Goal: Task Accomplishment & Management: Use online tool/utility

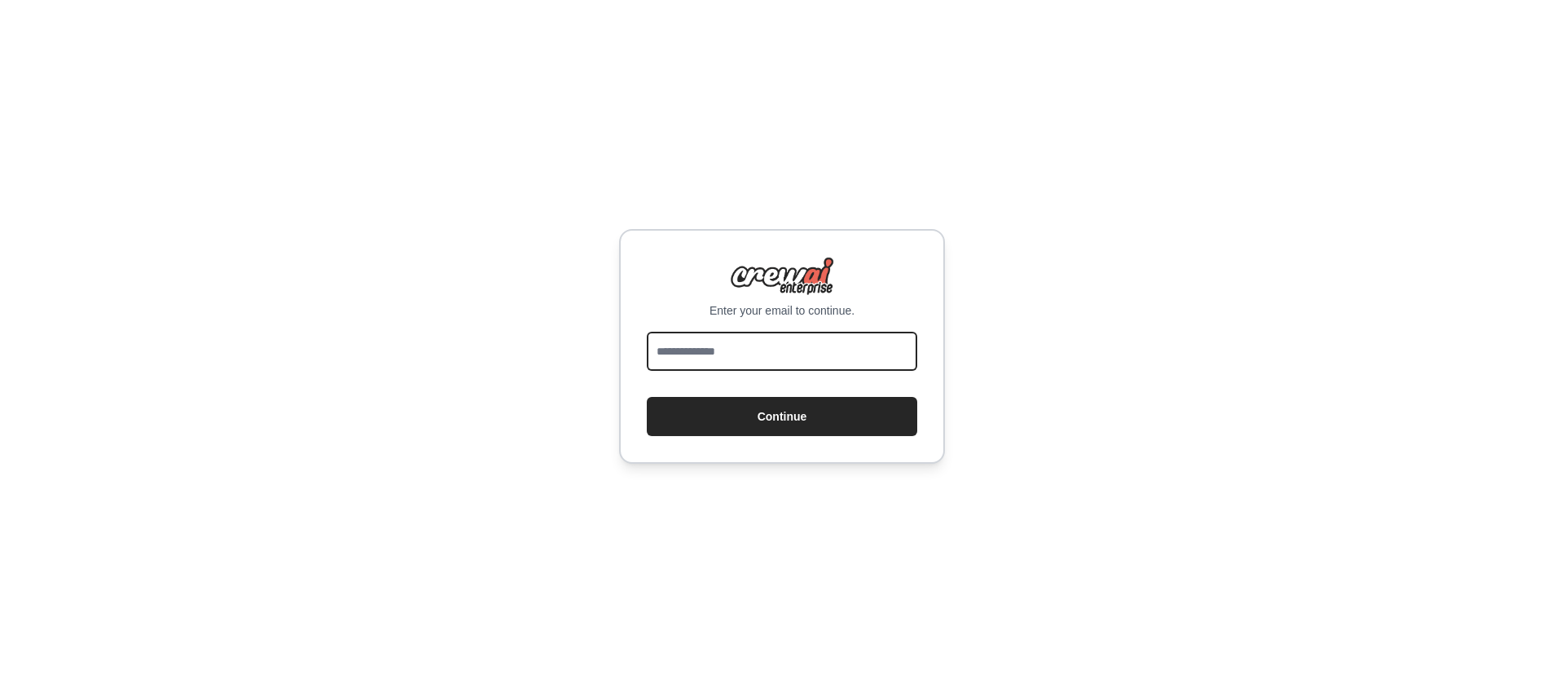
click at [741, 358] on input "email" at bounding box center [782, 351] width 270 height 39
type input "*"
drag, startPoint x: 657, startPoint y: 352, endPoint x: 815, endPoint y: 354, distance: 158.1
click at [815, 354] on input "**********" at bounding box center [782, 351] width 270 height 39
type input "**********"
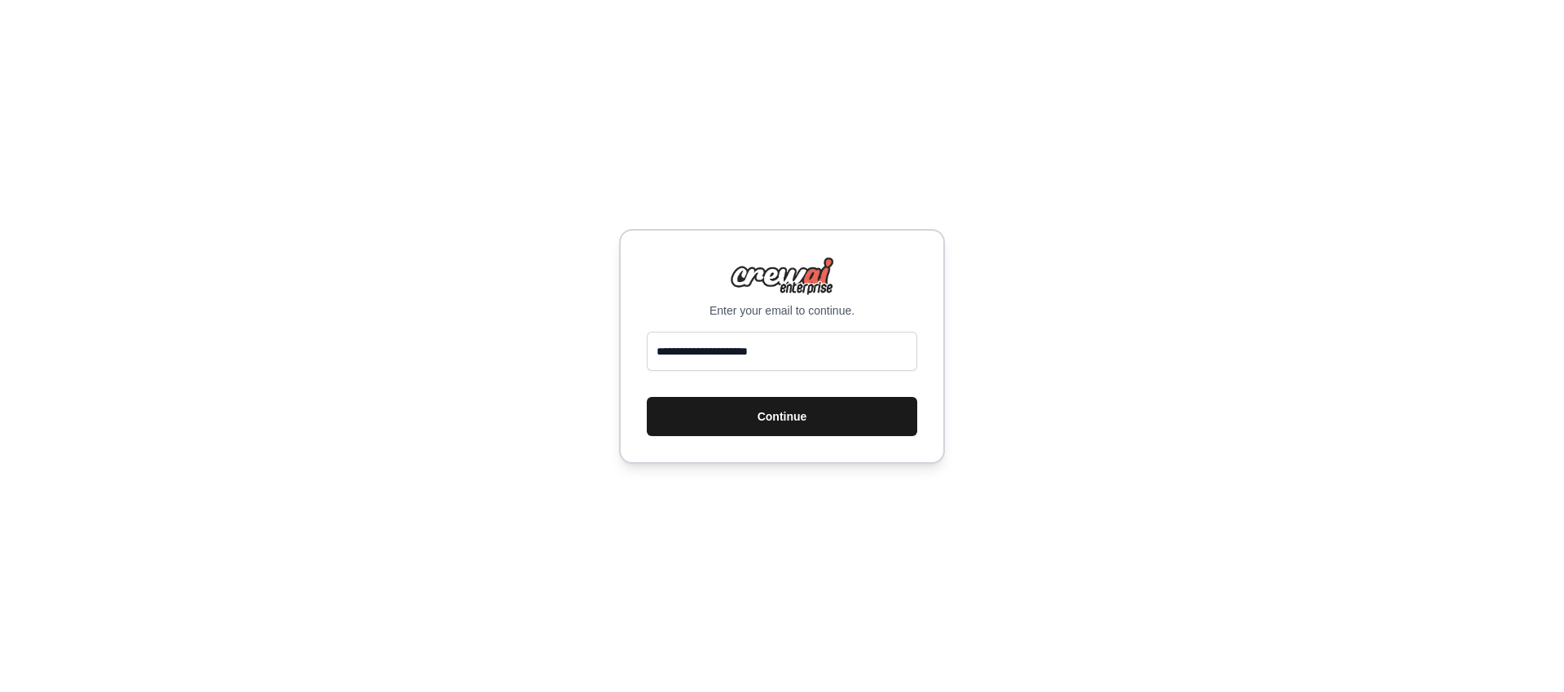
click at [778, 423] on button "Continue" at bounding box center [782, 416] width 270 height 39
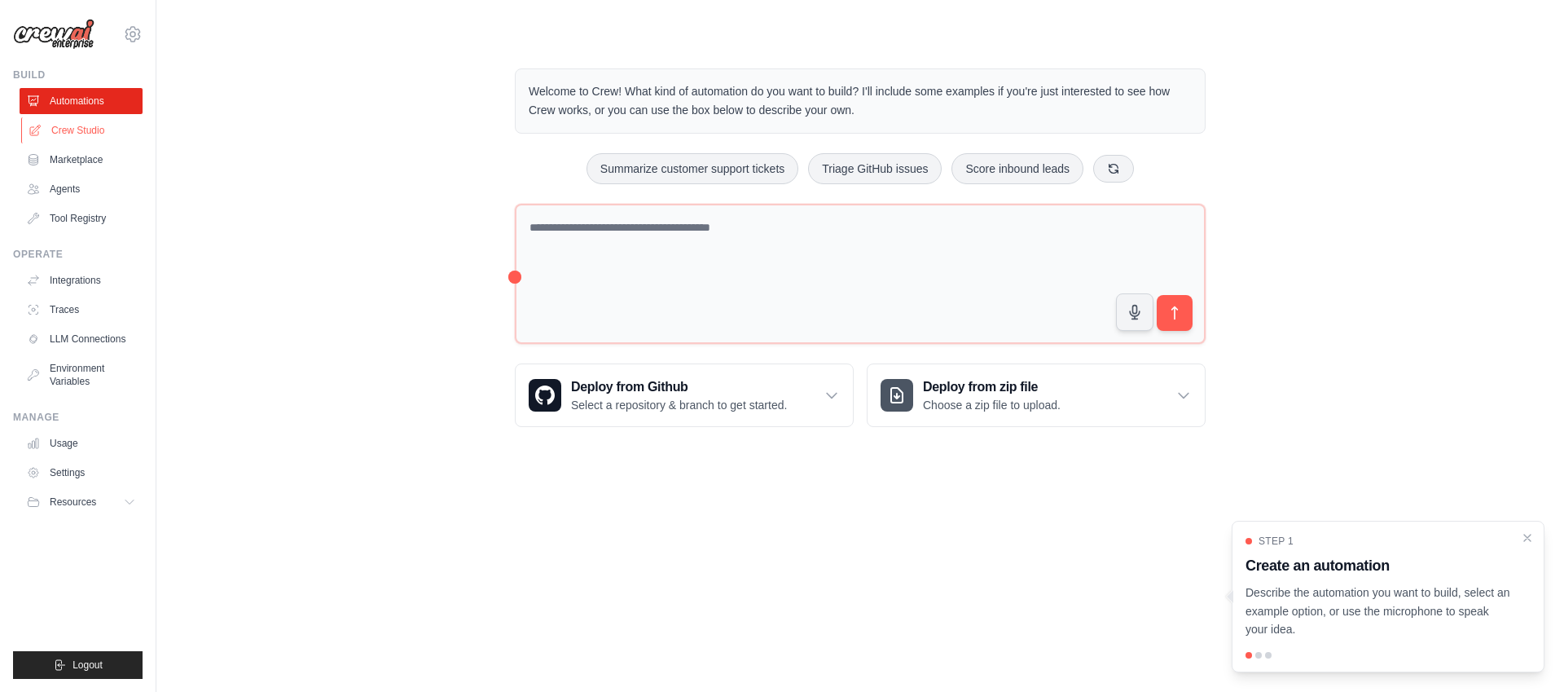
click at [77, 133] on link "Crew Studio" at bounding box center [82, 130] width 123 height 26
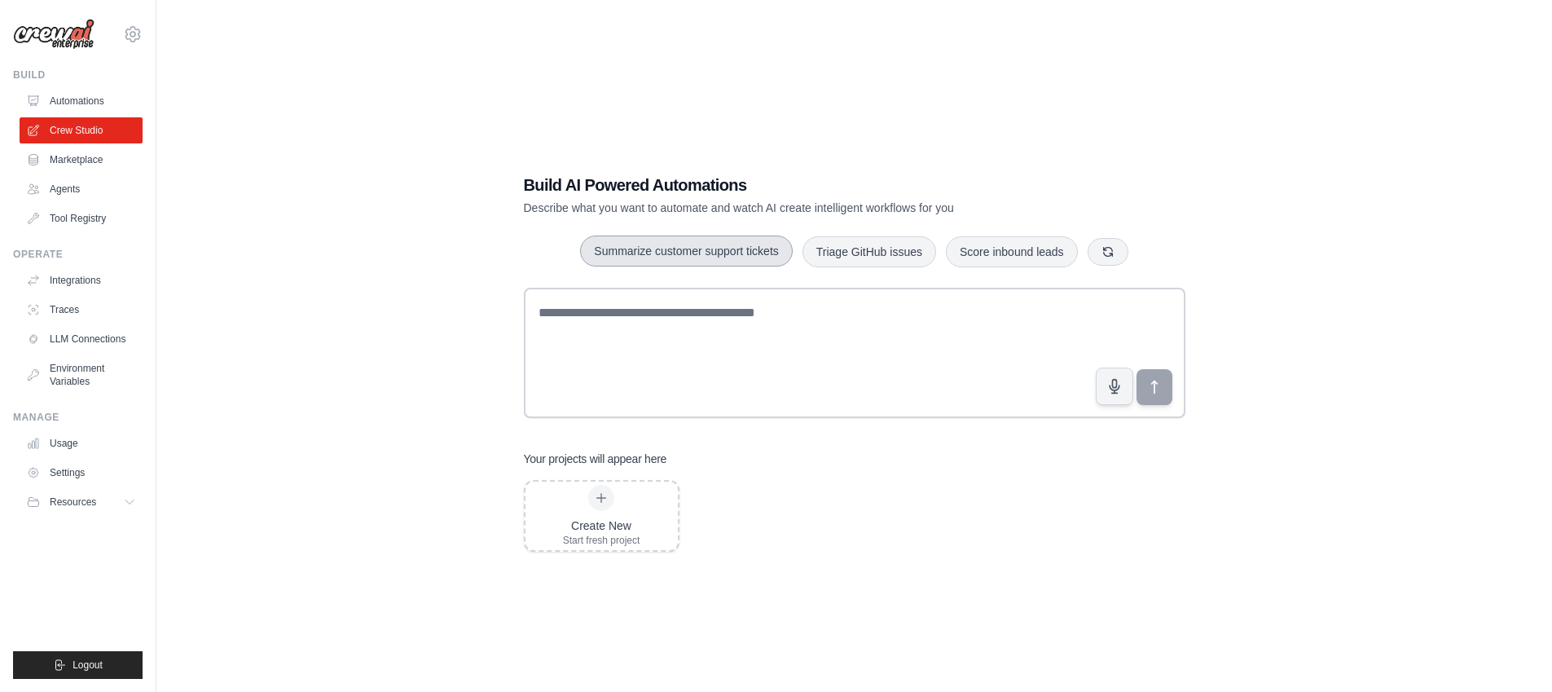
click at [688, 251] on button "Summarize customer support tickets" at bounding box center [686, 250] width 212 height 31
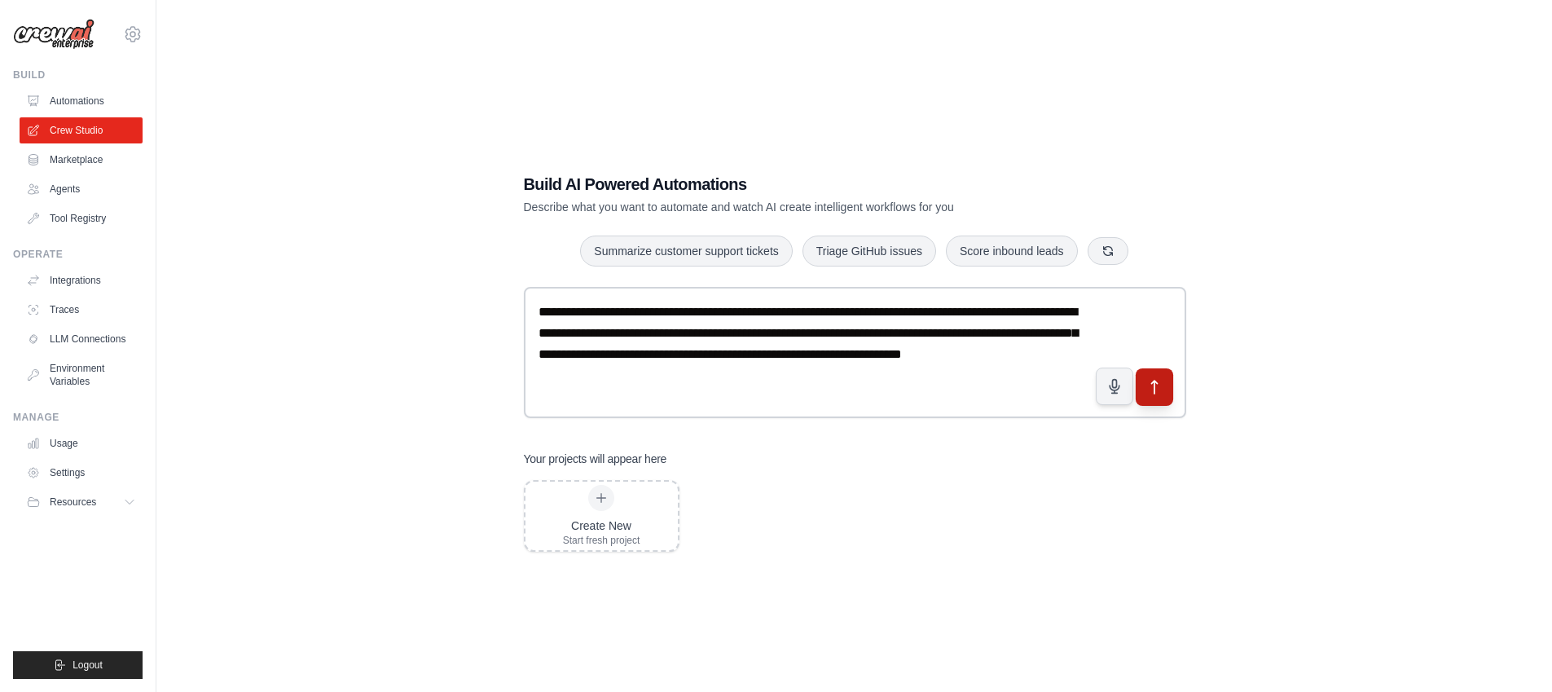
click at [1163, 394] on button "submit" at bounding box center [1153, 386] width 37 height 37
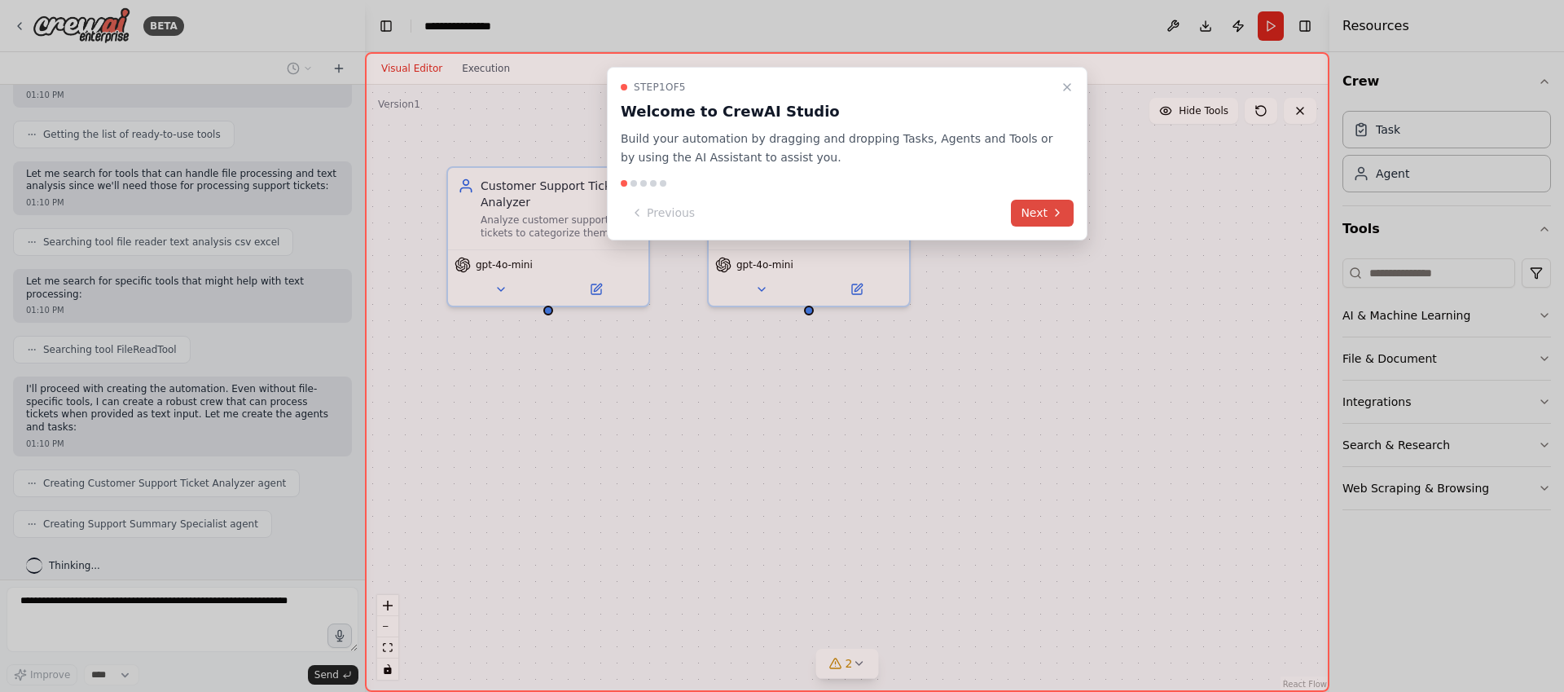
scroll to position [232, 0]
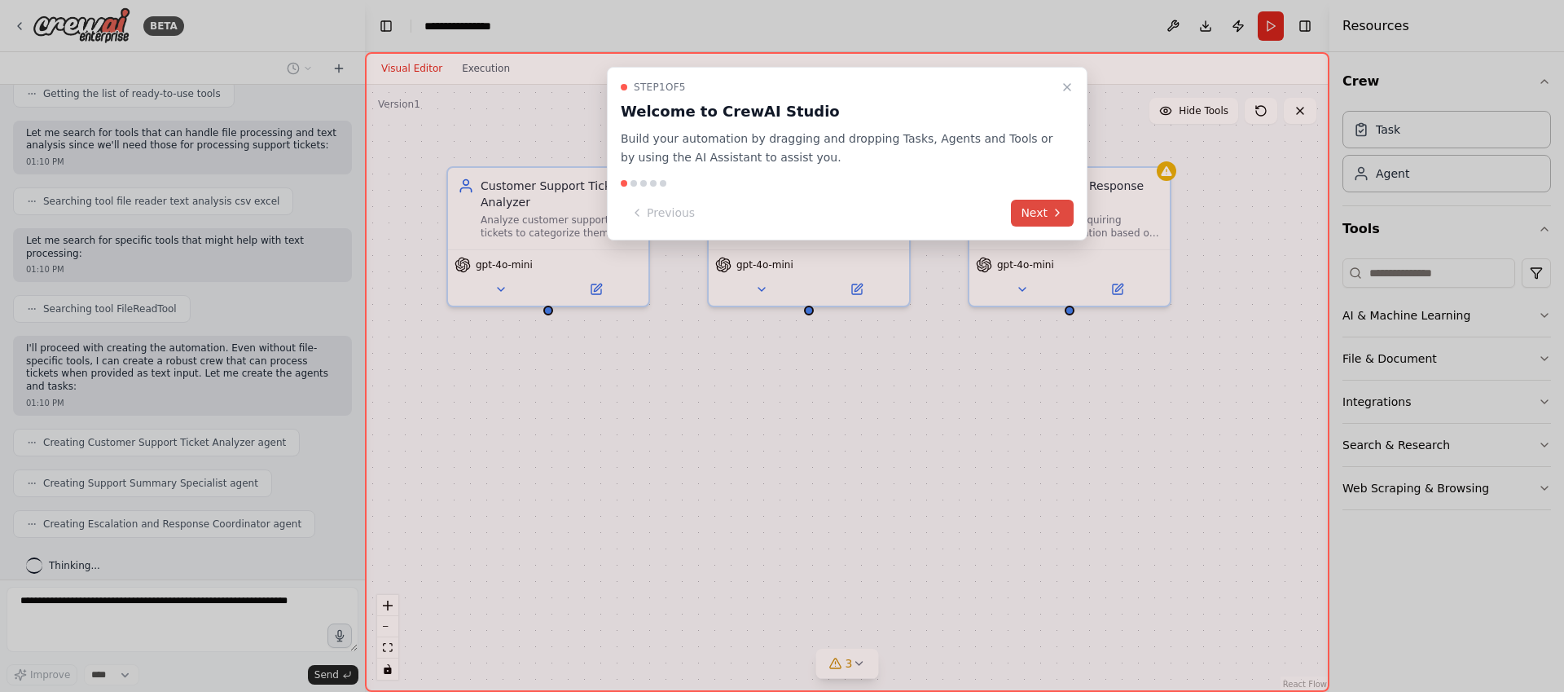
click at [1031, 218] on button "Next" at bounding box center [1042, 213] width 63 height 27
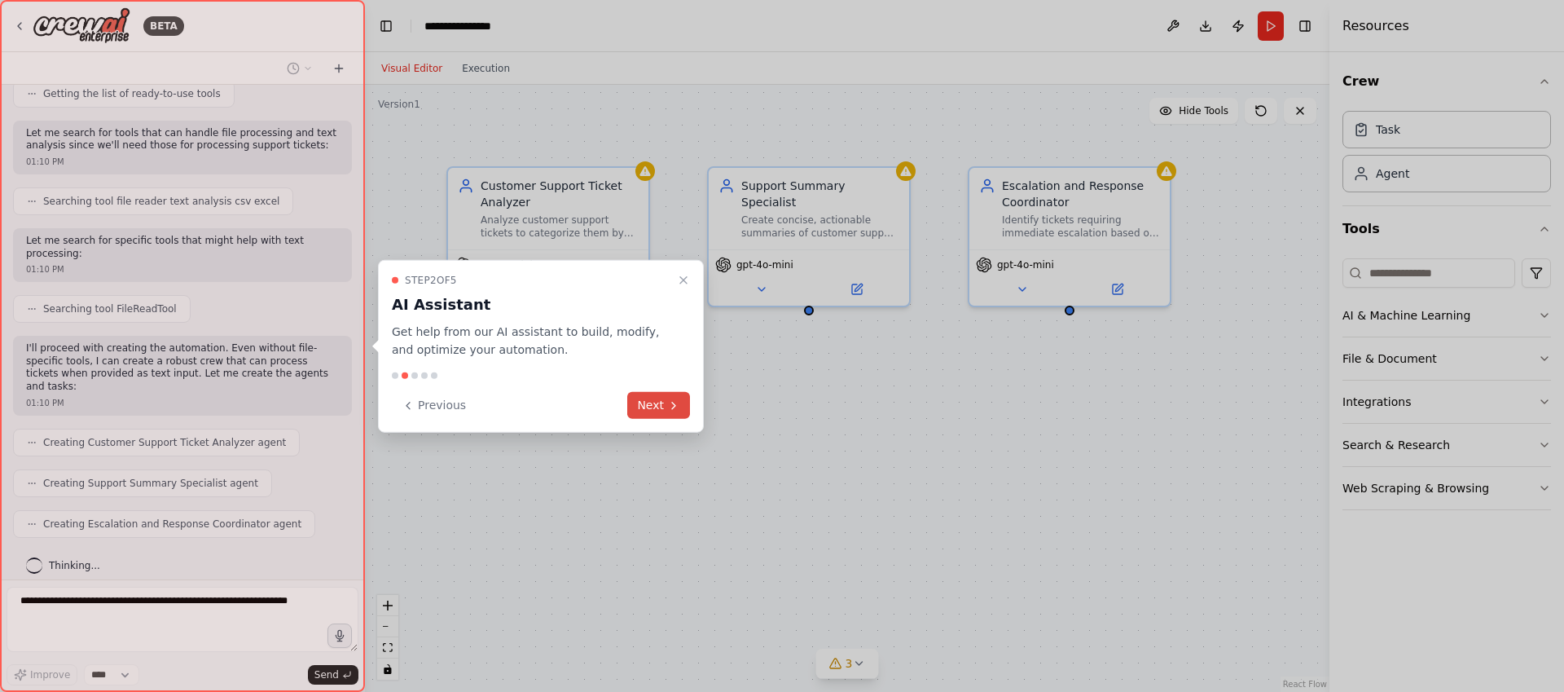
click at [658, 404] on button "Next" at bounding box center [658, 405] width 63 height 27
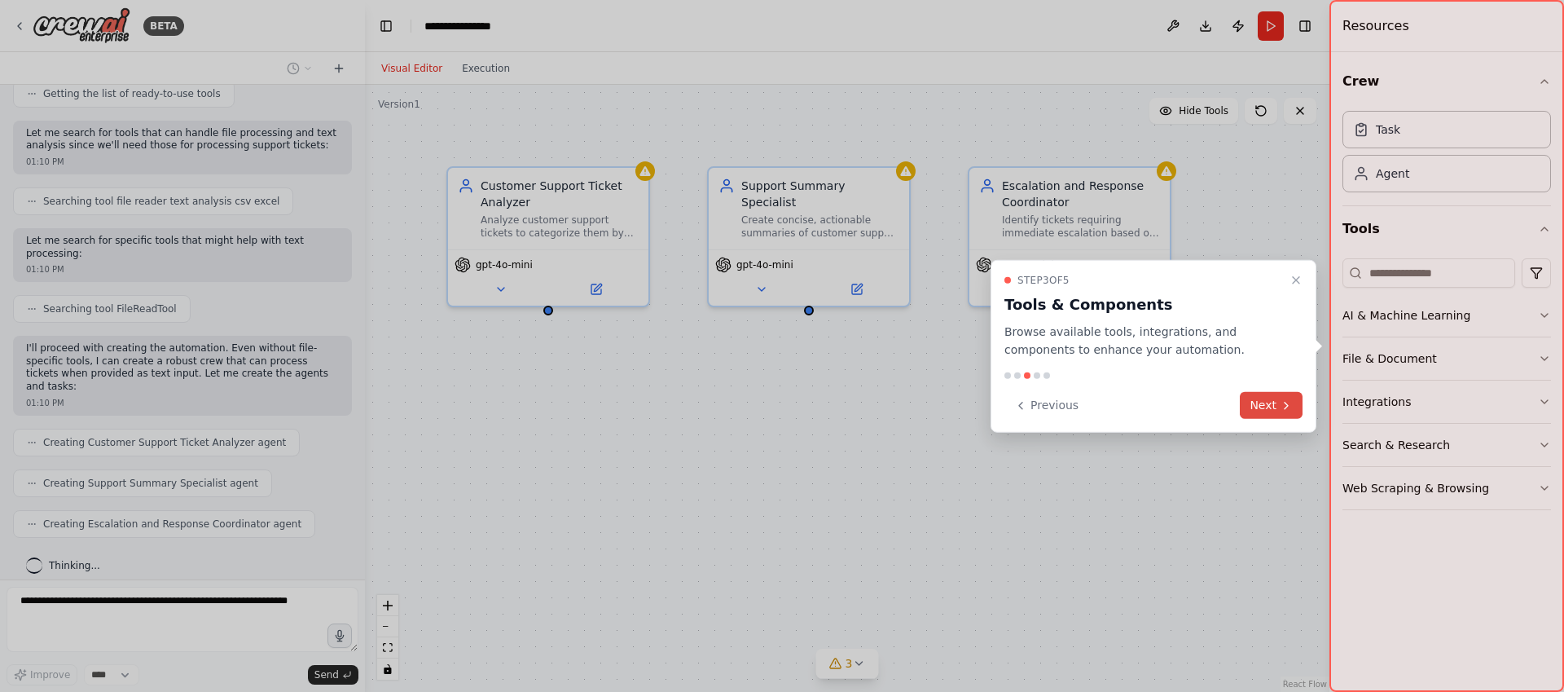
click at [1260, 403] on button "Next" at bounding box center [1271, 405] width 63 height 27
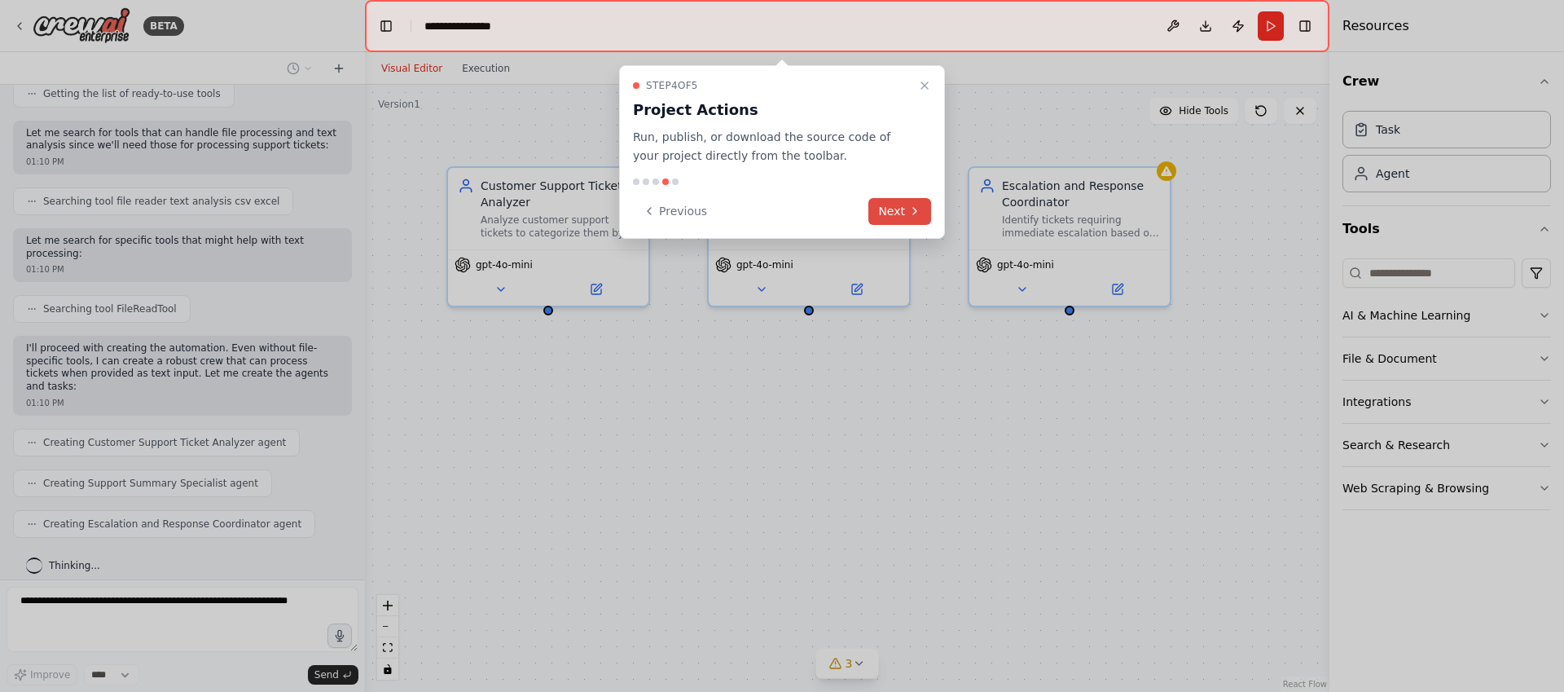
click at [887, 215] on button "Next" at bounding box center [899, 211] width 63 height 27
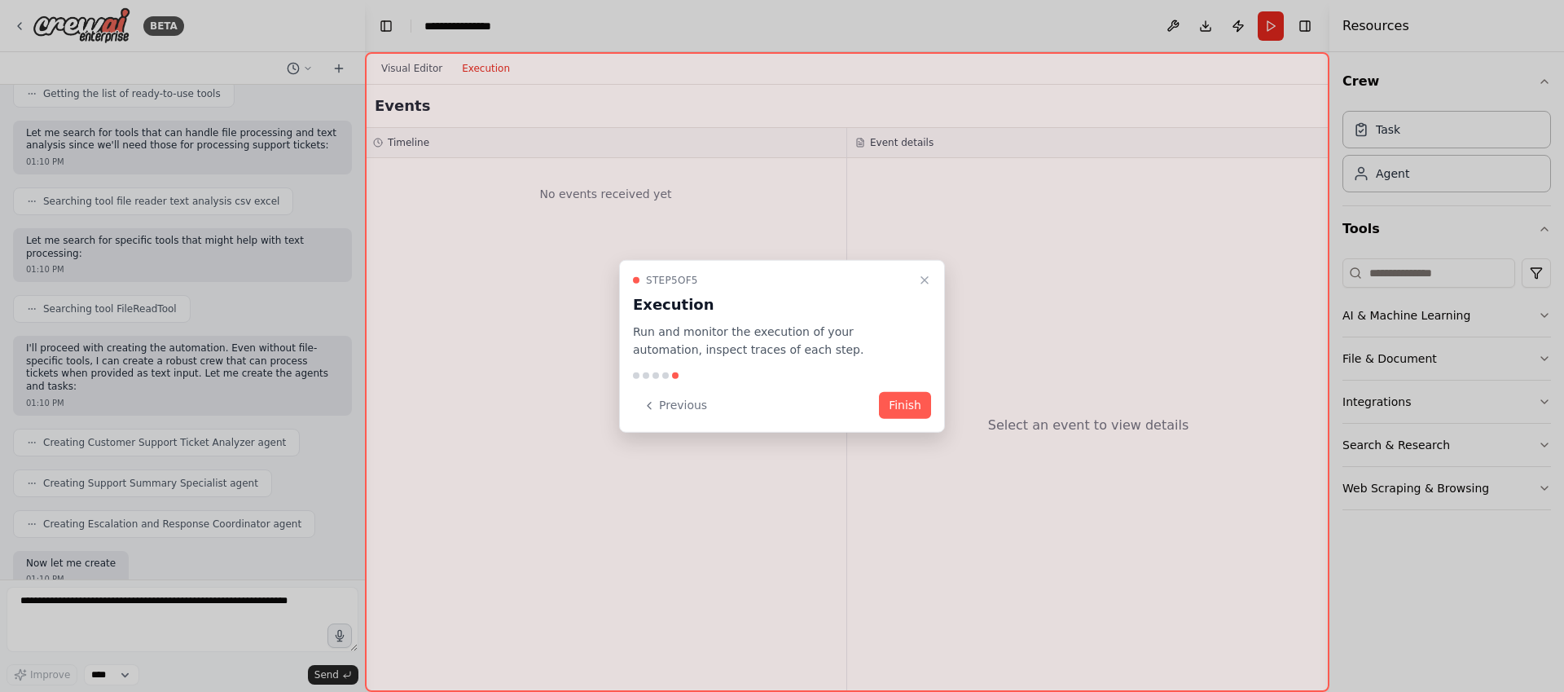
scroll to position [327, 0]
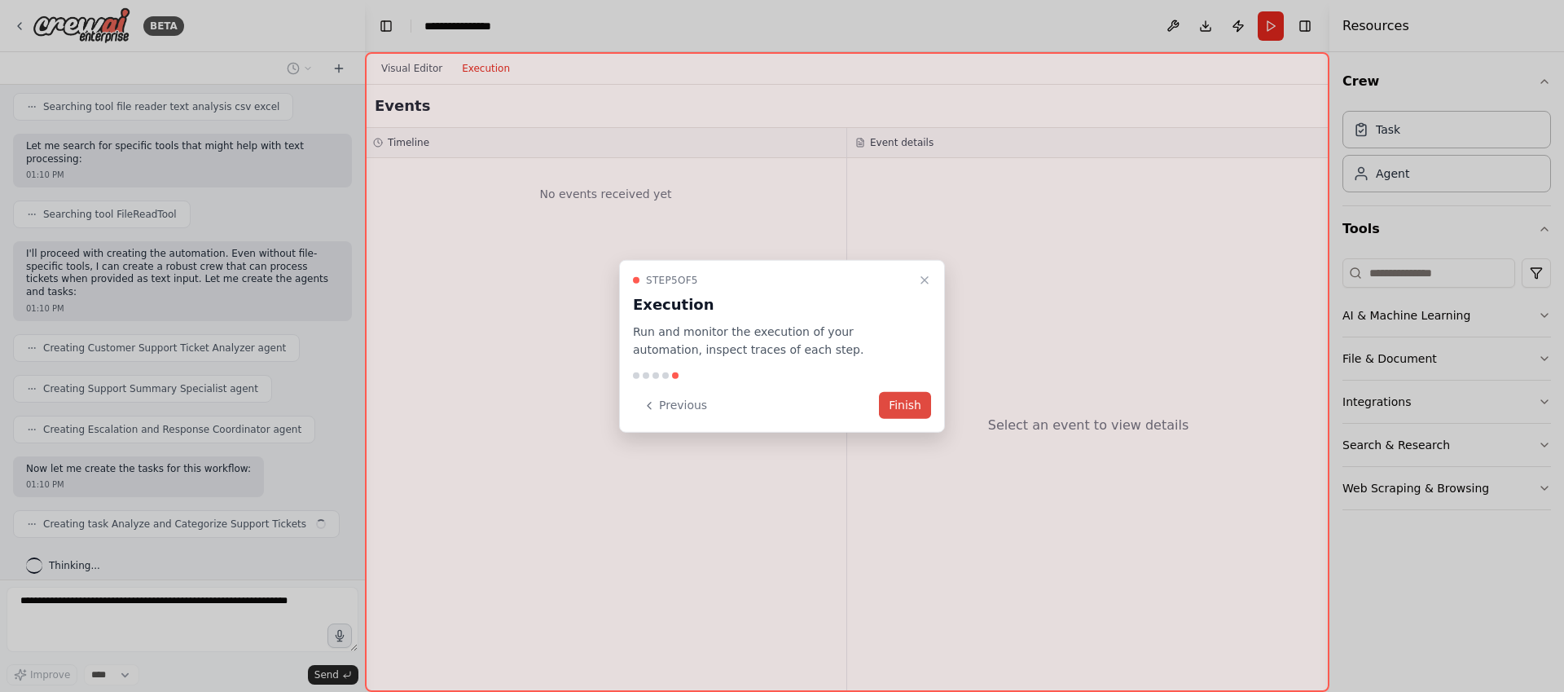
click at [900, 408] on button "Finish" at bounding box center [905, 405] width 52 height 27
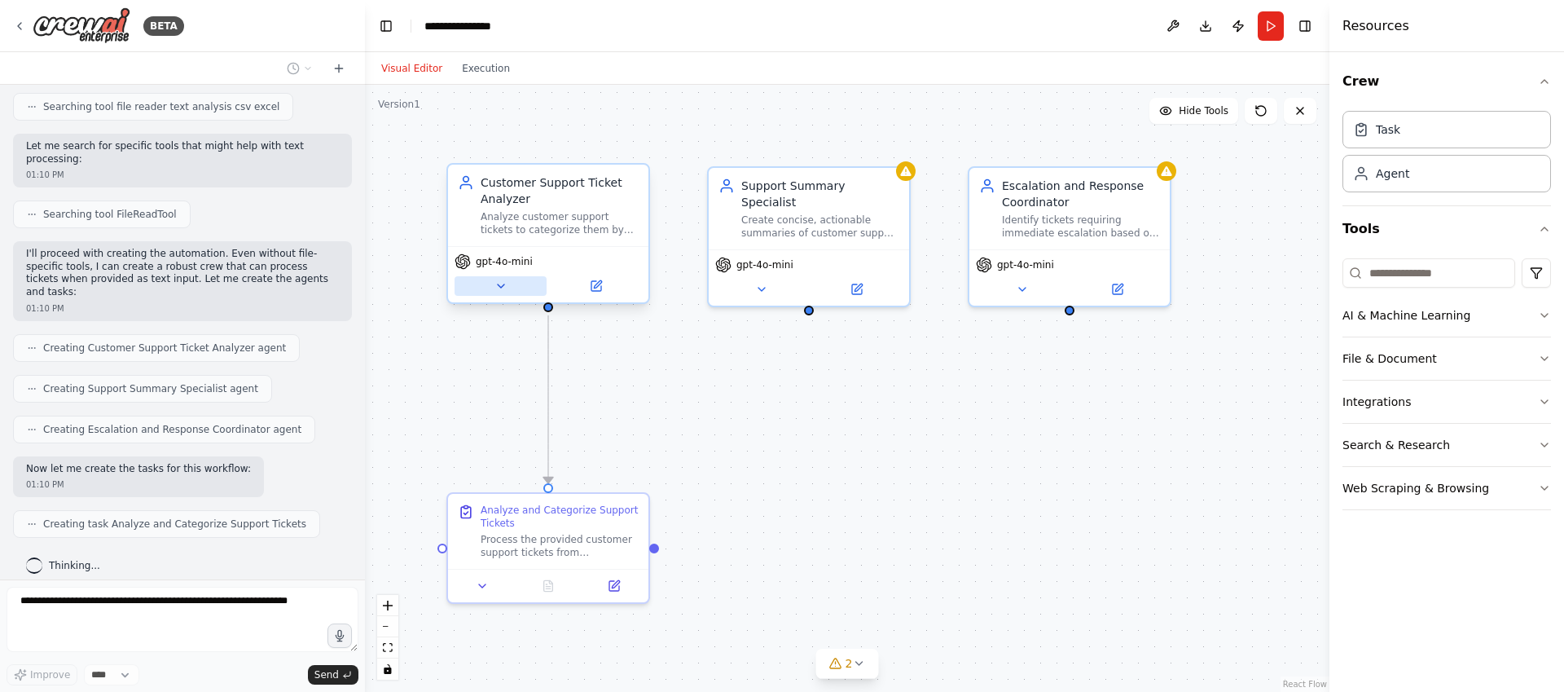
click at [496, 282] on icon at bounding box center [500, 285] width 13 height 13
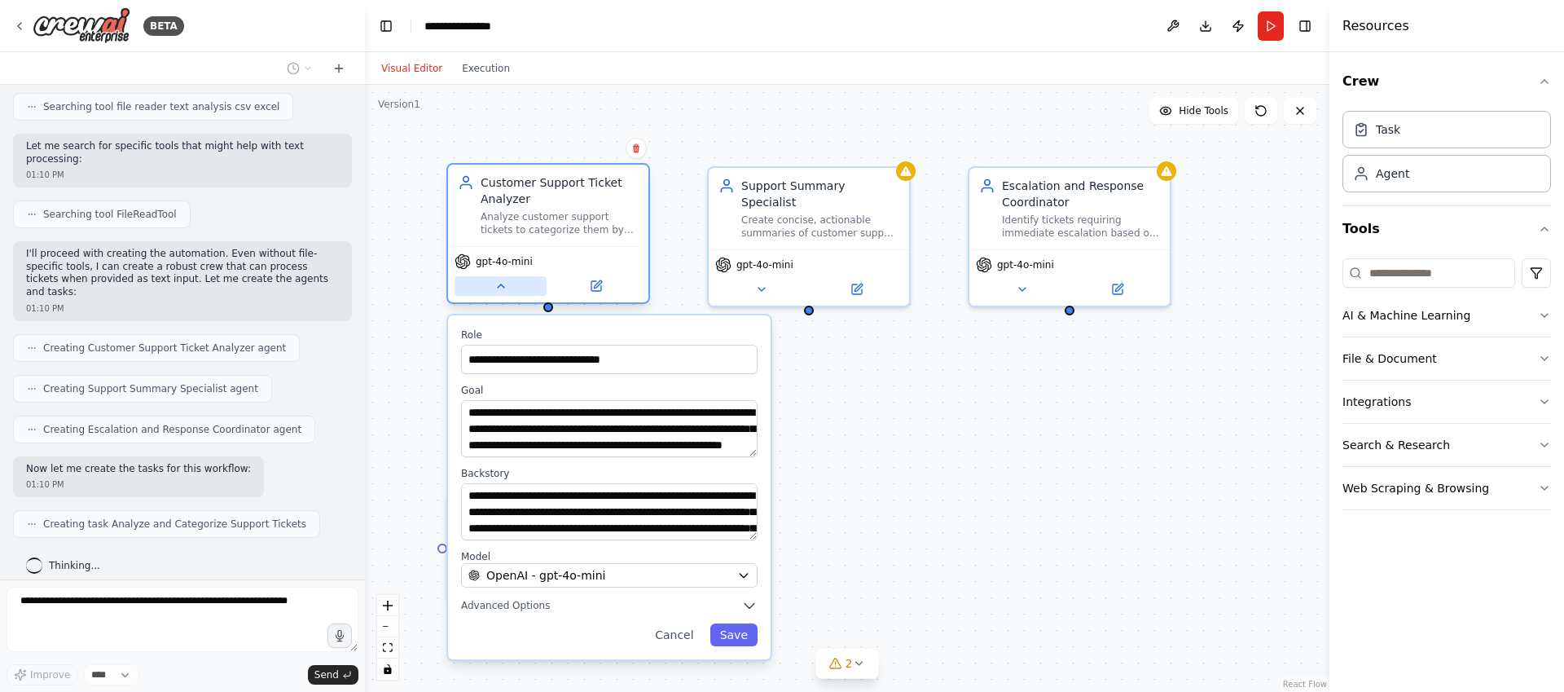
click at [496, 282] on icon at bounding box center [500, 285] width 13 height 13
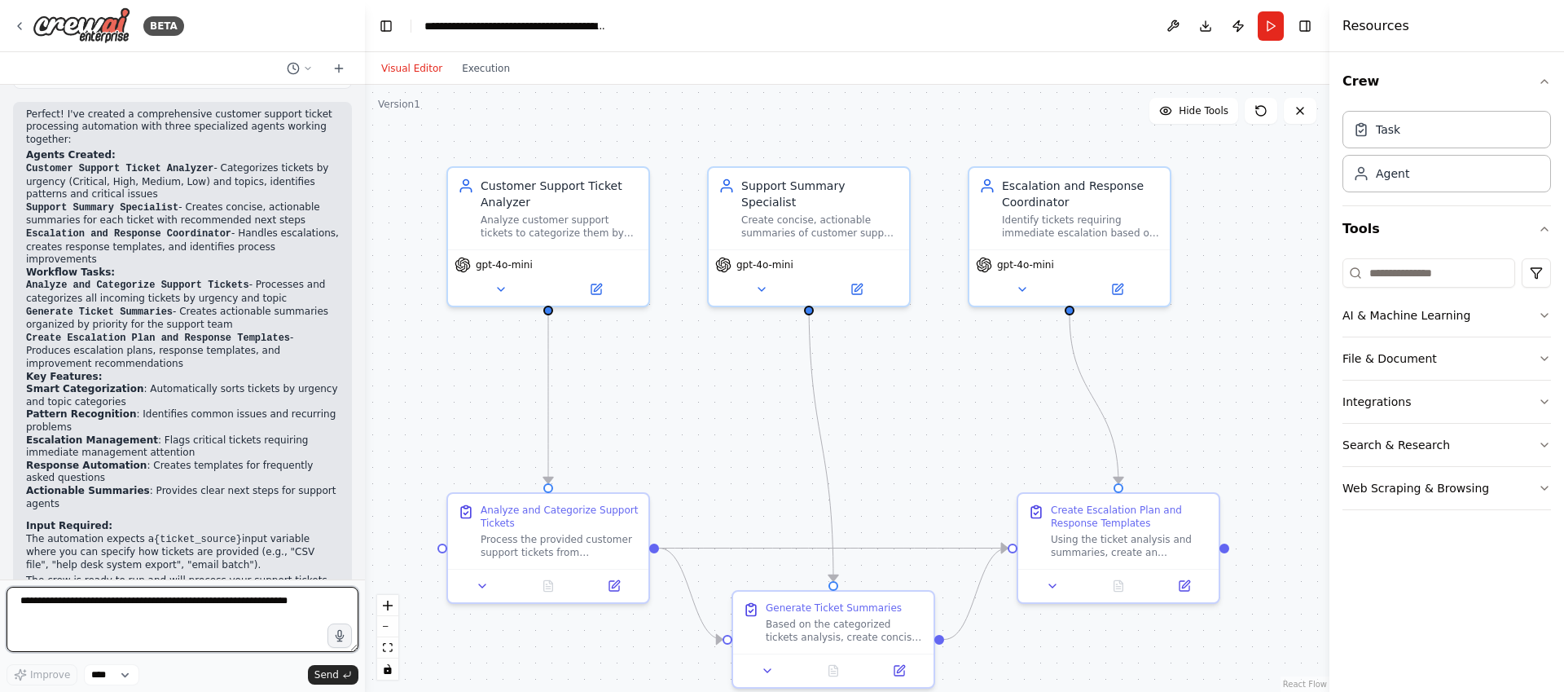
scroll to position [1018, 0]
click at [859, 211] on div "Create concise, actionable summaries of customer support tickets that highlight…" at bounding box center [820, 223] width 158 height 26
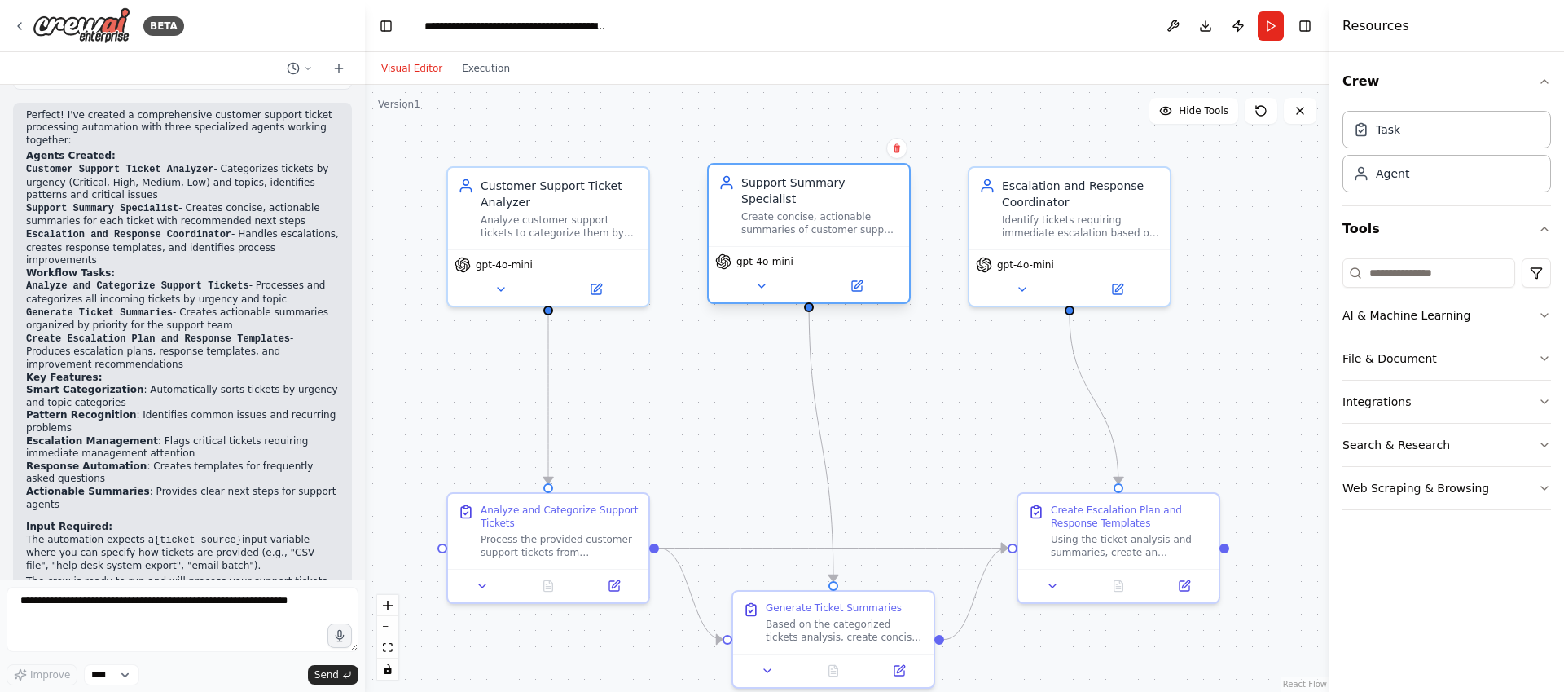
click at [864, 284] on div "gpt-4o-mini" at bounding box center [809, 274] width 200 height 56
click at [864, 276] on button at bounding box center [857, 286] width 92 height 20
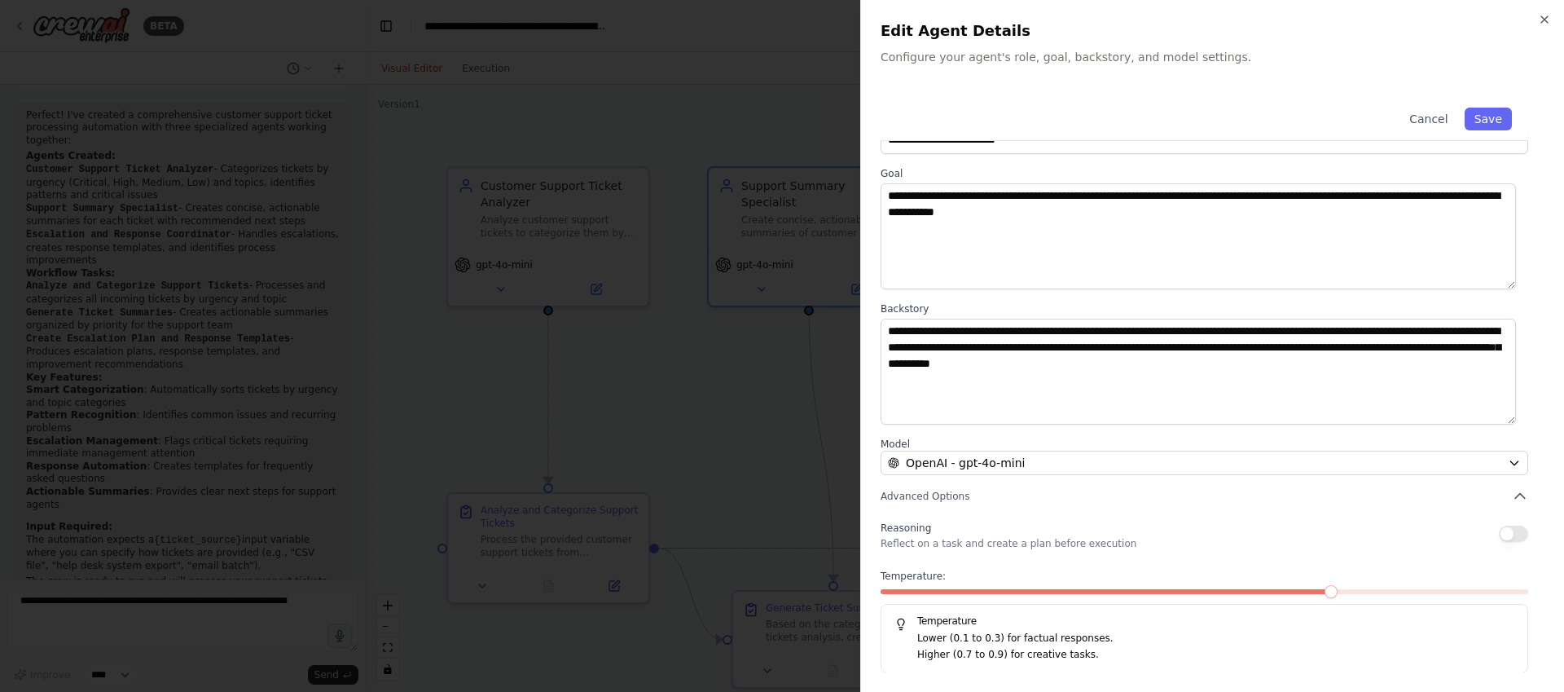
scroll to position [46, 0]
click at [701, 407] on div at bounding box center [782, 346] width 1564 height 692
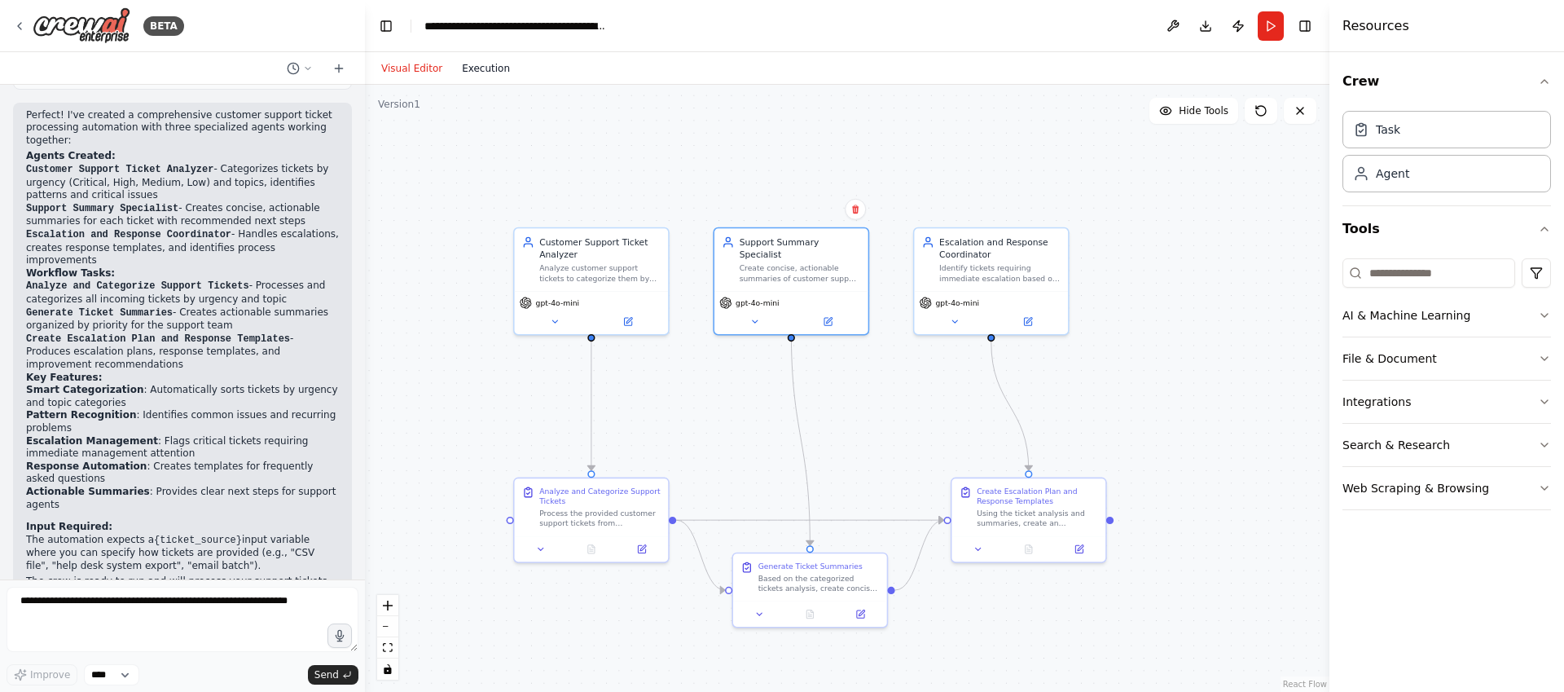
click at [491, 62] on button "Execution" at bounding box center [486, 69] width 68 height 20
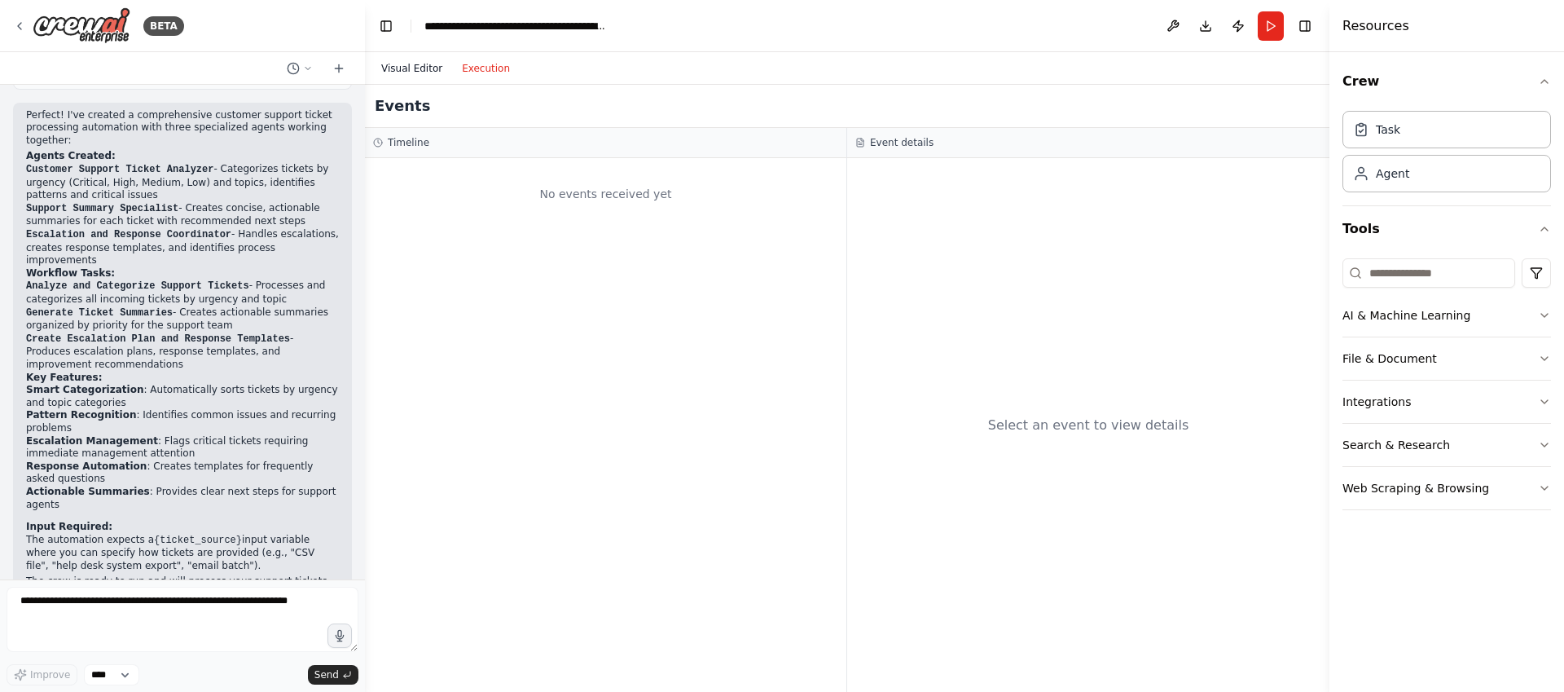
click at [390, 73] on button "Visual Editor" at bounding box center [411, 69] width 81 height 20
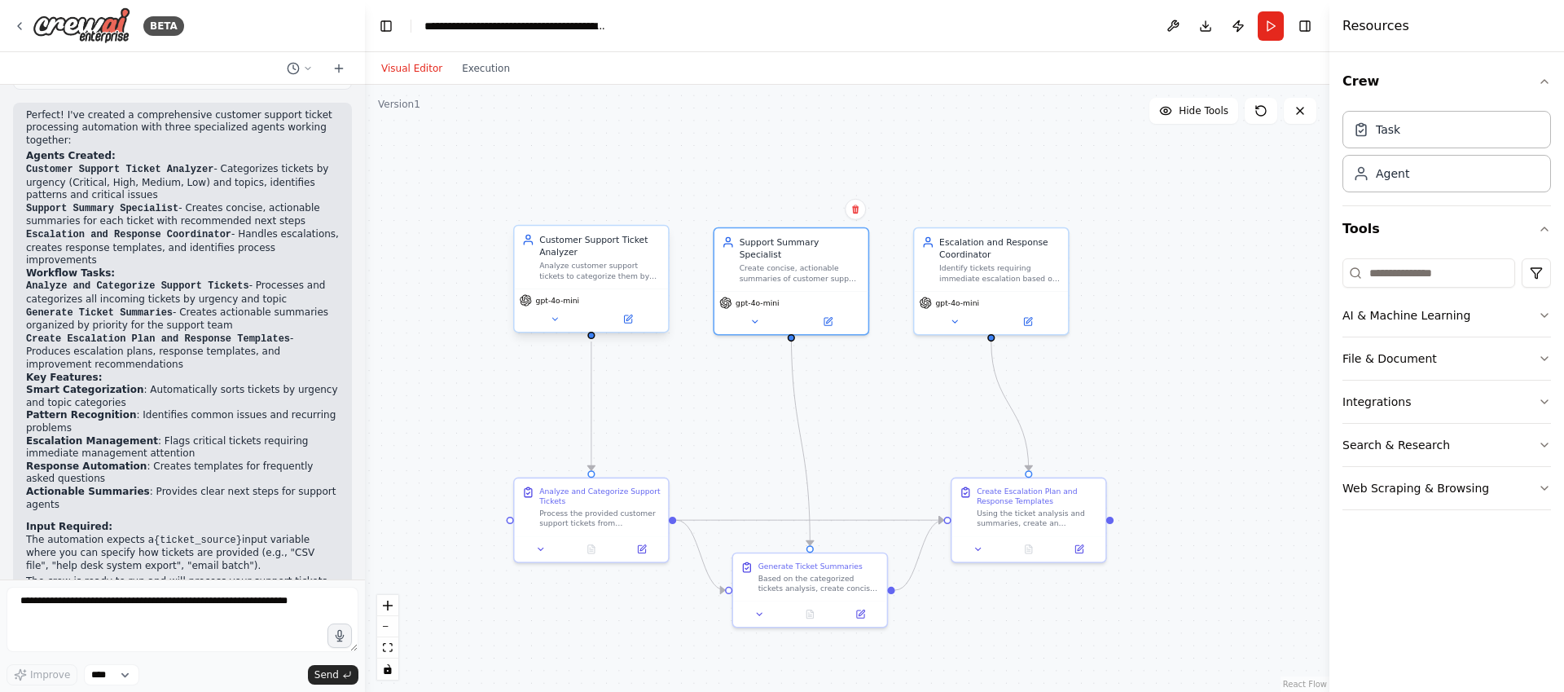
click at [592, 266] on div "Analyze customer support tickets to categorize them by urgency level (Critical,…" at bounding box center [599, 271] width 121 height 20
click at [624, 323] on icon at bounding box center [628, 319] width 10 height 10
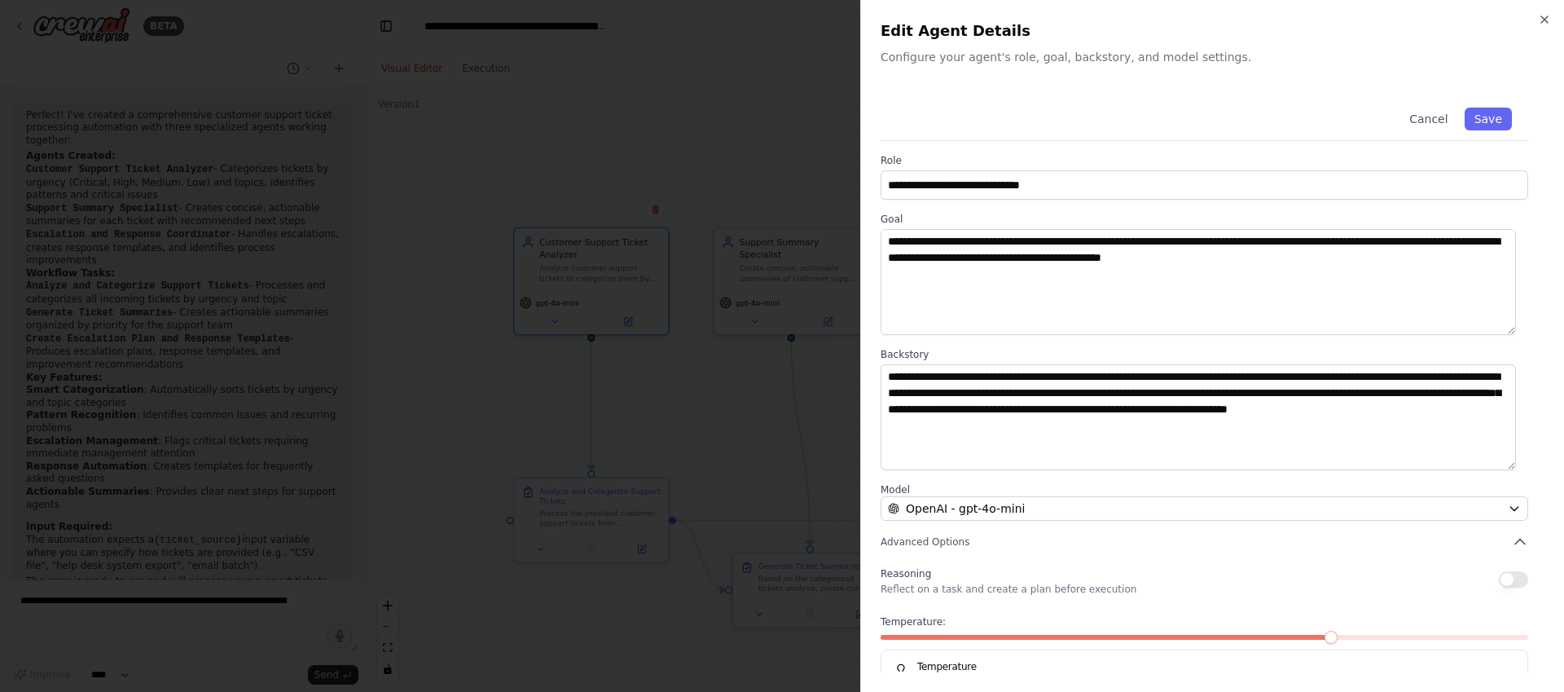
click at [654, 439] on div at bounding box center [782, 346] width 1564 height 692
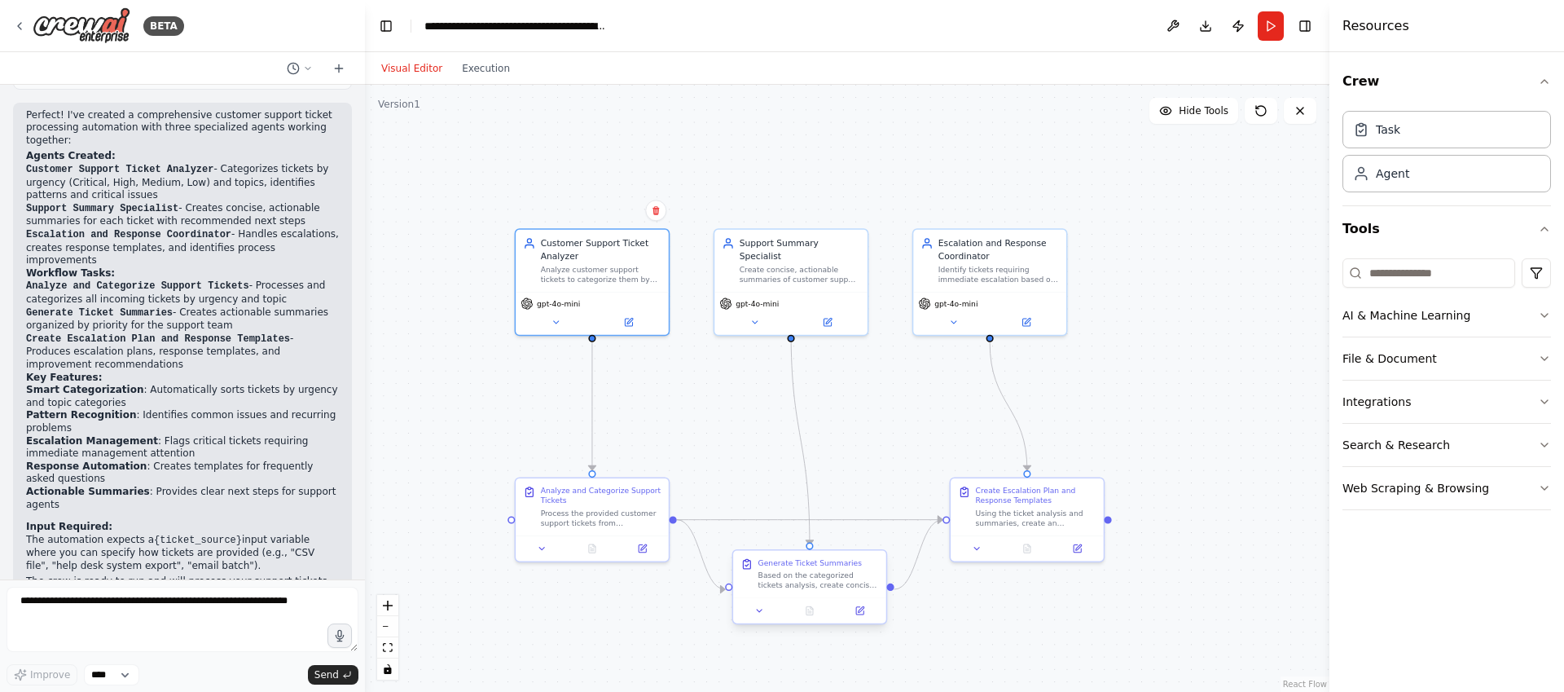
click at [835, 572] on div "Based on the categorized tickets analysis, create concise summaries for each ti…" at bounding box center [818, 580] width 121 height 20
click at [859, 609] on icon at bounding box center [861, 609] width 6 height 6
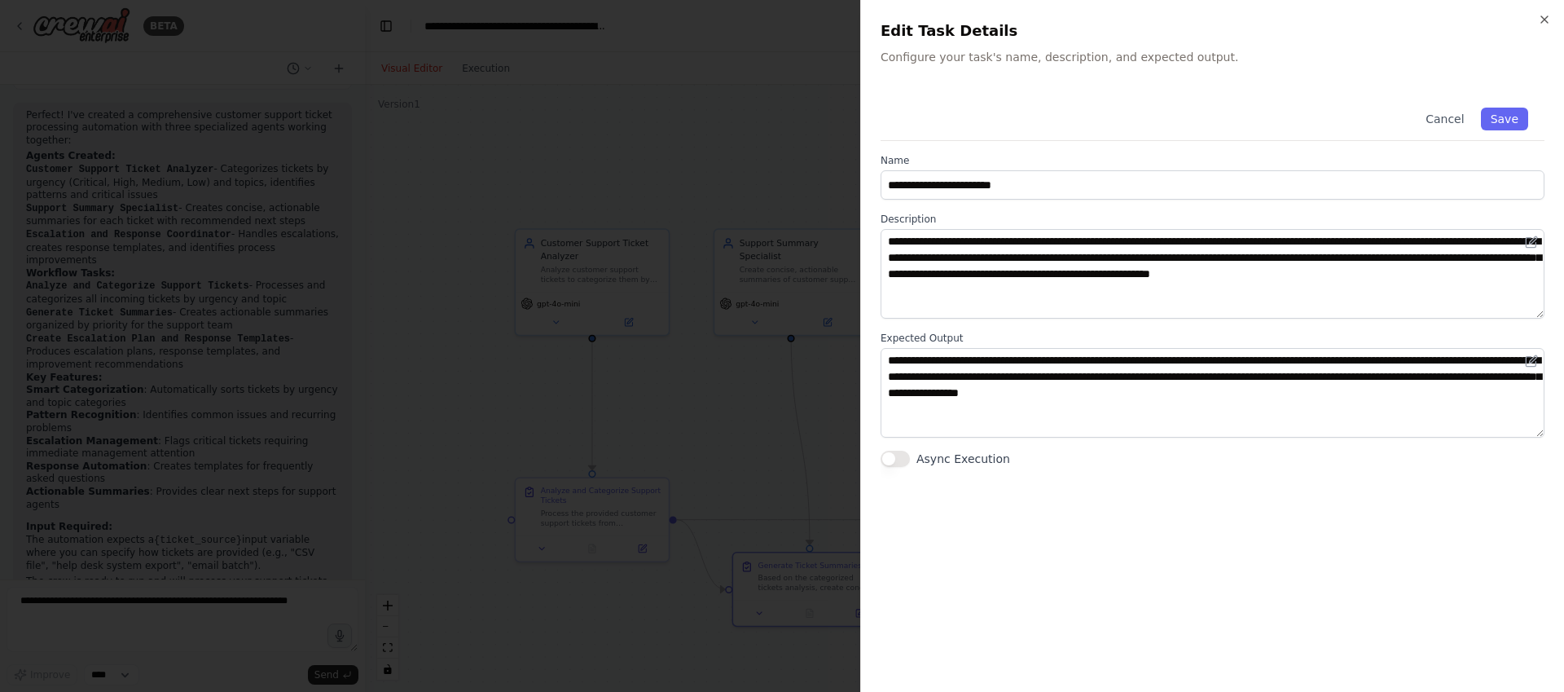
click at [773, 409] on div at bounding box center [782, 346] width 1564 height 692
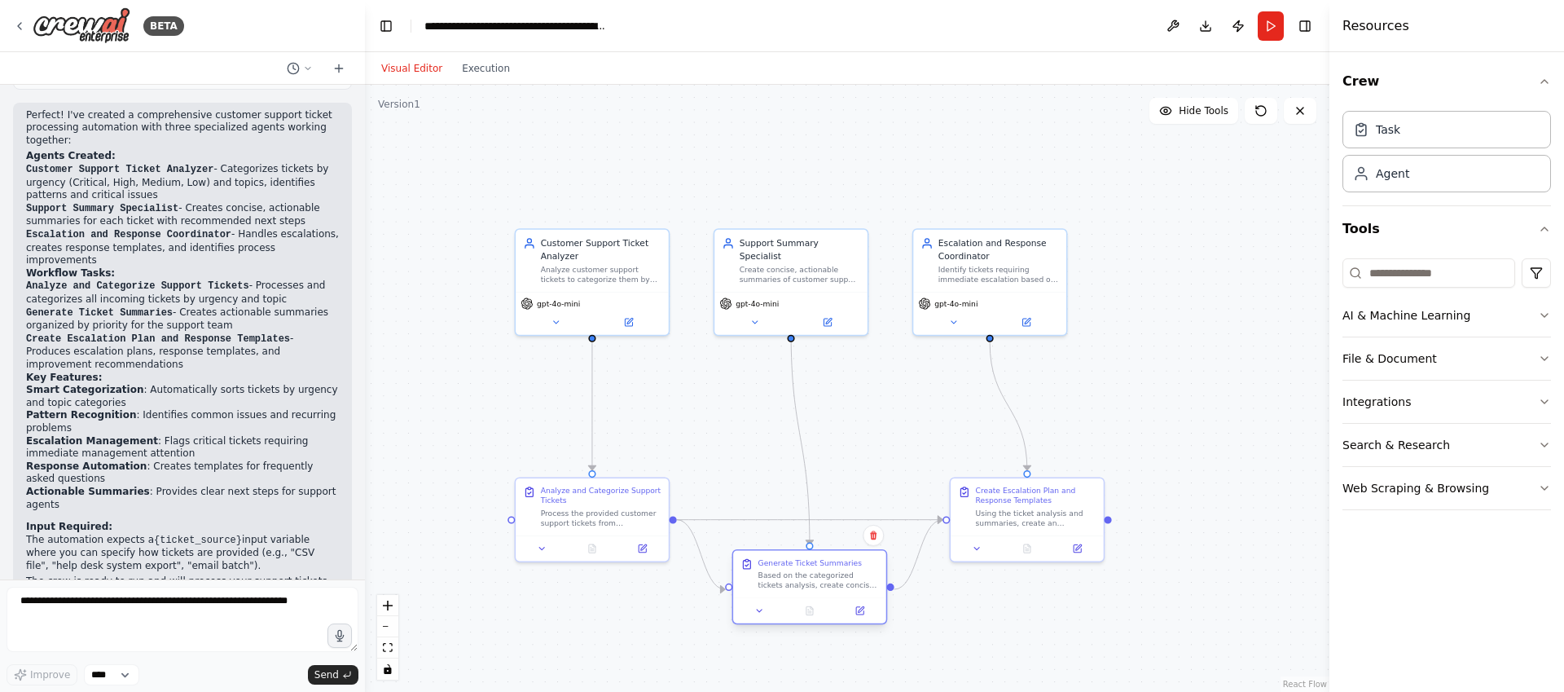
click at [779, 577] on div "Based on the categorized tickets analysis, create concise summaries for each ti…" at bounding box center [818, 580] width 121 height 20
click at [816, 569] on div "Generate Ticket Summaries Based on the categorized tickets analysis, create con…" at bounding box center [818, 574] width 121 height 33
click at [857, 613] on icon at bounding box center [859, 610] width 7 height 7
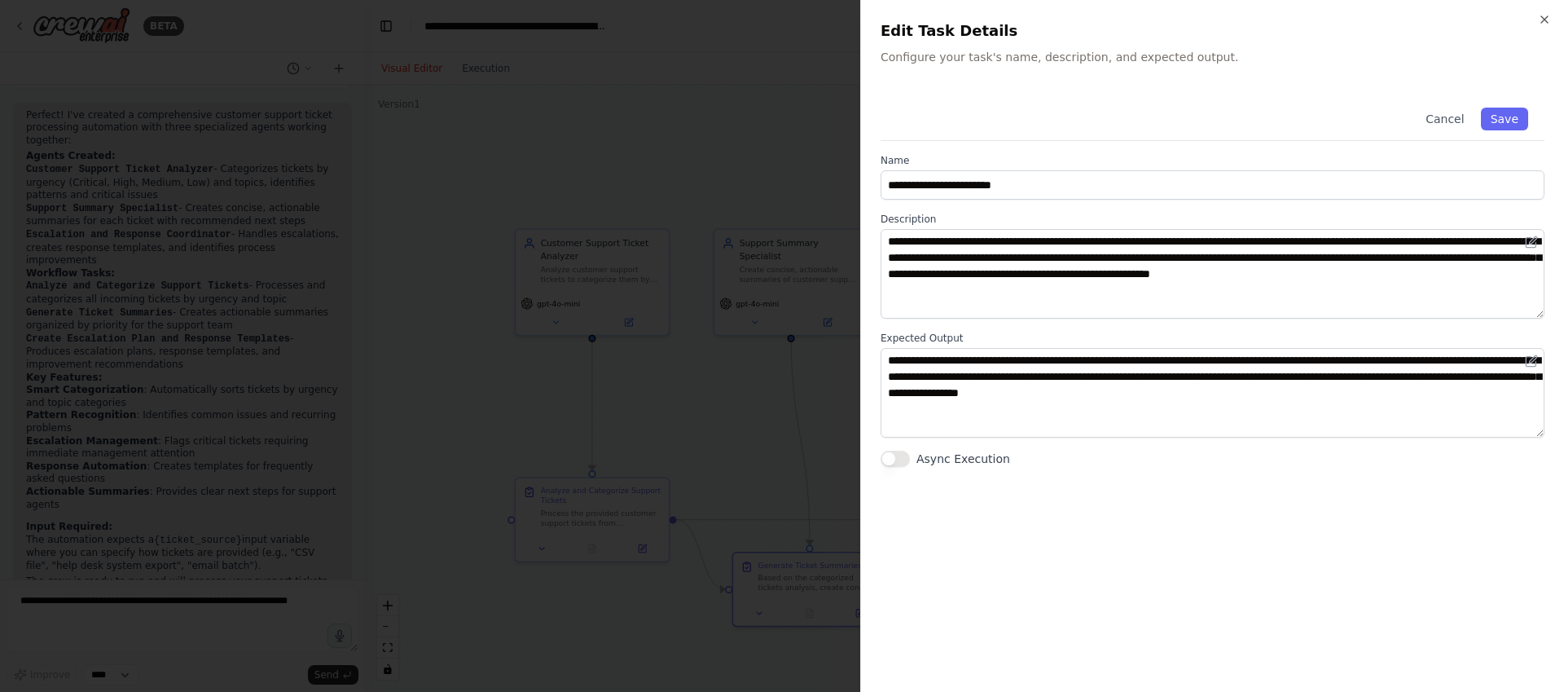
click at [769, 449] on div at bounding box center [782, 346] width 1564 height 692
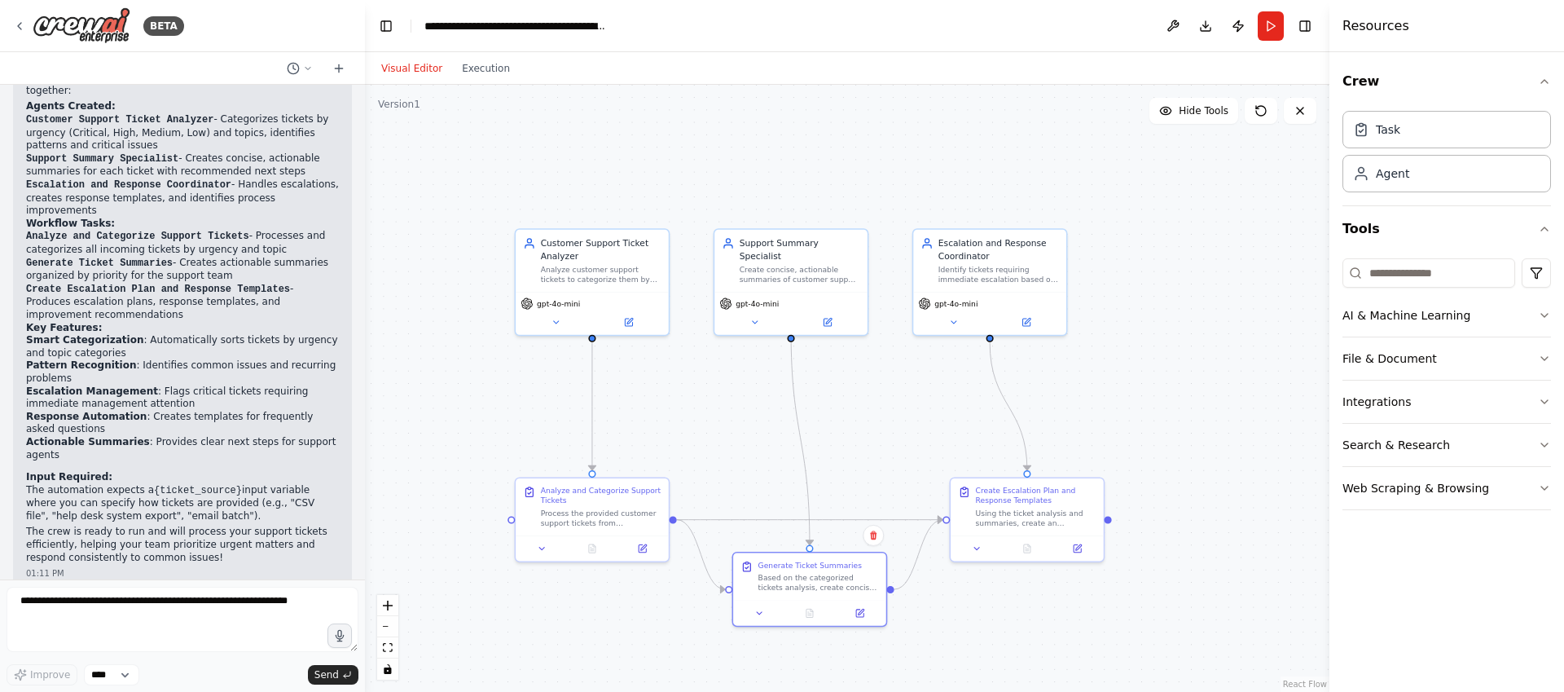
scroll to position [1071, 0]
click at [1203, 31] on button "Download" at bounding box center [1206, 25] width 26 height 29
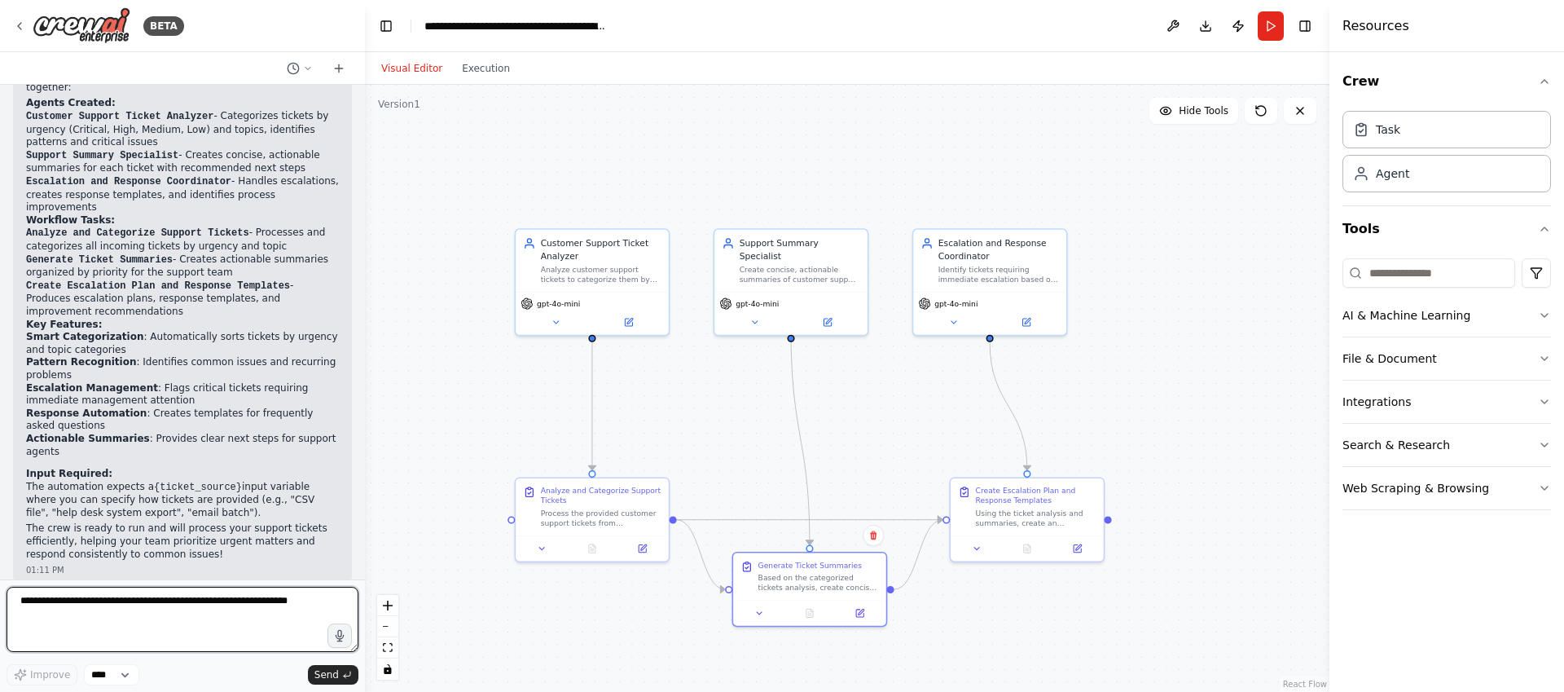
click at [97, 605] on textarea at bounding box center [183, 619] width 352 height 65
type textarea "*"
drag, startPoint x: 156, startPoint y: 618, endPoint x: -76, endPoint y: 584, distance: 234.7
click at [0, 584] on html "BETA Create a crew that automatically reads through customer support tickets, c…" at bounding box center [782, 346] width 1564 height 692
paste textarea "**********"
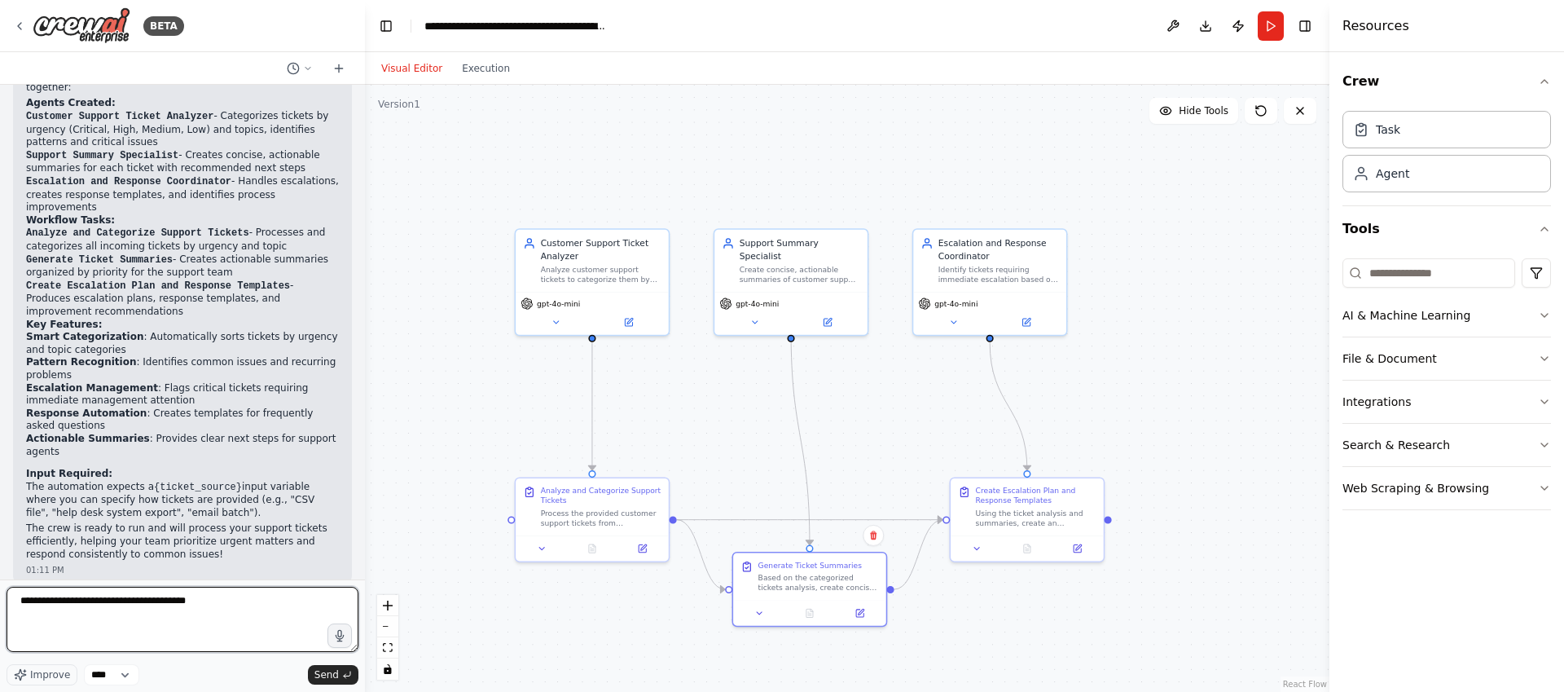
type textarea "**********"
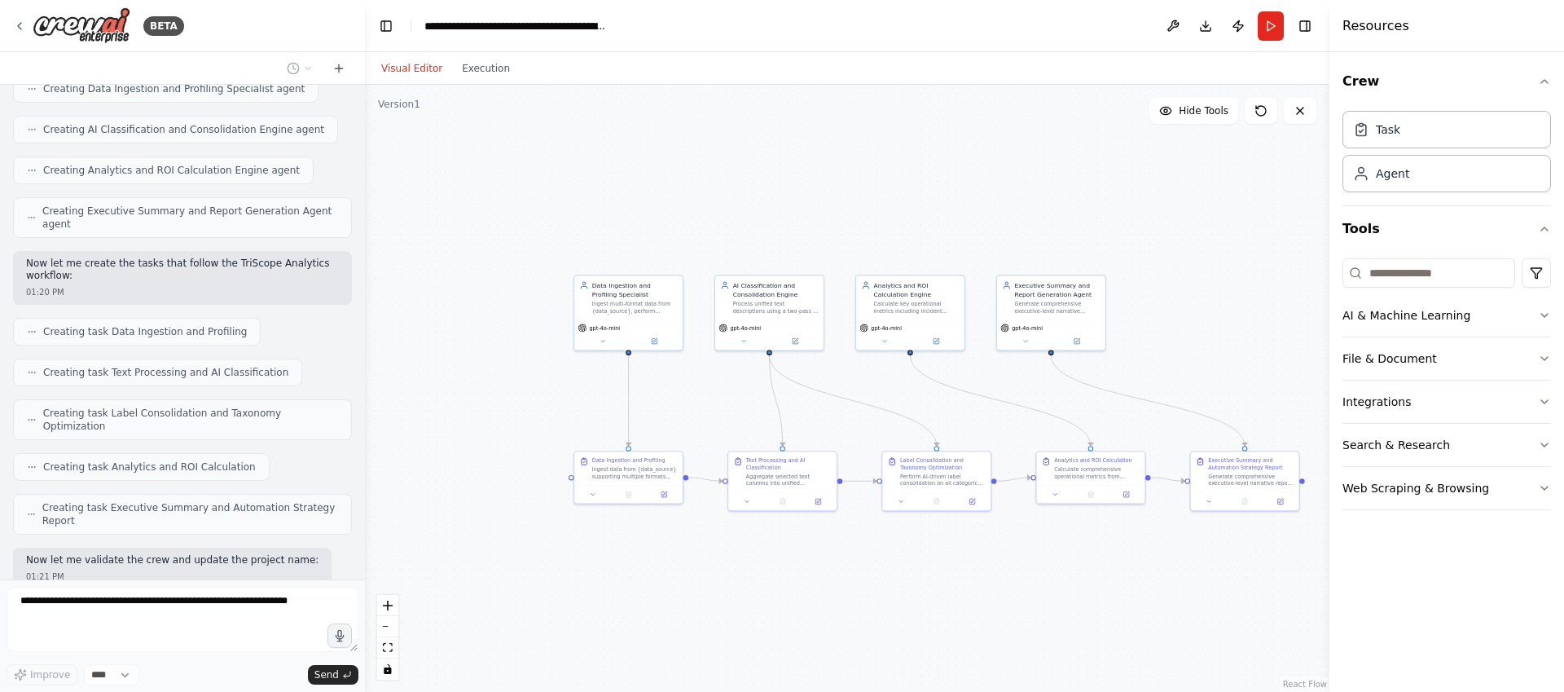
scroll to position [4788, 0]
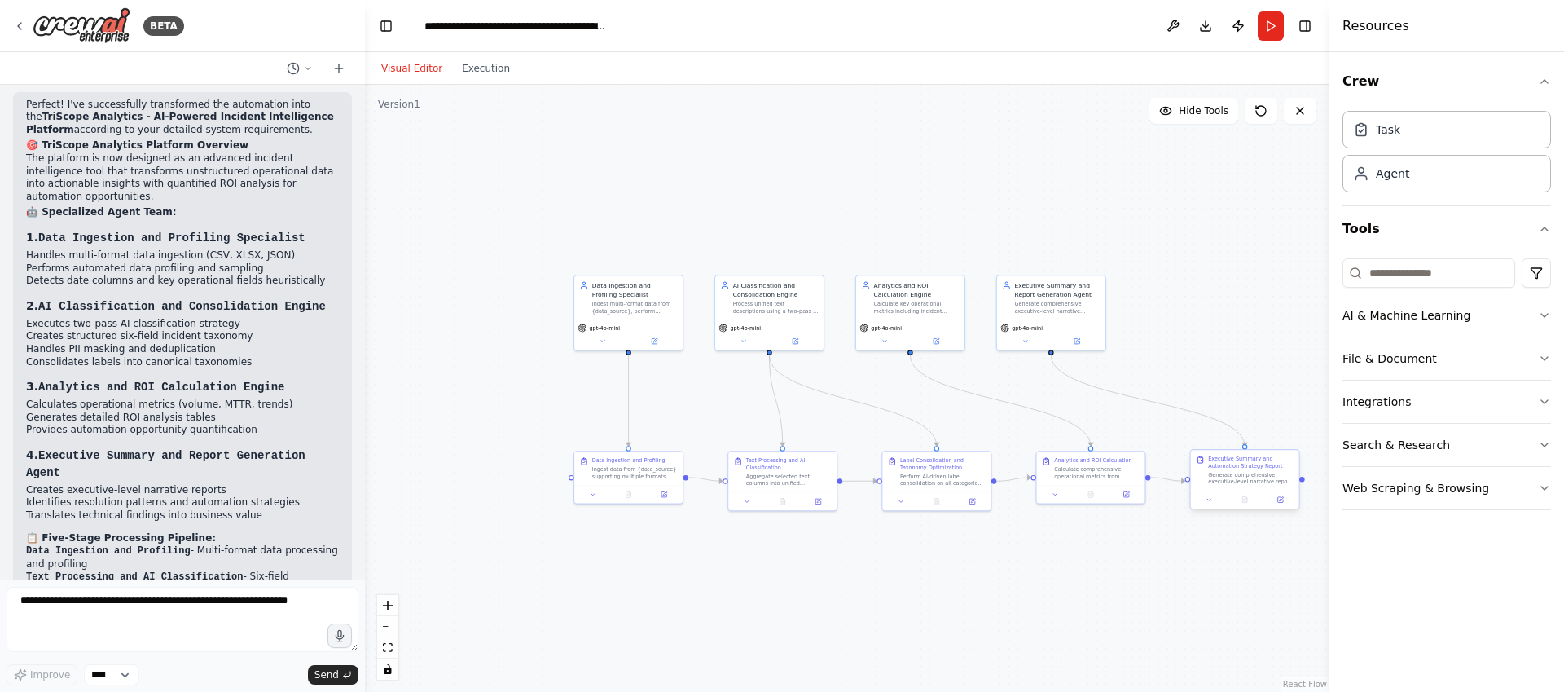
click at [1268, 475] on div "Generate comprehensive executive-level narrative report analyzing classified in…" at bounding box center [1251, 478] width 86 height 14
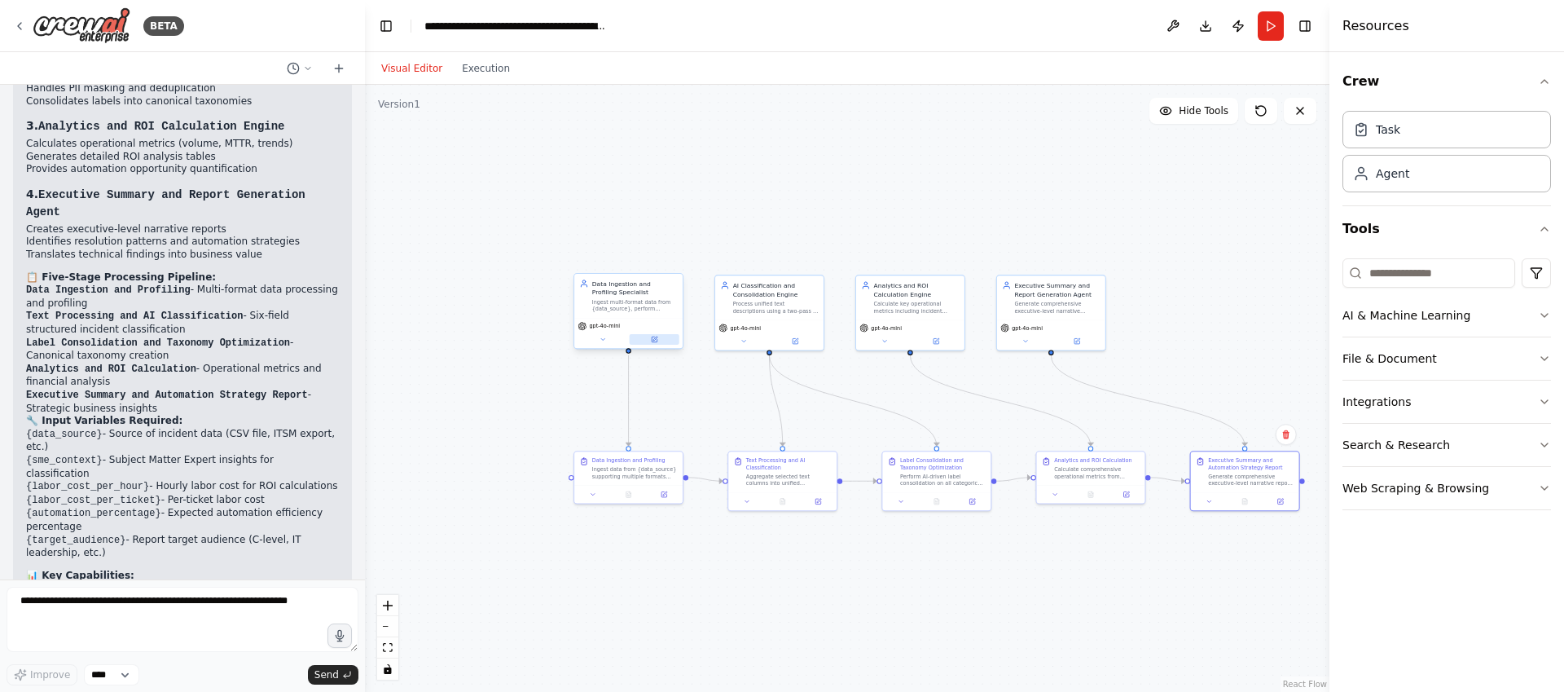
click at [653, 342] on icon at bounding box center [654, 339] width 7 height 7
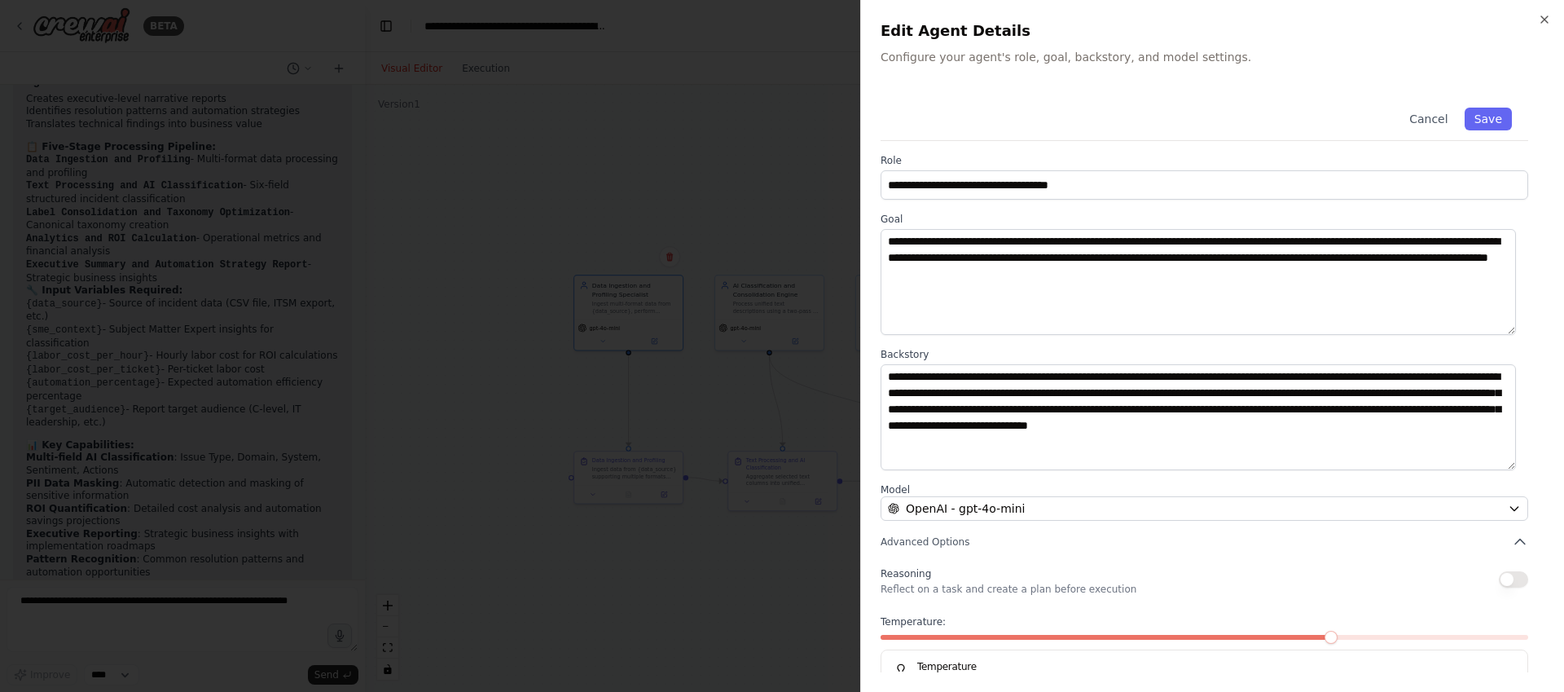
scroll to position [0, 0]
click at [745, 549] on div at bounding box center [782, 346] width 1564 height 692
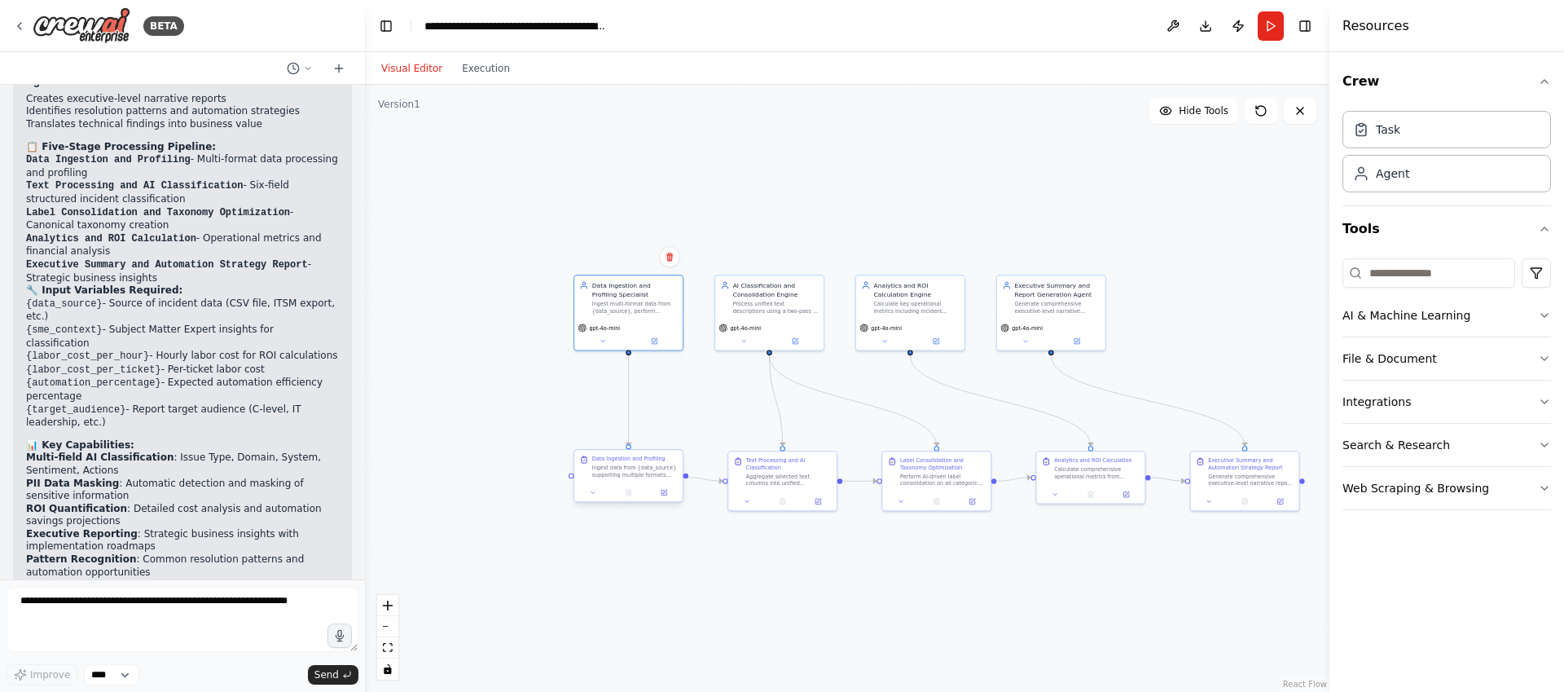
click at [622, 477] on div "Ingest data from {data_source} supporting multiple formats (CSV, XLSX, JSON). P…" at bounding box center [635, 471] width 86 height 14
click at [665, 493] on icon at bounding box center [663, 492] width 5 height 5
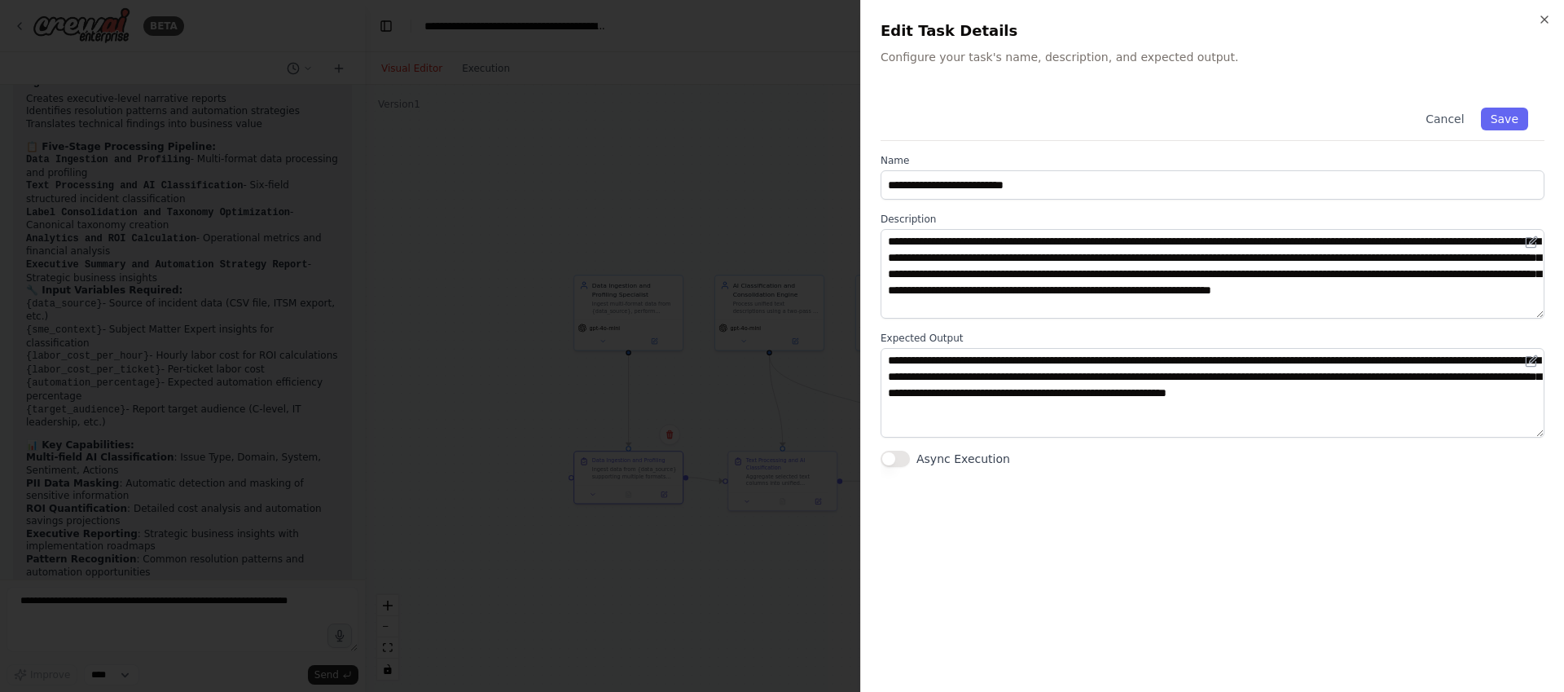
click at [684, 537] on div at bounding box center [782, 346] width 1564 height 692
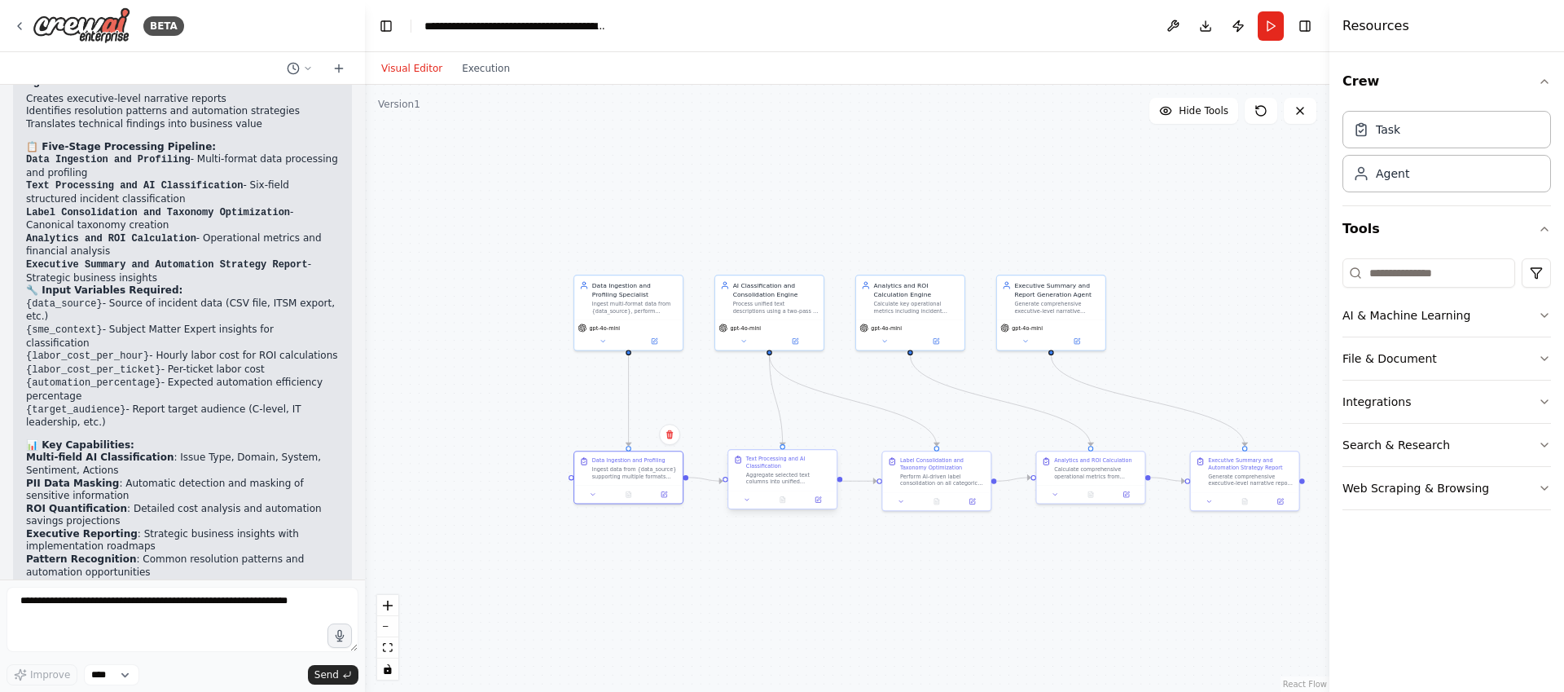
click at [798, 467] on div "Text Processing and AI Classification" at bounding box center [789, 462] width 86 height 14
click at [813, 495] on button at bounding box center [818, 499] width 30 height 11
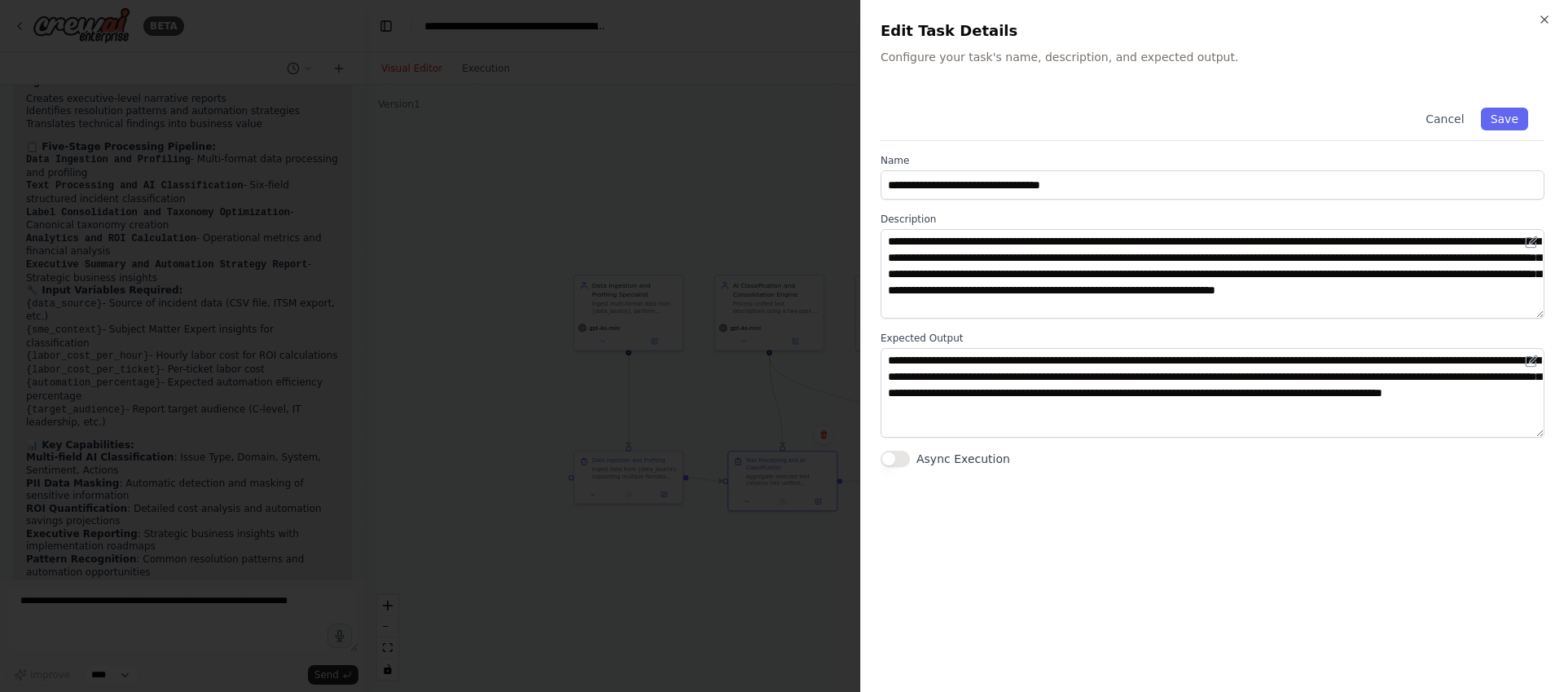
click at [744, 541] on div at bounding box center [782, 346] width 1564 height 692
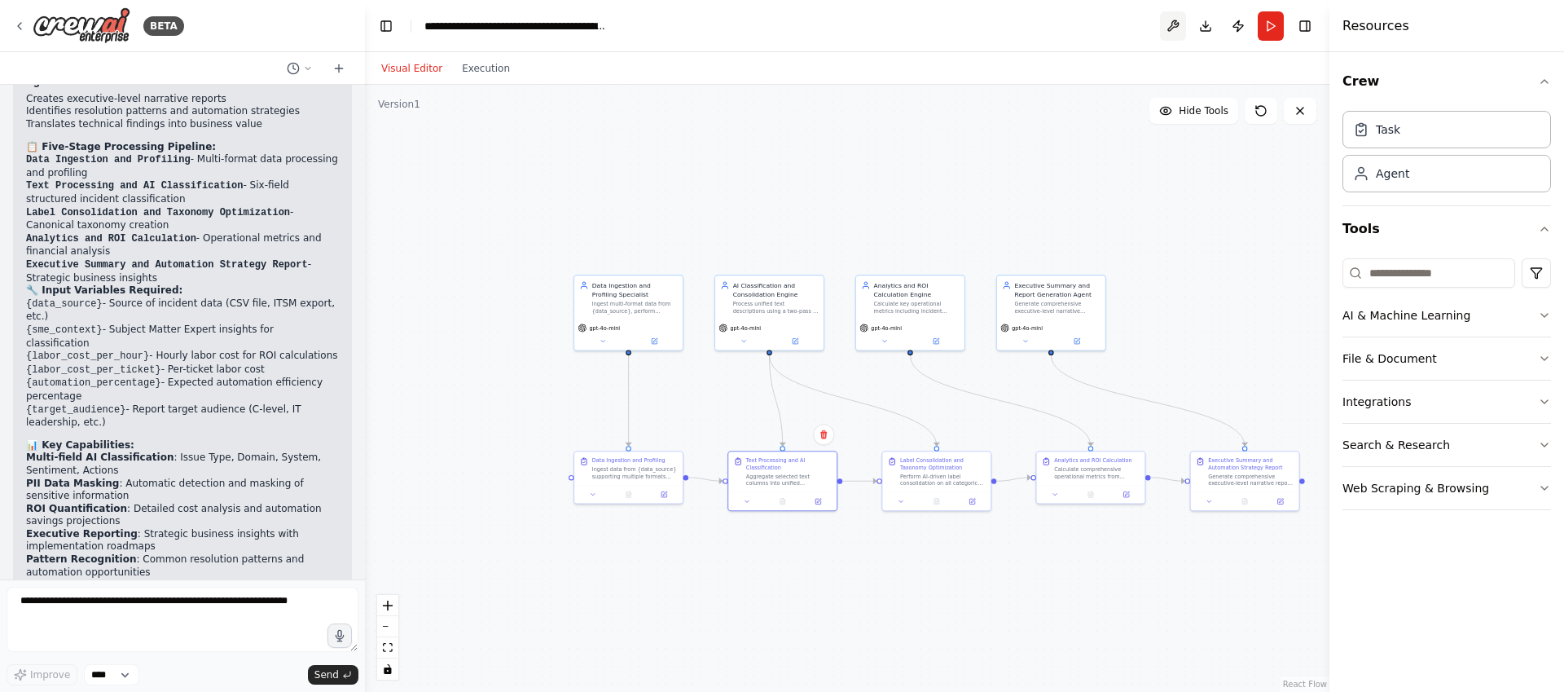
click at [1164, 24] on button at bounding box center [1173, 25] width 26 height 29
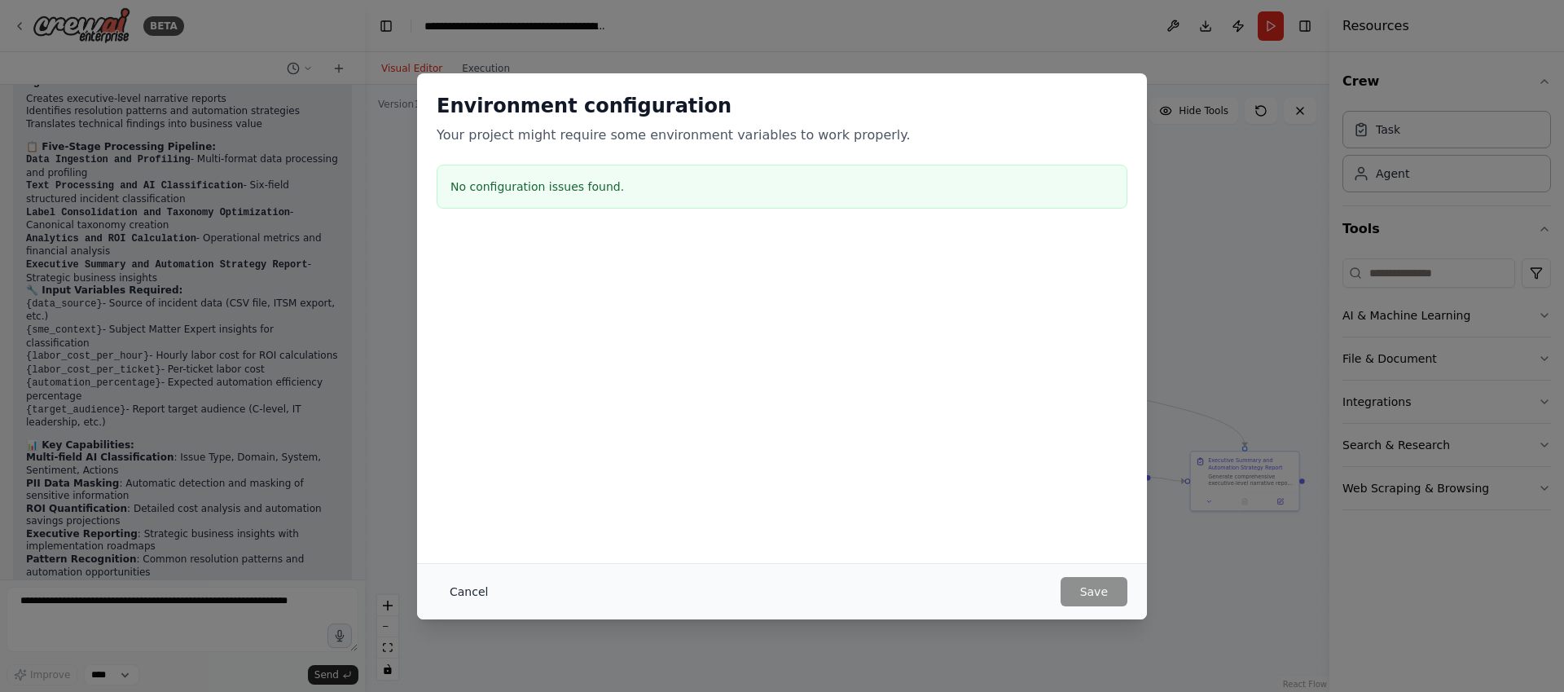
click at [491, 587] on button "Cancel" at bounding box center [469, 591] width 64 height 29
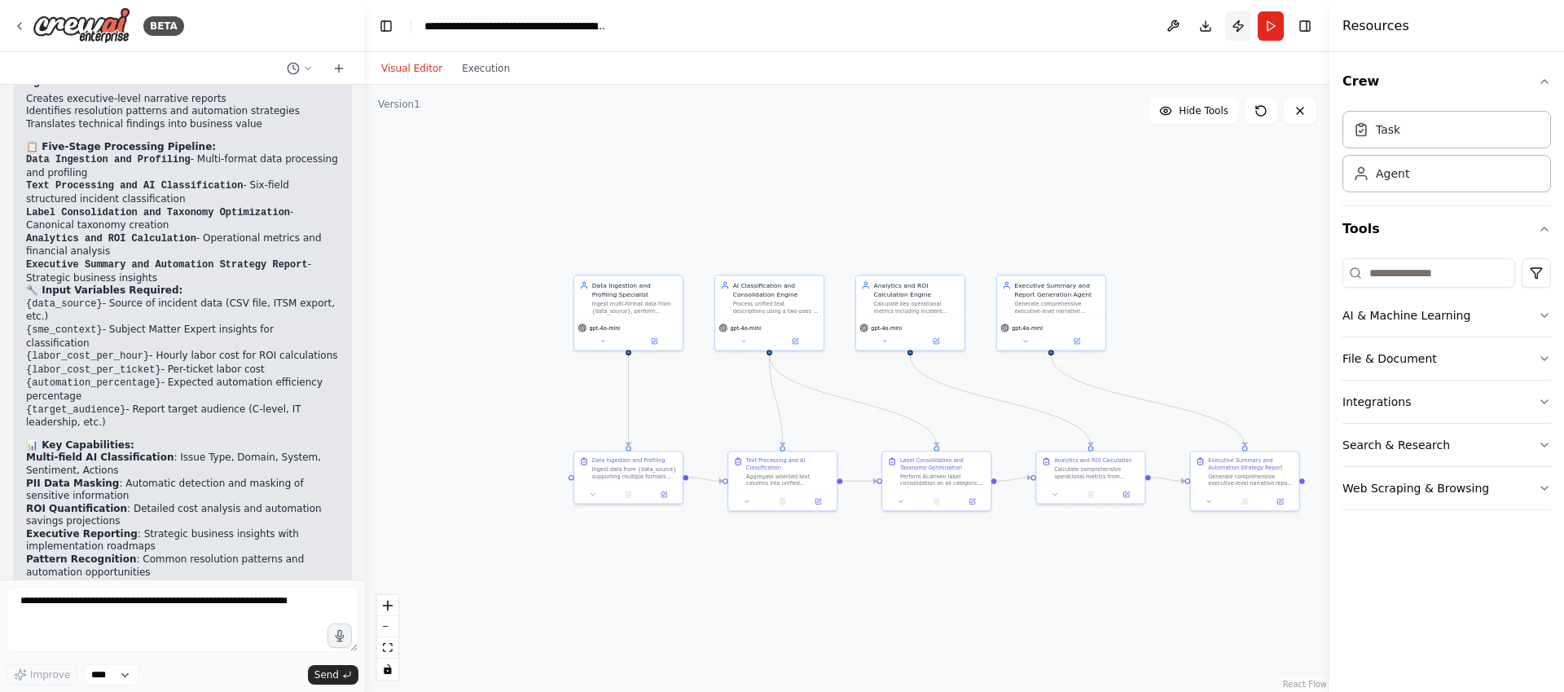
click at [1247, 28] on button "Publish" at bounding box center [1238, 25] width 26 height 29
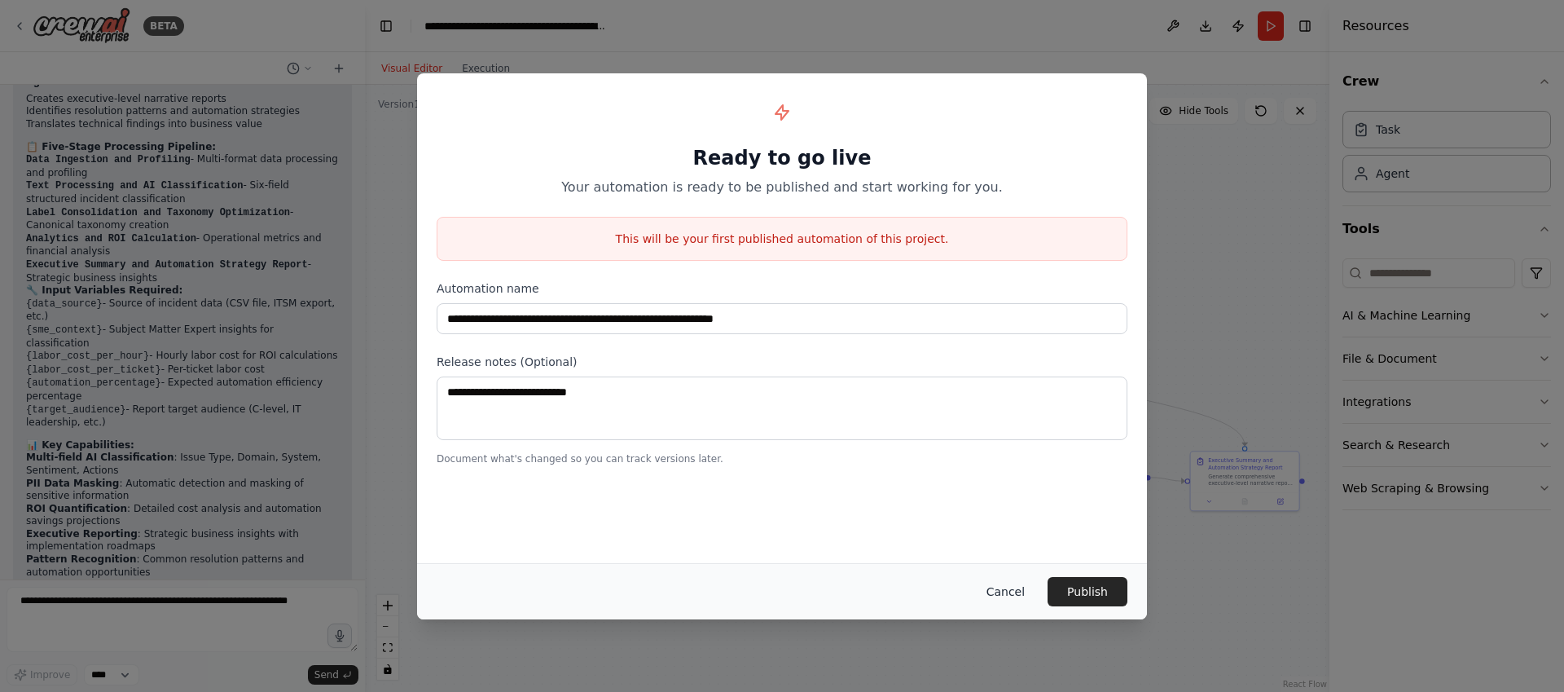
click at [1007, 595] on button "Cancel" at bounding box center [1006, 591] width 64 height 29
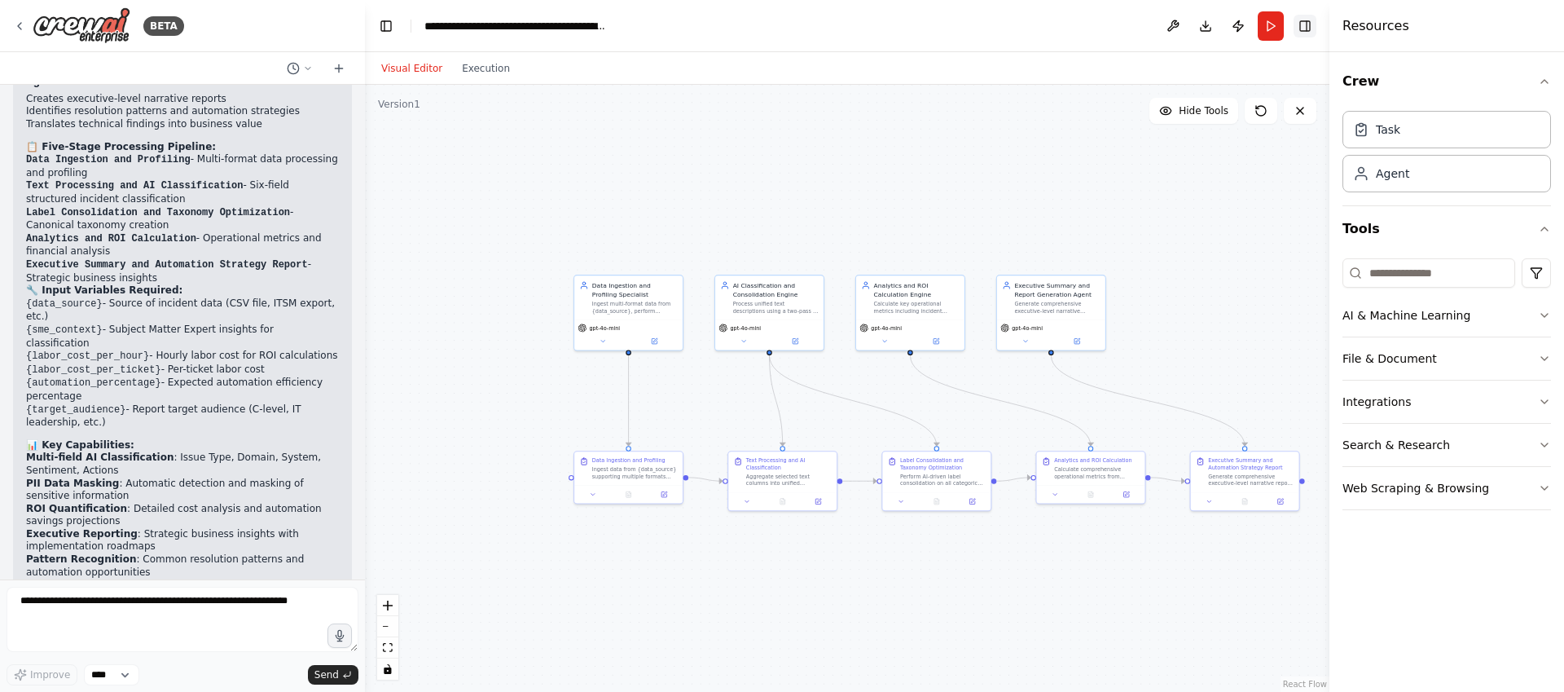
click at [1302, 22] on button "Toggle Right Sidebar" at bounding box center [1305, 26] width 23 height 23
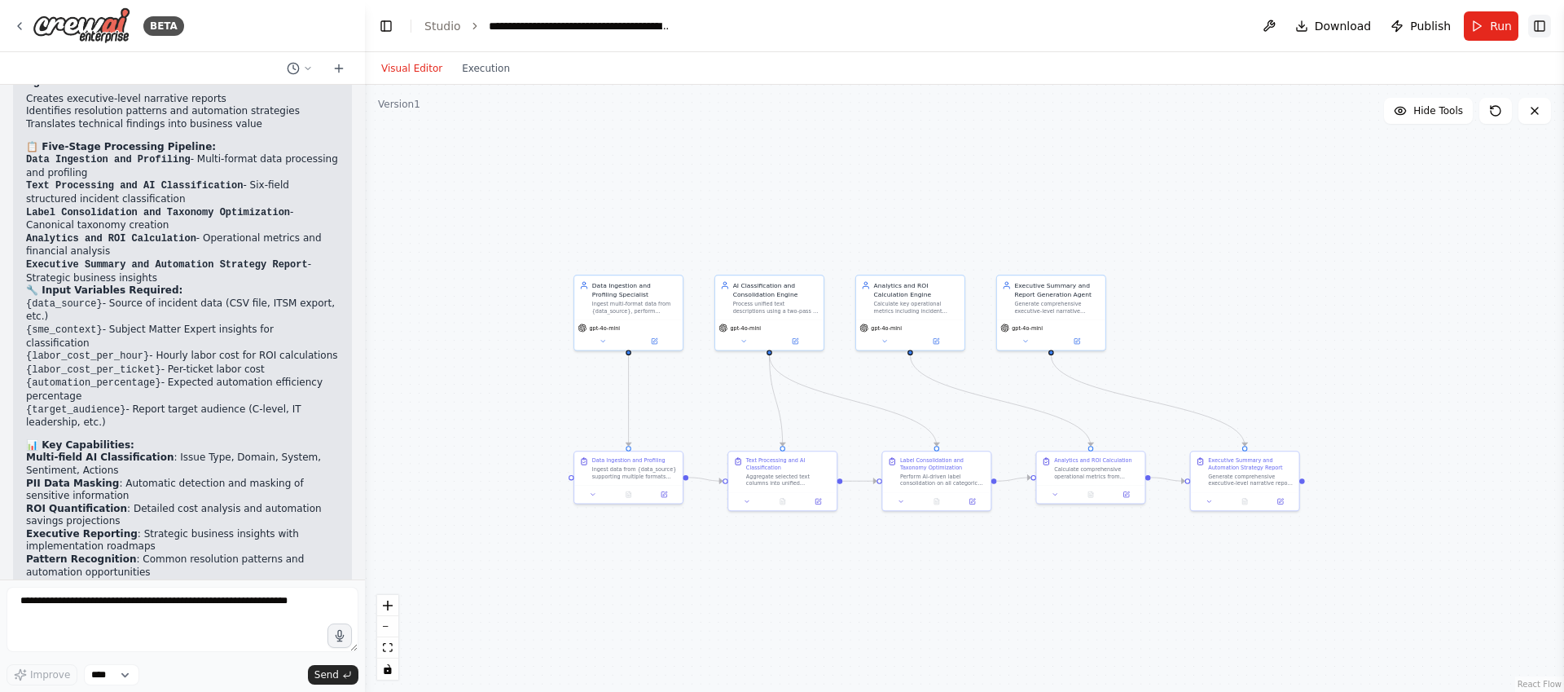
click at [1535, 30] on button "Toggle Right Sidebar" at bounding box center [1539, 26] width 23 height 23
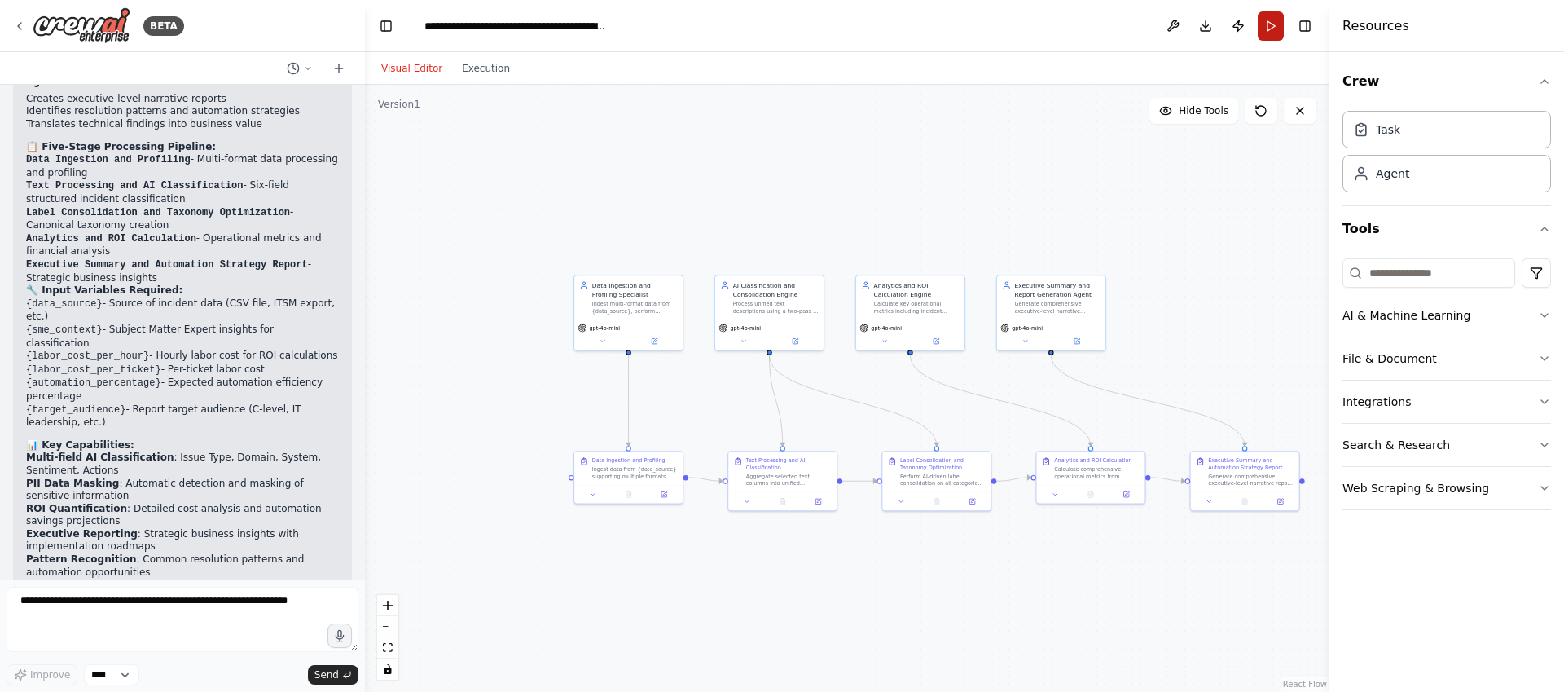
click at [1272, 23] on button "Run" at bounding box center [1271, 25] width 26 height 29
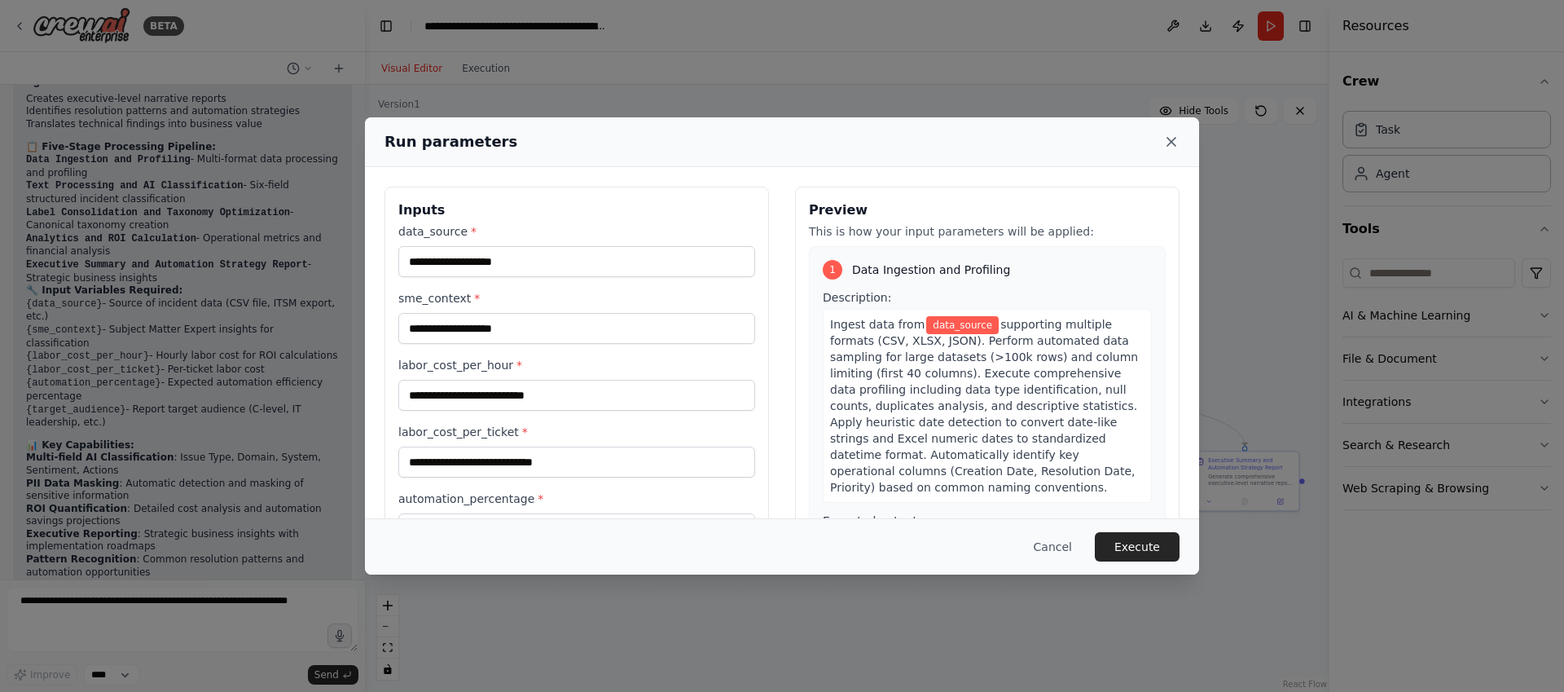
click at [1171, 138] on icon at bounding box center [1171, 142] width 16 height 16
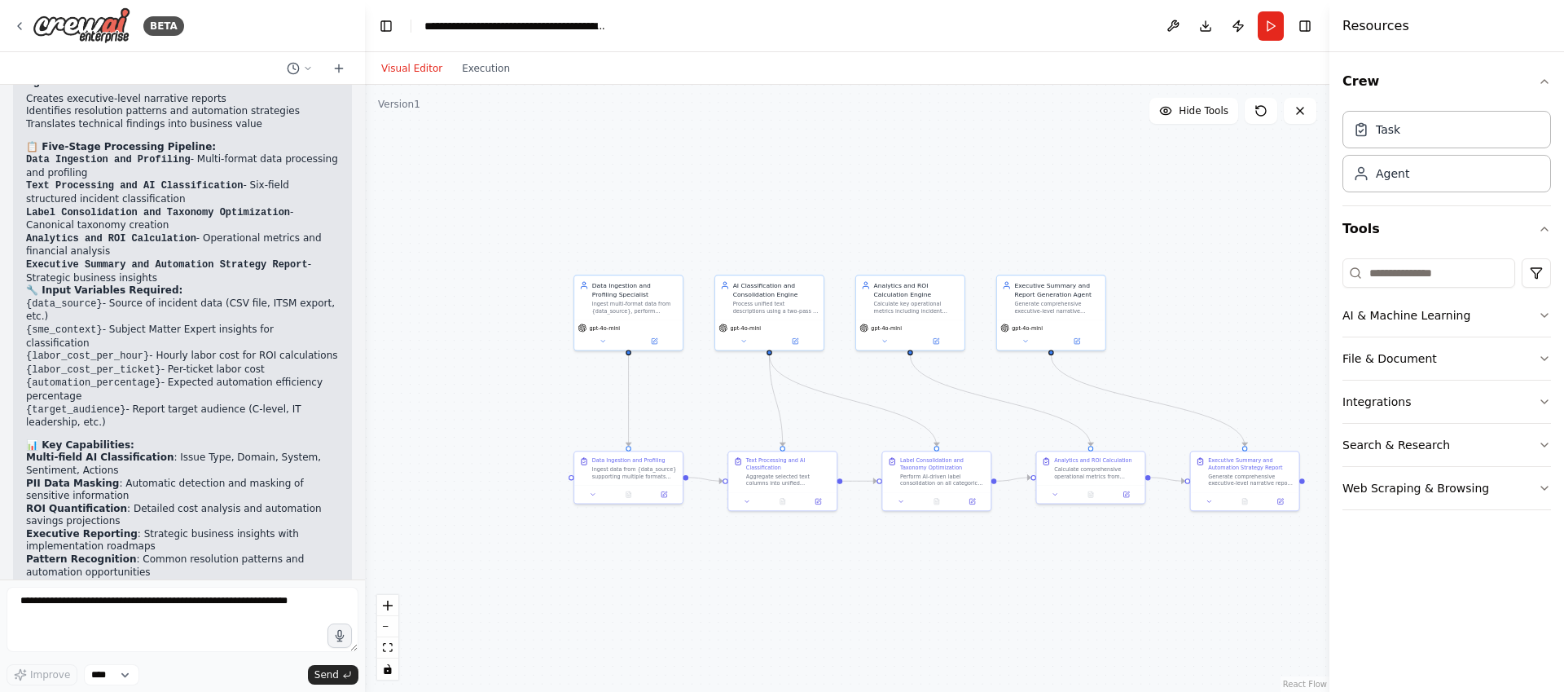
click at [1224, 327] on div ".deletable-edge-delete-btn { width: 20px; height: 20px; border: 0px solid #ffff…" at bounding box center [847, 388] width 965 height 607
click at [1265, 28] on button "Run" at bounding box center [1271, 25] width 26 height 29
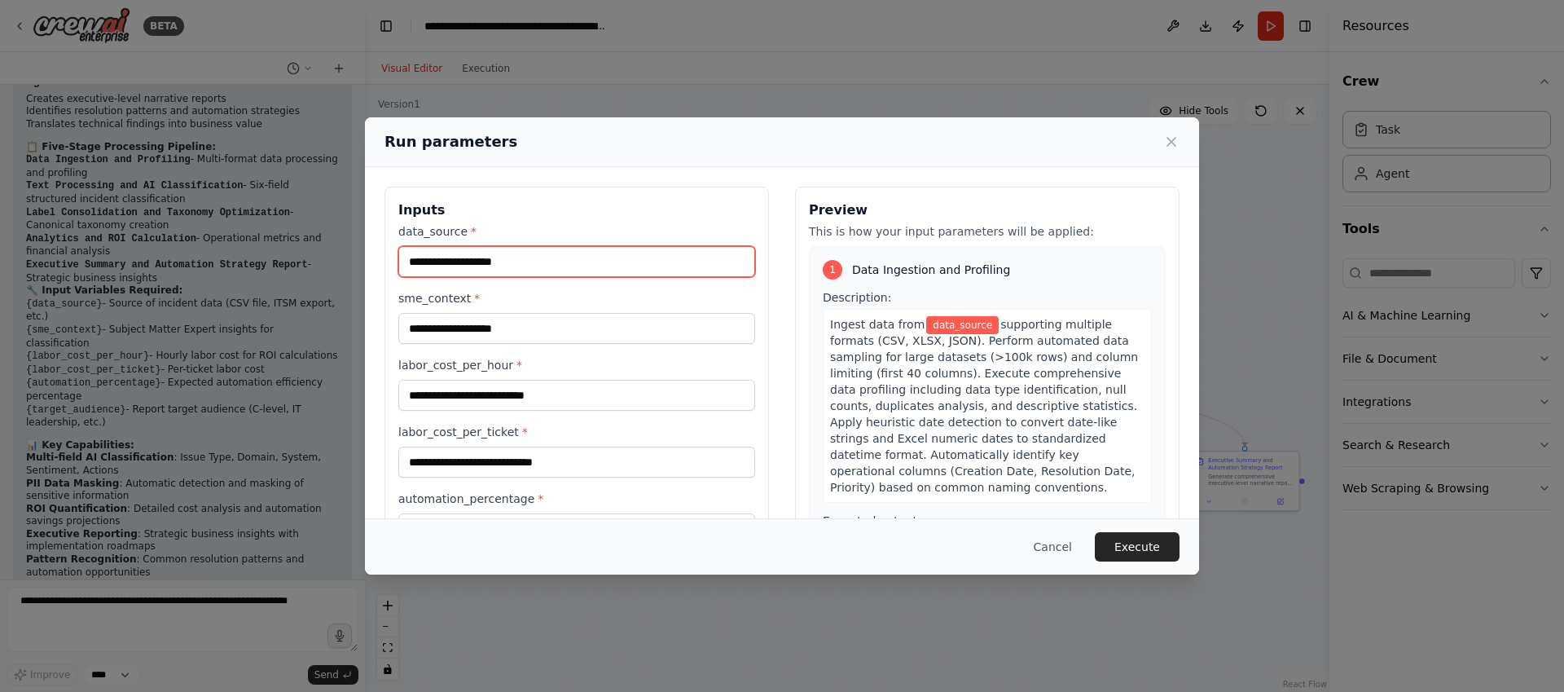
click at [508, 274] on input "data_source *" at bounding box center [576, 261] width 357 height 31
click at [508, 270] on input "data_source *" at bounding box center [576, 261] width 357 height 31
click at [1164, 139] on icon at bounding box center [1171, 142] width 16 height 16
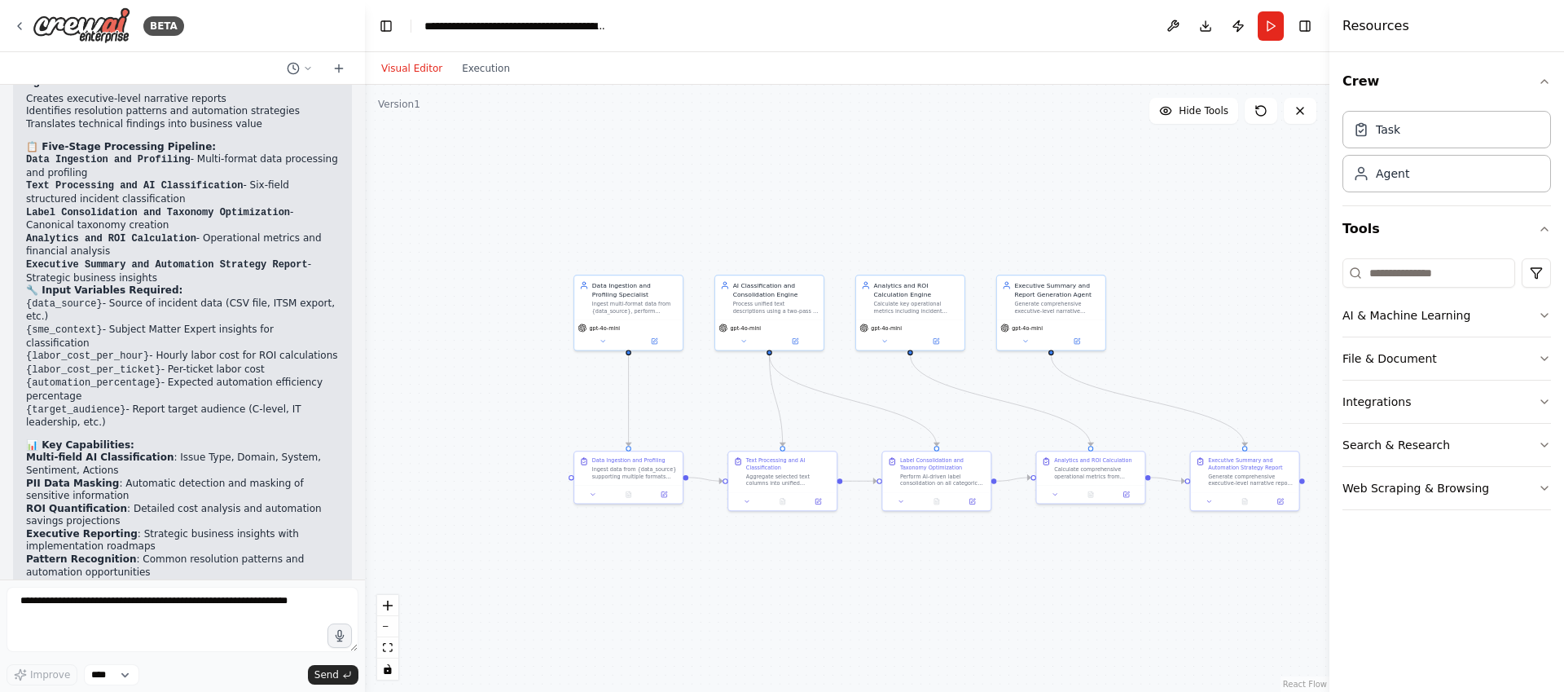
click at [1219, 191] on div ".deletable-edge-delete-btn { width: 20px; height: 20px; border: 0px solid #ffff…" at bounding box center [847, 388] width 965 height 607
click at [132, 608] on textarea at bounding box center [183, 619] width 352 height 65
type textarea "**********"
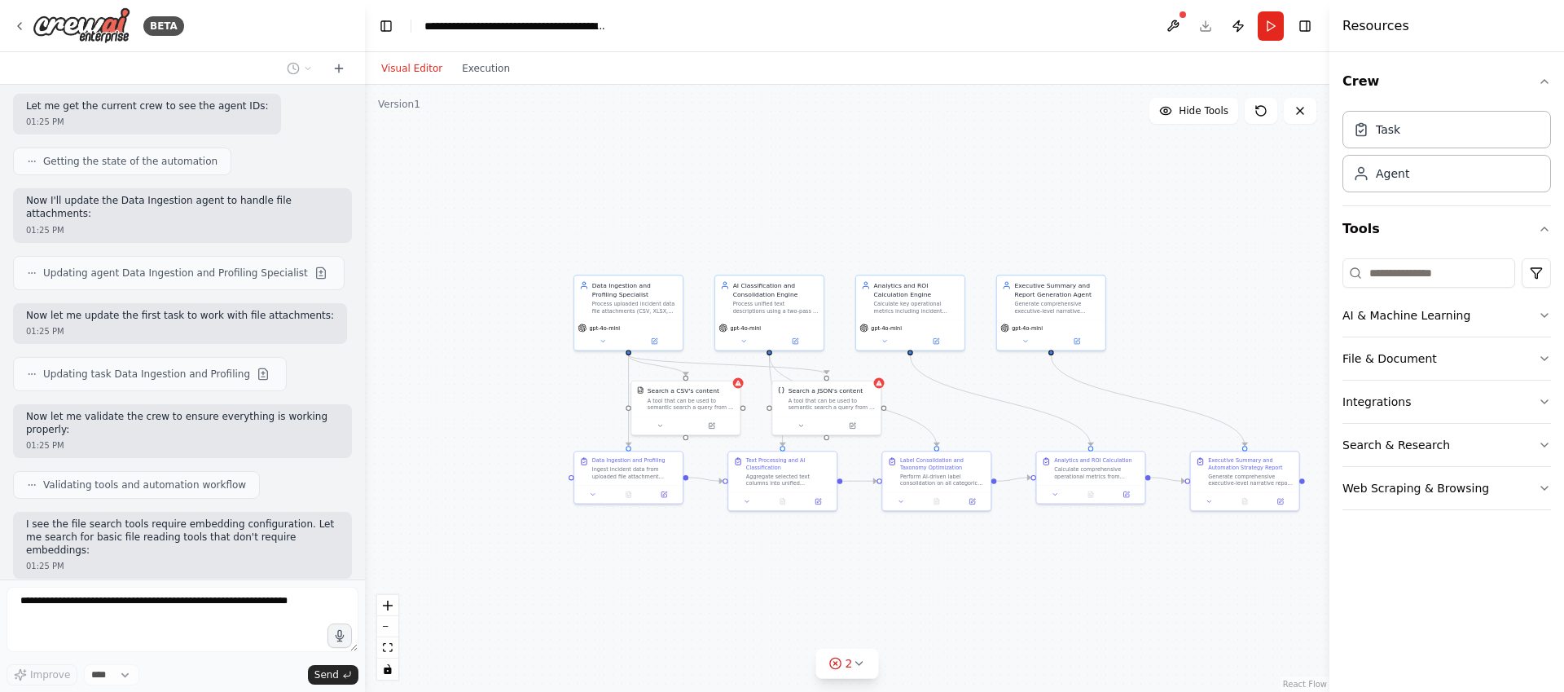
scroll to position [6825, 0]
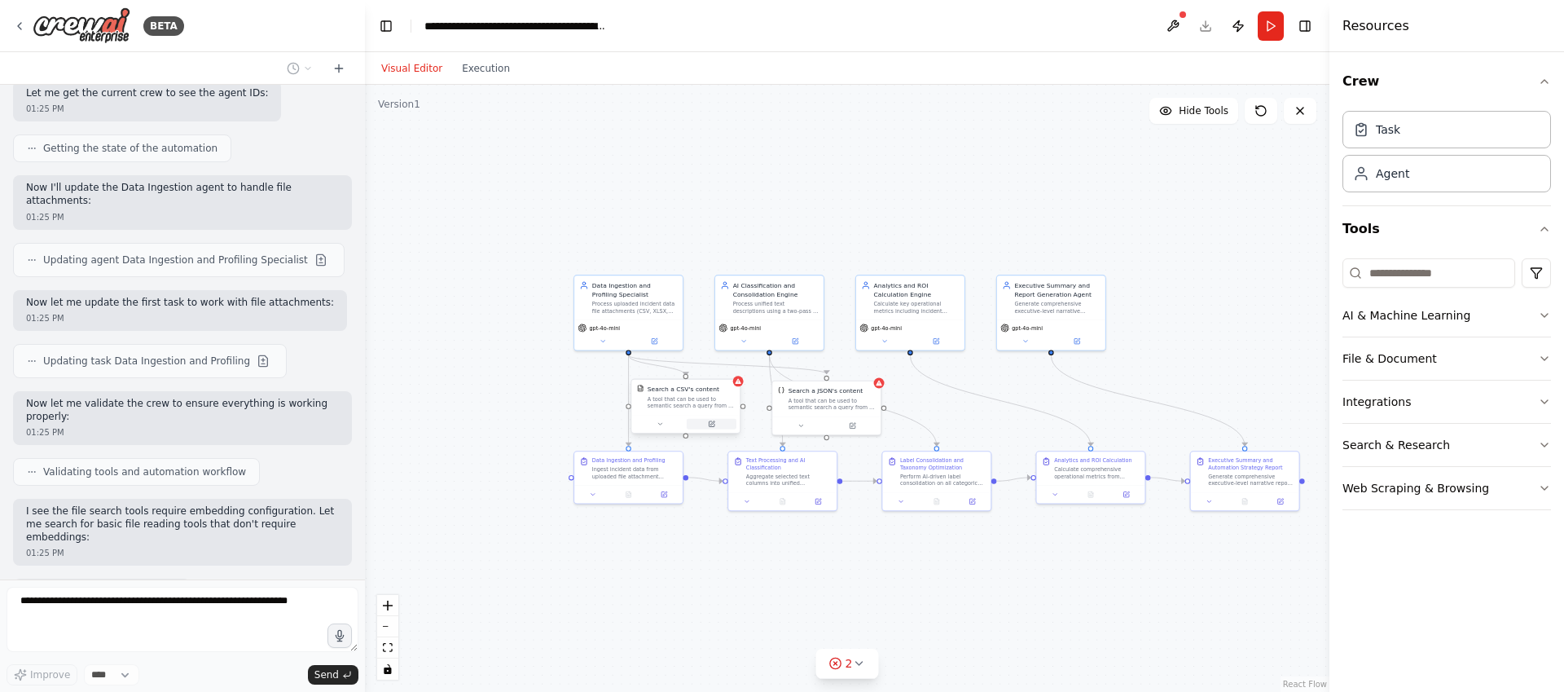
click at [710, 426] on icon at bounding box center [711, 423] width 5 height 5
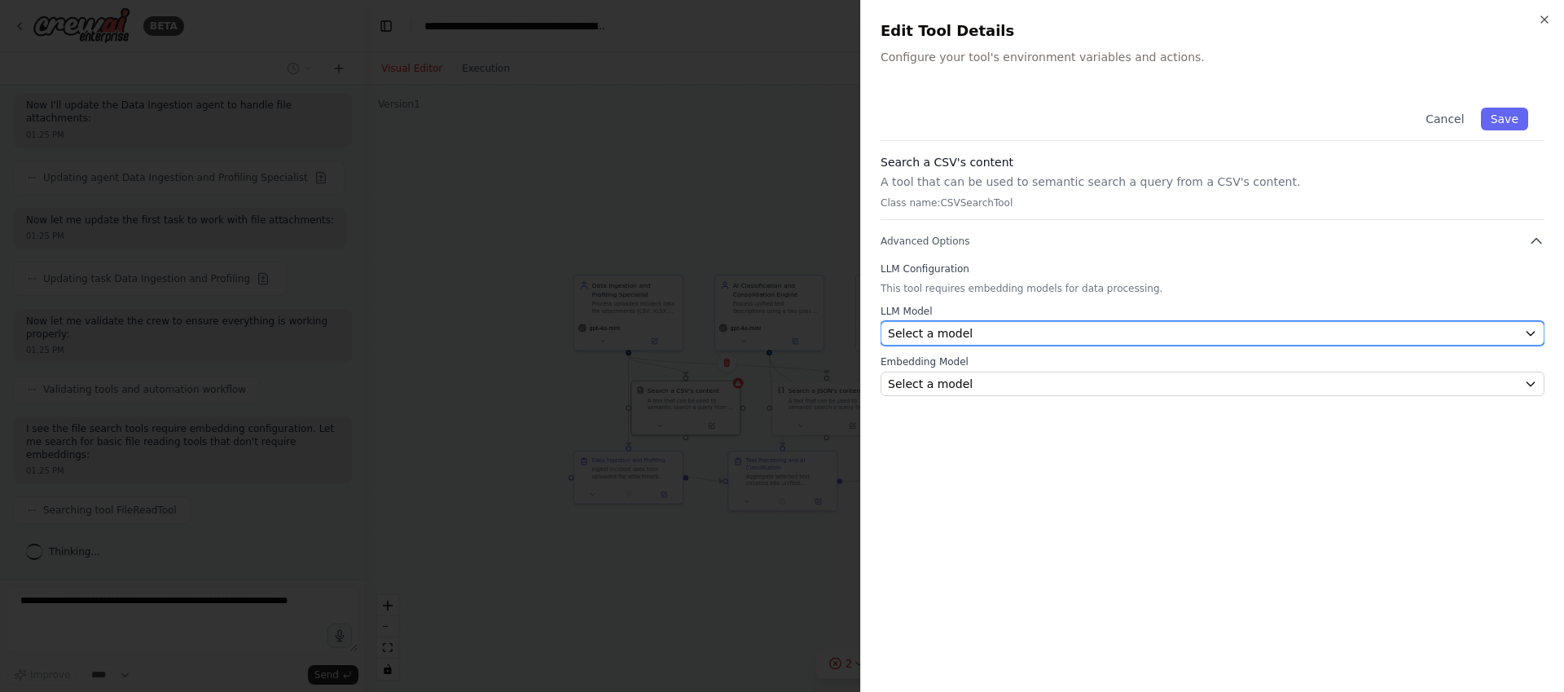
click at [965, 323] on button "Select a model" at bounding box center [1213, 333] width 664 height 24
click at [965, 330] on span "Select a model" at bounding box center [930, 333] width 85 height 16
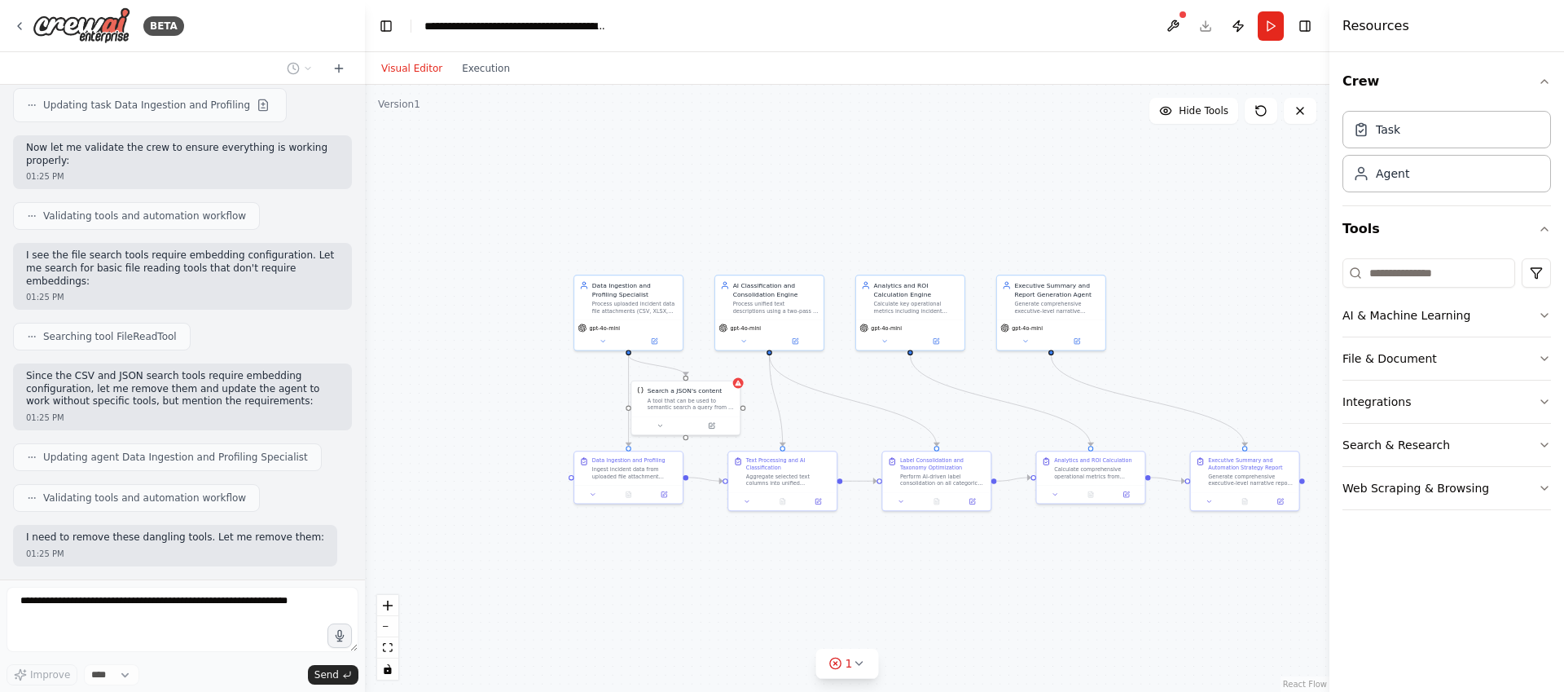
scroll to position [7122, 0]
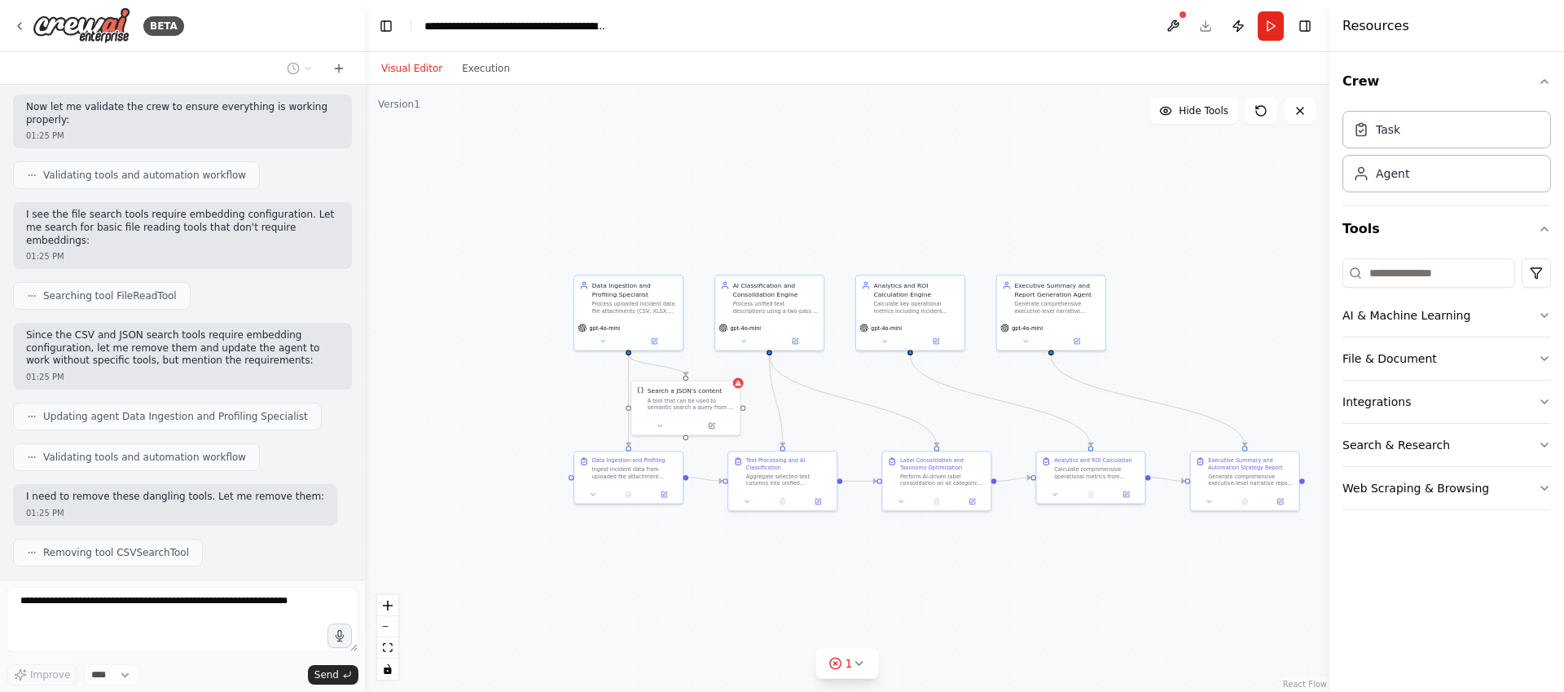
click at [451, 429] on div ".deletable-edge-delete-btn { width: 20px; height: 20px; border: 0px solid #ffff…" at bounding box center [847, 388] width 965 height 607
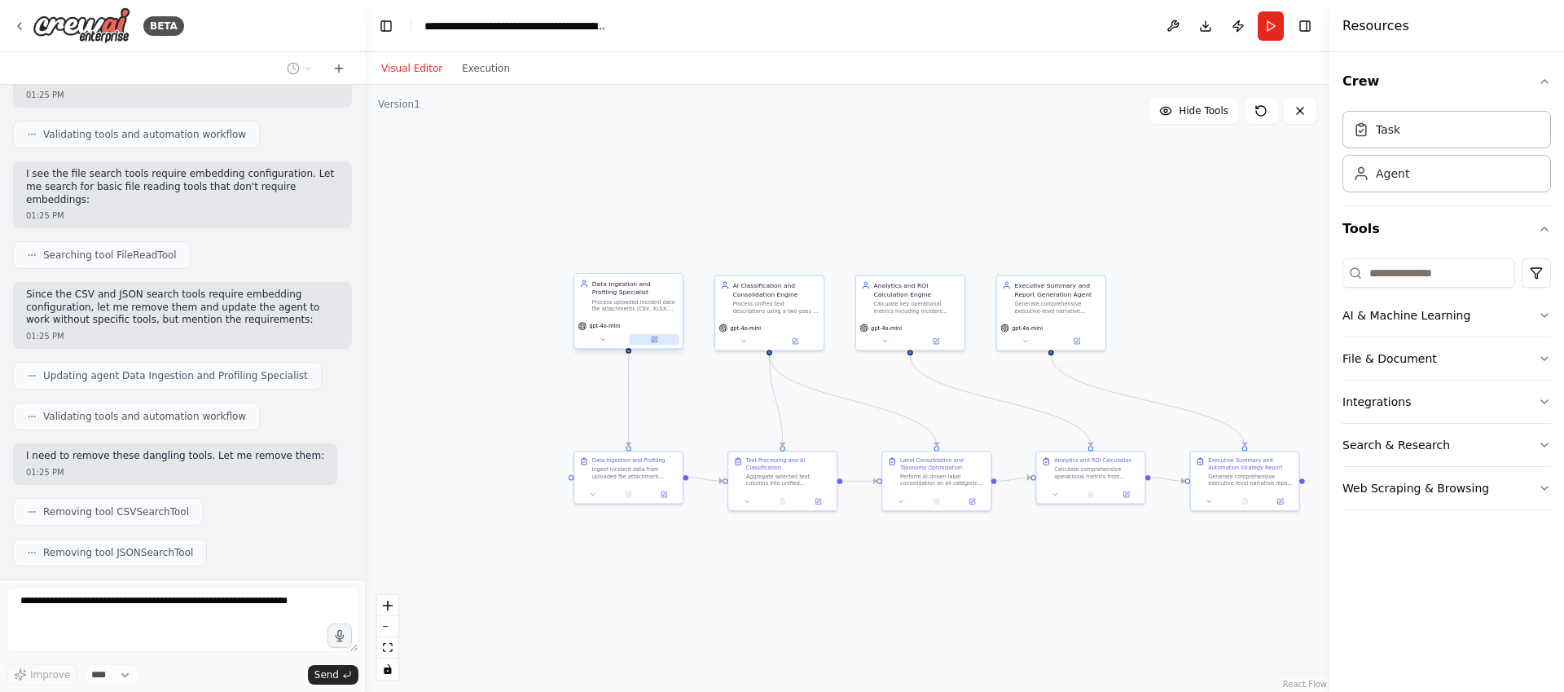
click at [646, 342] on button at bounding box center [655, 339] width 50 height 11
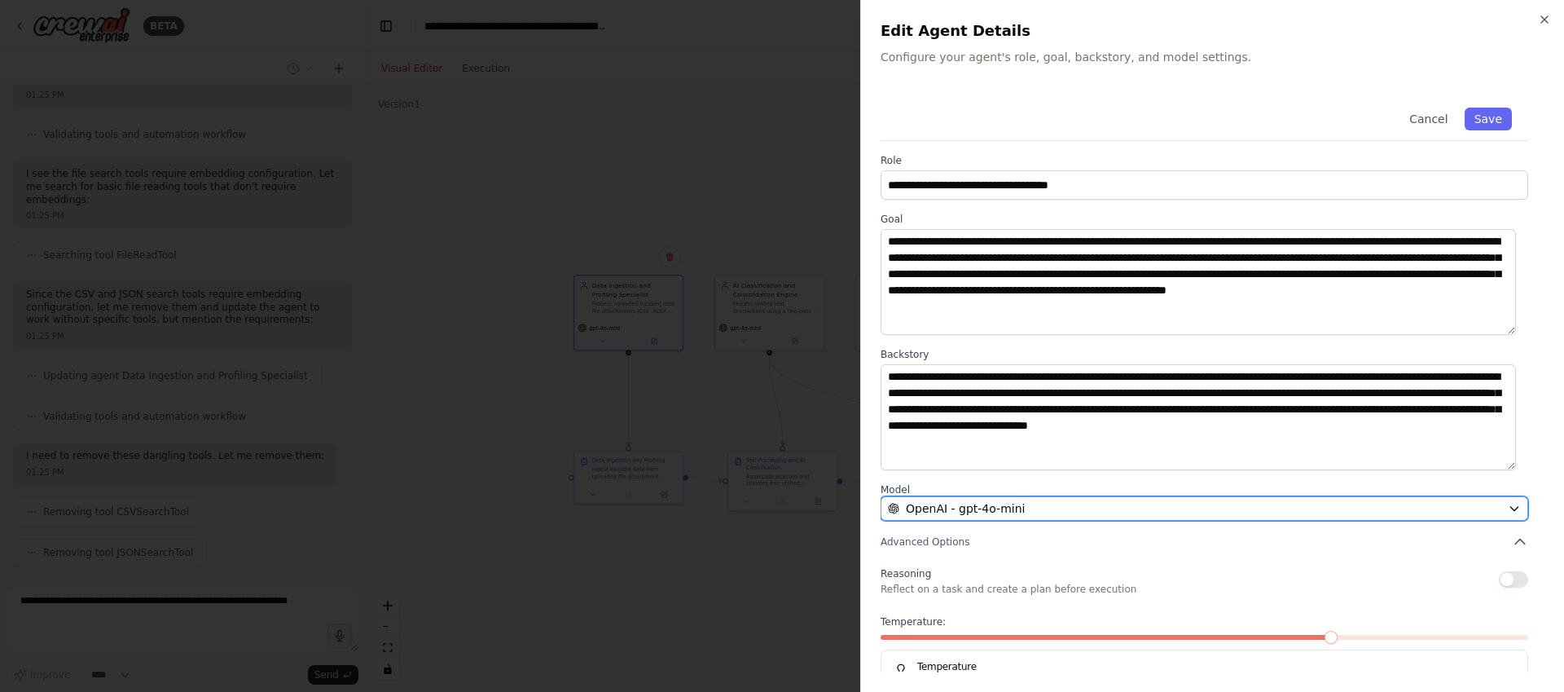
click at [972, 516] on span "OpenAI - gpt-4o-mini" at bounding box center [965, 508] width 119 height 16
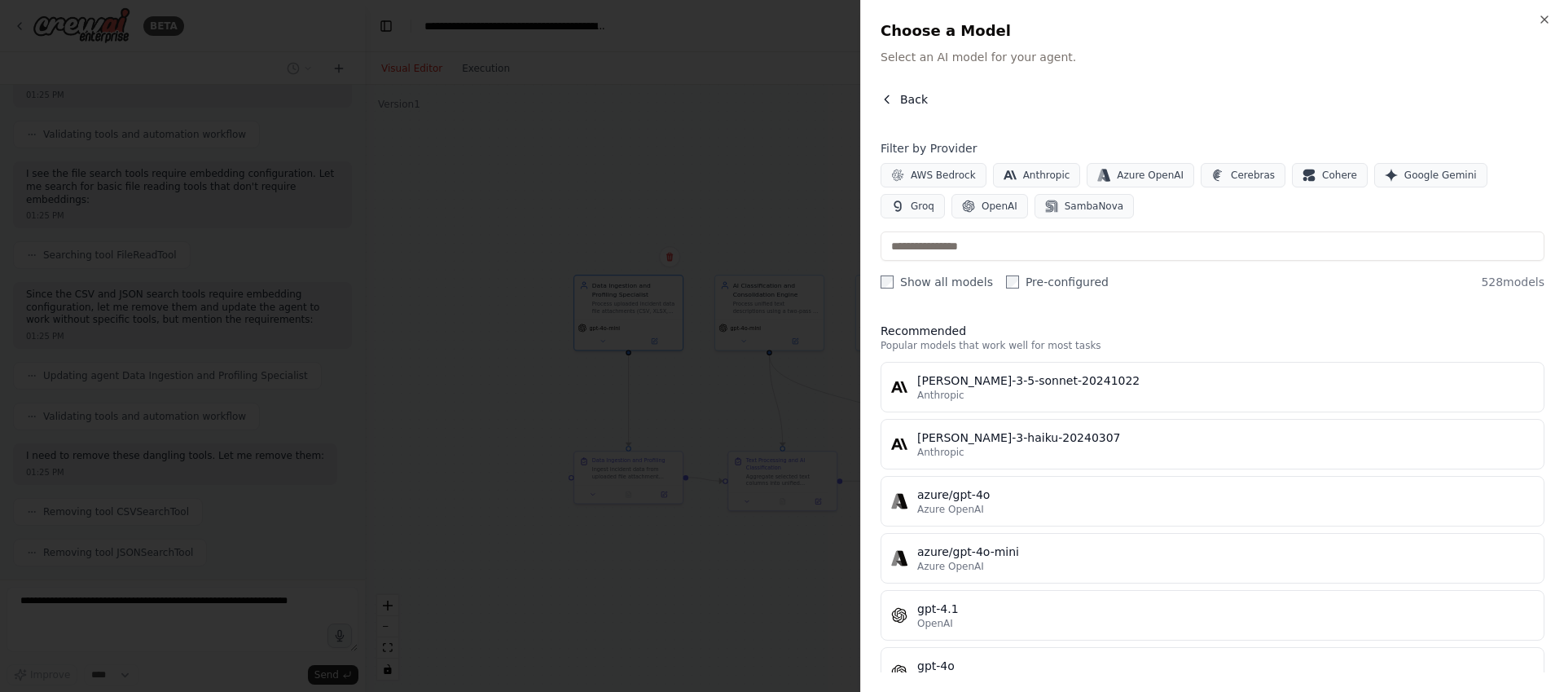
click at [895, 103] on button "Back" at bounding box center [904, 99] width 47 height 16
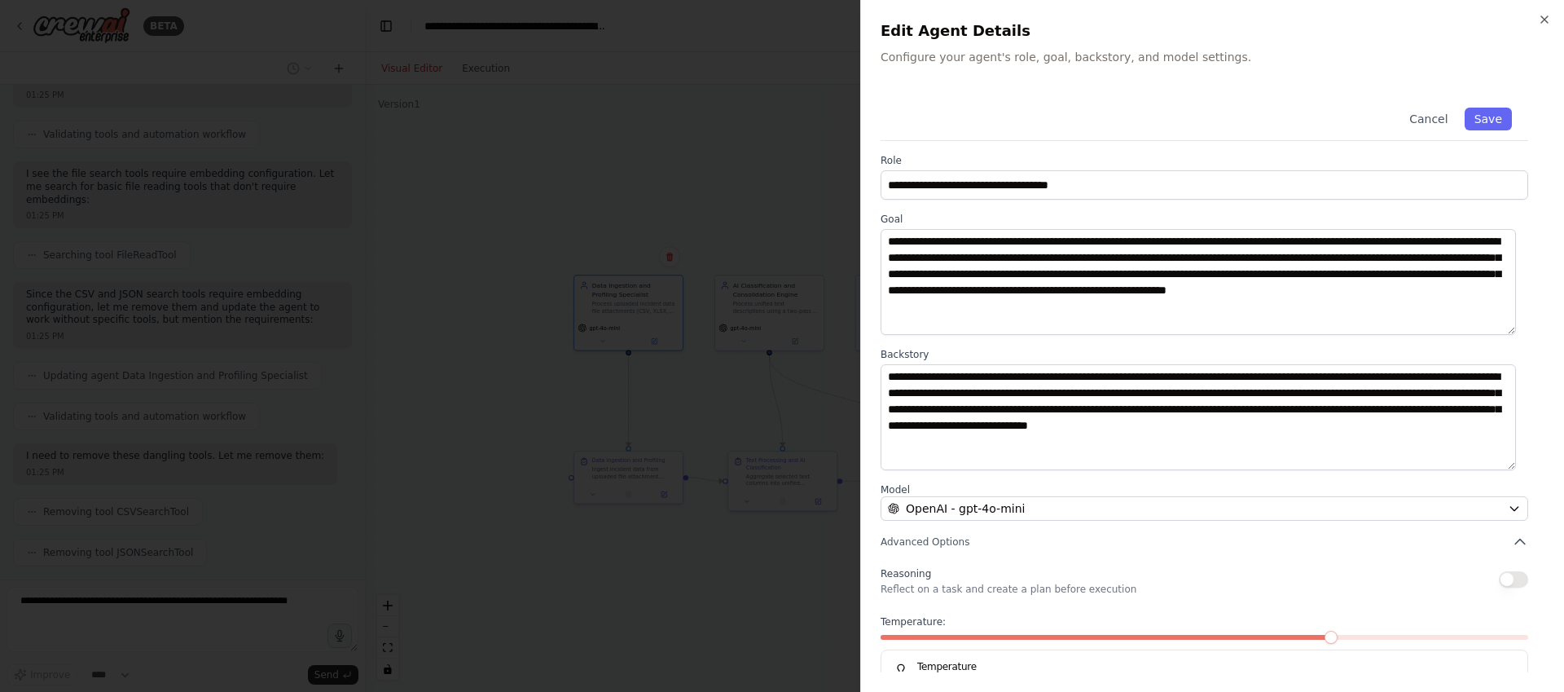
click at [800, 590] on div at bounding box center [782, 346] width 1564 height 692
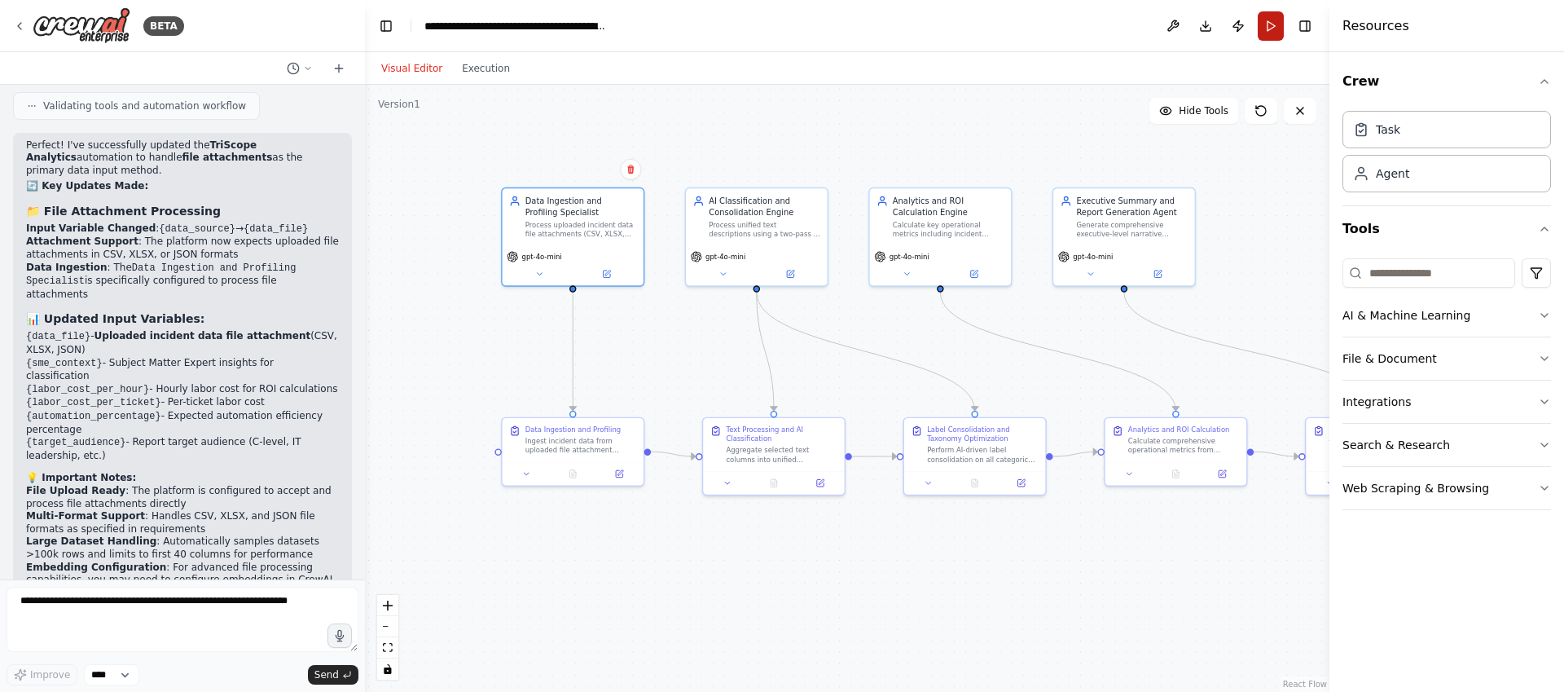
click at [1264, 23] on button "Run" at bounding box center [1271, 25] width 26 height 29
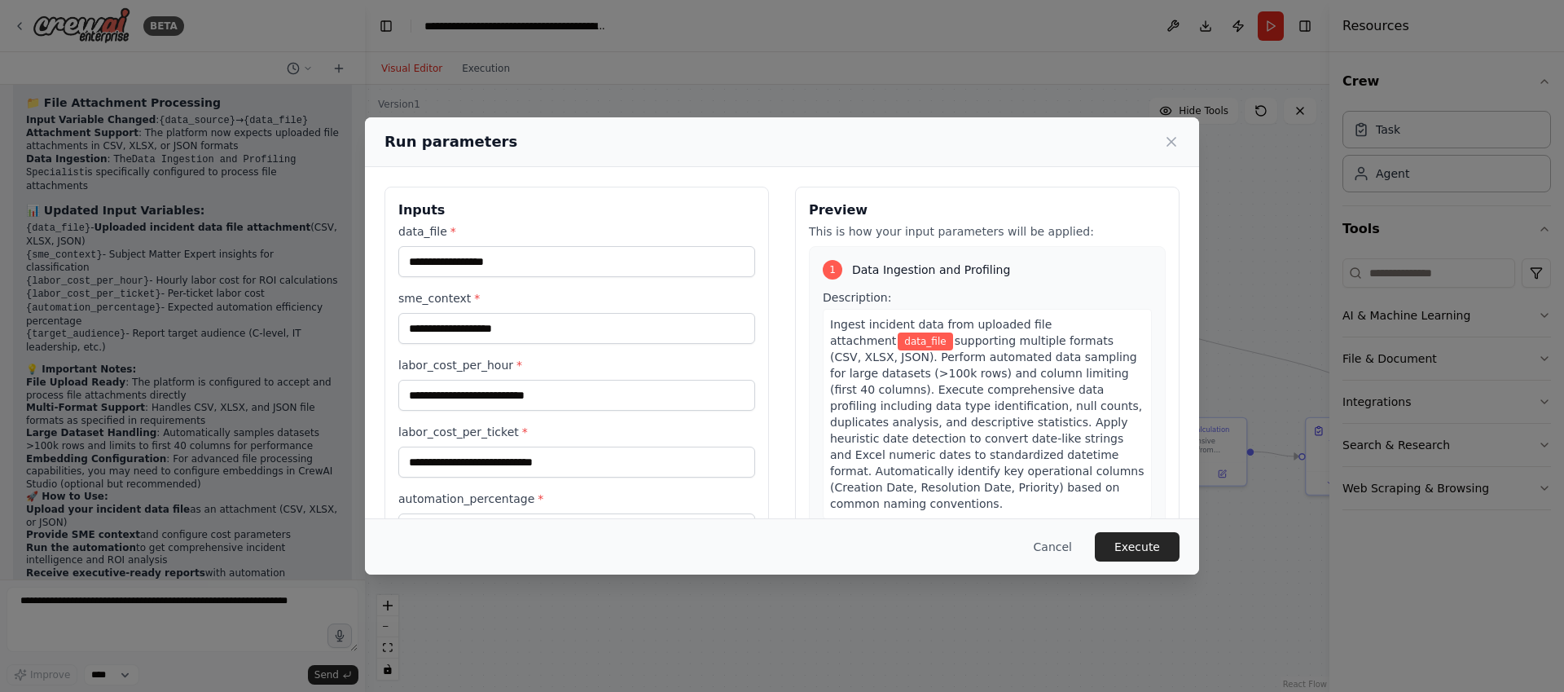
scroll to position [7771, 0]
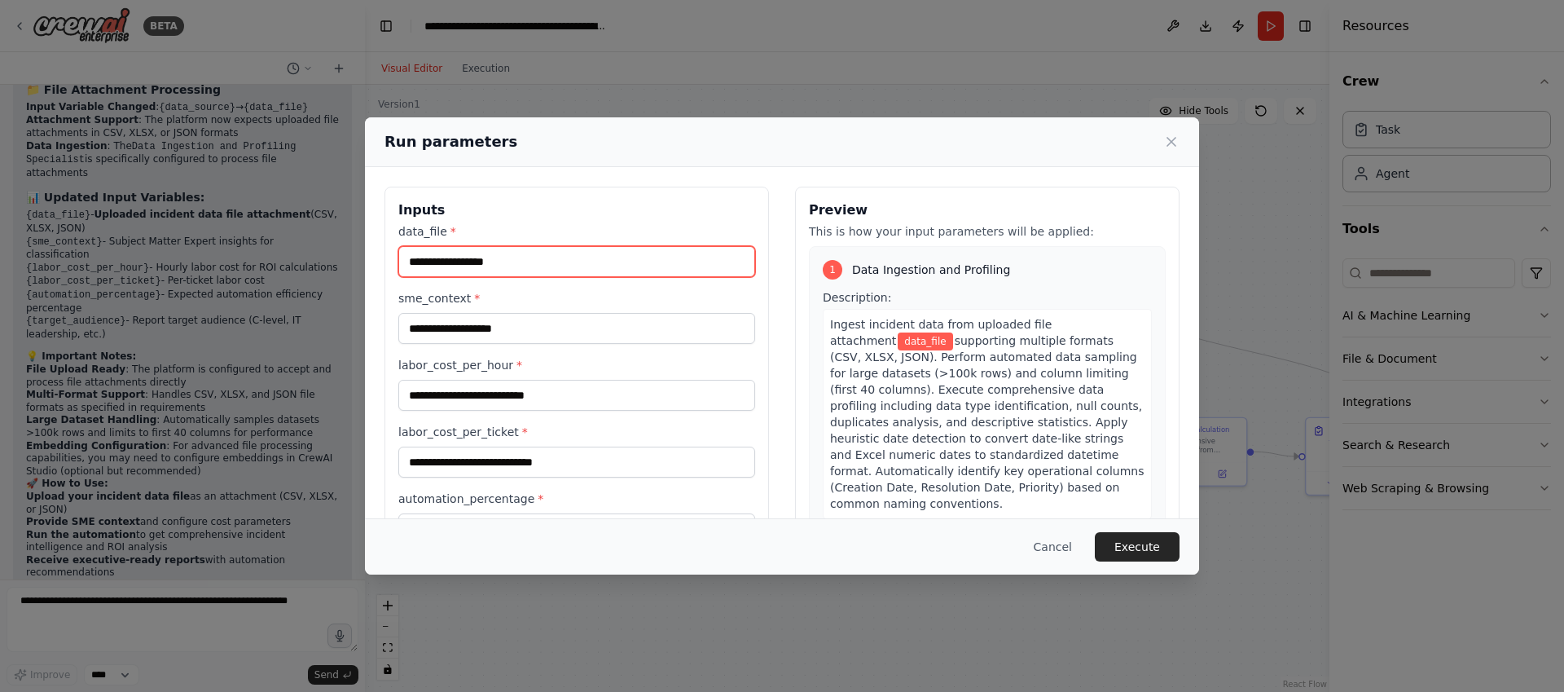
click at [464, 260] on input "data_file *" at bounding box center [576, 261] width 357 height 31
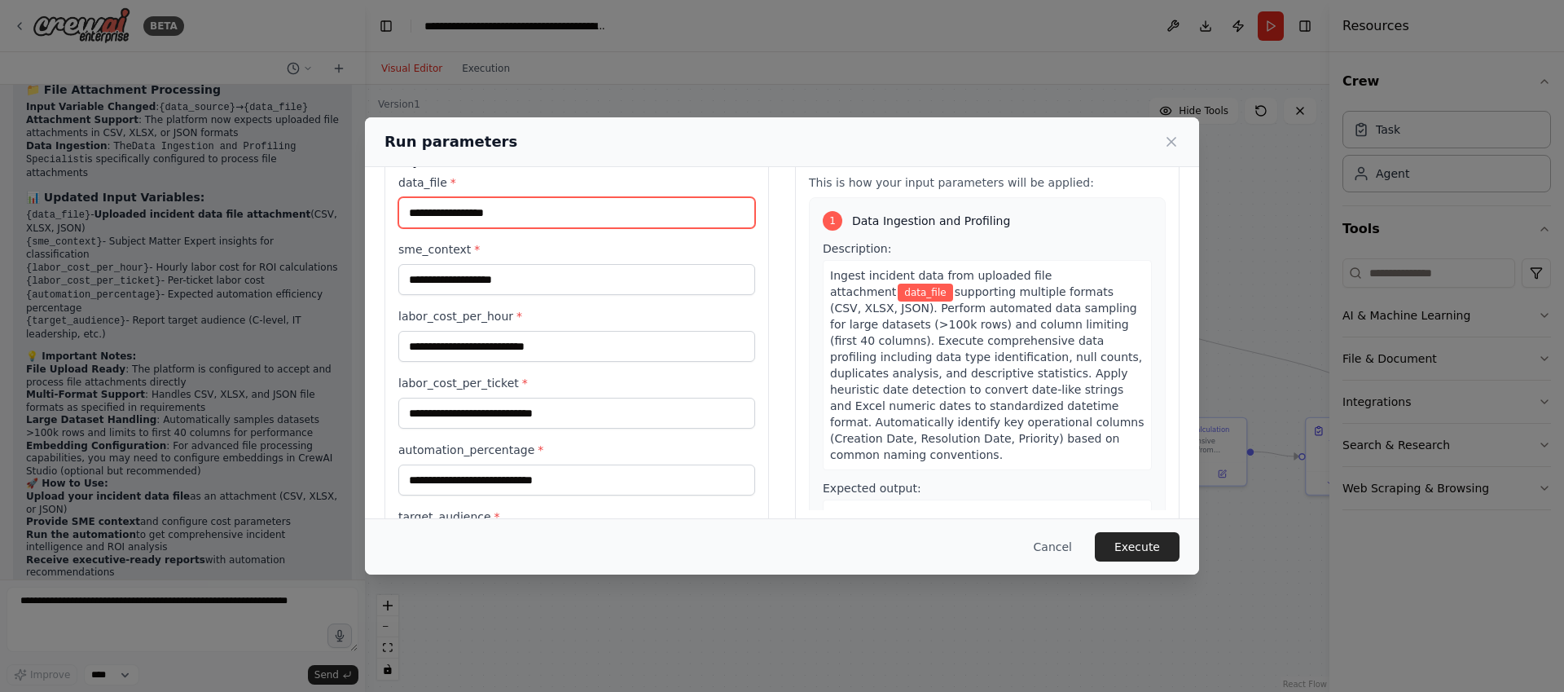
scroll to position [0, 0]
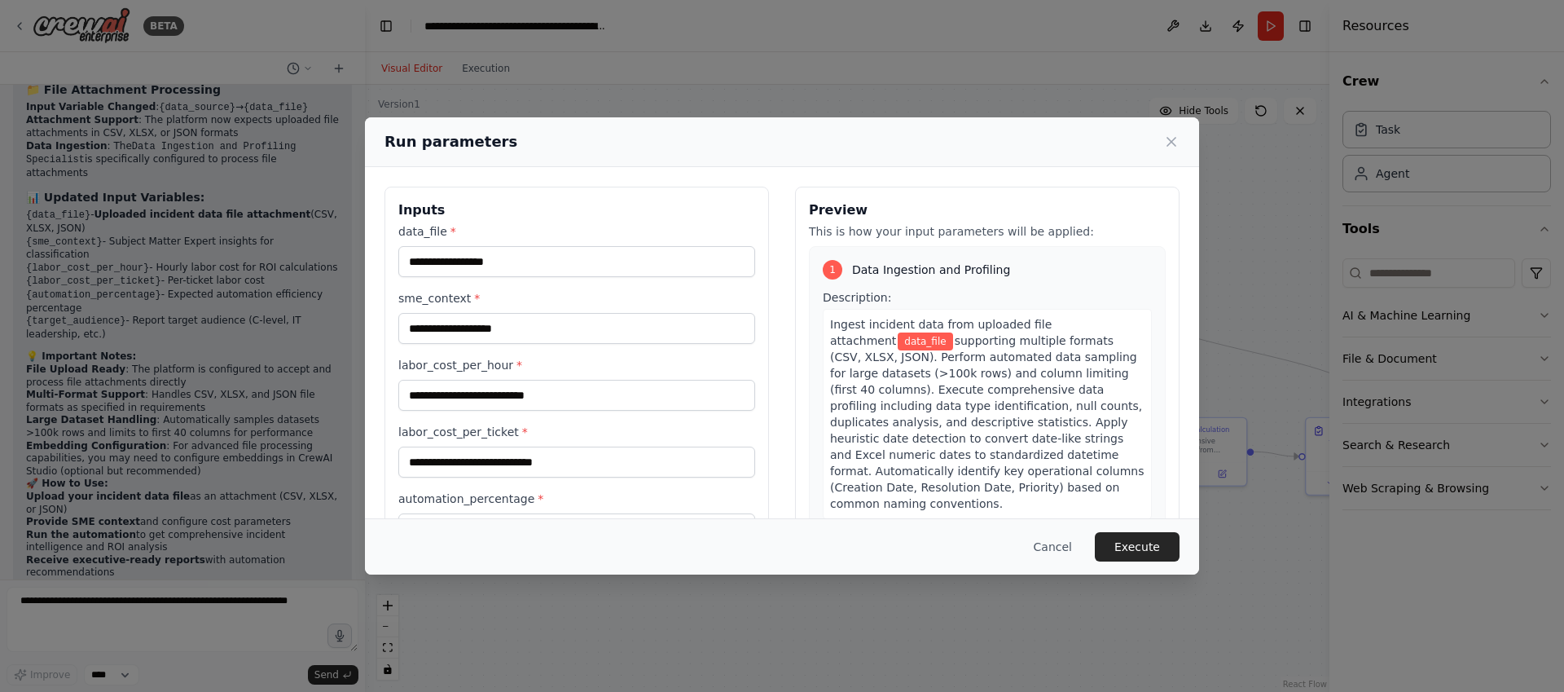
click at [898, 341] on span "data_file" at bounding box center [925, 341] width 55 height 18
click at [473, 324] on input "sme_context *" at bounding box center [576, 328] width 357 height 31
click at [509, 387] on input "labor_cost_per_hour *" at bounding box center [576, 395] width 357 height 31
type input "**"
click at [437, 463] on input "labor_cost_per_ticket *" at bounding box center [576, 461] width 357 height 31
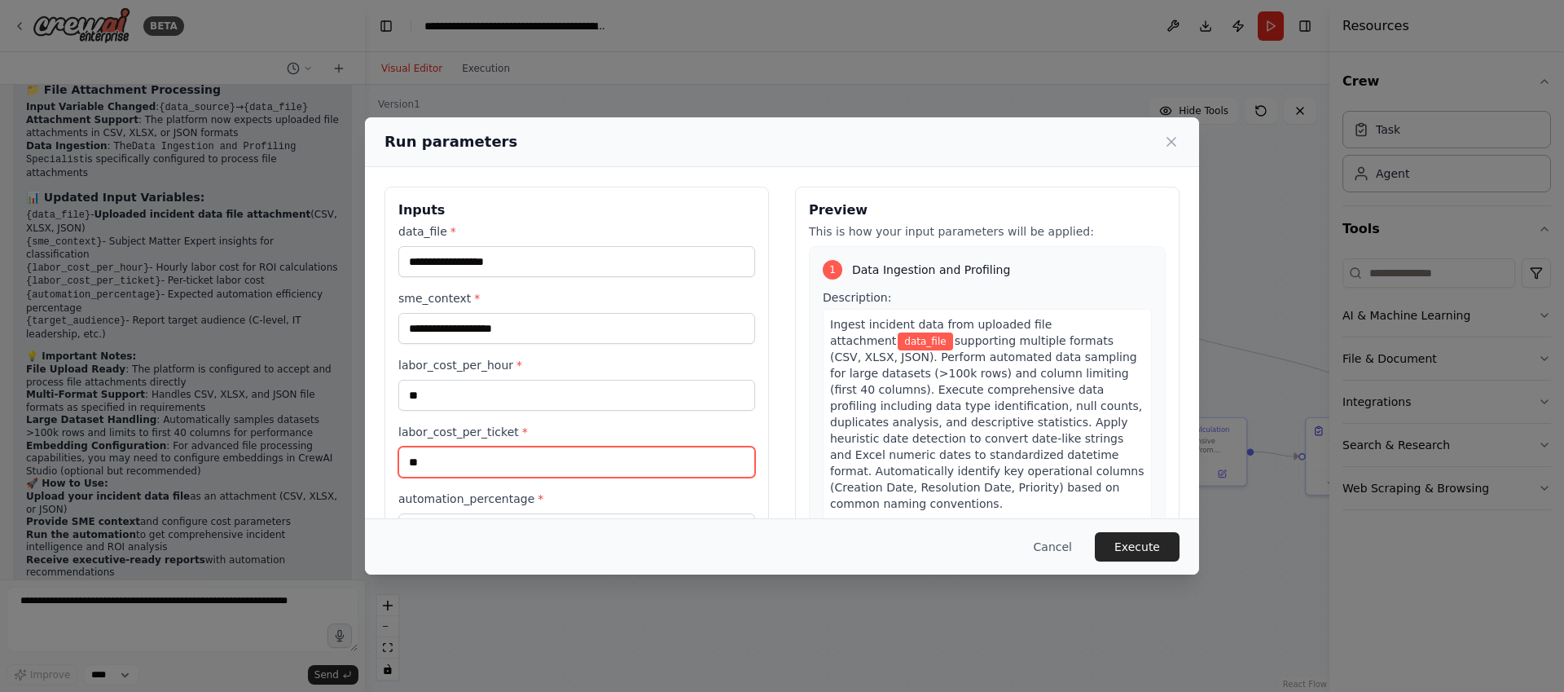
scroll to position [126, 0]
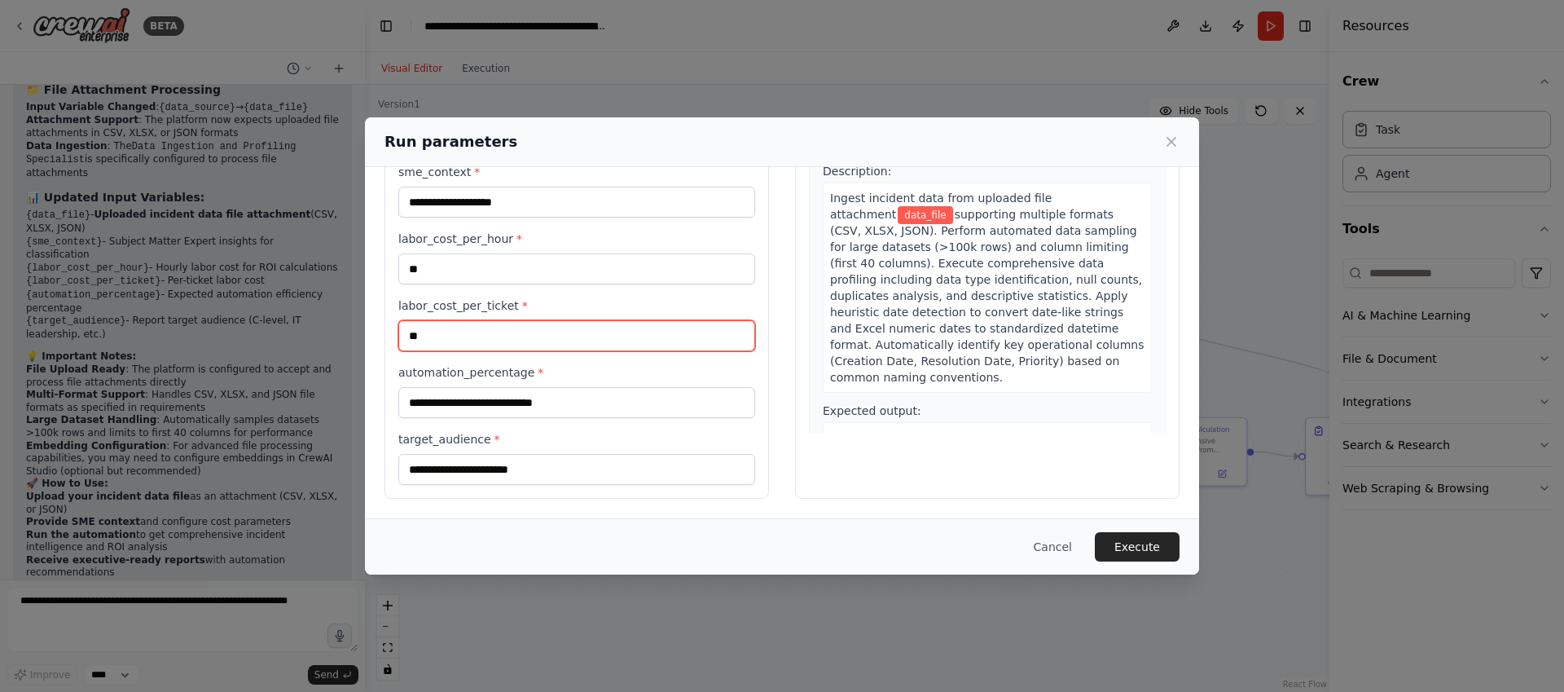
type input "**"
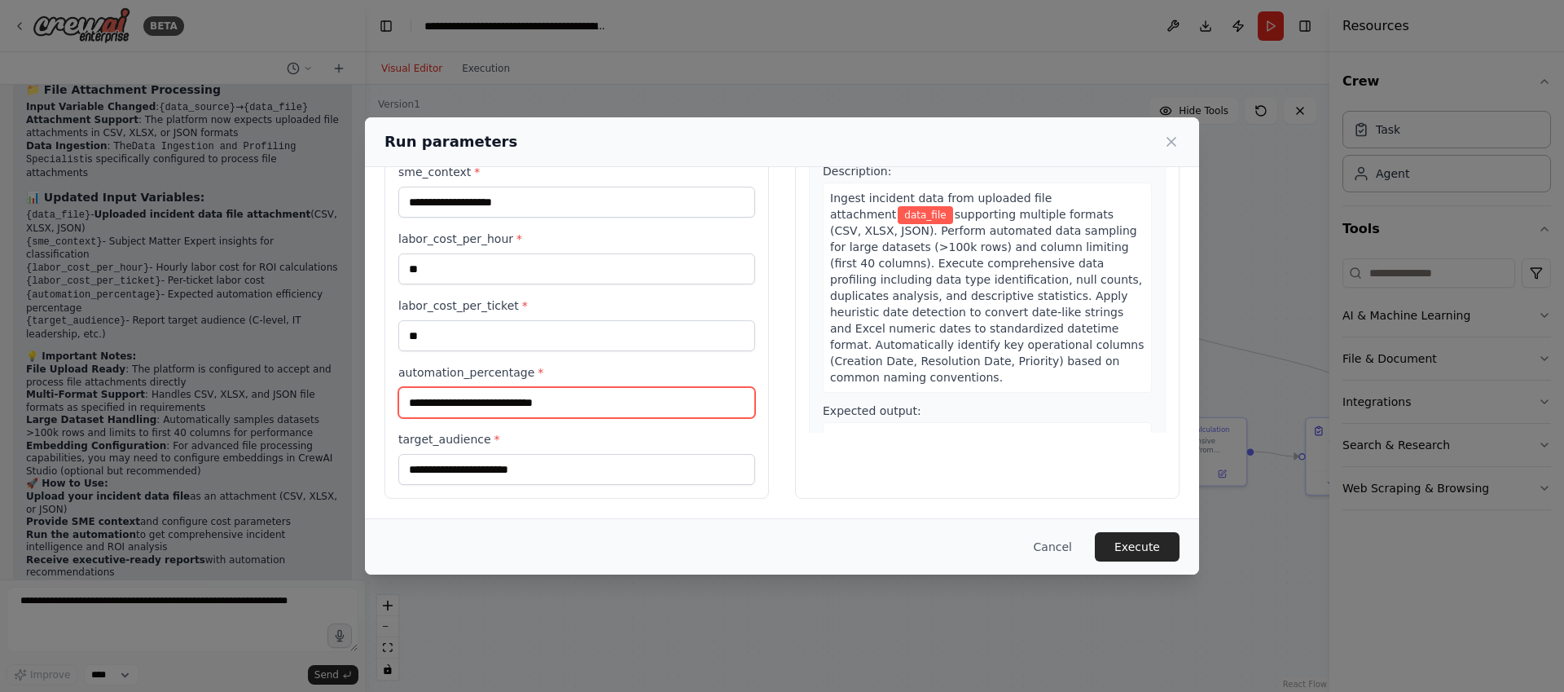
click at [454, 414] on input "automation_percentage *" at bounding box center [576, 402] width 357 height 31
type input "**"
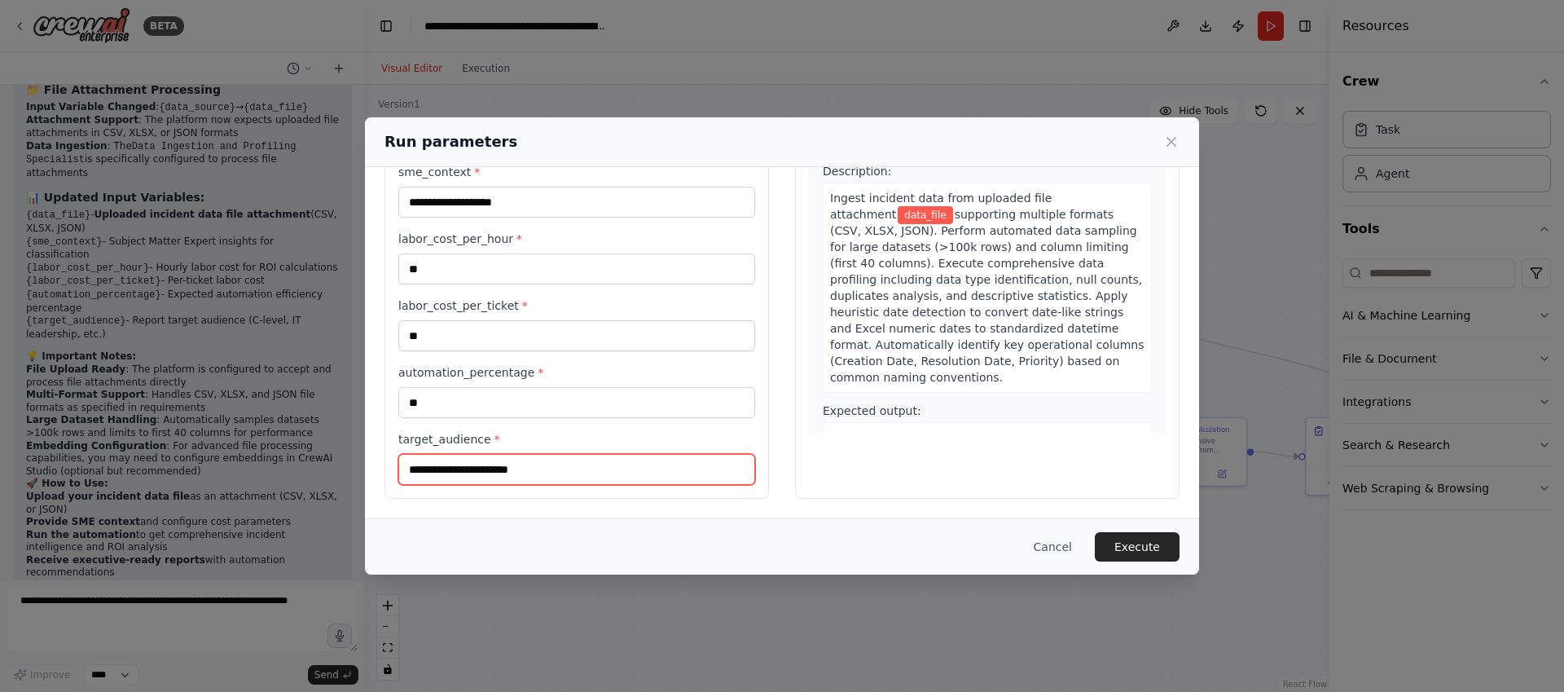
click at [499, 474] on input "target_audience *" at bounding box center [576, 469] width 357 height 31
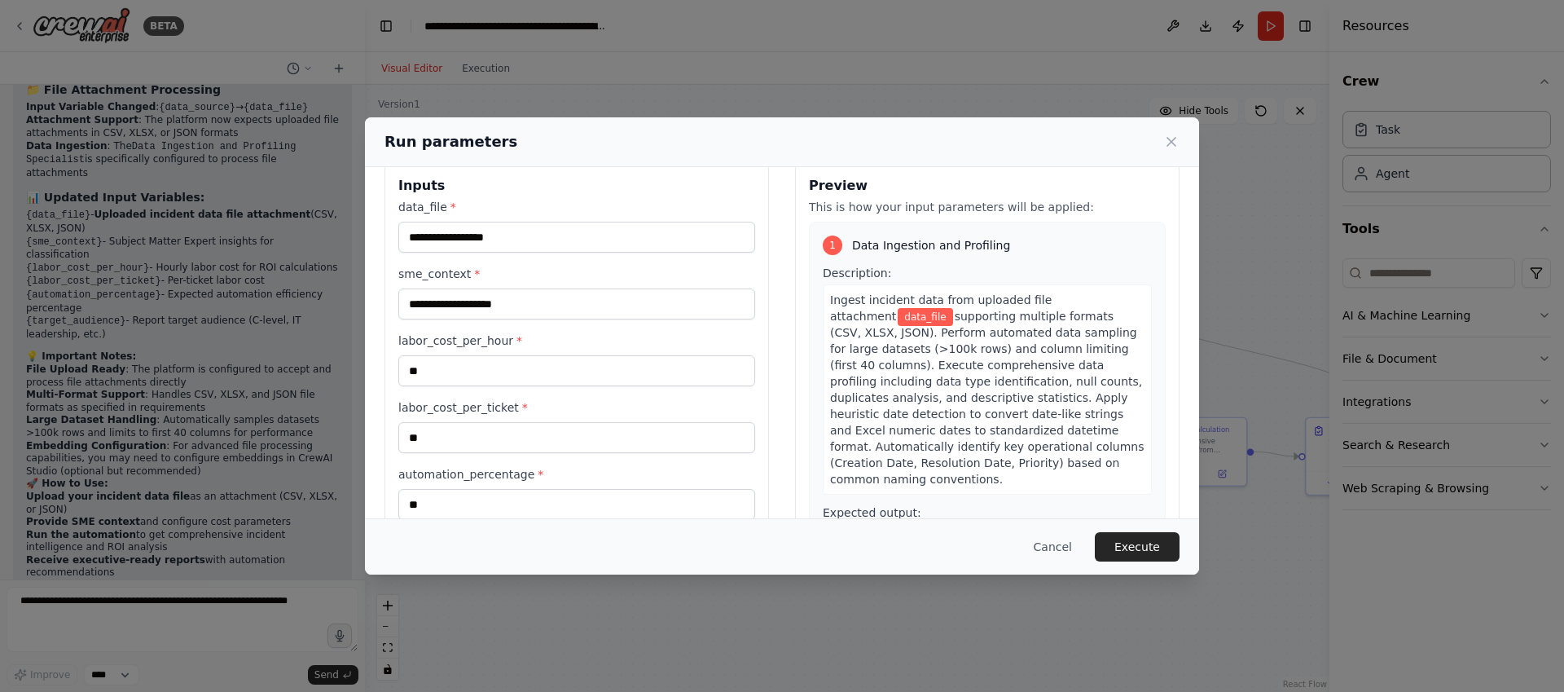
scroll to position [0, 0]
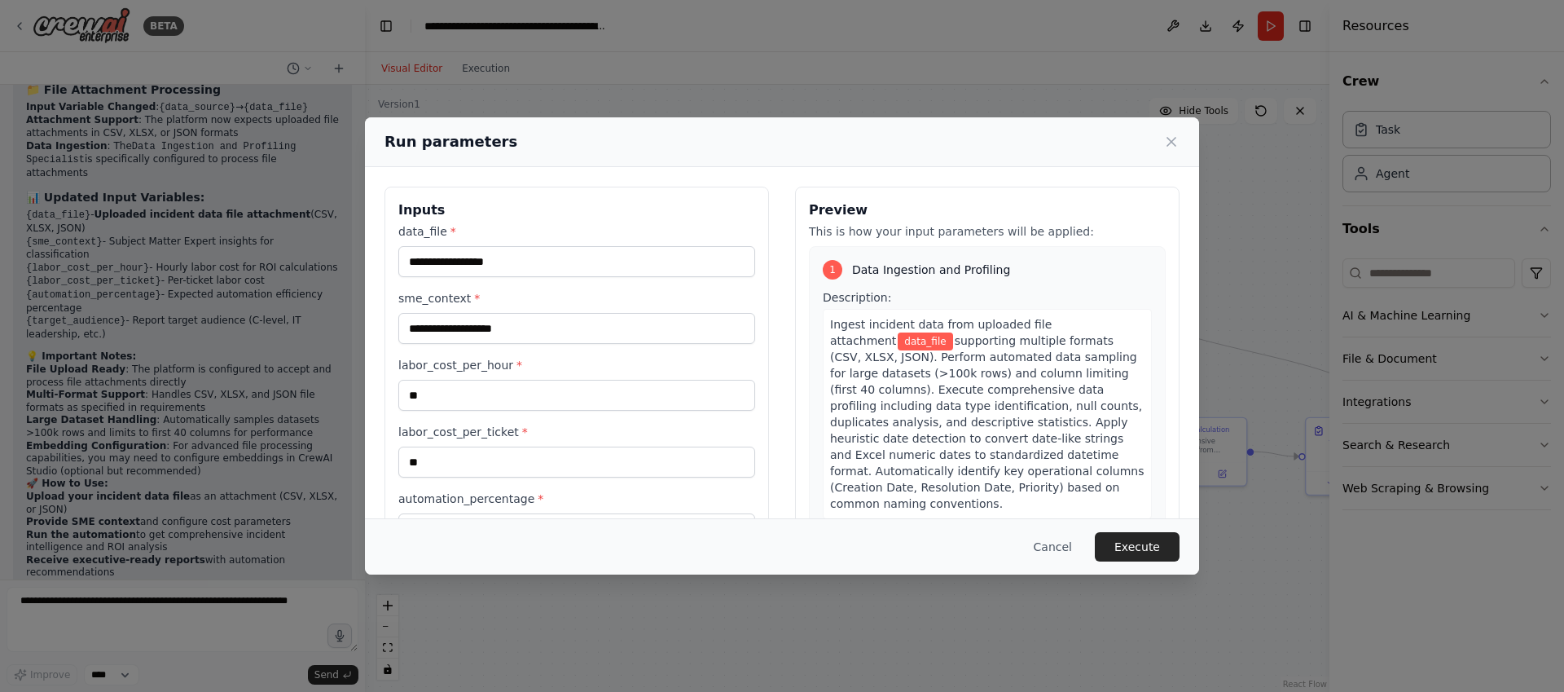
type input "*****"
click at [498, 269] on input "data_file *" at bounding box center [576, 261] width 357 height 31
click at [496, 261] on input "data_file *" at bounding box center [576, 261] width 357 height 31
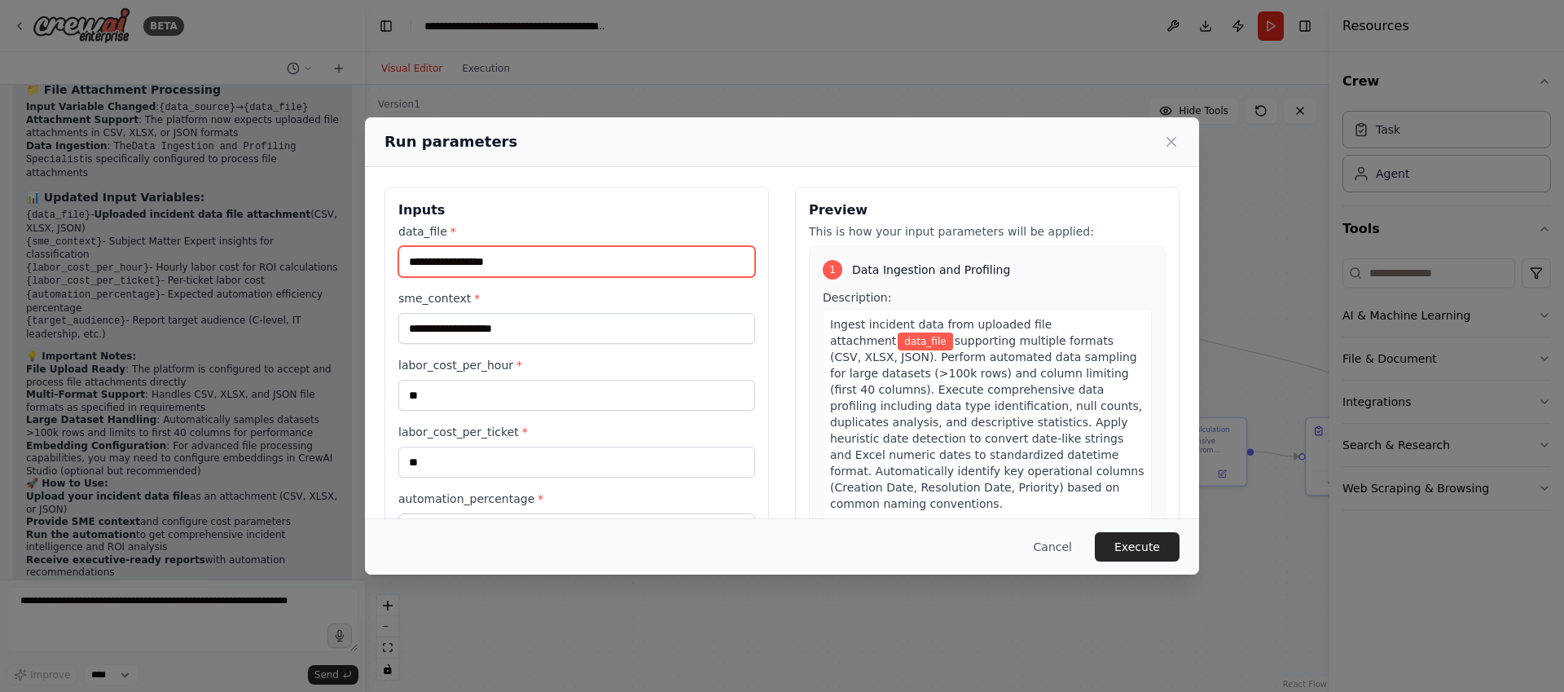
paste input "**********"
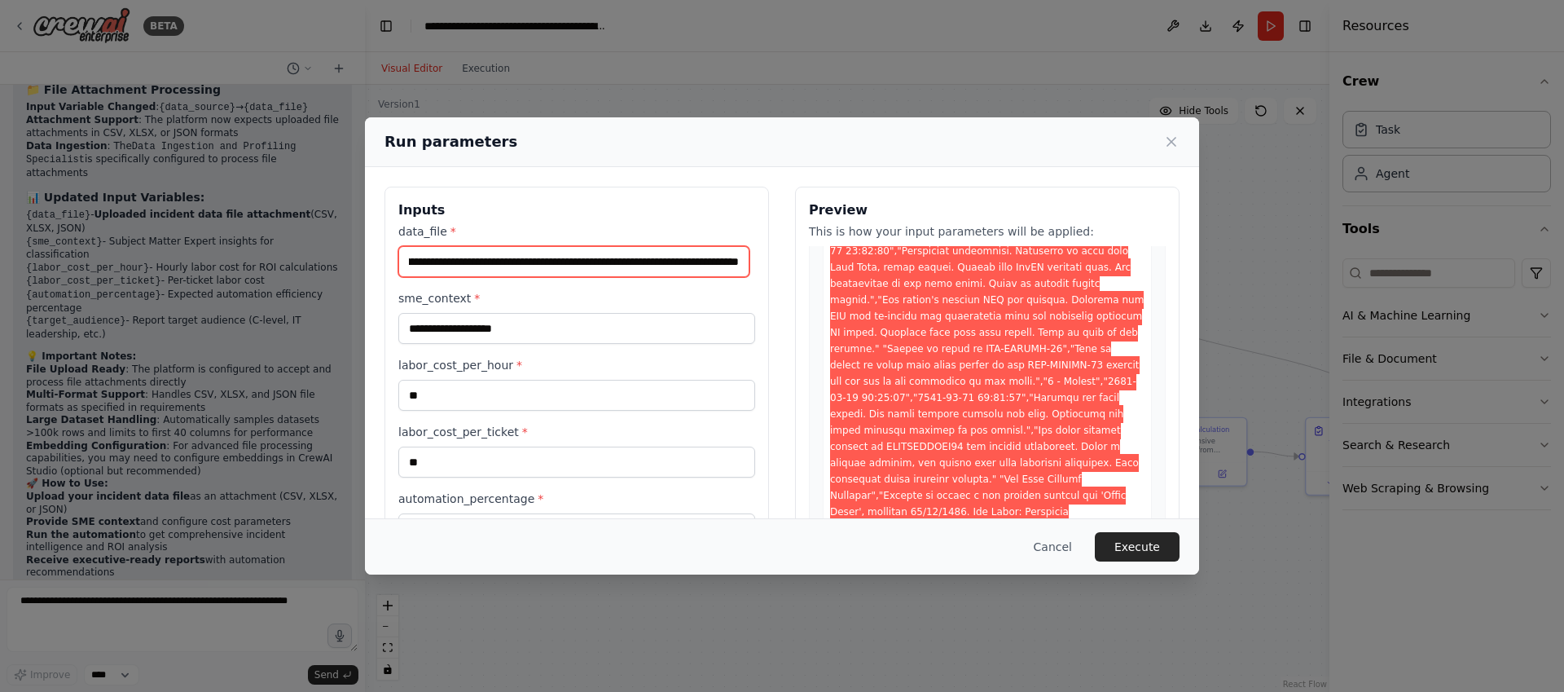
scroll to position [1499, 0]
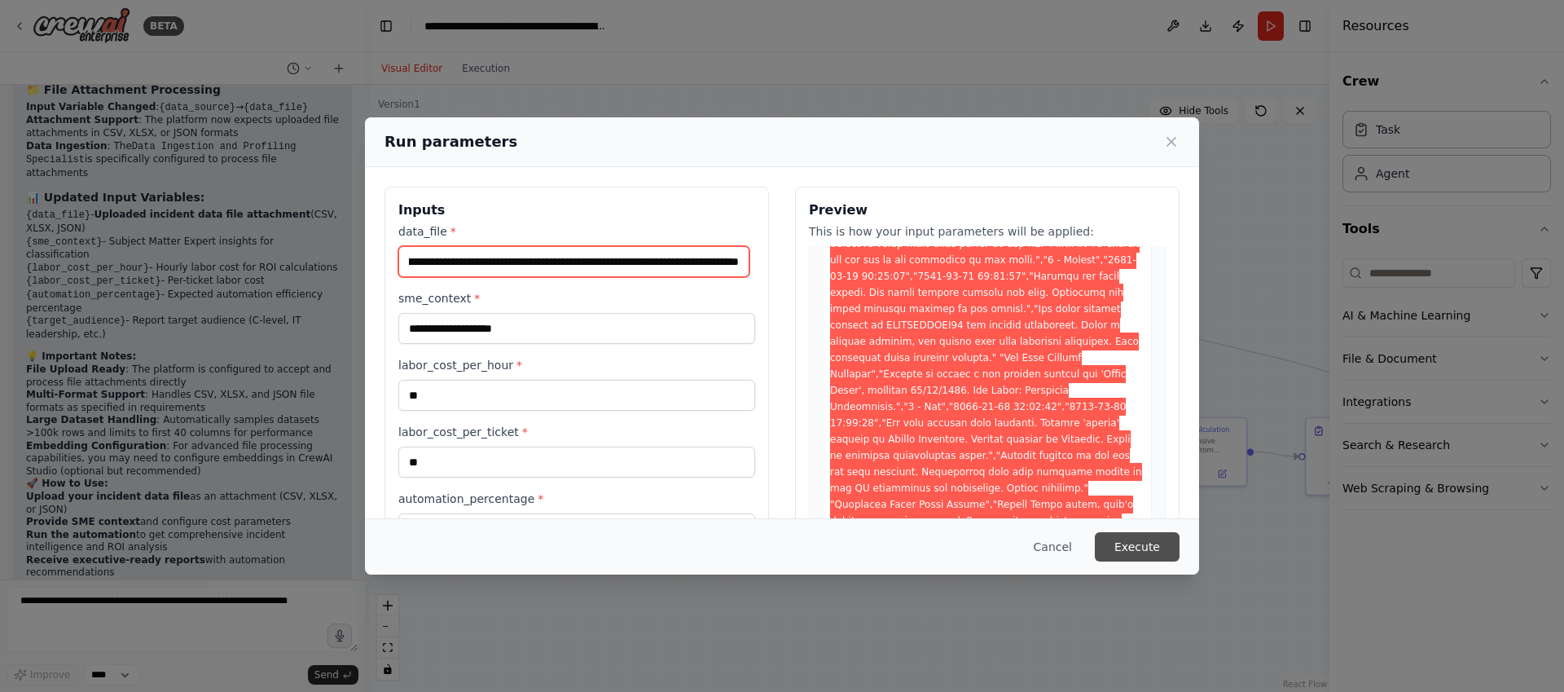
type input "**********"
click at [1115, 543] on button "Execute" at bounding box center [1137, 546] width 85 height 29
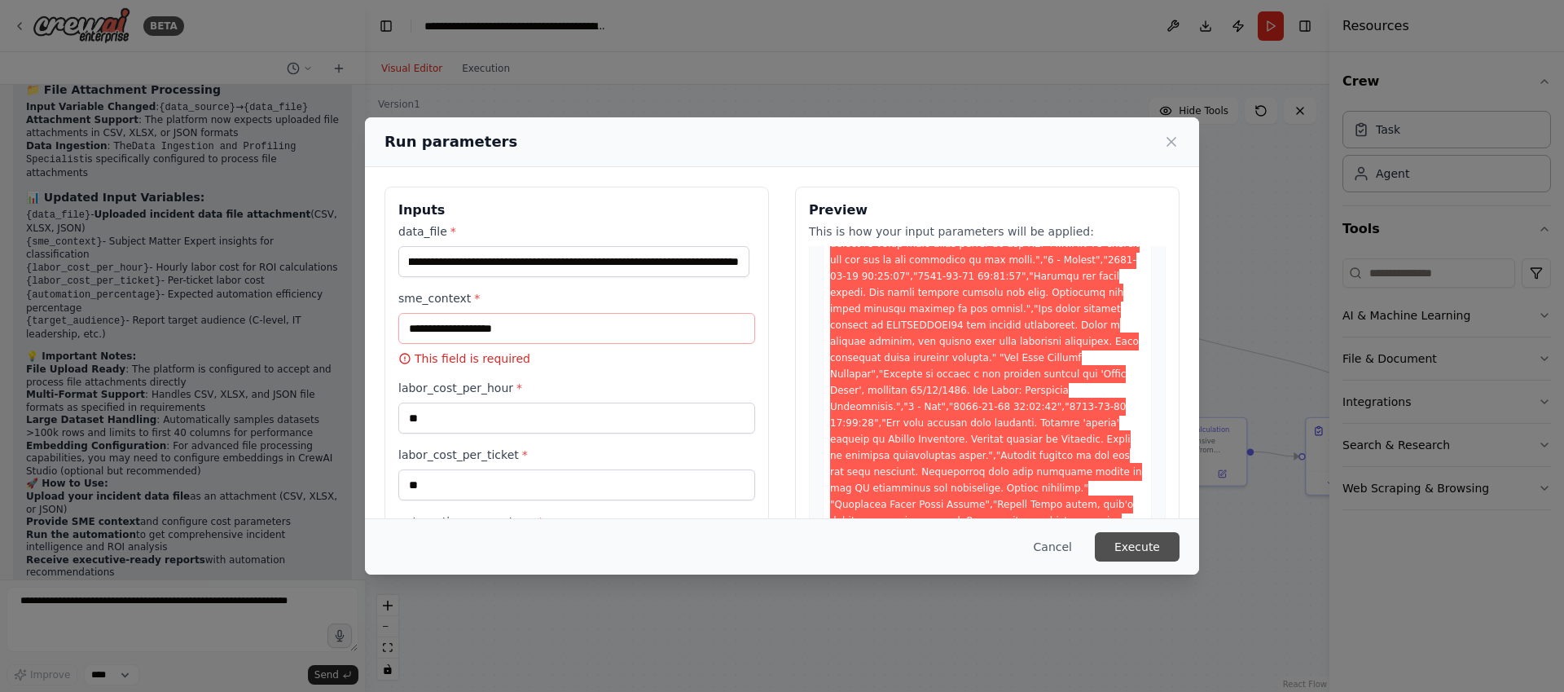
scroll to position [0, 0]
click at [473, 343] on input "sme_context *" at bounding box center [576, 328] width 357 height 31
click at [1171, 147] on icon at bounding box center [1171, 142] width 16 height 16
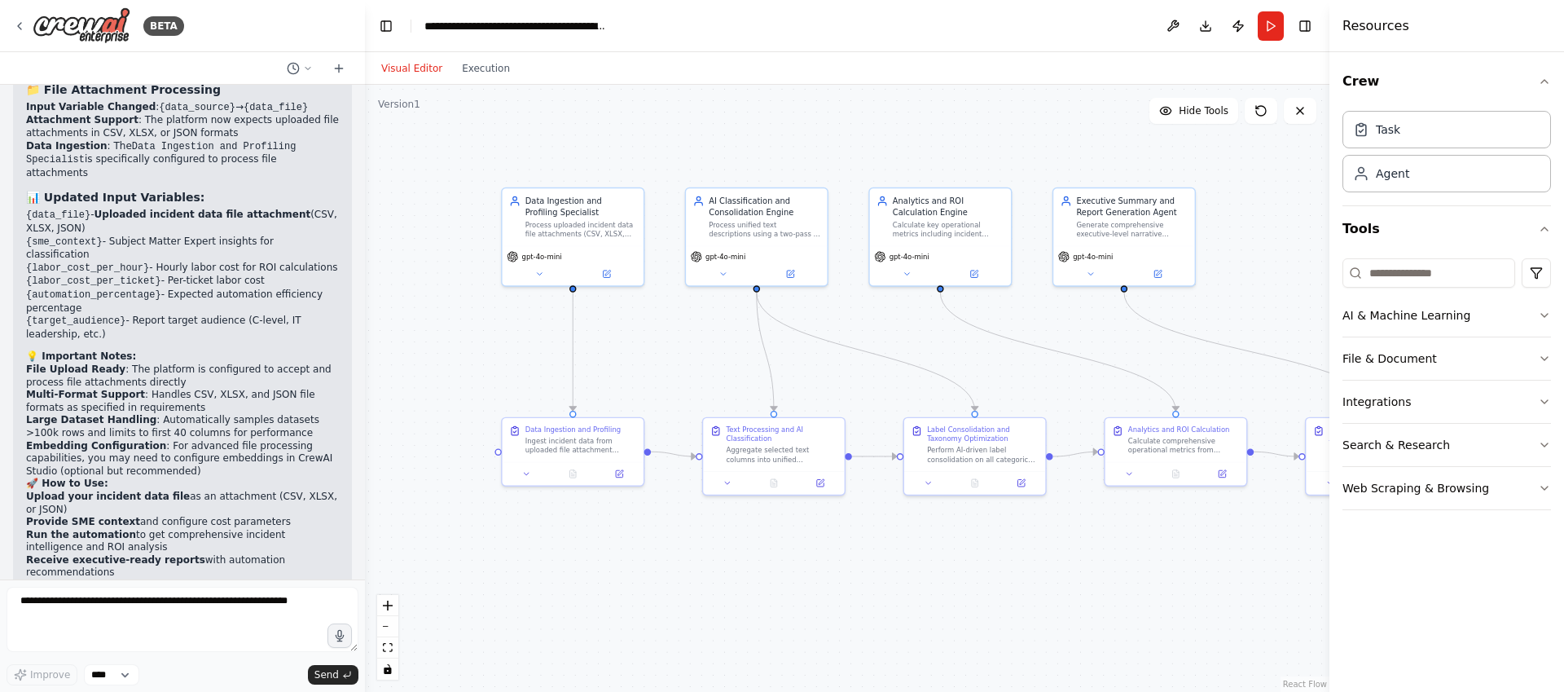
click at [1306, 319] on div ".deletable-edge-delete-btn { width: 20px; height: 20px; border: 0px solid #ffff…" at bounding box center [847, 388] width 965 height 607
click at [1211, 26] on button "Download" at bounding box center [1206, 25] width 26 height 29
click at [1412, 401] on button "Integrations" at bounding box center [1447, 401] width 209 height 42
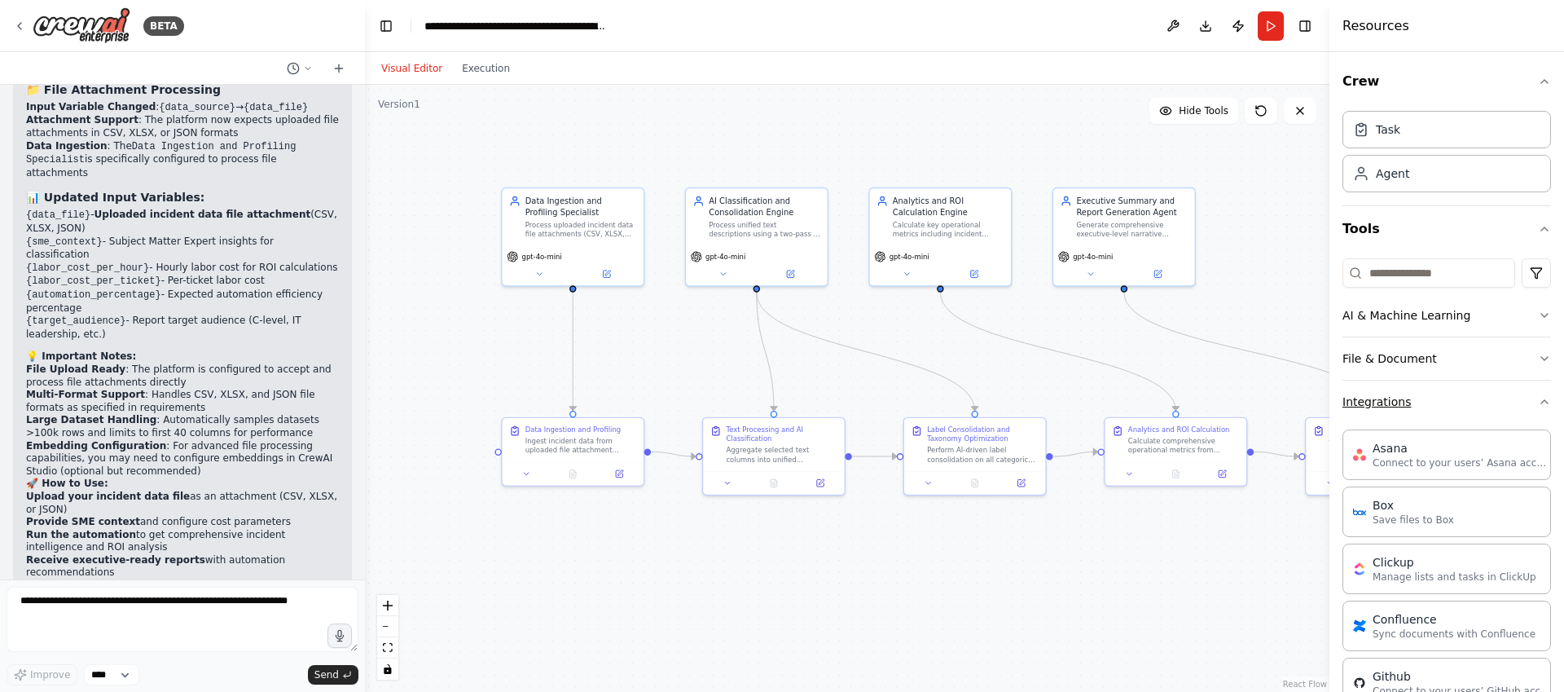
click at [1412, 401] on button "Integrations" at bounding box center [1447, 401] width 209 height 42
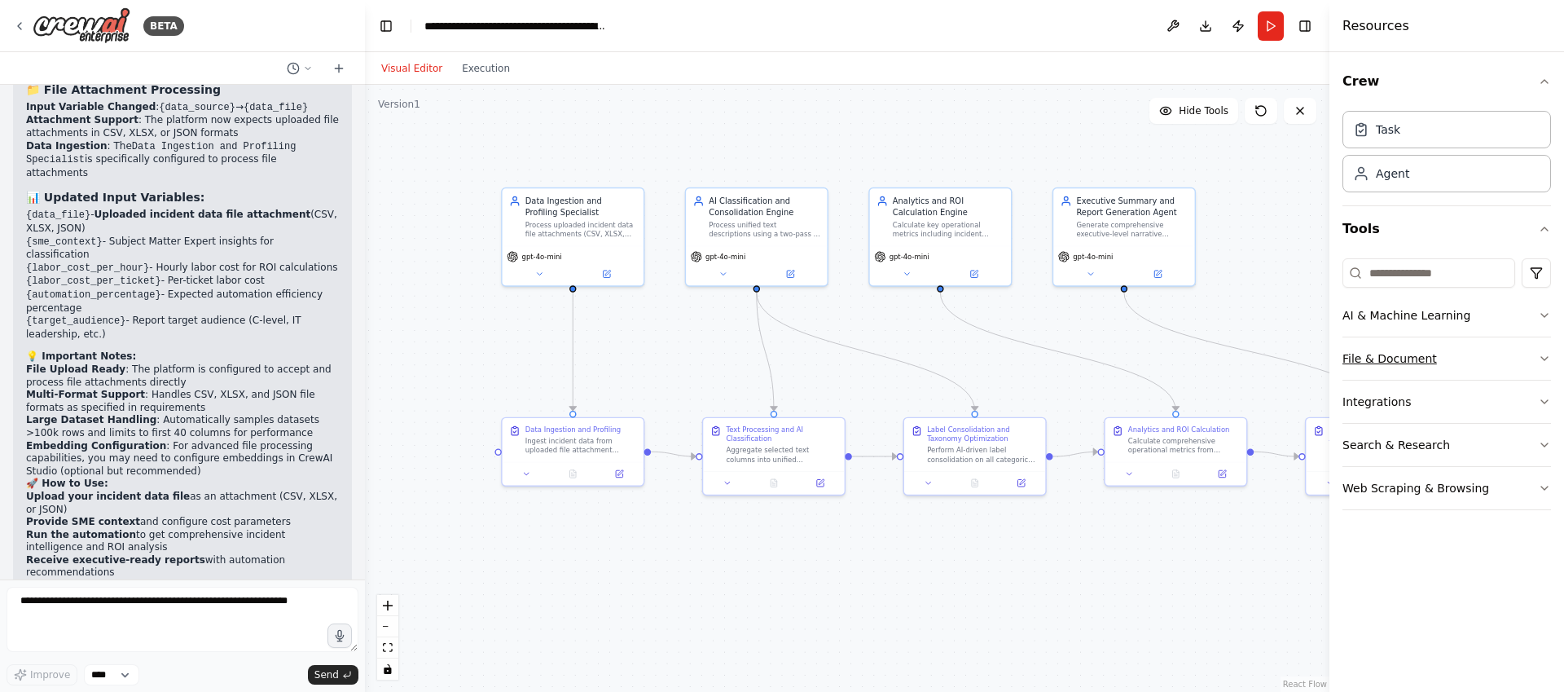
click at [1413, 369] on button "File & Document" at bounding box center [1447, 358] width 209 height 42
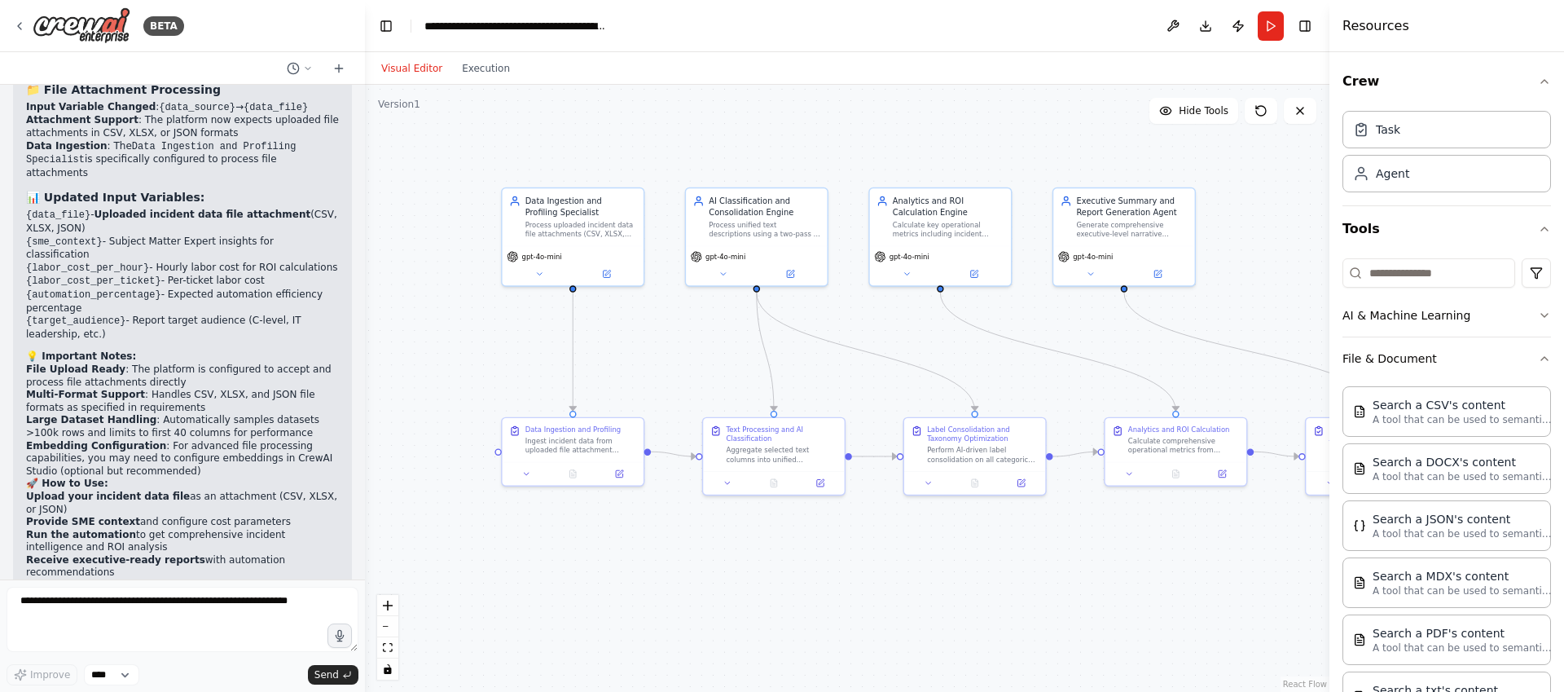
click at [1466, 437] on div "Search a CSV's content A tool that can be used to semantic search a query from …" at bounding box center [1447, 579] width 209 height 399
click at [1460, 424] on p "A tool that can be used to semantic search a query from a CSV's content." at bounding box center [1462, 418] width 179 height 13
click at [1395, 411] on div "Search a CSV's content" at bounding box center [1462, 404] width 179 height 16
drag, startPoint x: 1395, startPoint y: 411, endPoint x: 790, endPoint y: 614, distance: 637.6
click at [790, 614] on div "BETA Create a crew that automatically reads through customer support tickets, c…" at bounding box center [782, 346] width 1564 height 692
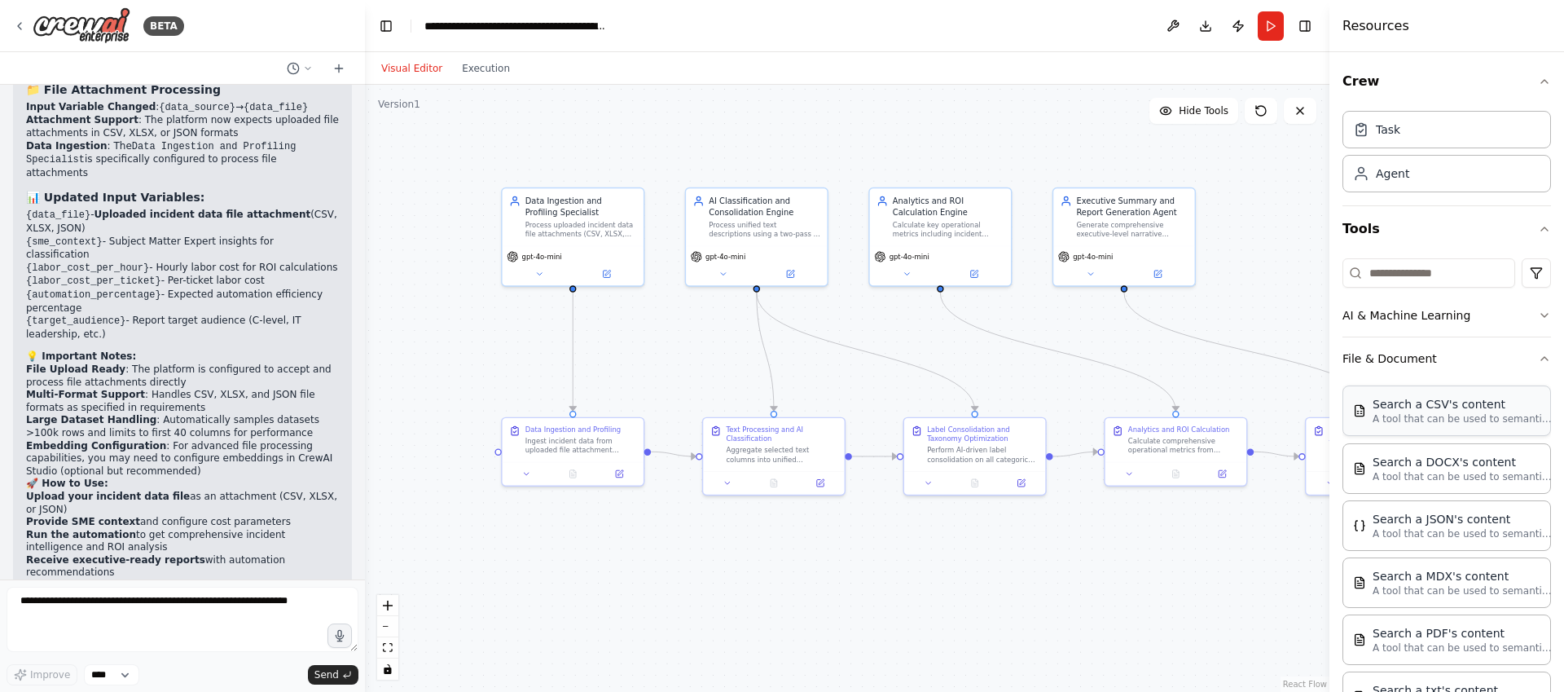
click at [1387, 423] on p "A tool that can be used to semantic search a query from a CSV's content." at bounding box center [1462, 418] width 179 height 13
click at [1395, 416] on p "A tool that can be used to semantic search a query from a CSV's content." at bounding box center [1462, 418] width 179 height 13
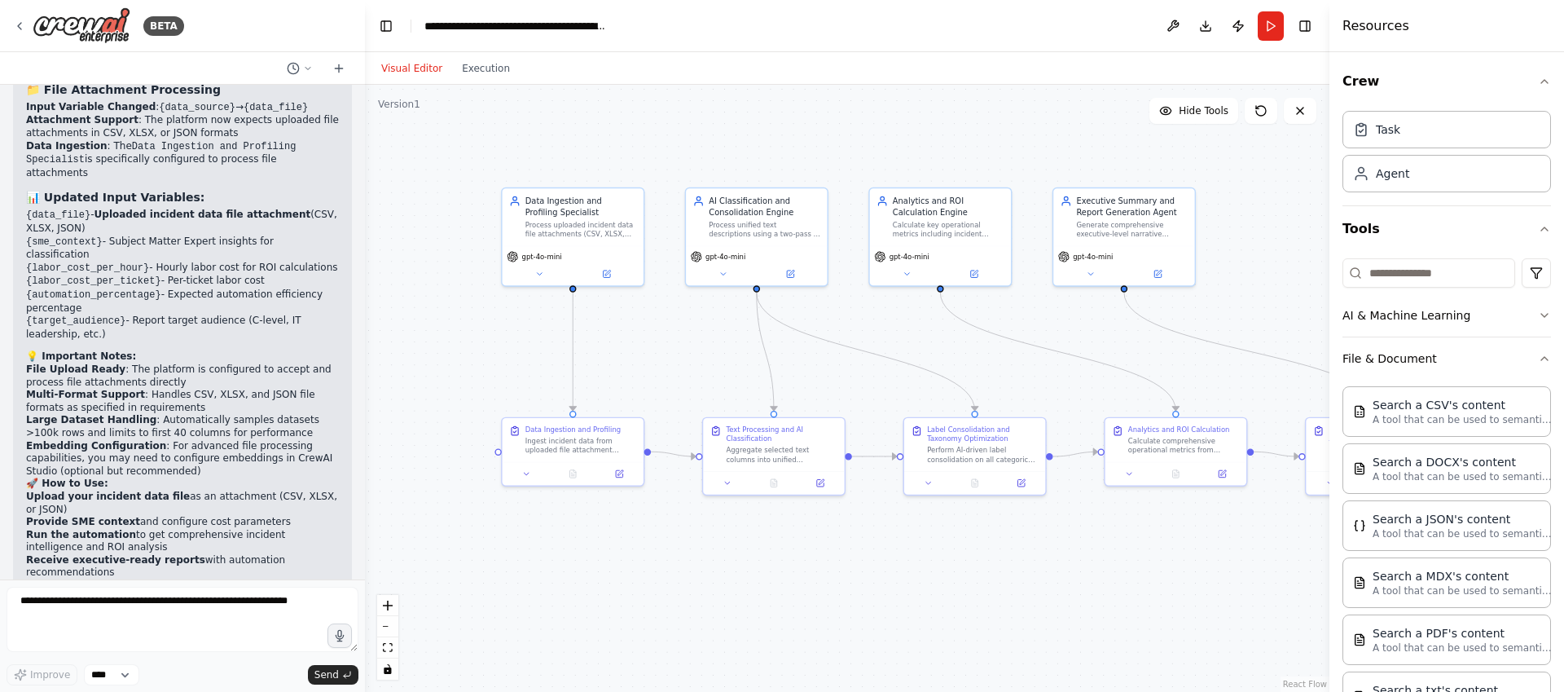
drag, startPoint x: 1395, startPoint y: 416, endPoint x: 1110, endPoint y: 591, distance: 334.9
click at [1110, 591] on div "BETA Create a crew that automatically reads through customer support tickets, c…" at bounding box center [782, 346] width 1564 height 692
click at [1436, 392] on div "Search a CSV's content A tool that can be used to semantic search a query from …" at bounding box center [1447, 410] width 209 height 51
click at [1434, 395] on div "Search a CSV's content A tool that can be used to semantic search a query from …" at bounding box center [1447, 410] width 209 height 51
click at [1453, 429] on div "Search a CSV's content A tool that can be used to semantic search a query from …" at bounding box center [1447, 410] width 209 height 51
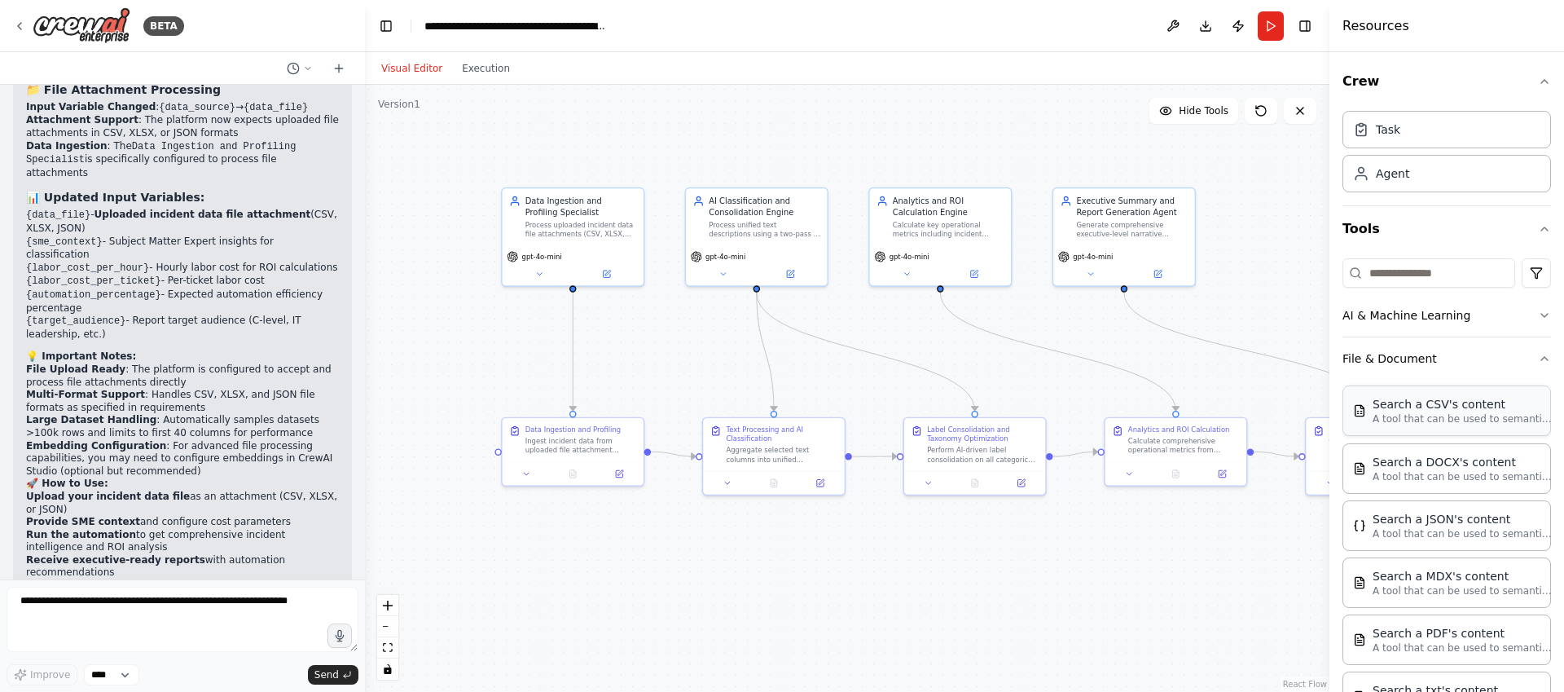
click at [1453, 429] on div "Search a CSV's content A tool that can be used to semantic search a query from …" at bounding box center [1447, 410] width 209 height 51
drag, startPoint x: 1454, startPoint y: 429, endPoint x: 1015, endPoint y: 575, distance: 462.9
click at [1015, 575] on div "BETA Create a crew that automatically reads through customer support tickets, c…" at bounding box center [782, 346] width 1564 height 692
click at [1017, 574] on div ".deletable-edge-delete-btn { width: 20px; height: 20px; border: 0px solid #ffff…" at bounding box center [847, 388] width 965 height 607
click at [565, 231] on div "Process uploaded incident data file attachments (CSV, XLSX, JSON) to perform au…" at bounding box center [581, 227] width 112 height 19
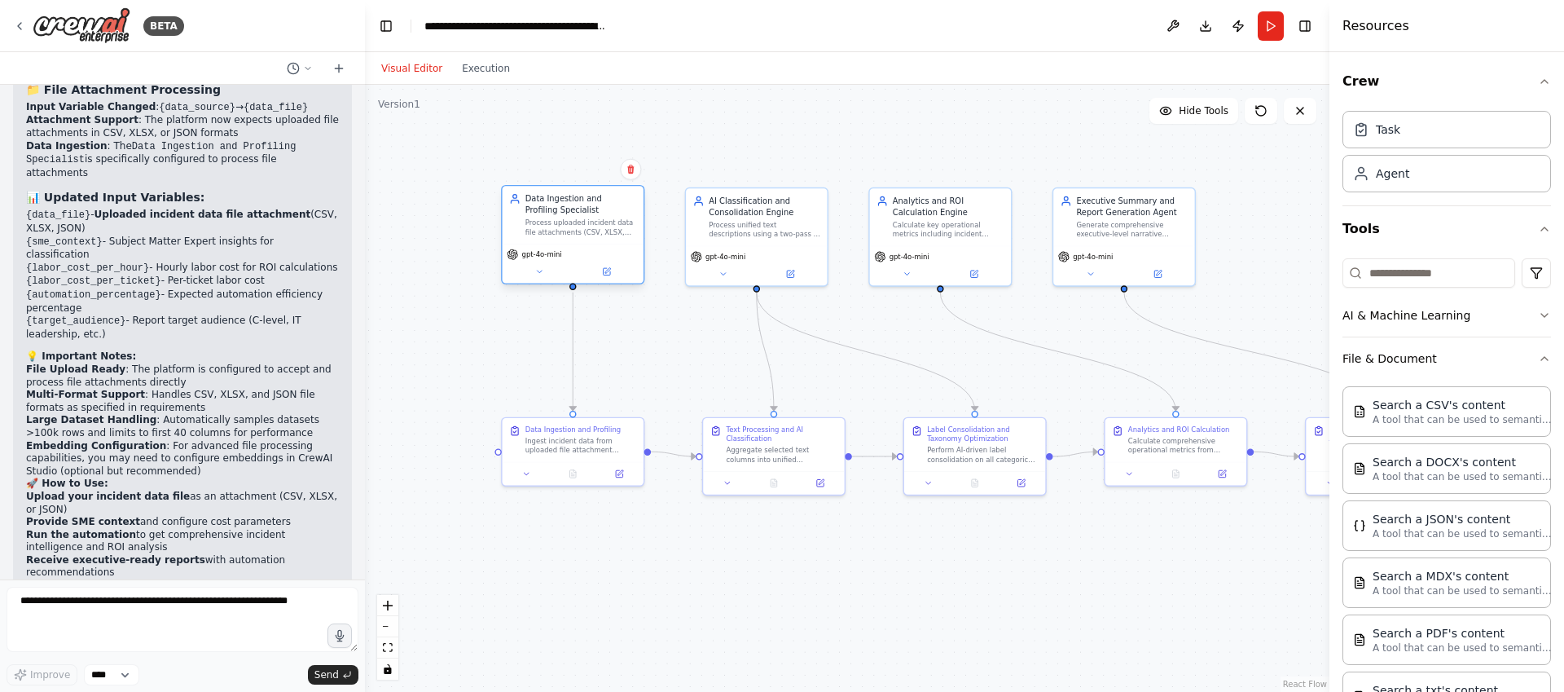
click at [565, 231] on div "Process uploaded incident data file attachments (CSV, XLSX, JSON) to perform au…" at bounding box center [581, 227] width 112 height 19
click at [554, 271] on button at bounding box center [539, 272] width 65 height 14
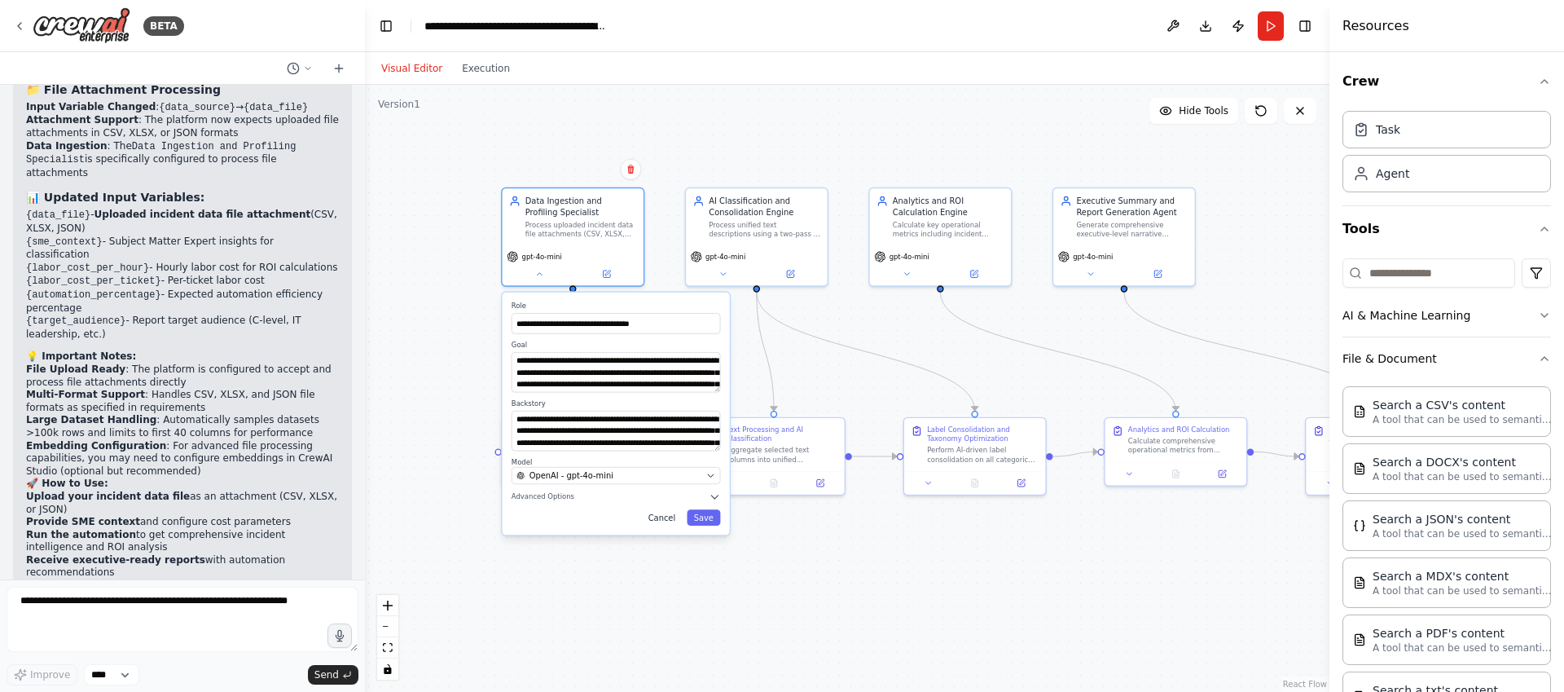
click at [653, 521] on button "Cancel" at bounding box center [661, 517] width 41 height 16
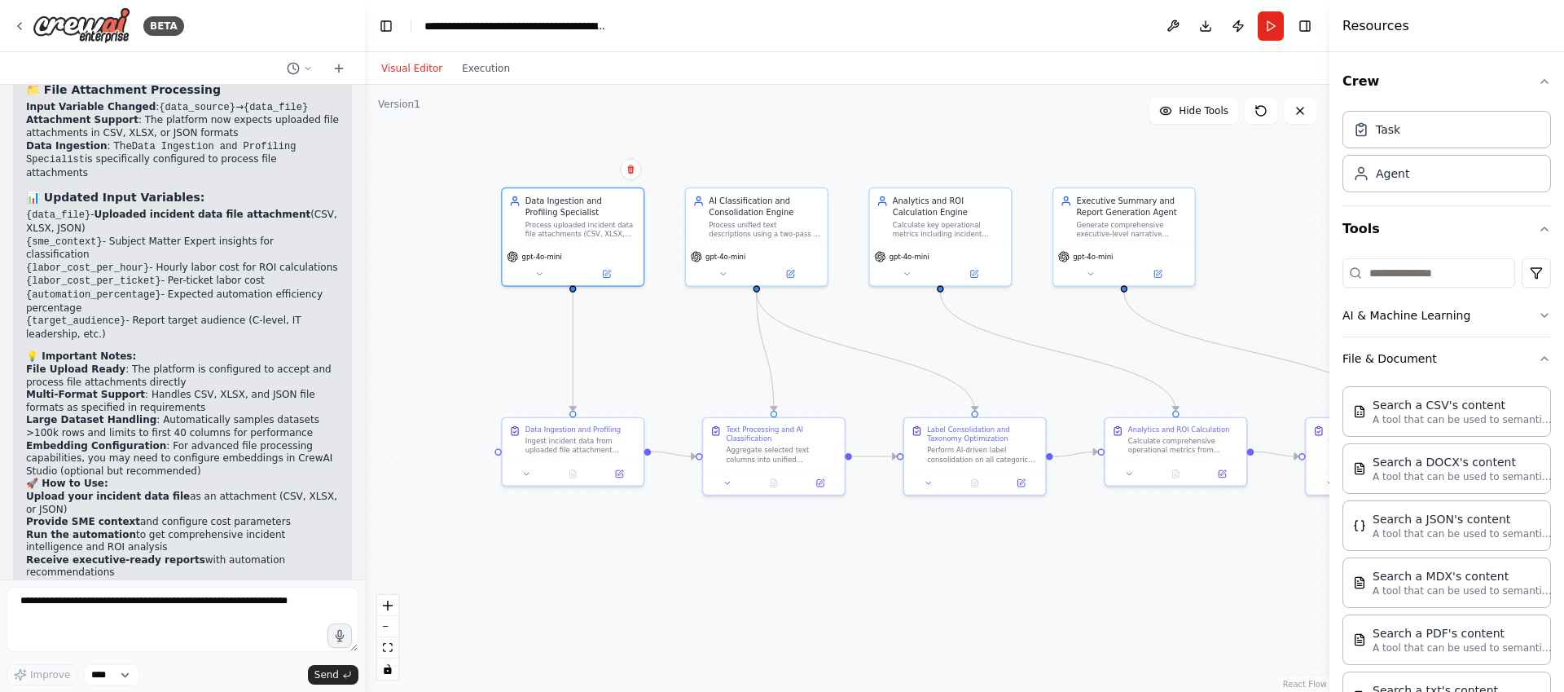
click at [870, 591] on div ".deletable-edge-delete-btn { width: 20px; height: 20px; border: 0px solid #ffff…" at bounding box center [847, 388] width 965 height 607
click at [1185, 121] on button "Hide Tools" at bounding box center [1193, 111] width 89 height 26
click at [1188, 116] on span "Show Tools" at bounding box center [1202, 110] width 54 height 13
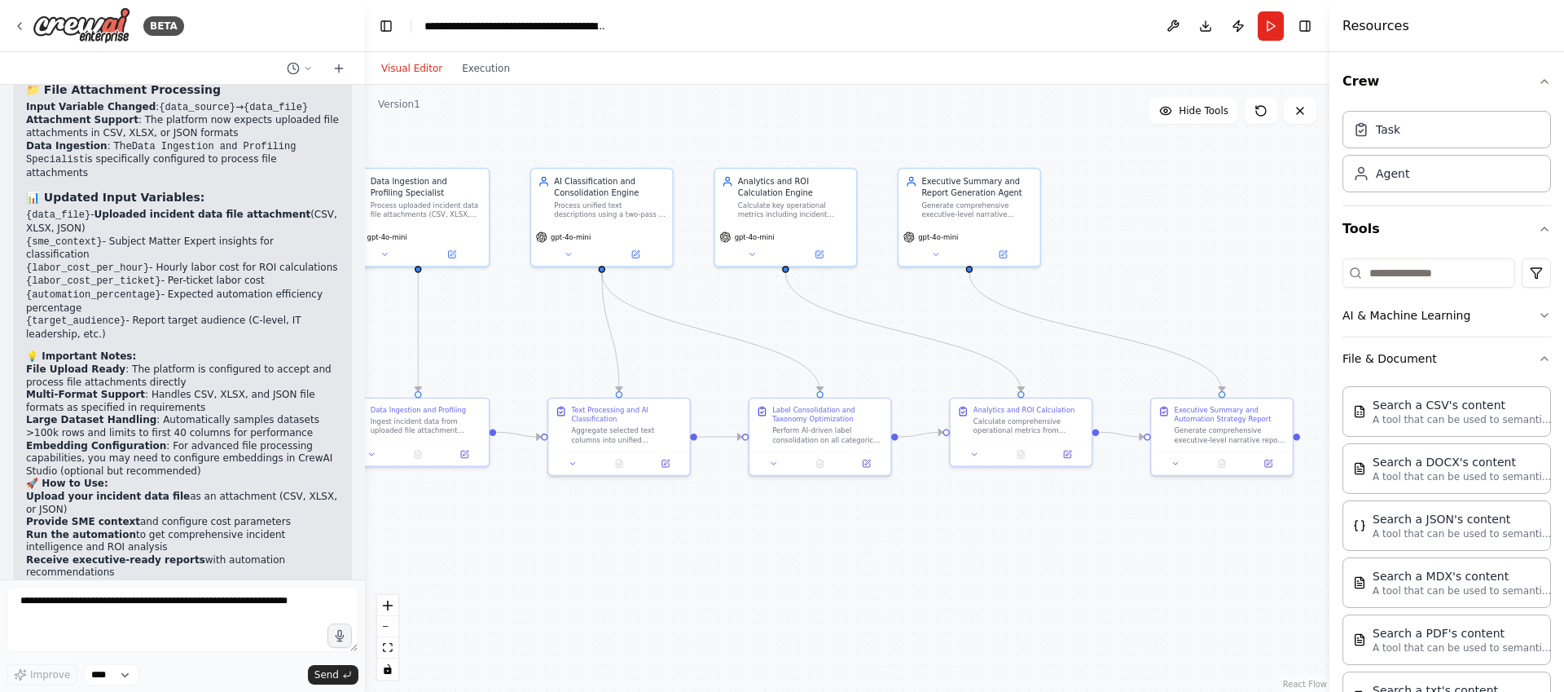
drag, startPoint x: 953, startPoint y: 567, endPoint x: 727, endPoint y: 546, distance: 226.7
click at [727, 546] on div ".deletable-edge-delete-btn { width: 20px; height: 20px; border: 0px solid #ffff…" at bounding box center [847, 388] width 965 height 607
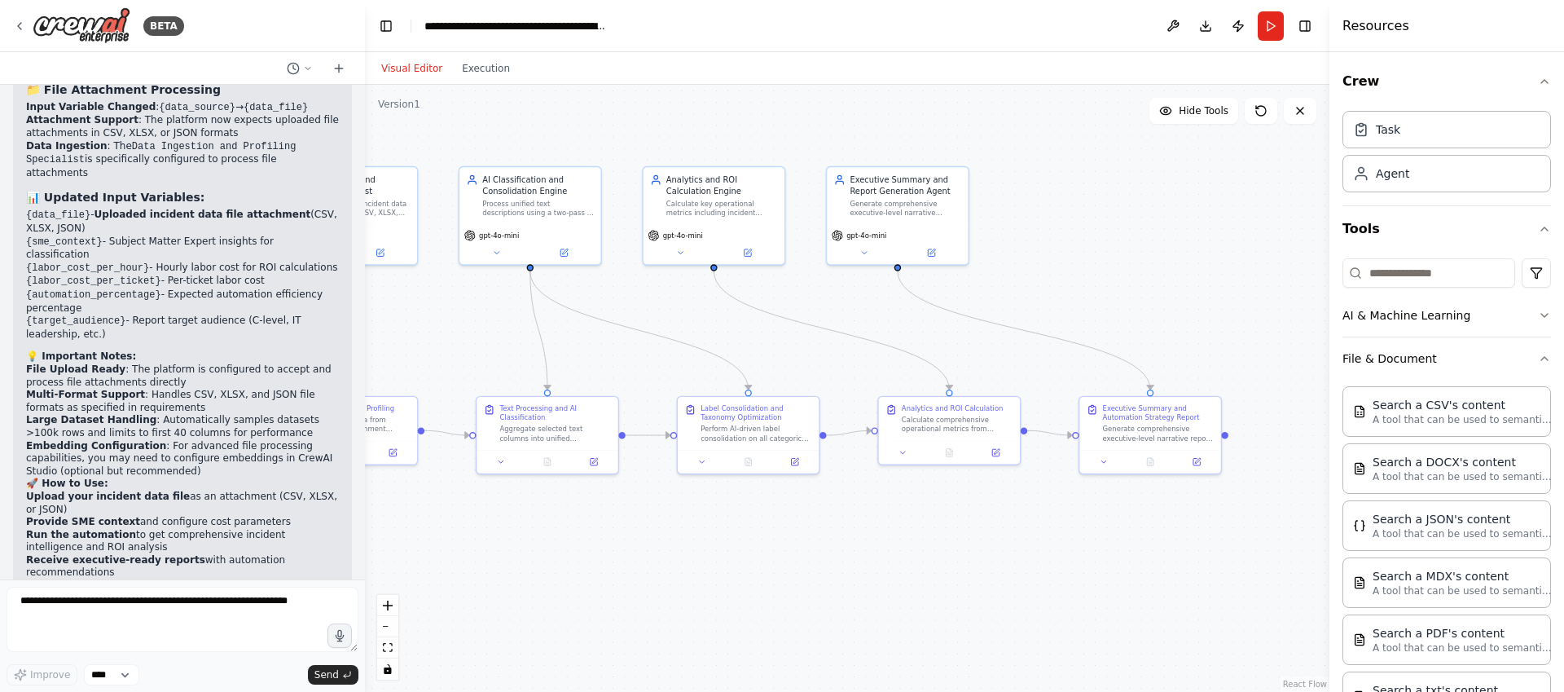
click at [1070, 574] on div ".deletable-edge-delete-btn { width: 20px; height: 20px; border: 0px solid #ffff…" at bounding box center [847, 388] width 965 height 607
click at [1402, 319] on button "AI & Machine Learning" at bounding box center [1447, 315] width 209 height 42
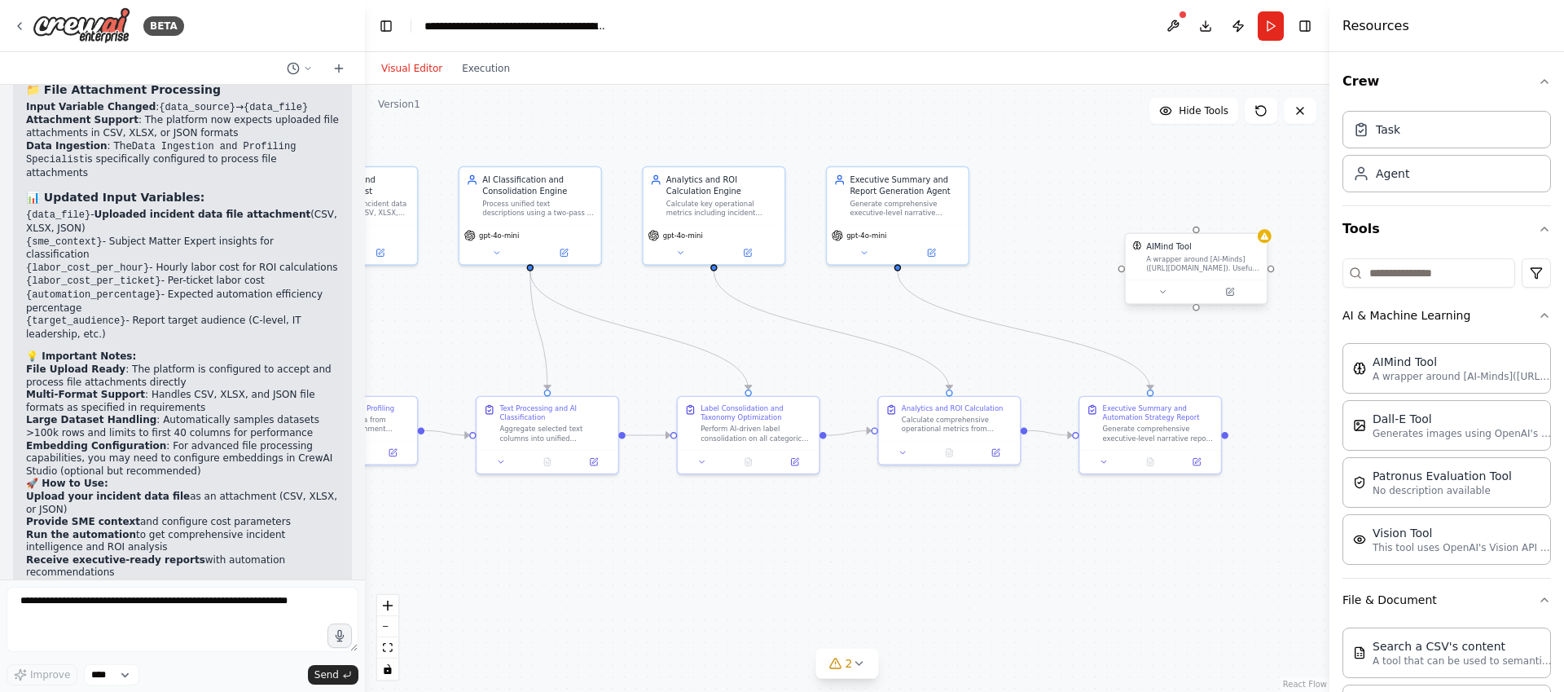
click at [1214, 304] on div "AIMind Tool A wrapper around [AI-Minds](https://mindsdb.com/minds). Useful for …" at bounding box center [1195, 269] width 143 height 72
click at [1223, 327] on div ".deletable-edge-delete-btn { width: 20px; height: 20px; border: 0px solid #ffff…" at bounding box center [847, 388] width 965 height 607
click at [1203, 254] on div "A wrapper around [AI-Minds](https://mindsdb.com/minds). Useful for when you nee…" at bounding box center [1203, 263] width 114 height 19
click at [1255, 218] on icon at bounding box center [1255, 217] width 10 height 10
click at [1256, 221] on icon at bounding box center [1255, 217] width 10 height 10
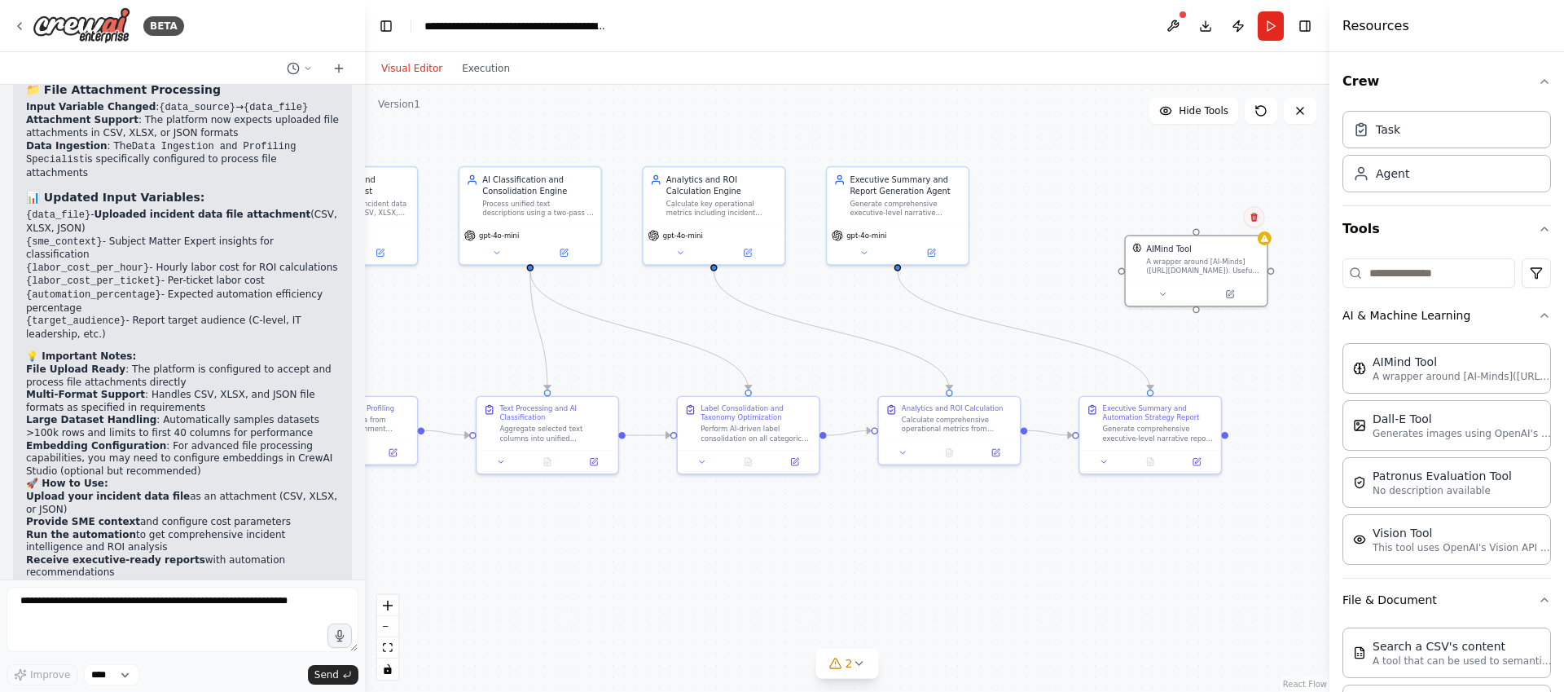
click at [1256, 221] on icon at bounding box center [1255, 217] width 10 height 10
click at [1216, 221] on button "Confirm" at bounding box center [1208, 217] width 58 height 20
click at [1431, 648] on div "Search a CSV's content" at bounding box center [1462, 645] width 179 height 16
click at [1206, 269] on icon at bounding box center [1209, 268] width 6 height 6
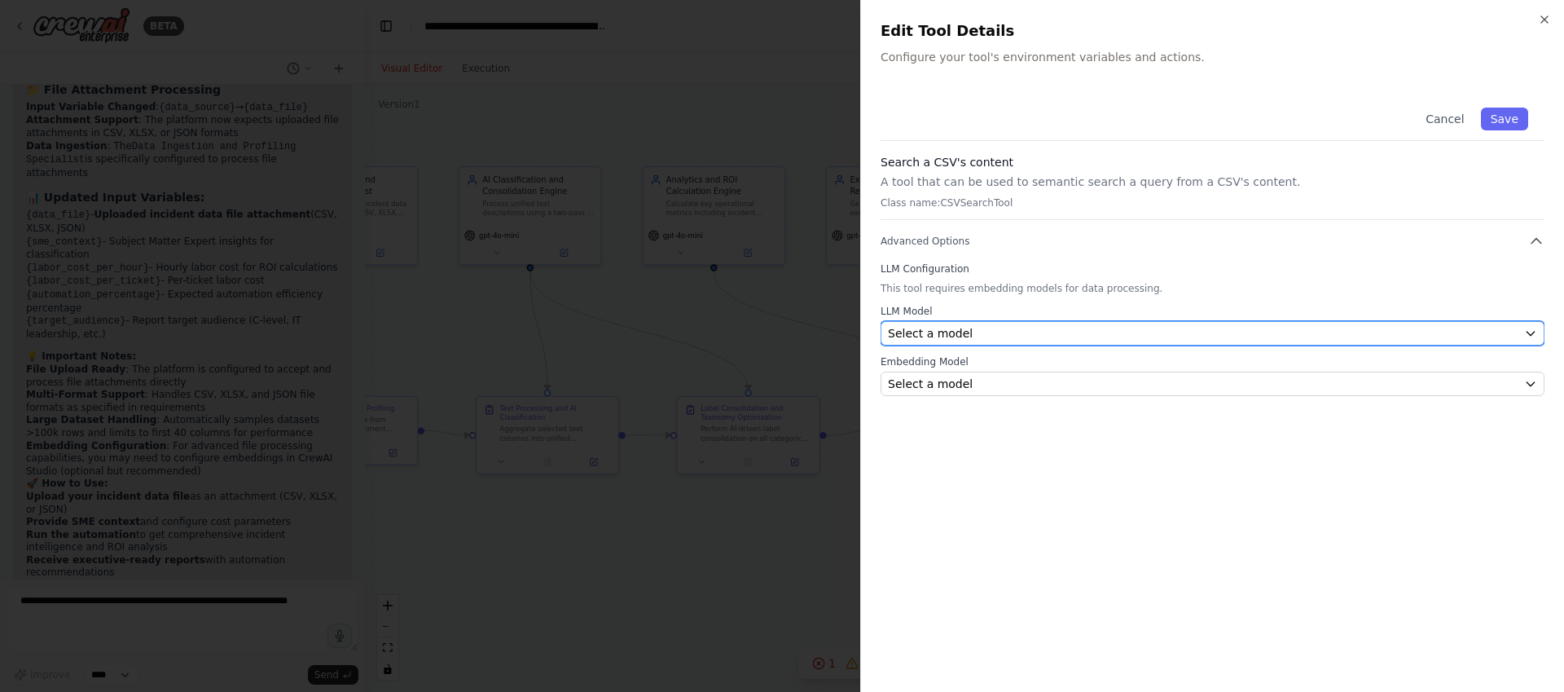
click at [993, 337] on div "Select a model" at bounding box center [1203, 333] width 630 height 16
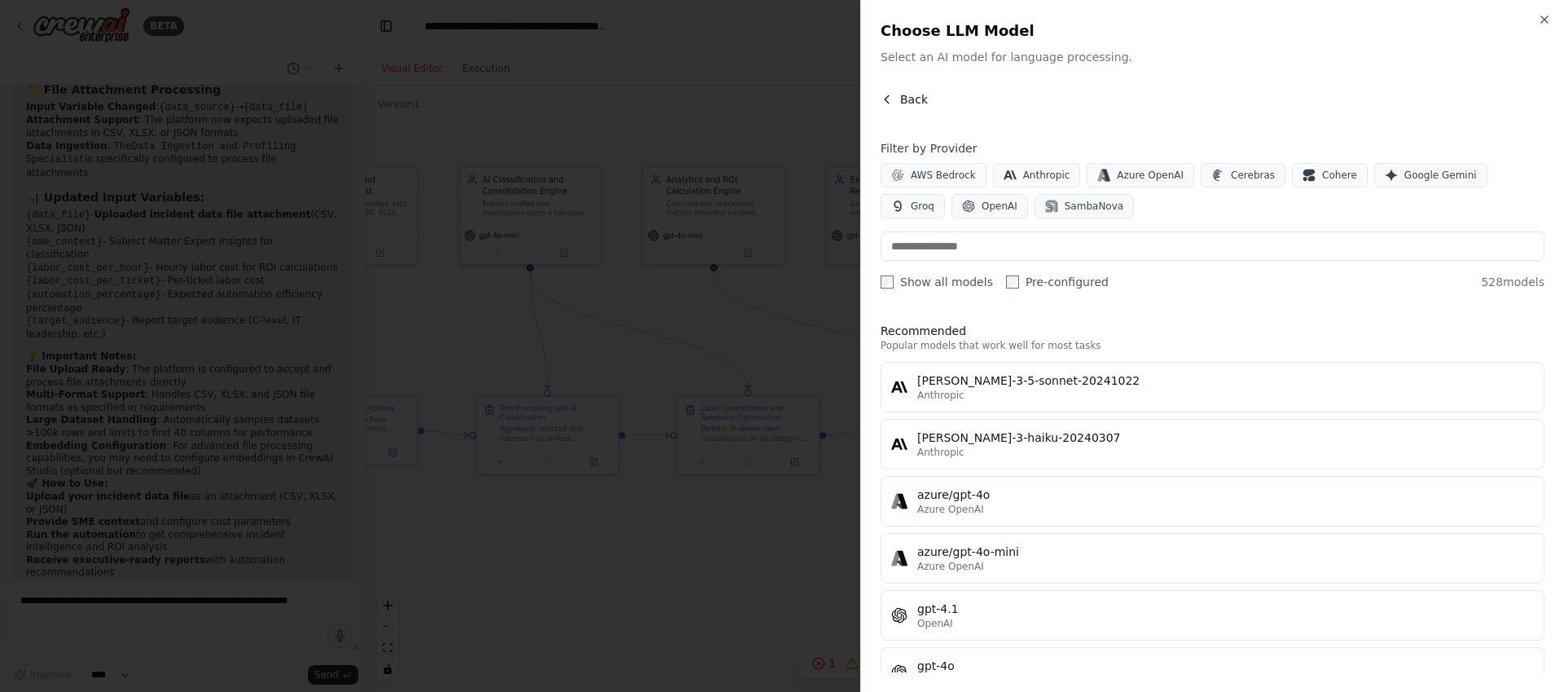
click at [901, 94] on span "Back" at bounding box center [914, 99] width 28 height 16
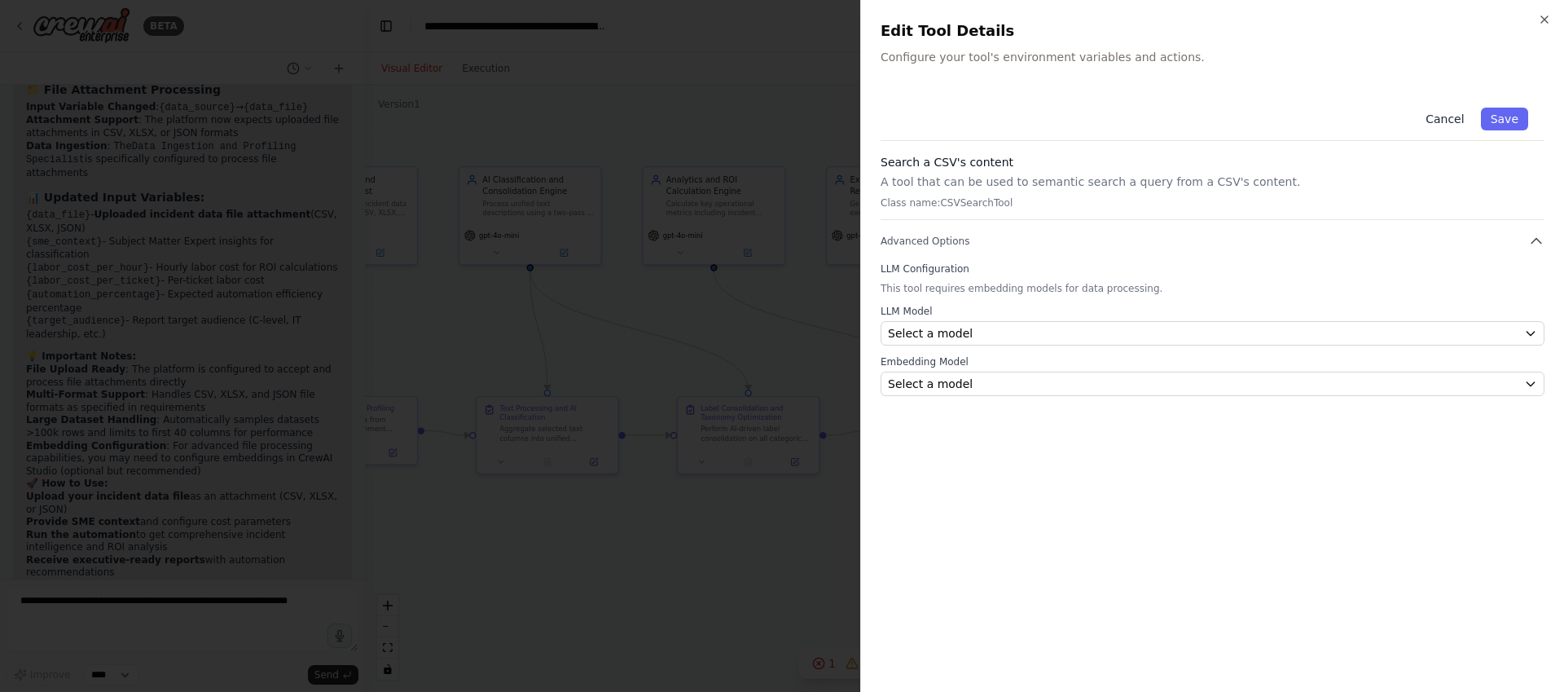
click at [1431, 121] on button "Cancel" at bounding box center [1445, 119] width 58 height 23
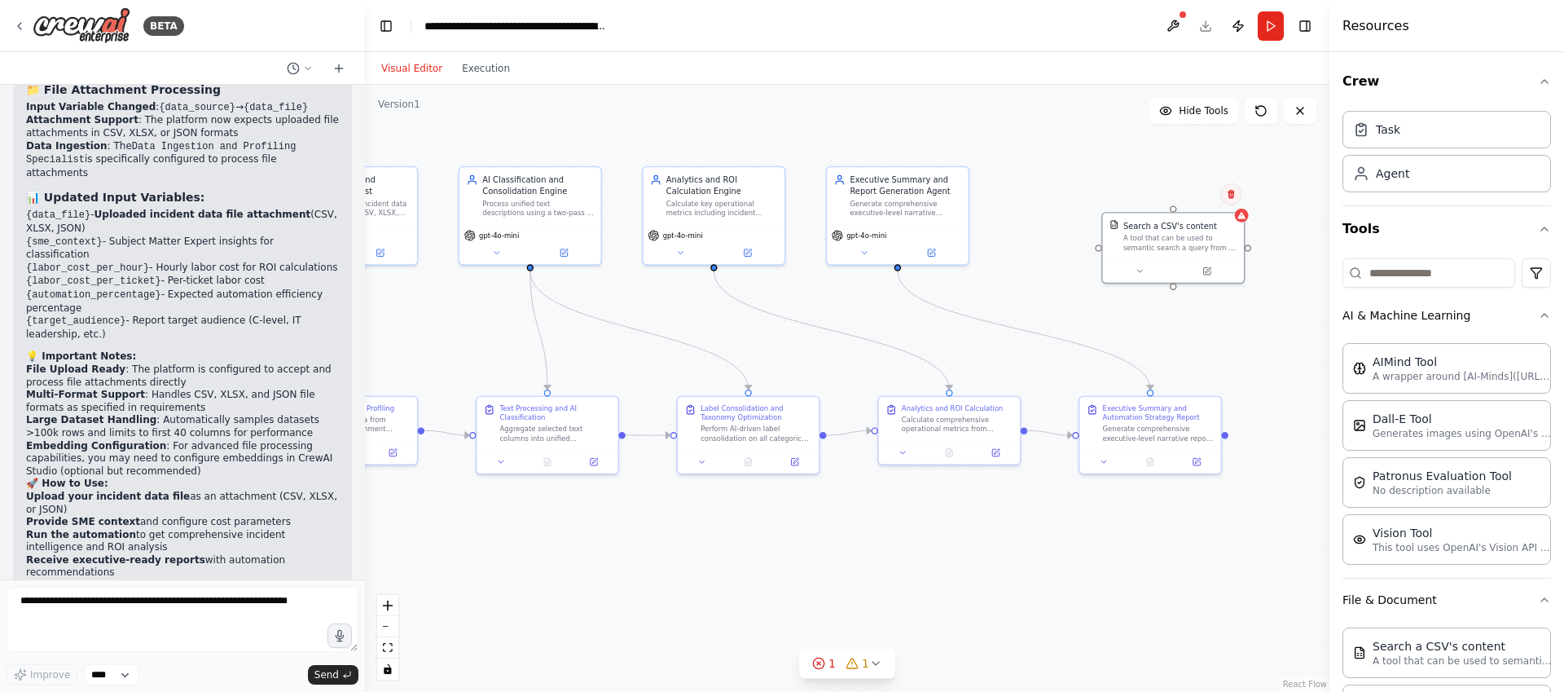
click at [1233, 200] on button at bounding box center [1230, 193] width 21 height 21
click at [1185, 196] on button "Confirm" at bounding box center [1185, 194] width 58 height 20
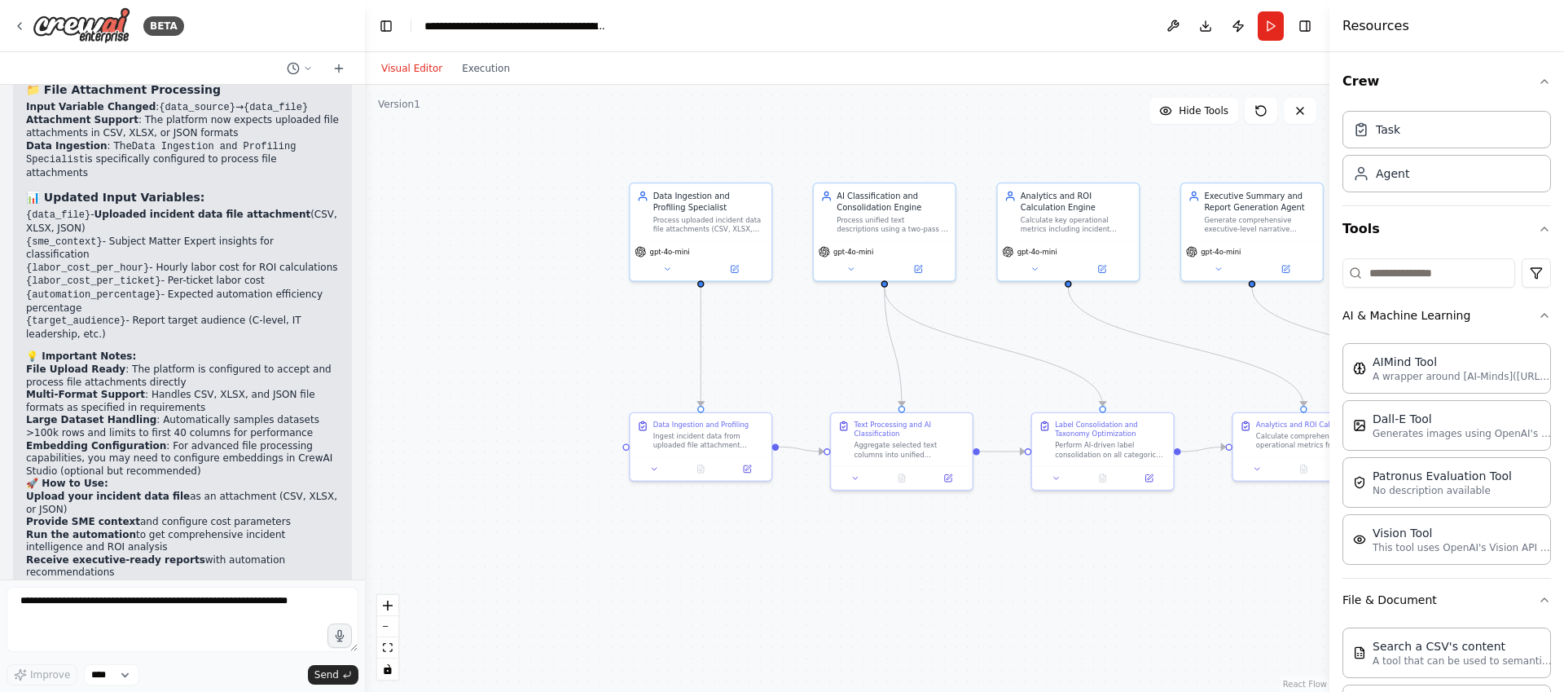
drag, startPoint x: 610, startPoint y: 544, endPoint x: 965, endPoint y: 560, distance: 354.7
click at [965, 560] on div ".deletable-edge-delete-btn { width: 20px; height: 20px; border: 0px solid #ffff…" at bounding box center [847, 388] width 965 height 607
click at [1538, 226] on icon "button" at bounding box center [1544, 228] width 13 height 13
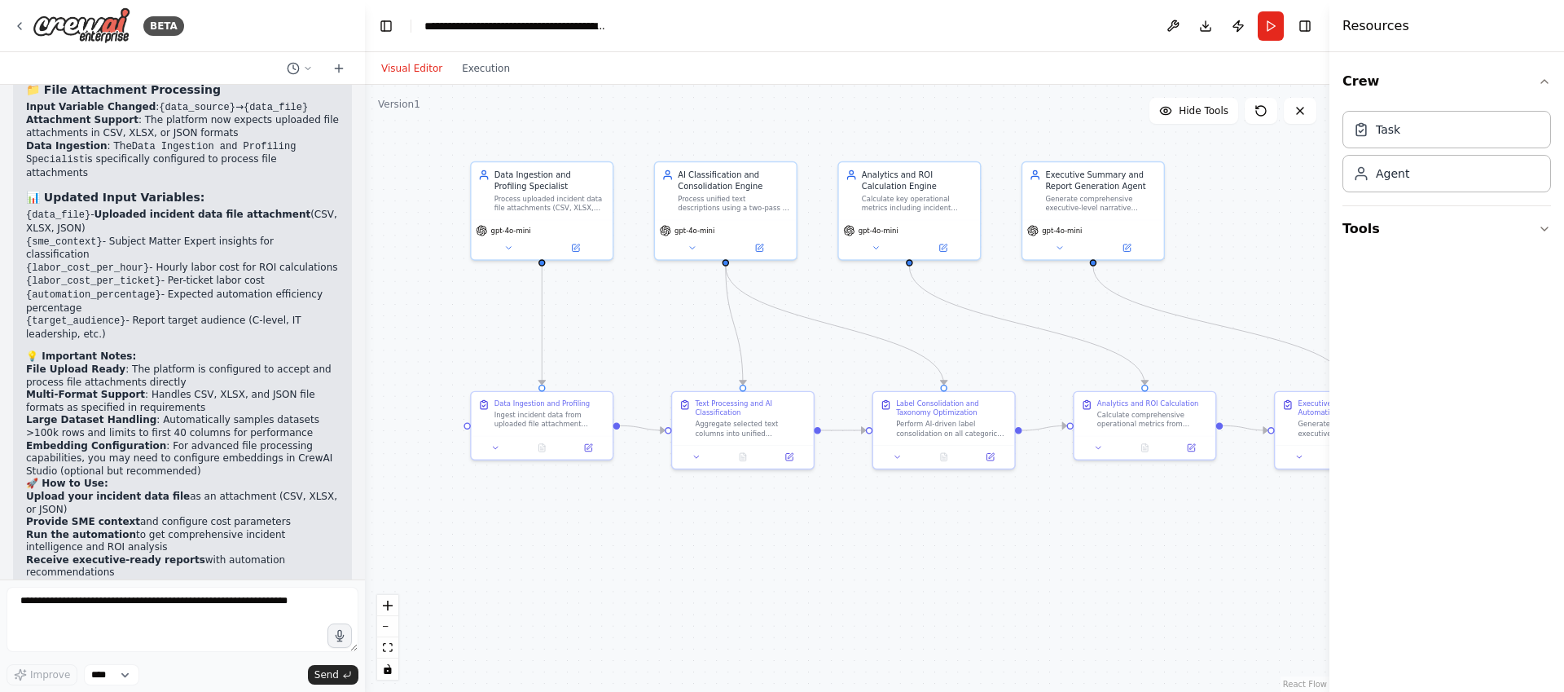
drag, startPoint x: 802, startPoint y: 552, endPoint x: 833, endPoint y: 523, distance: 42.1
click at [833, 523] on div ".deletable-edge-delete-btn { width: 20px; height: 20px; border: 0px solid #ffff…" at bounding box center [847, 388] width 965 height 607
click at [1271, 20] on button "Run" at bounding box center [1271, 25] width 26 height 29
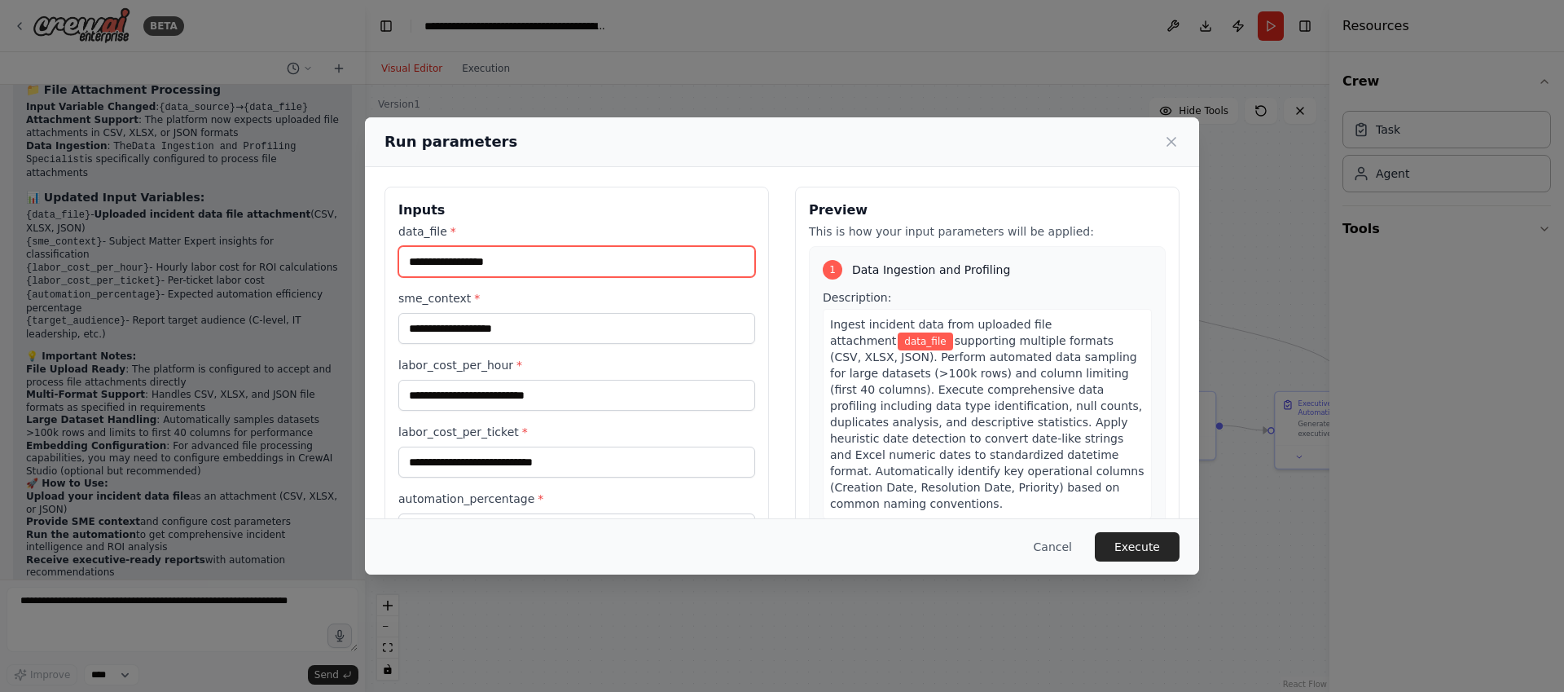
click at [481, 271] on input "data_file *" at bounding box center [576, 261] width 357 height 31
paste input "**********"
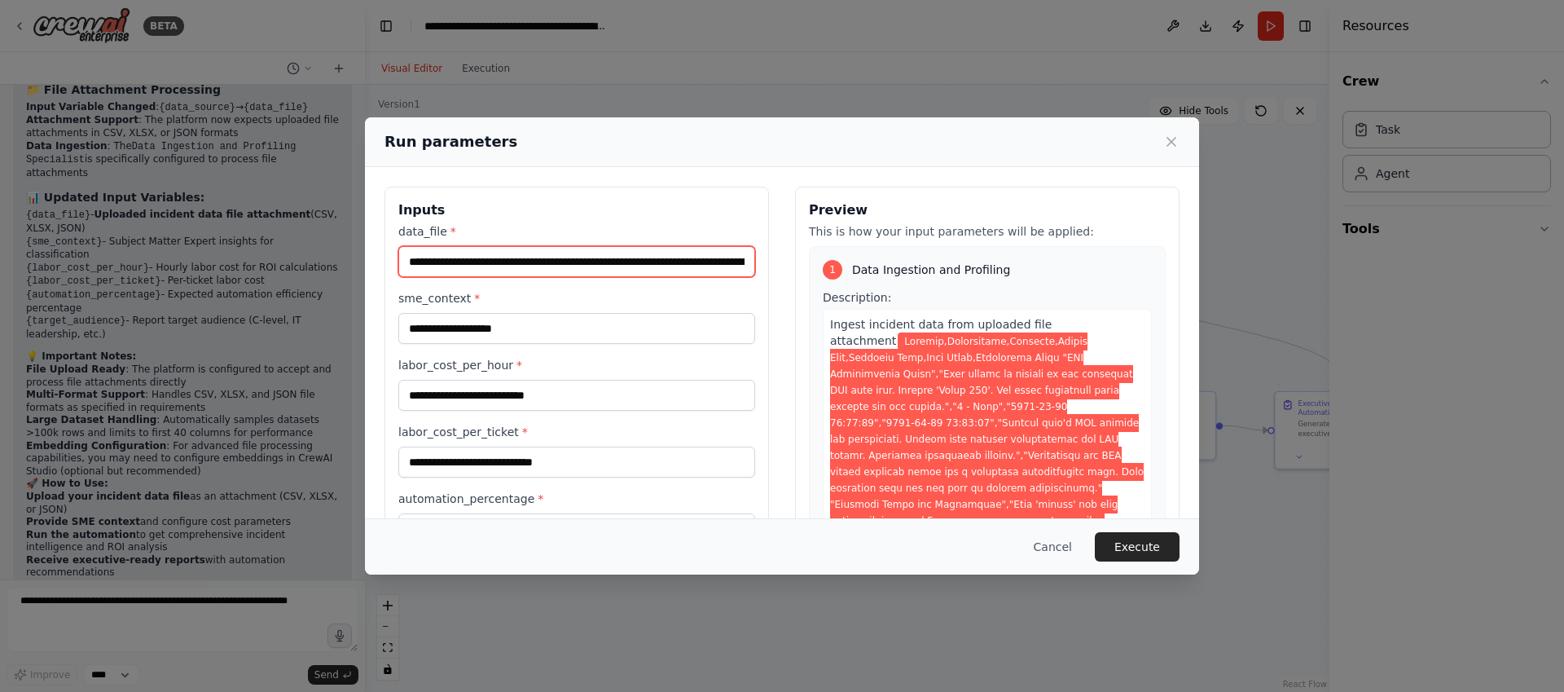
scroll to position [0, 26003]
type input "**********"
click at [490, 334] on input "sme_context *" at bounding box center [576, 328] width 357 height 31
type input "**********"
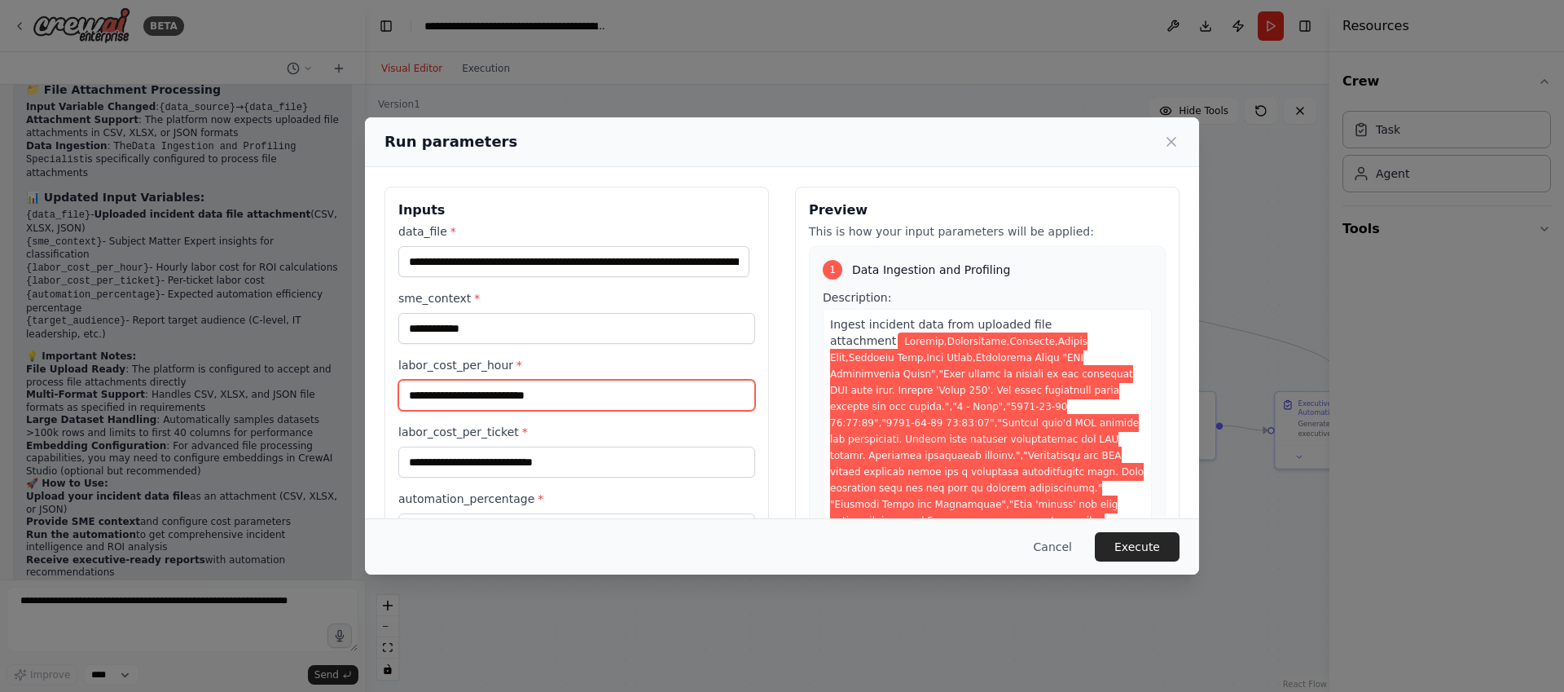
click at [543, 400] on input "labor_cost_per_hour *" at bounding box center [576, 395] width 357 height 31
type input "**"
type input "*"
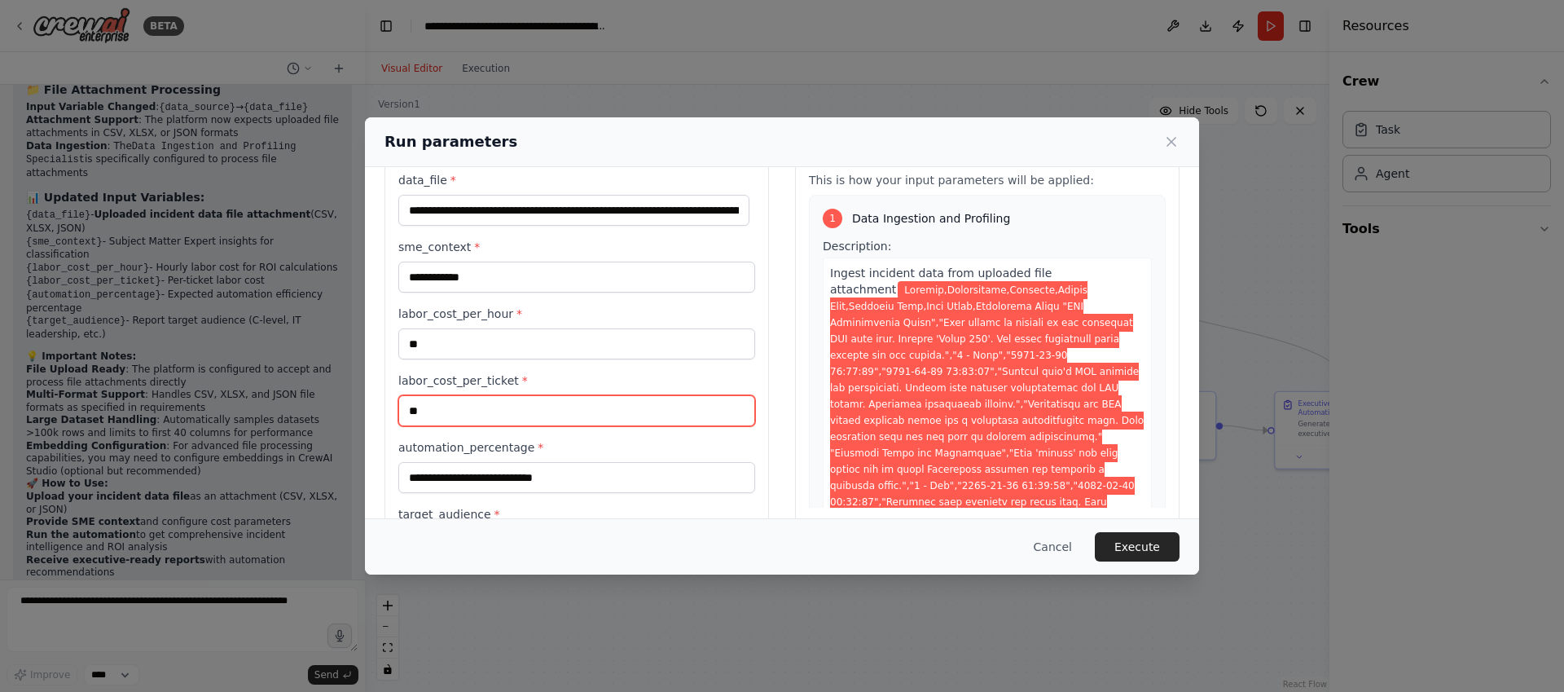
scroll to position [126, 0]
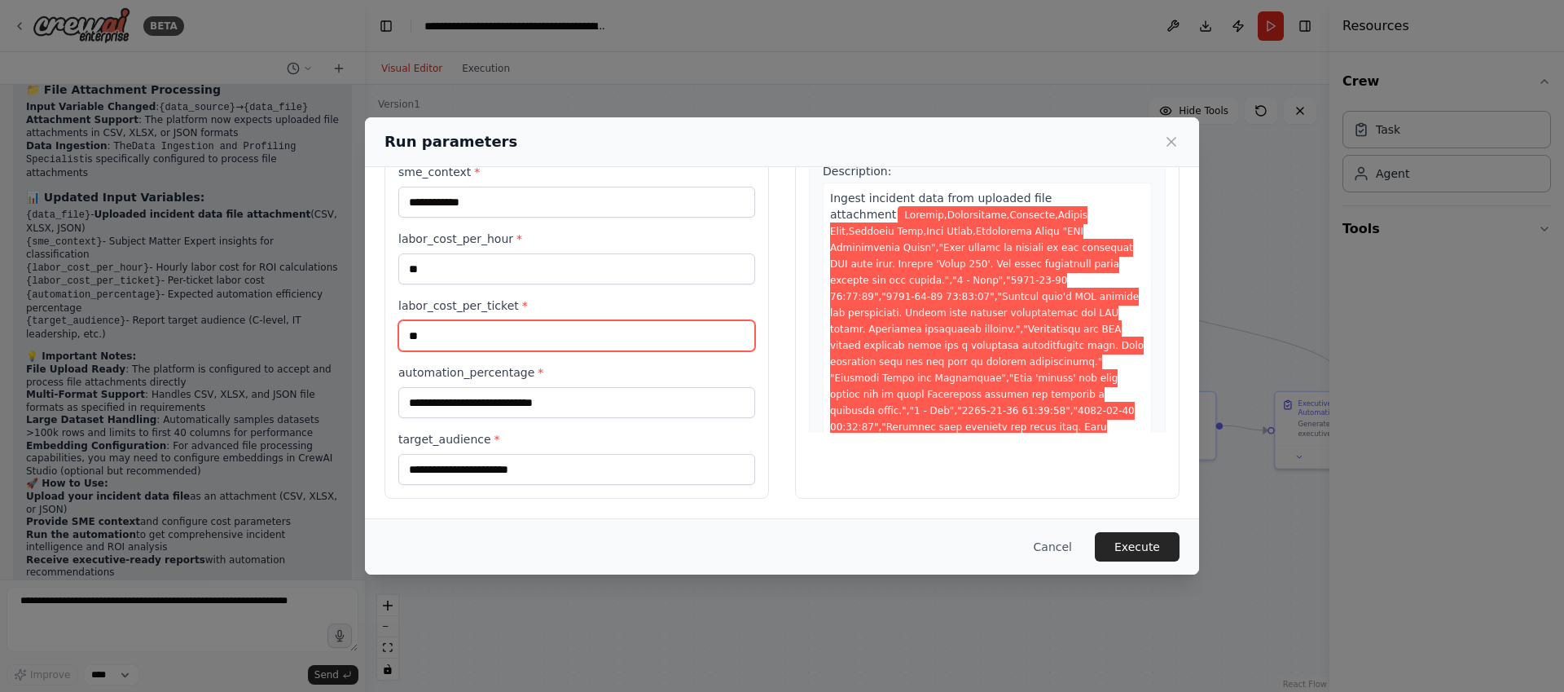
type input "**"
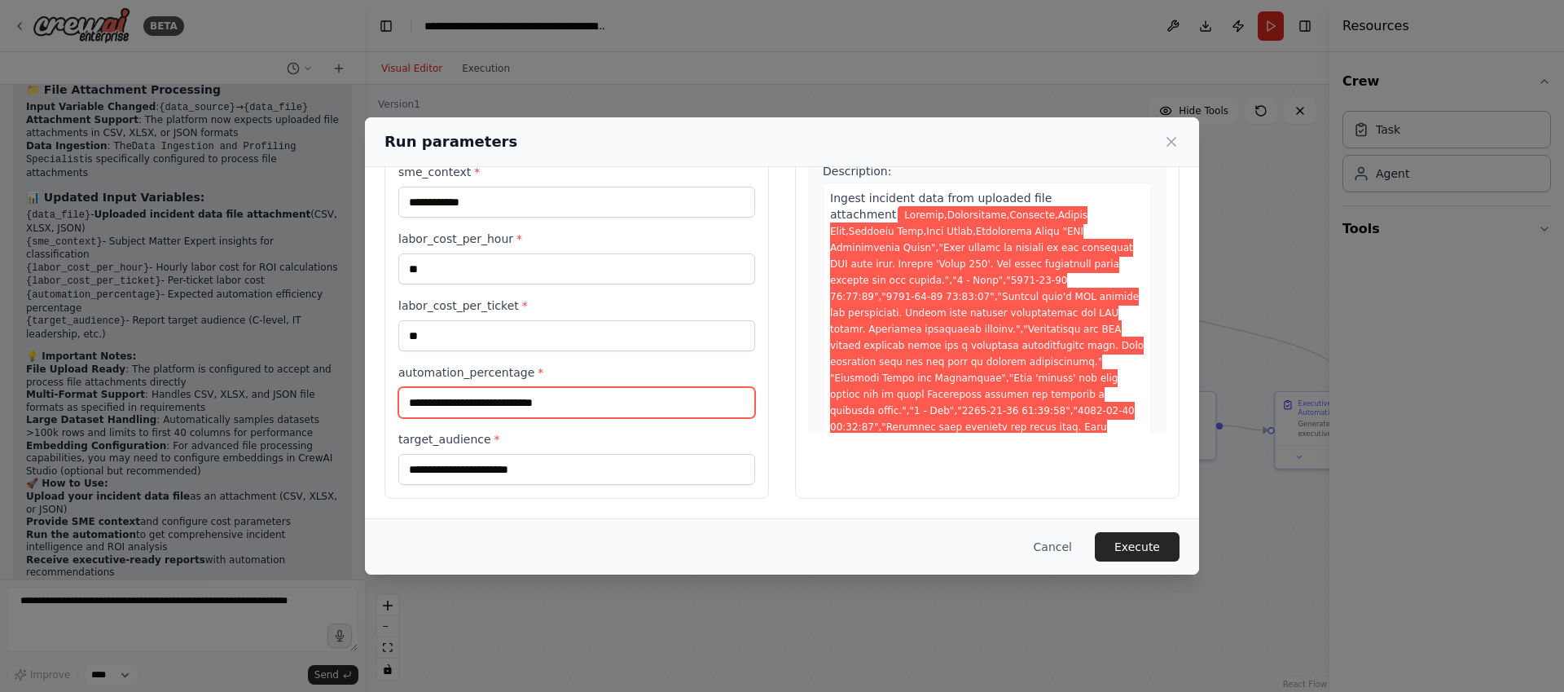
click at [501, 400] on input "automation_percentage *" at bounding box center [576, 402] width 357 height 31
type input "**"
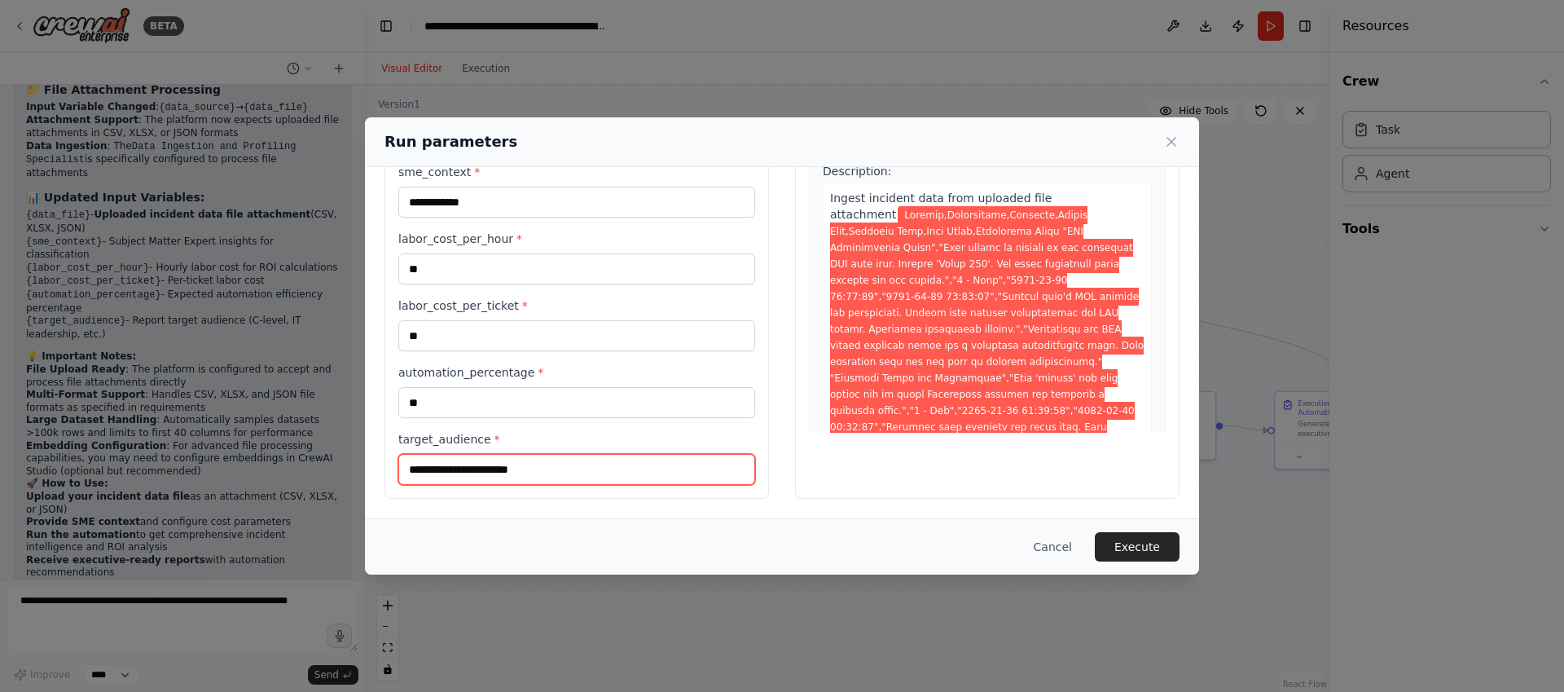
click at [490, 455] on input "target_audience *" at bounding box center [576, 469] width 357 height 31
type input "*****"
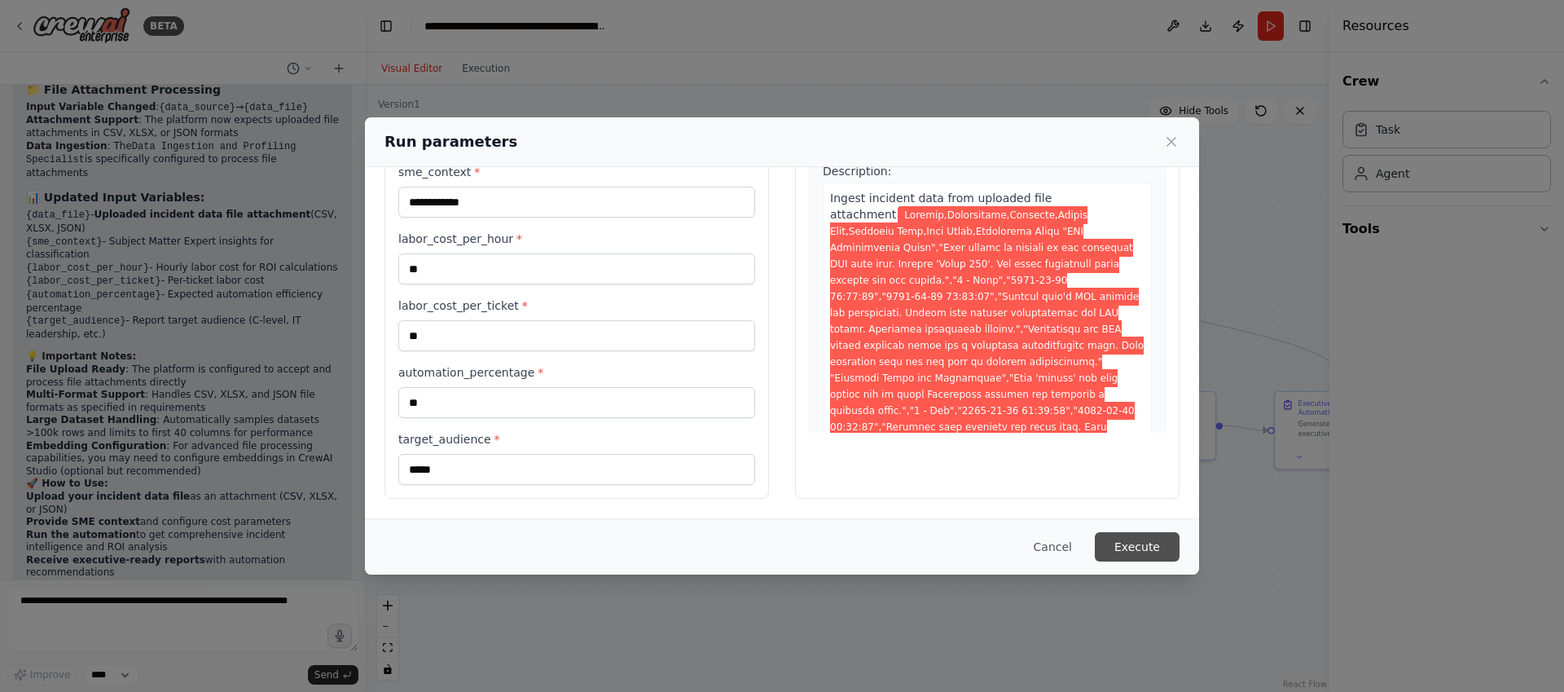
click at [1154, 546] on button "Execute" at bounding box center [1137, 546] width 85 height 29
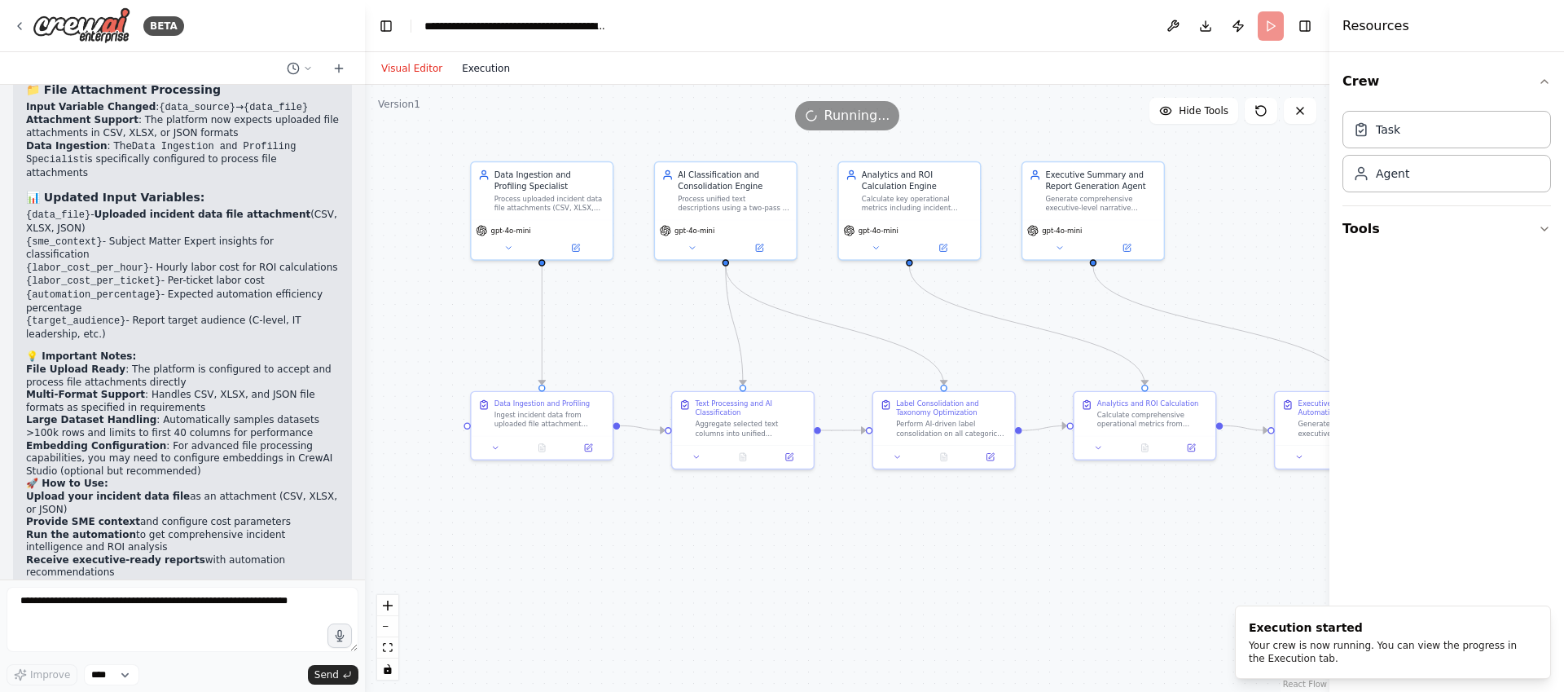
click at [472, 62] on button "Execution" at bounding box center [486, 69] width 68 height 20
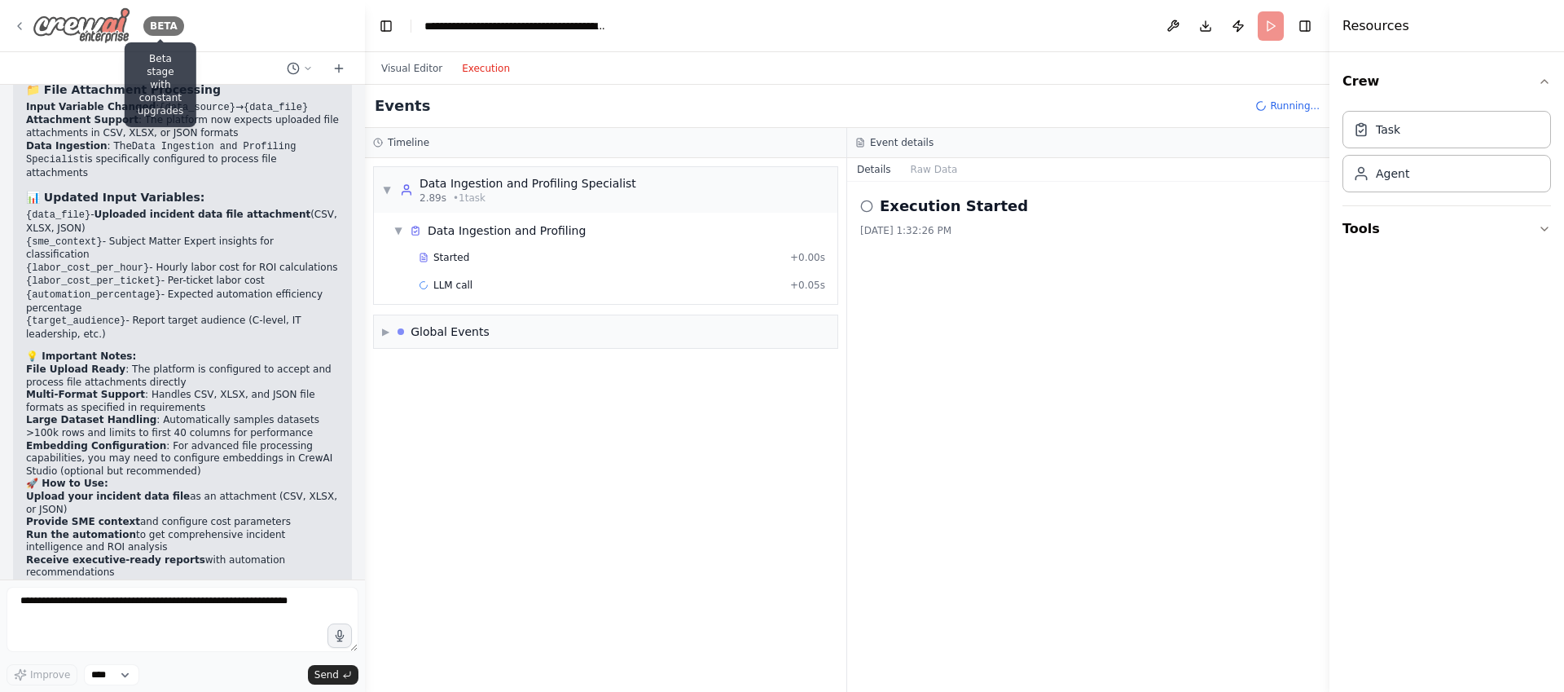
click at [160, 24] on div "BETA" at bounding box center [163, 26] width 41 height 20
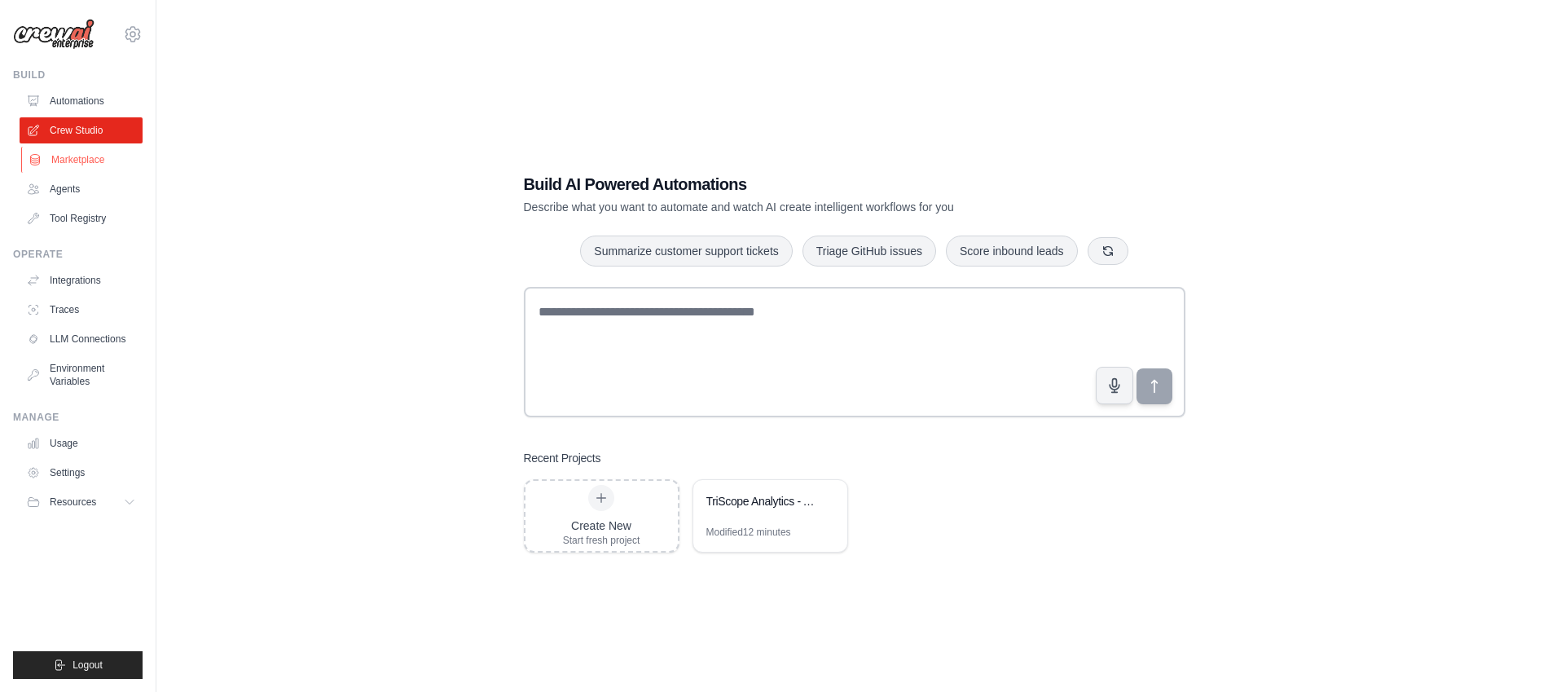
click at [64, 159] on link "Marketplace" at bounding box center [82, 160] width 123 height 26
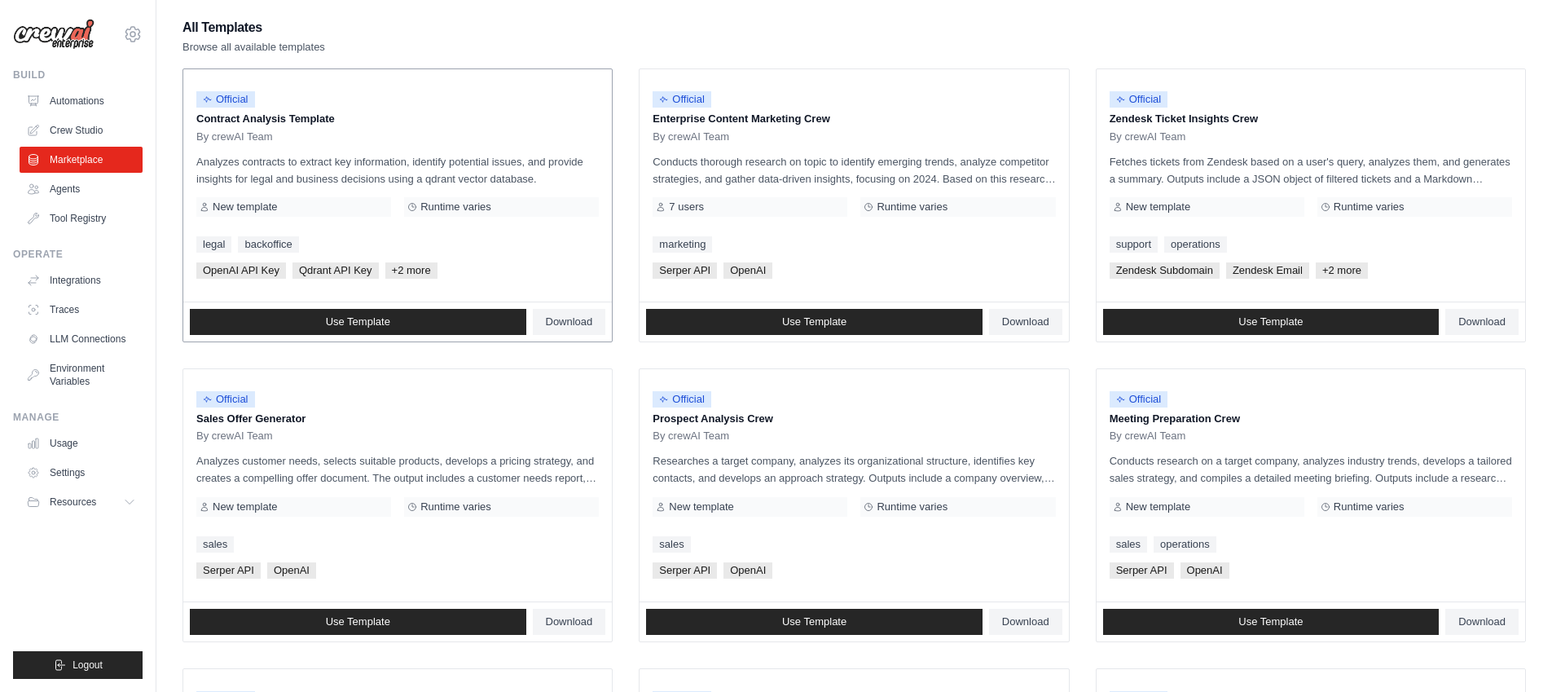
scroll to position [152, 0]
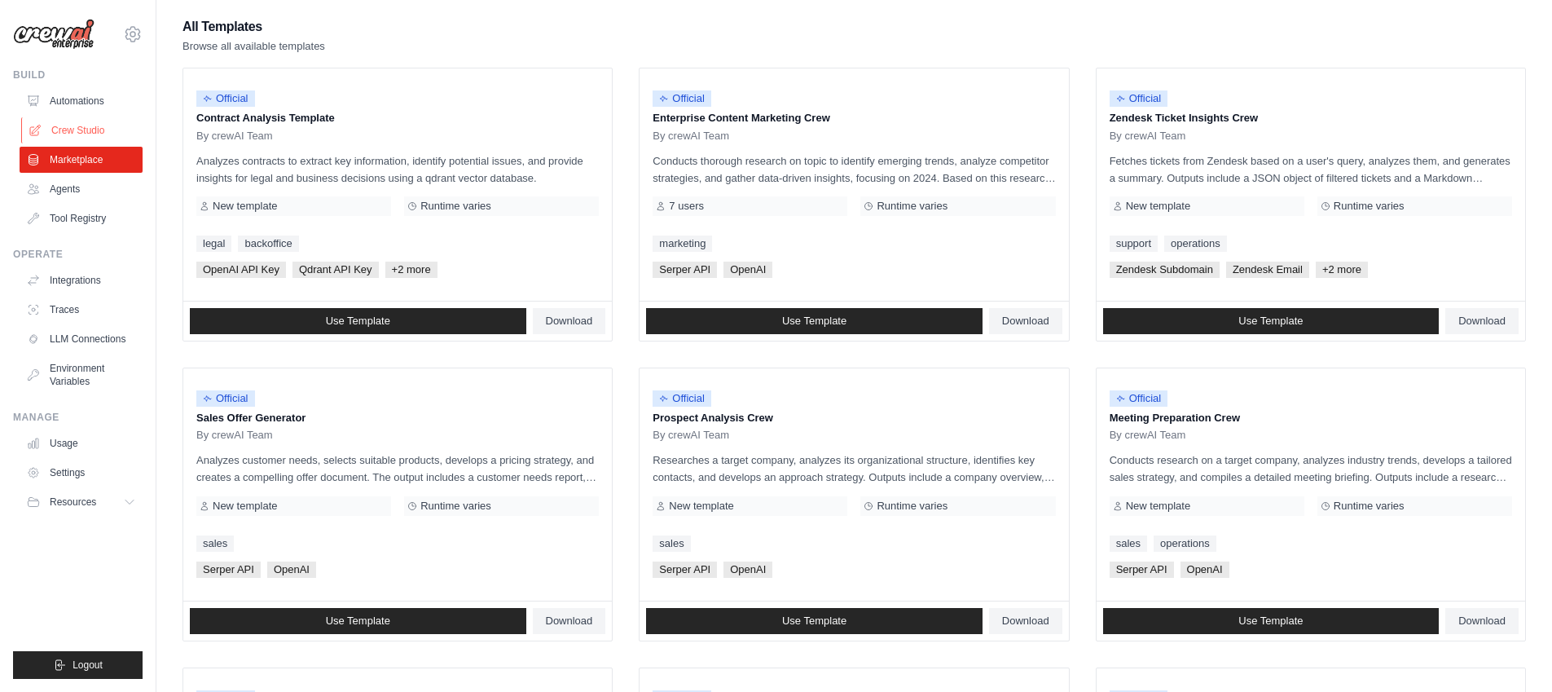
click at [81, 134] on link "Crew Studio" at bounding box center [82, 130] width 123 height 26
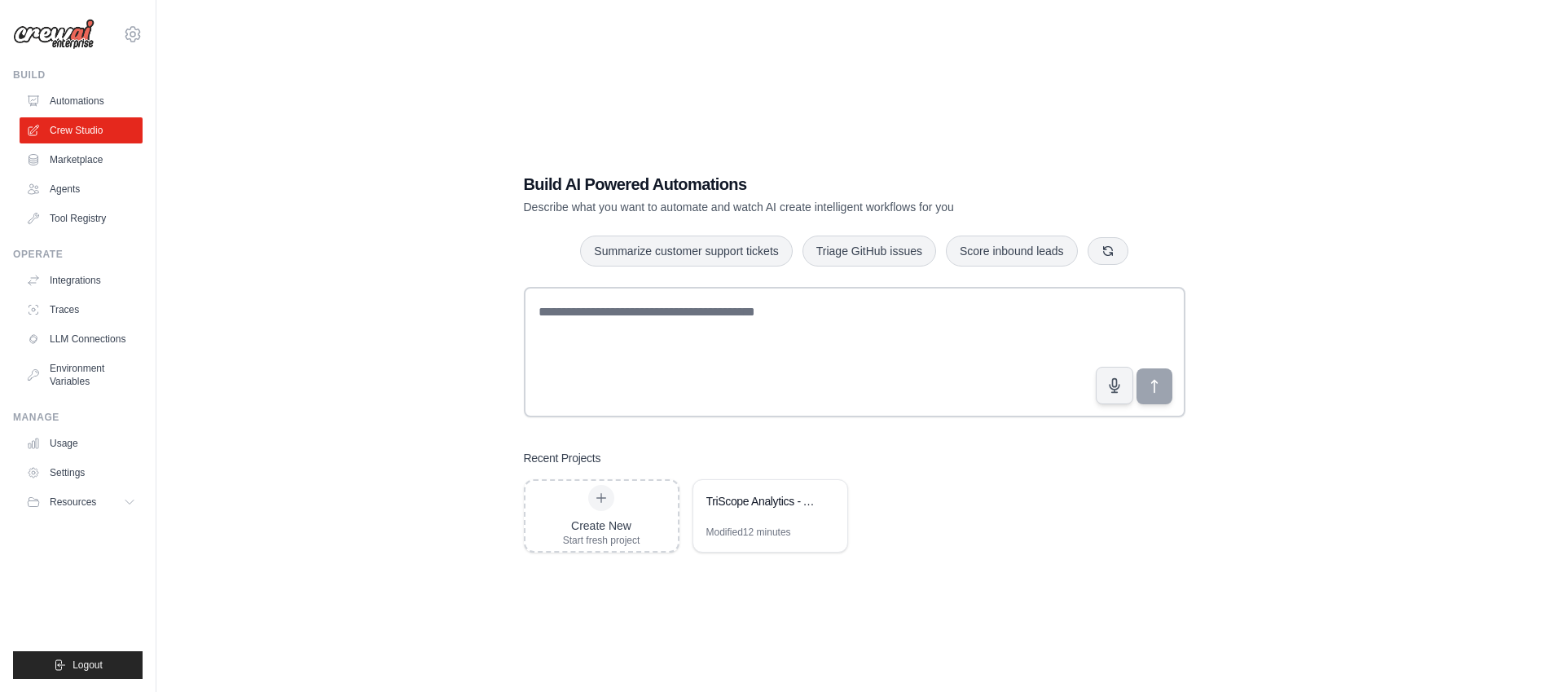
click at [385, 428] on div "Build AI Powered Automations Describe what you want to automate and watch AI cr…" at bounding box center [853, 362] width 1343 height 692
click at [735, 493] on div "TriScope Analytics - AI-Powered Incident Intelligence Platform" at bounding box center [762, 501] width 112 height 16
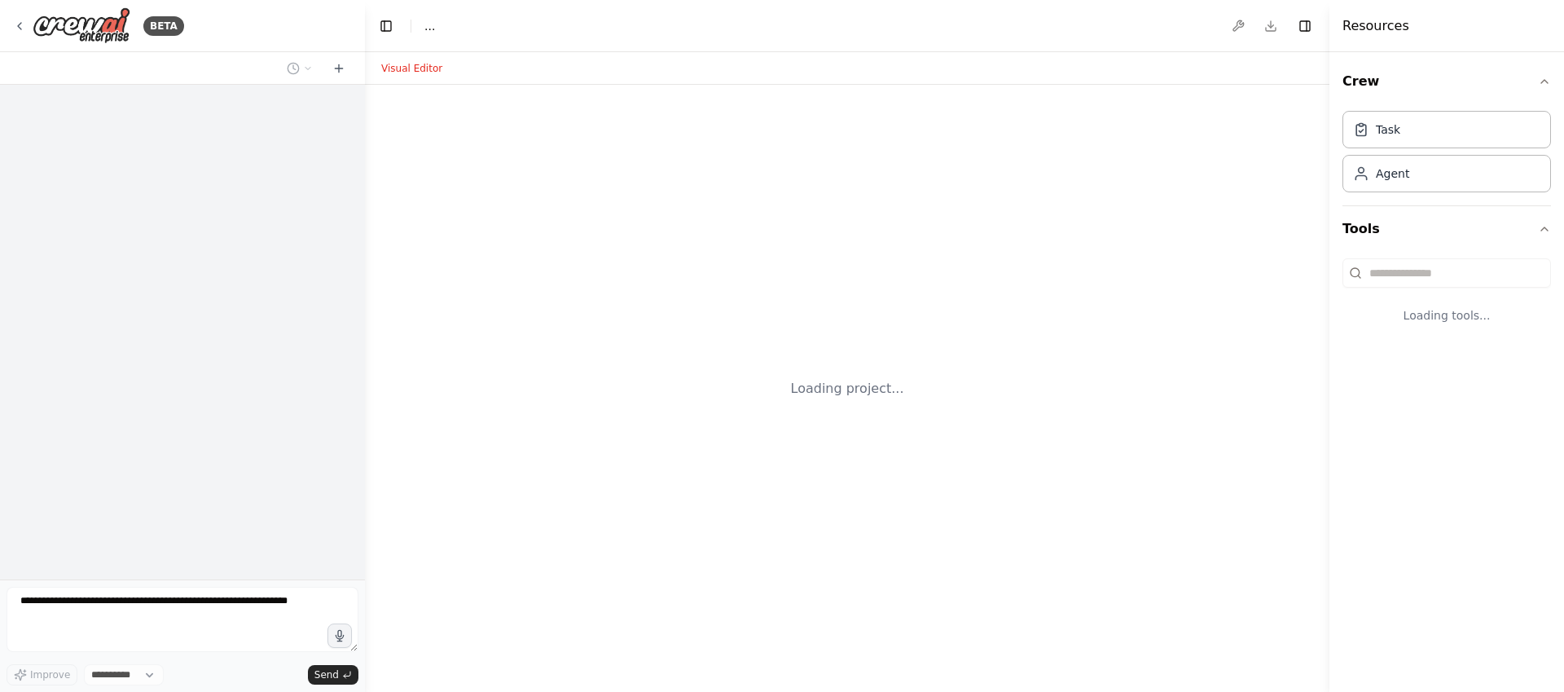
select select "****"
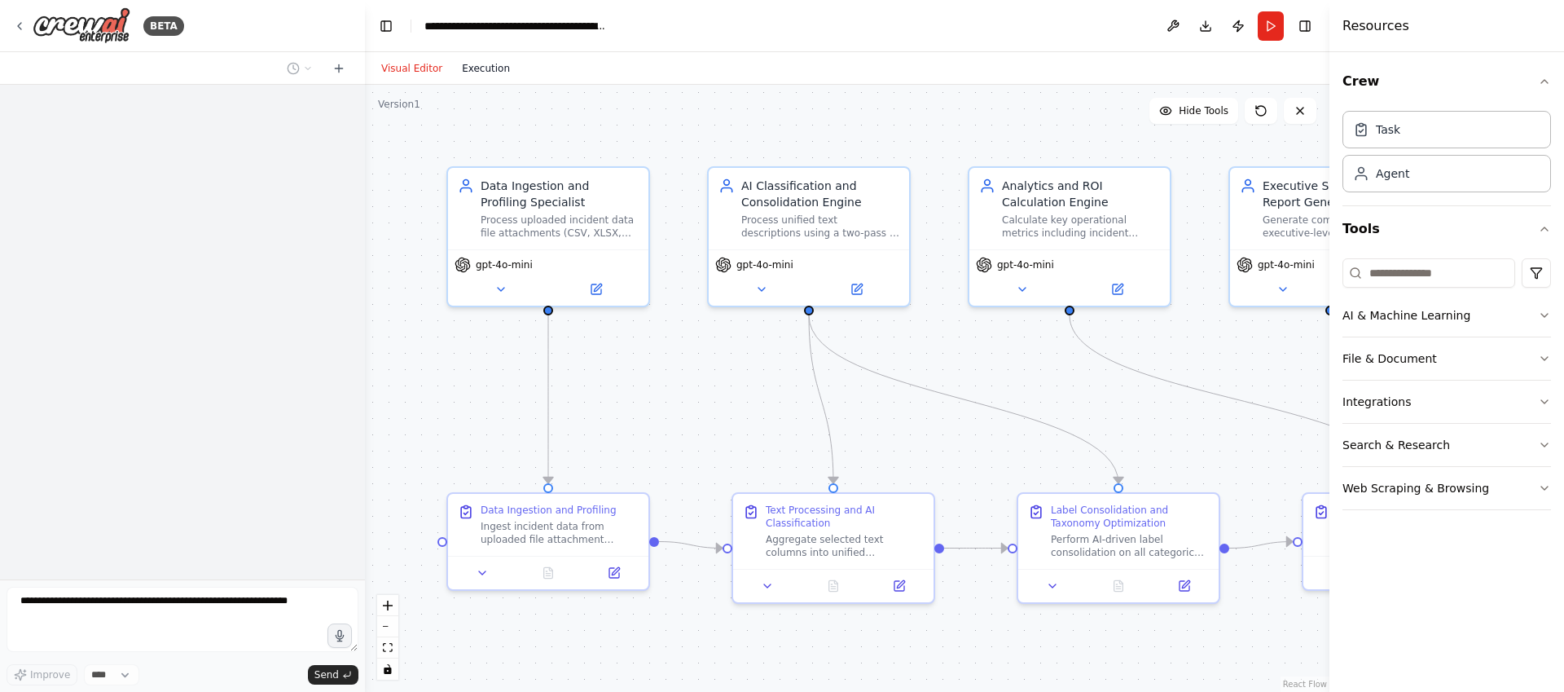
click at [457, 62] on button "Execution" at bounding box center [486, 69] width 68 height 20
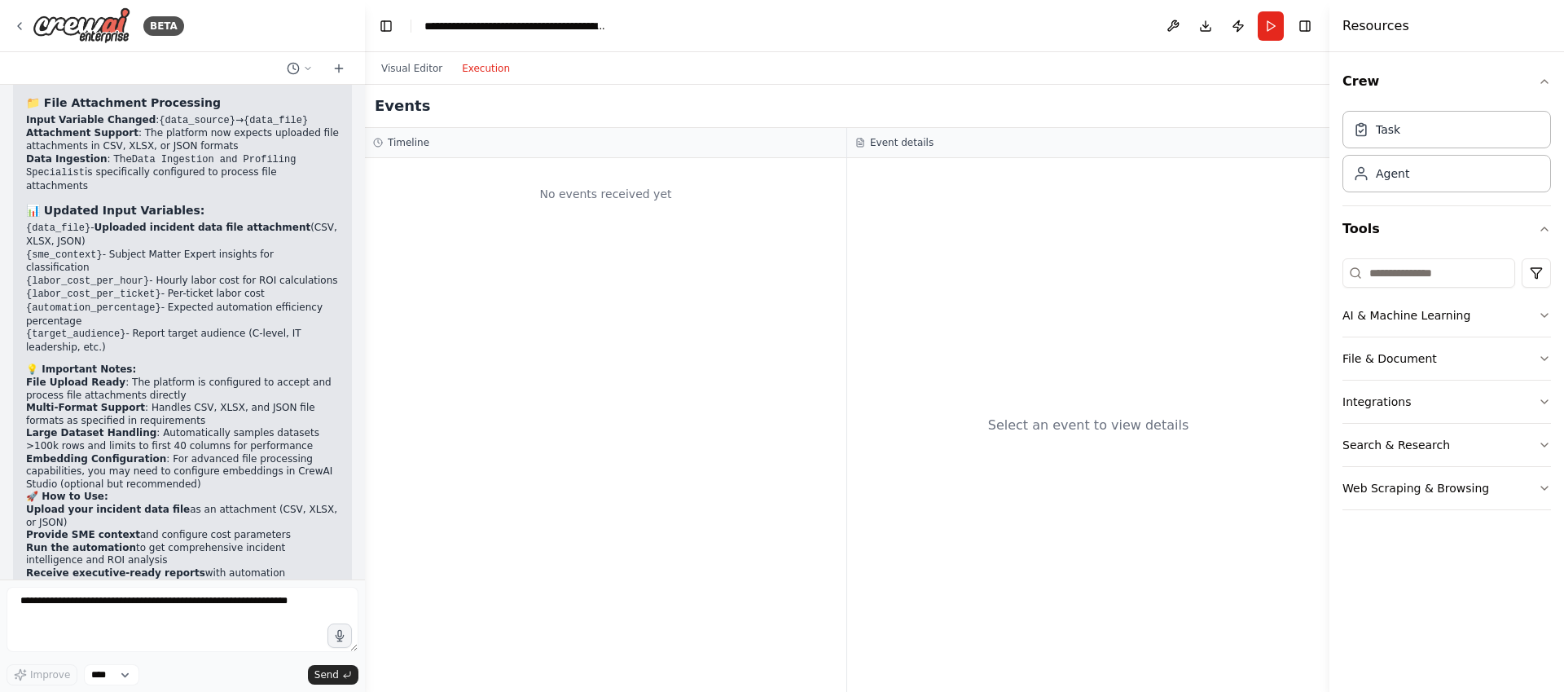
scroll to position [7771, 0]
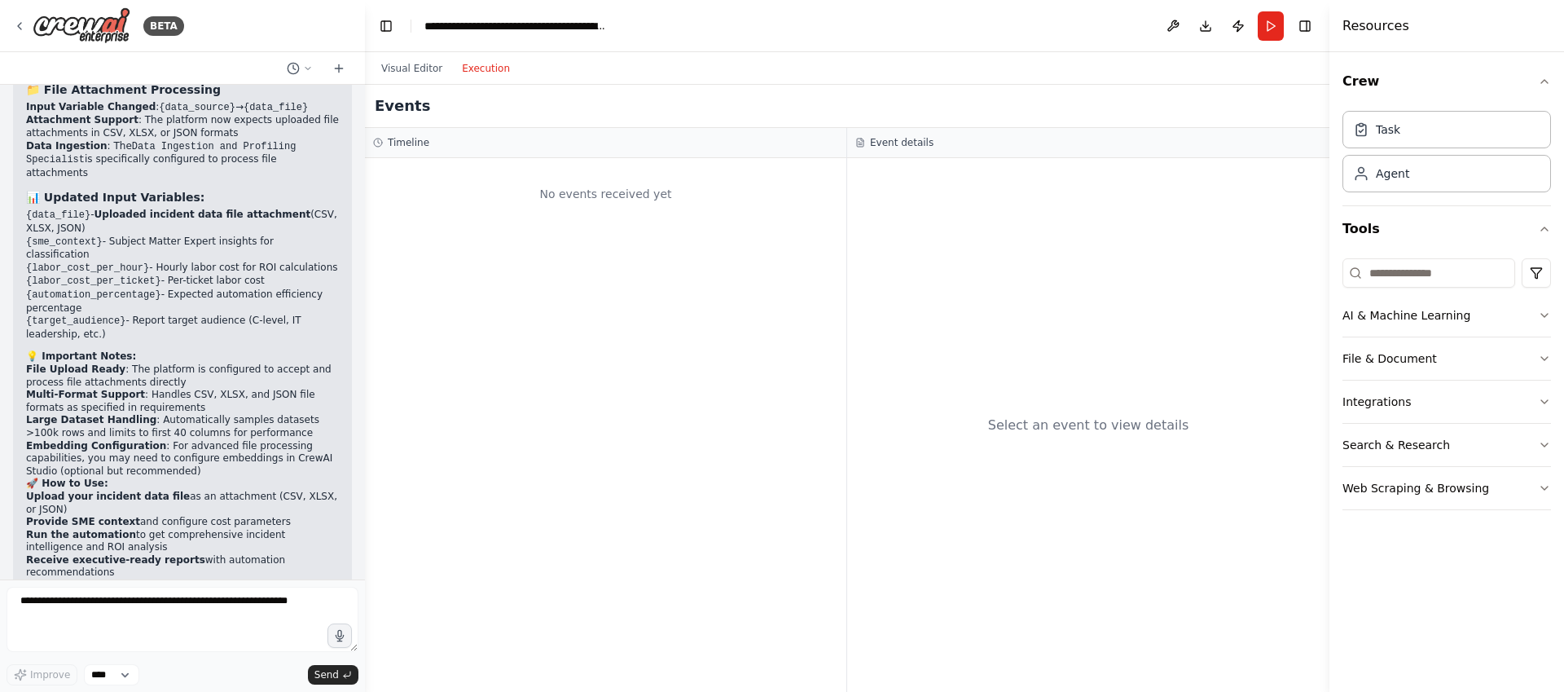
click at [552, 397] on div "No events received yet" at bounding box center [605, 425] width 481 height 534
click at [423, 73] on button "Visual Editor" at bounding box center [411, 69] width 81 height 20
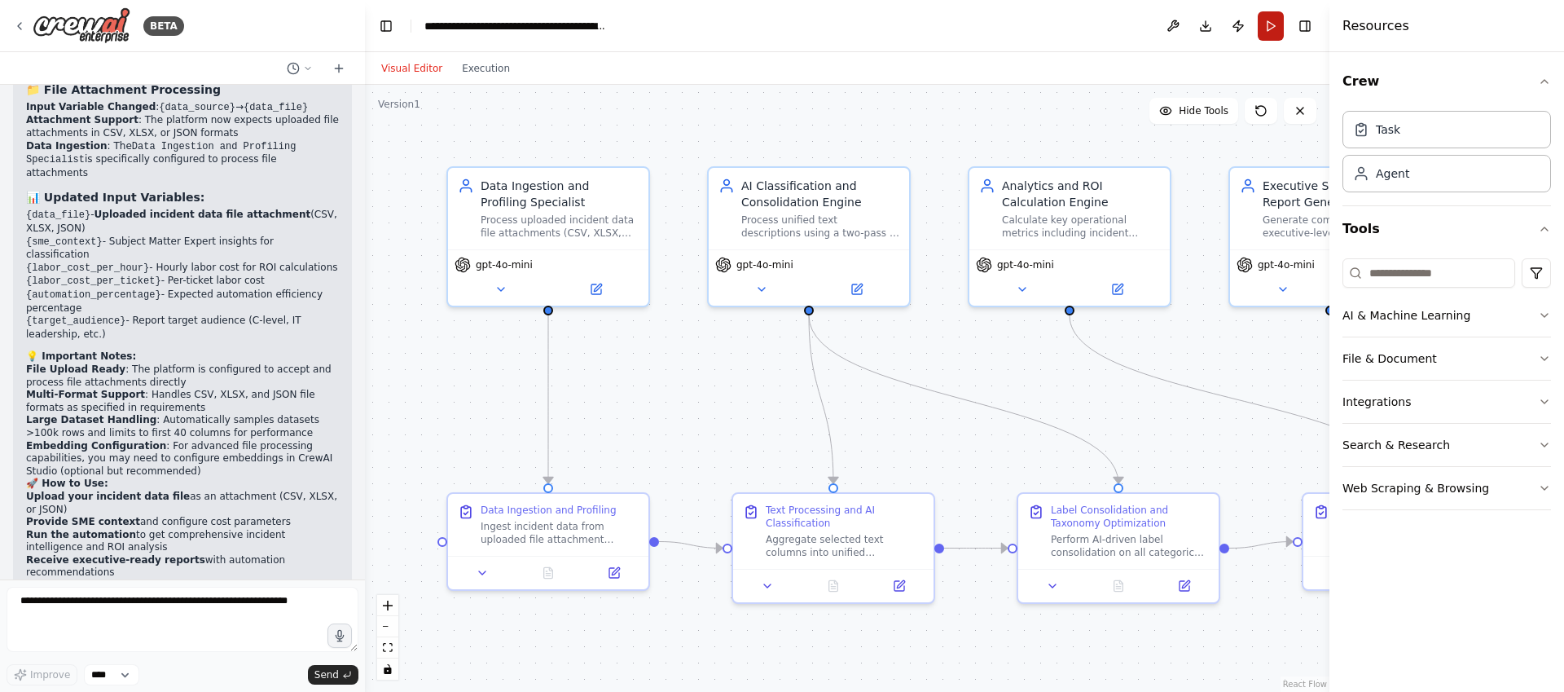
click at [1266, 31] on button "Run" at bounding box center [1271, 25] width 26 height 29
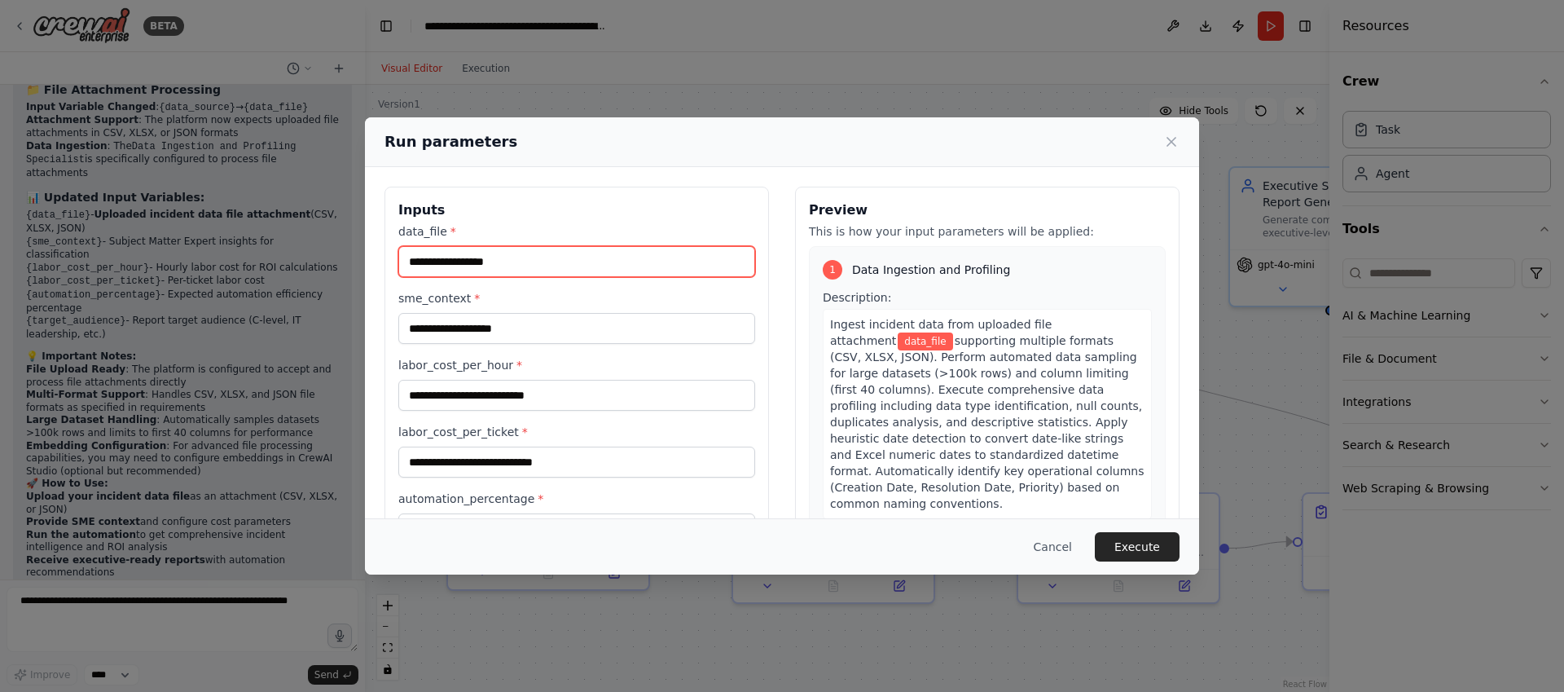
click at [512, 262] on input "data_file *" at bounding box center [576, 261] width 357 height 31
click at [592, 266] on input "data_file *" at bounding box center [576, 261] width 357 height 31
click at [451, 261] on input "data_file *" at bounding box center [576, 261] width 357 height 31
paste input "**********"
click at [455, 266] on input "data_file *" at bounding box center [576, 261] width 357 height 31
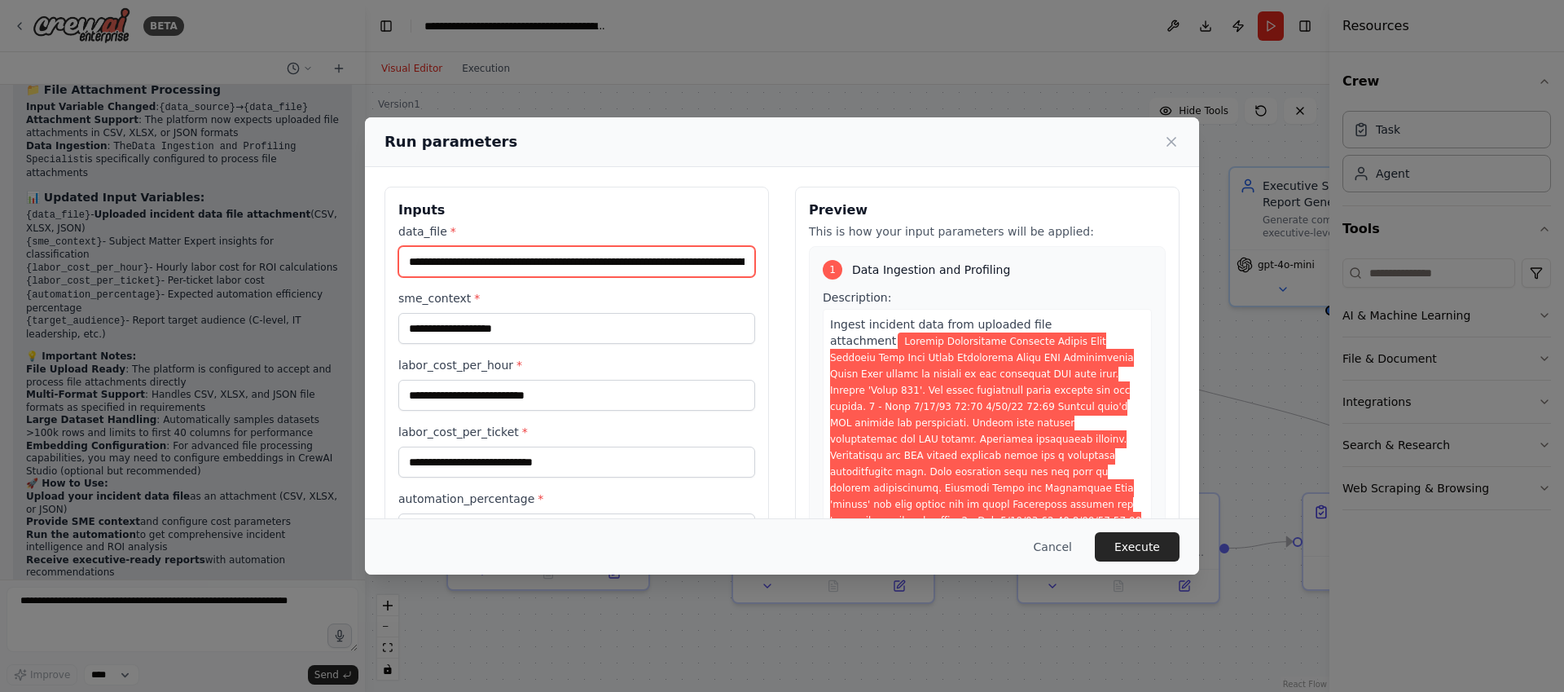
paste input "**********"
paste input "text"
type input "**********"
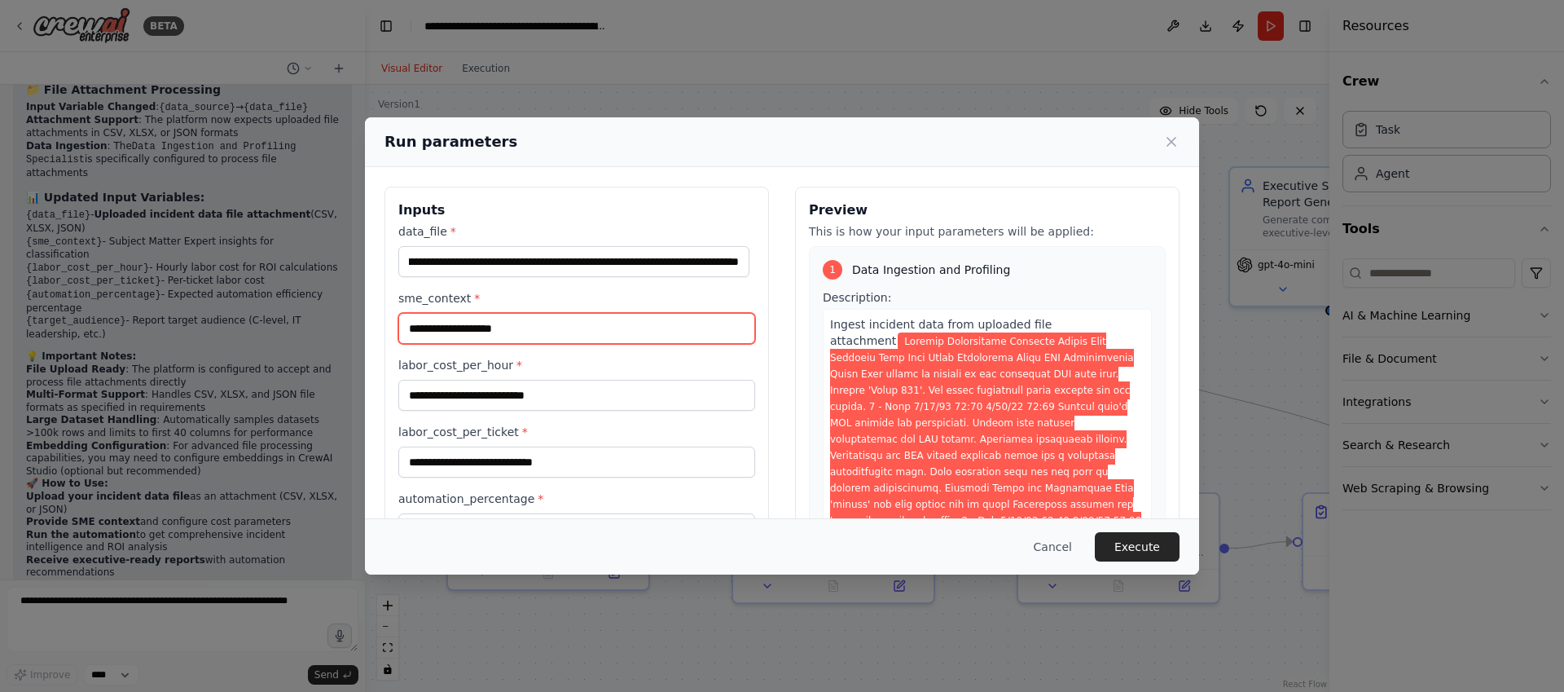
click at [458, 336] on input "sme_context *" at bounding box center [576, 328] width 357 height 31
type input "*********"
type input "**"
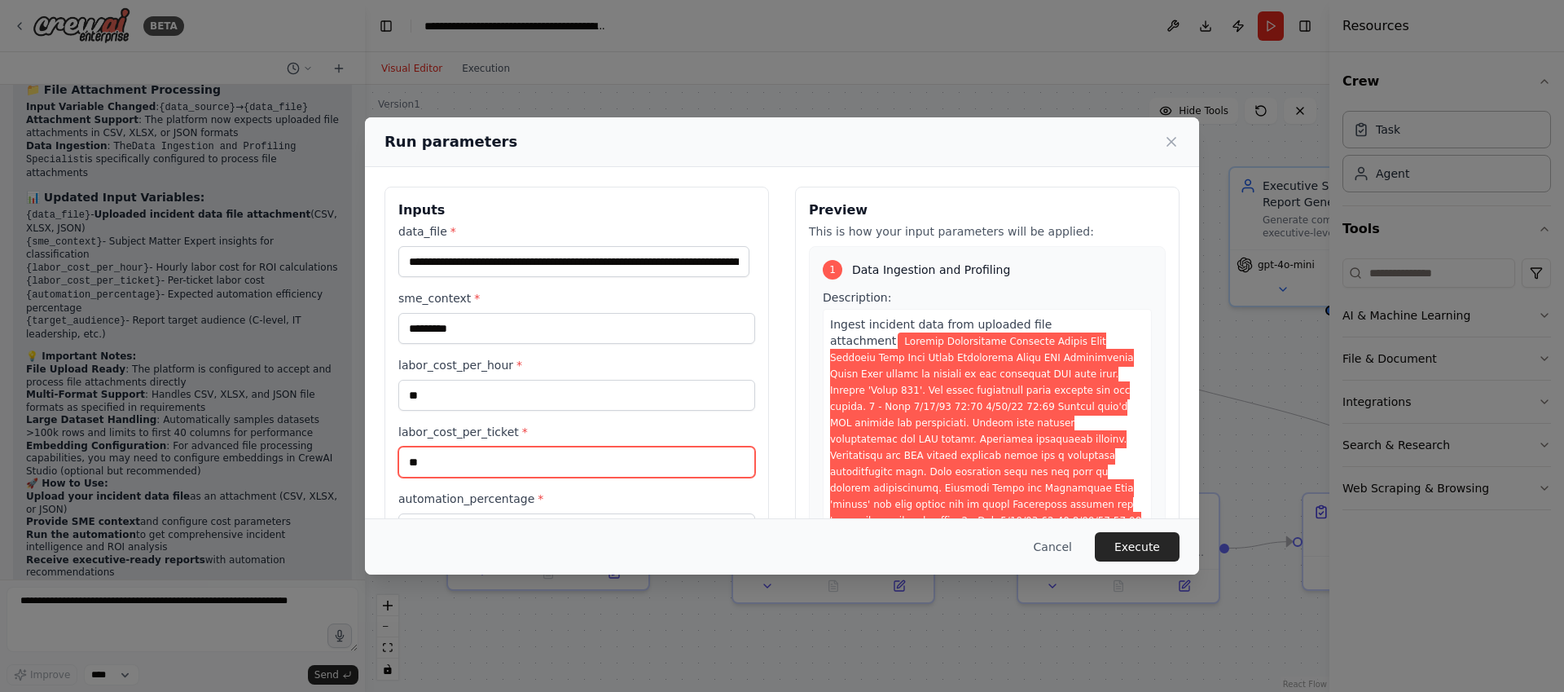
type input "**"
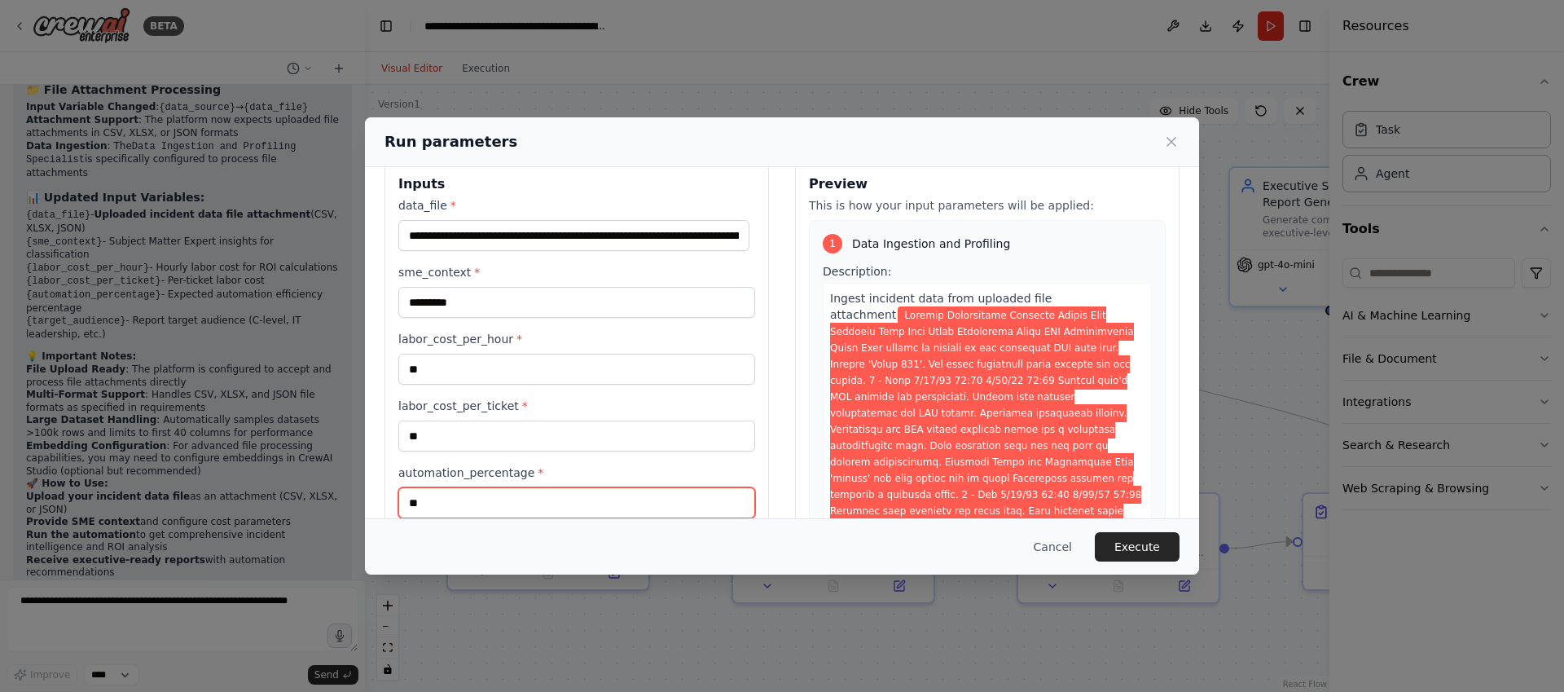
type input "**"
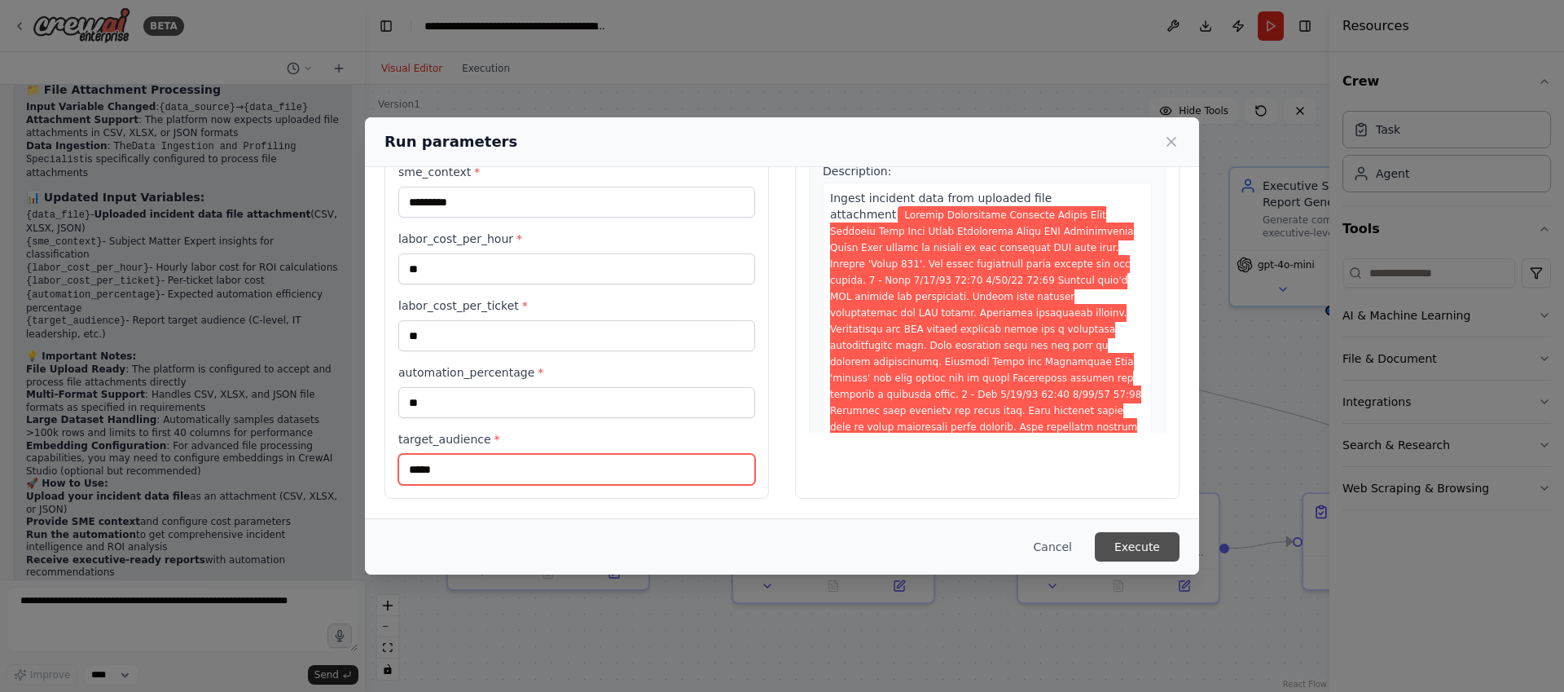
type input "*****"
click at [1143, 554] on button "Execute" at bounding box center [1137, 546] width 85 height 29
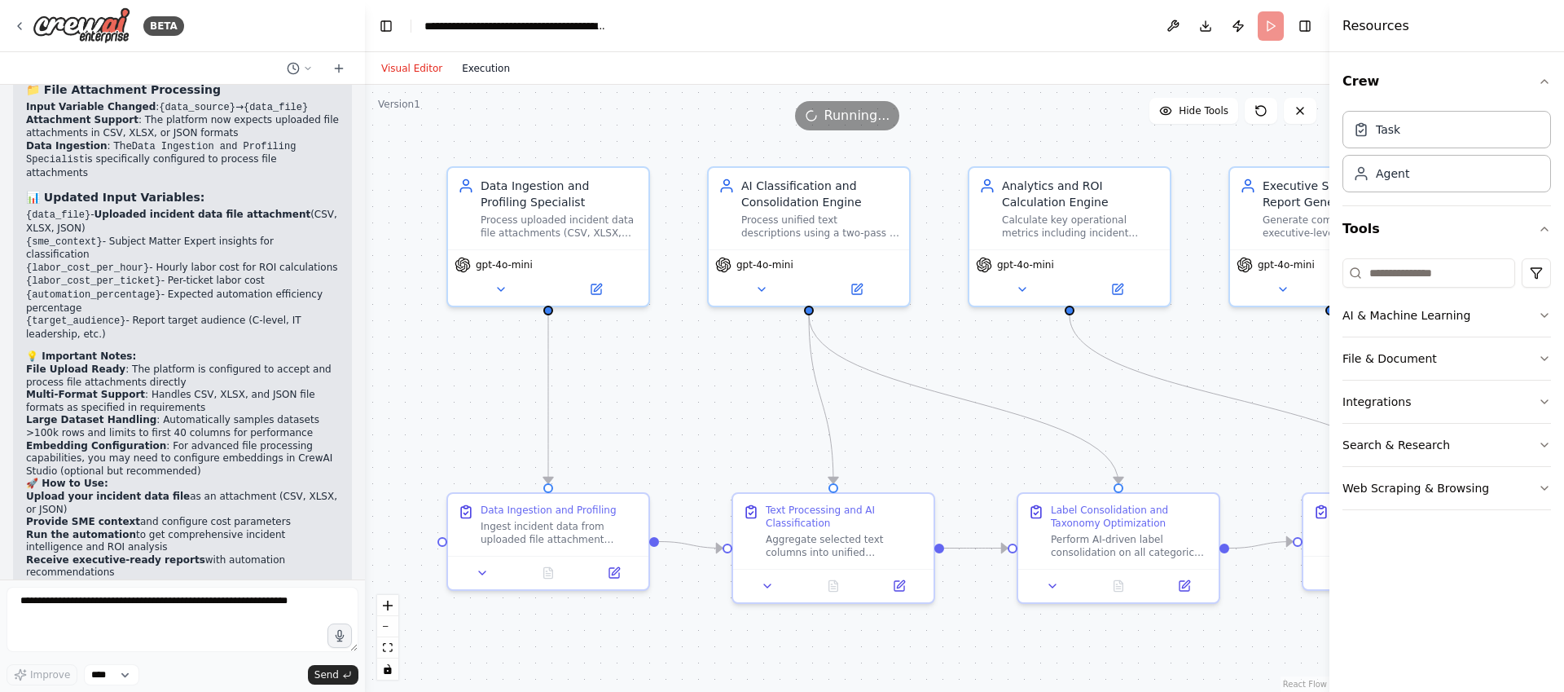
click at [470, 68] on button "Execution" at bounding box center [486, 69] width 68 height 20
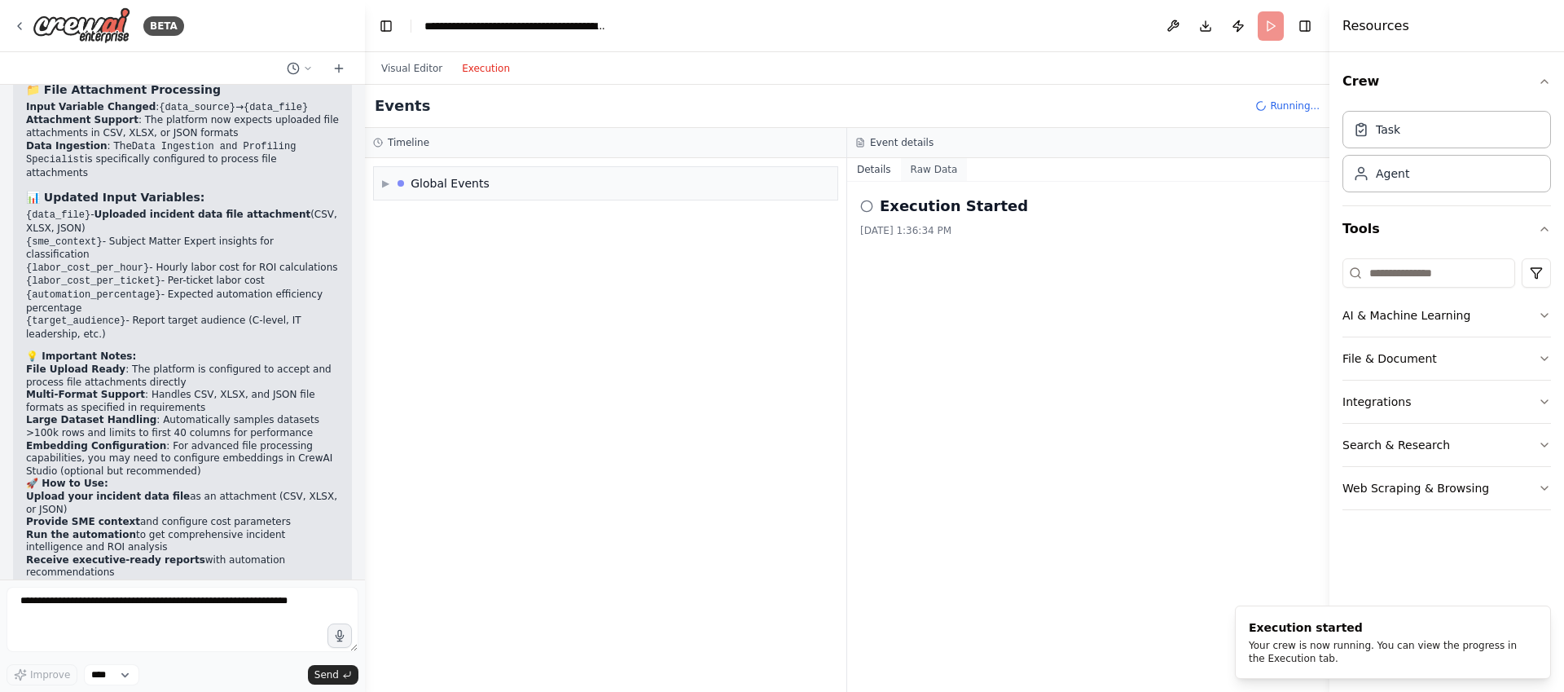
click at [950, 163] on button "Raw Data" at bounding box center [934, 169] width 67 height 23
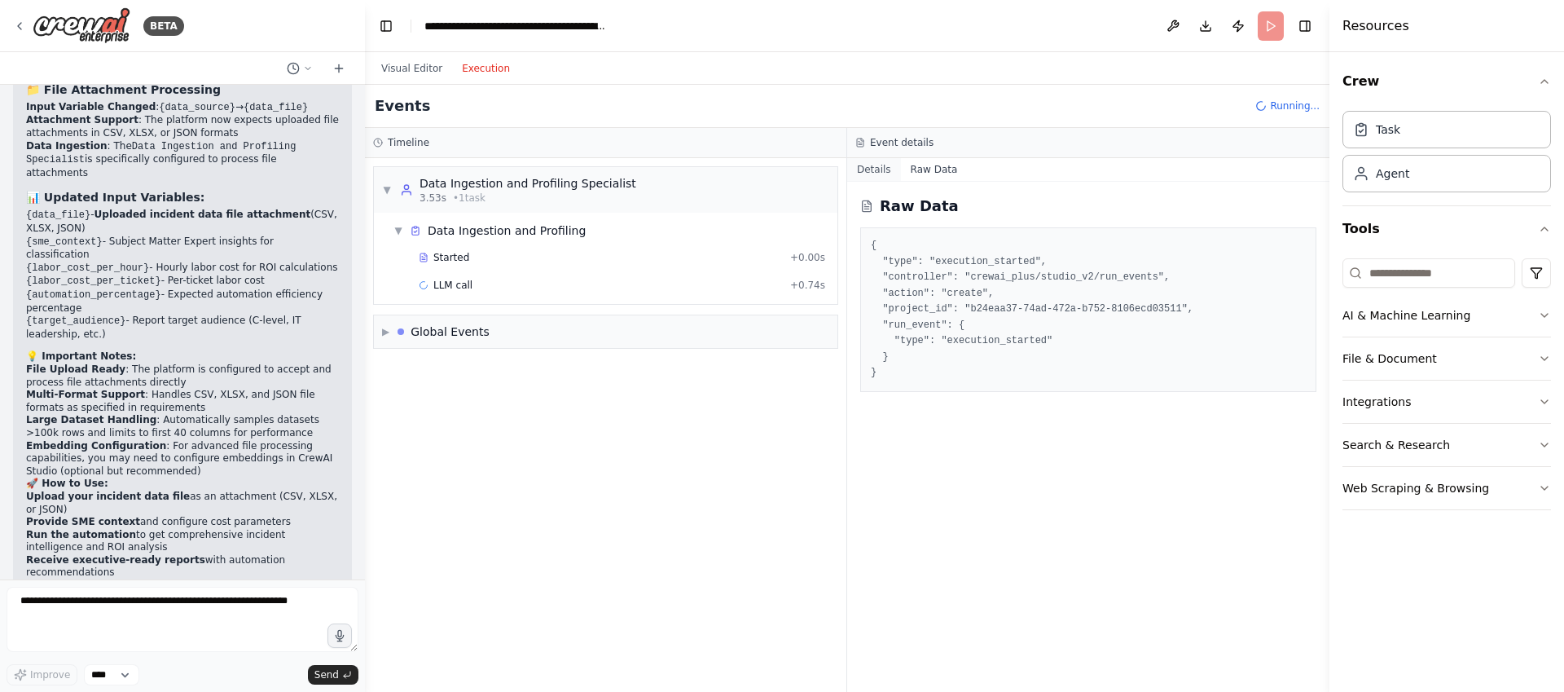
click at [890, 168] on button "Details" at bounding box center [874, 169] width 54 height 23
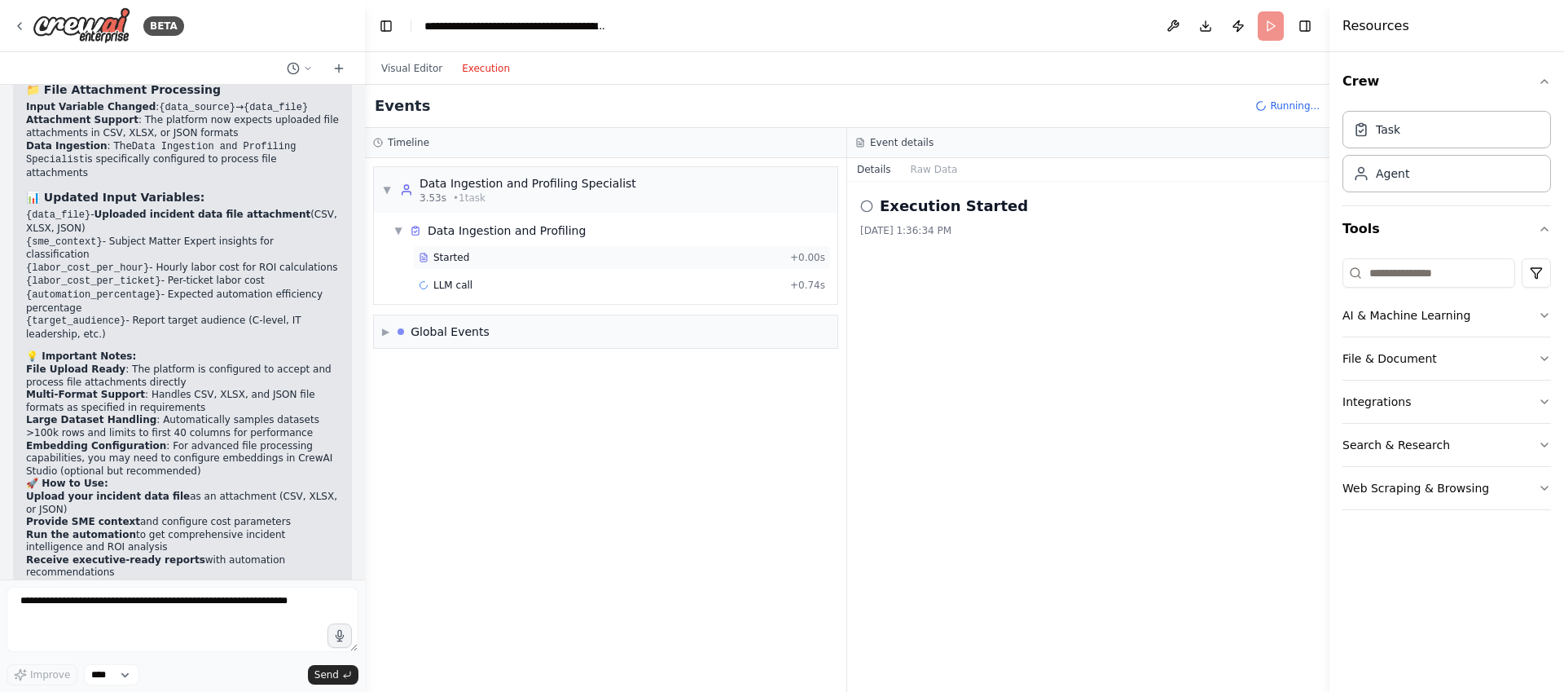
click at [439, 253] on span "Started" at bounding box center [451, 257] width 36 height 13
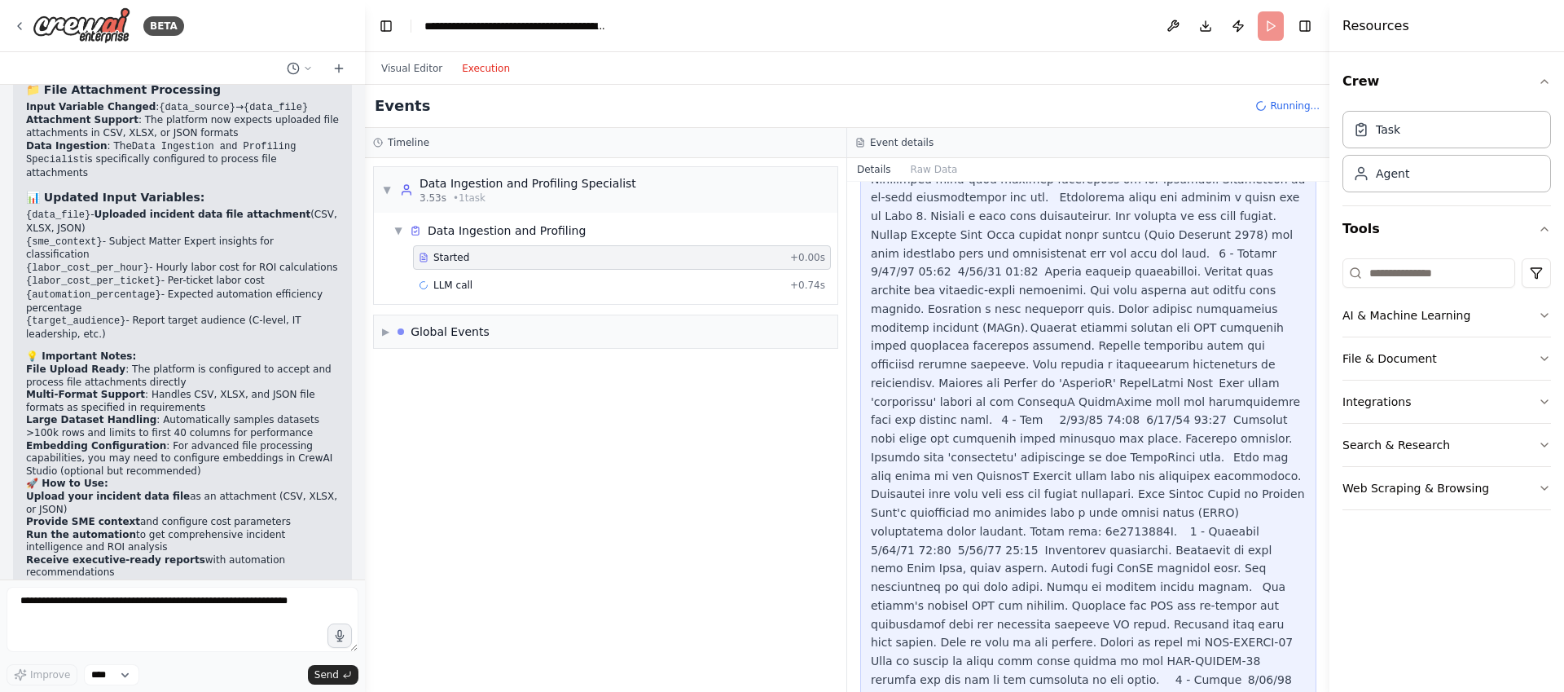
scroll to position [1120, 0]
click at [380, 331] on div "▶ Global Events" at bounding box center [606, 331] width 464 height 33
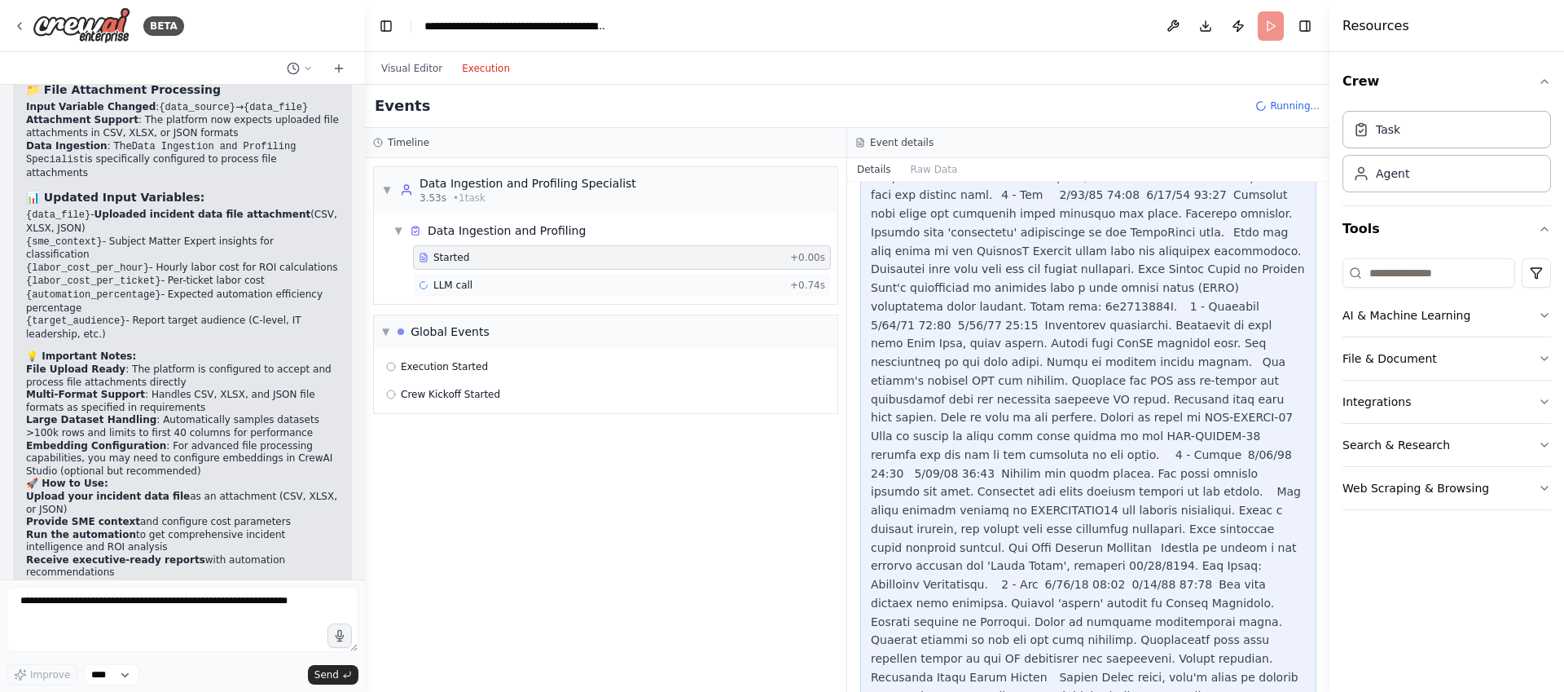
click at [458, 286] on span "LLM call" at bounding box center [452, 285] width 39 height 13
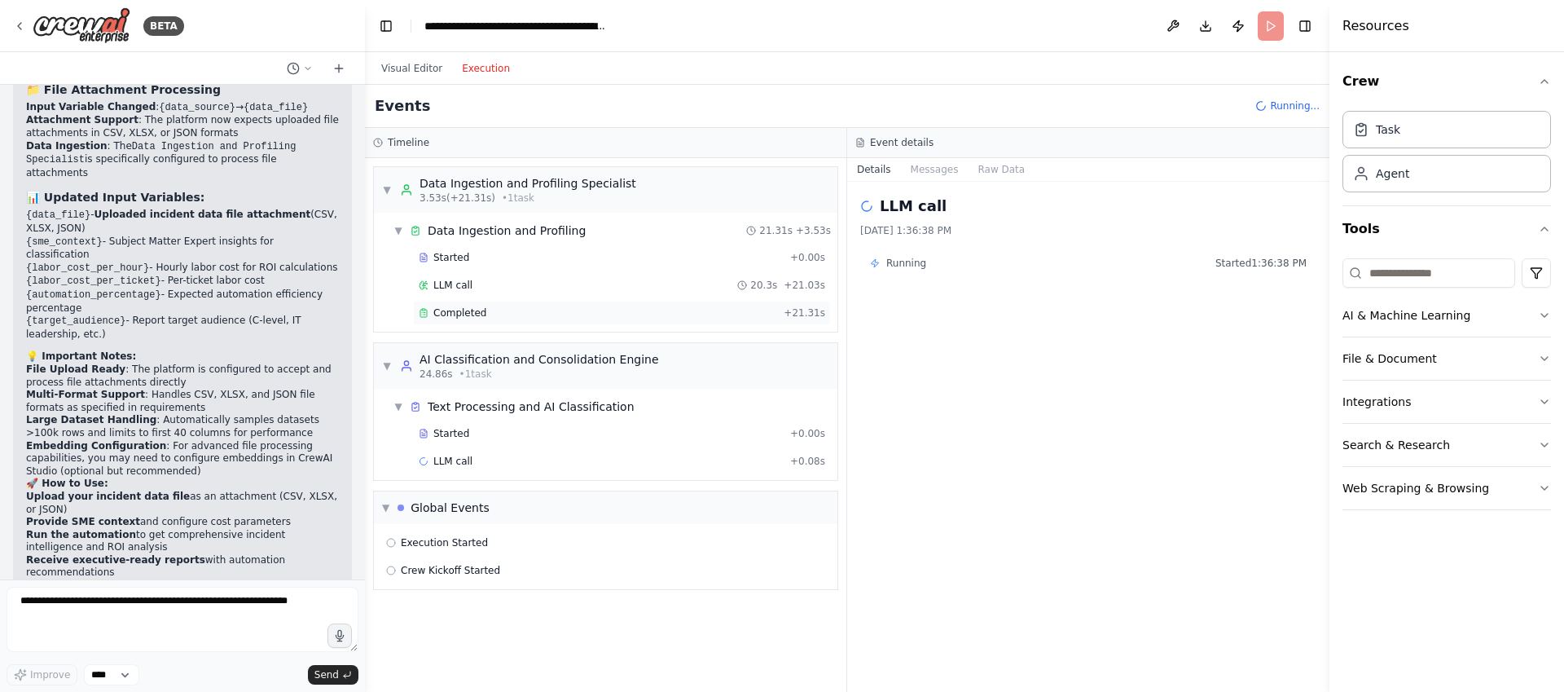
click at [452, 310] on span "Completed" at bounding box center [459, 312] width 53 height 13
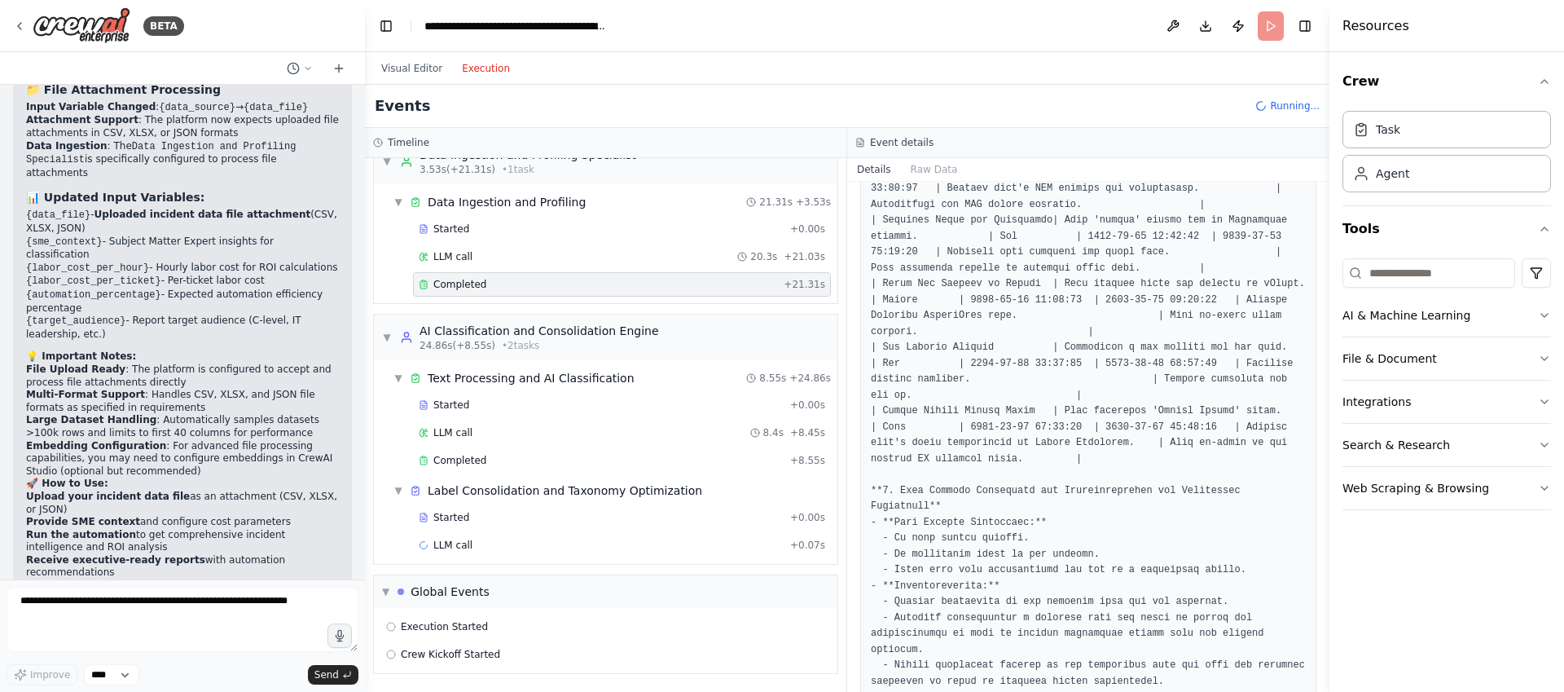
scroll to position [1268, 0]
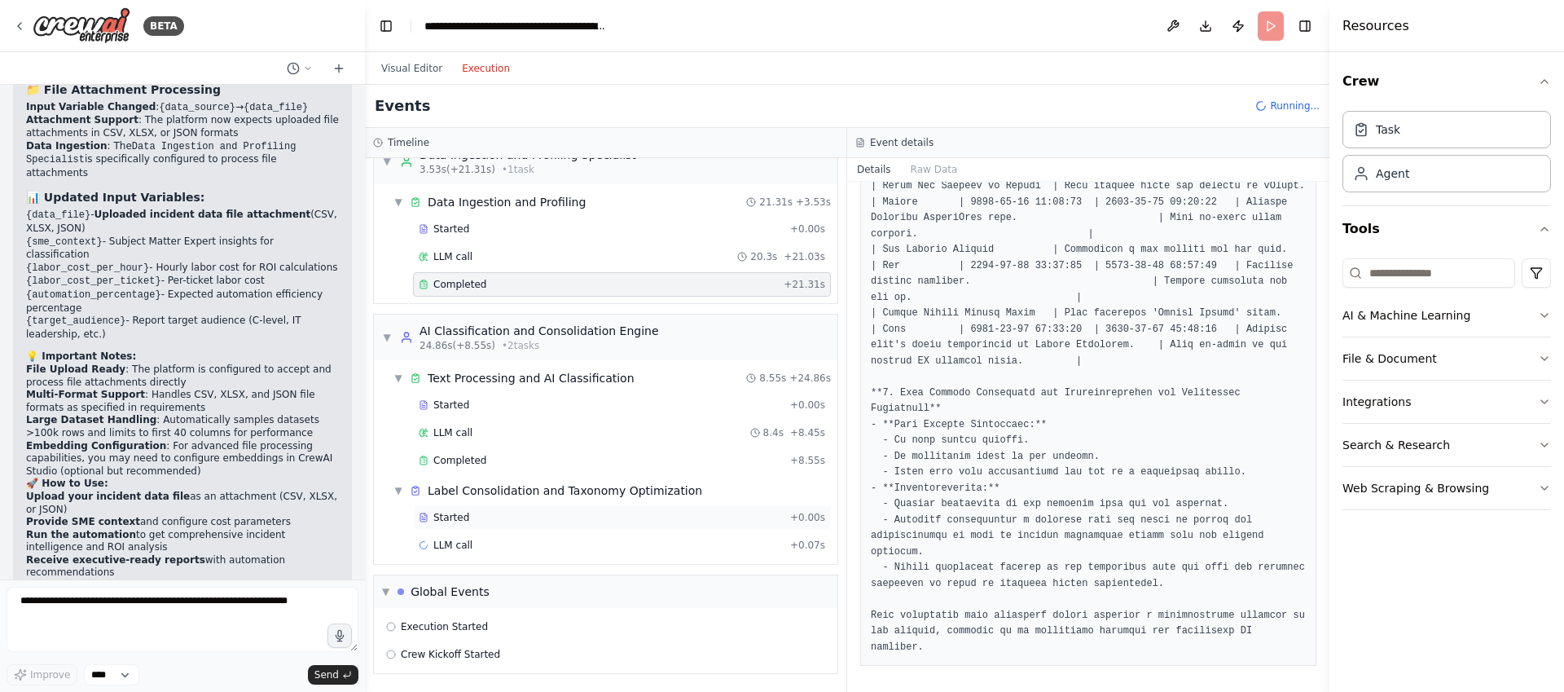
click at [482, 515] on div "Started" at bounding box center [601, 517] width 365 height 13
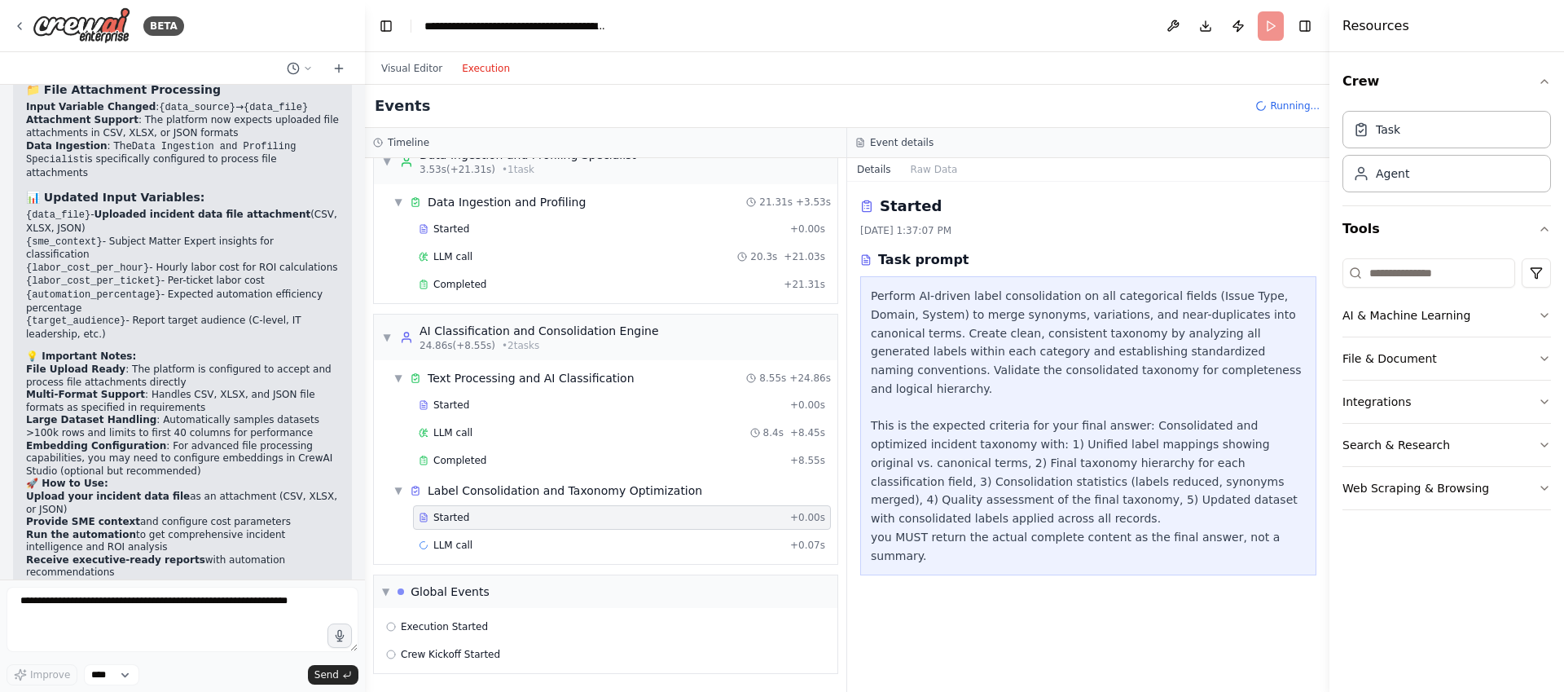
scroll to position [0, 0]
click at [485, 530] on div "Started + 0.00s LLM call + 0.07s" at bounding box center [612, 532] width 451 height 55
click at [485, 537] on div "LLM call + 0.07s" at bounding box center [622, 545] width 418 height 24
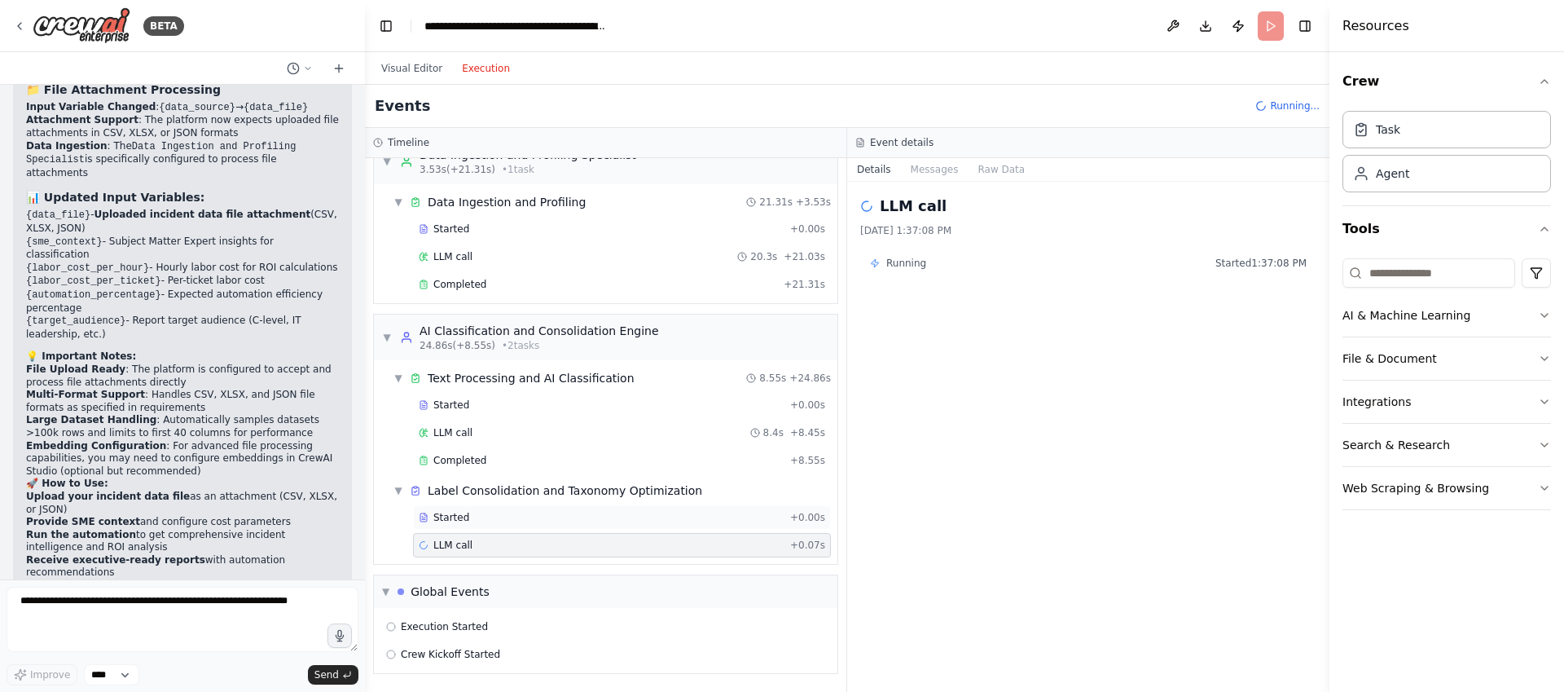
click at [487, 518] on div "Started" at bounding box center [601, 517] width 365 height 13
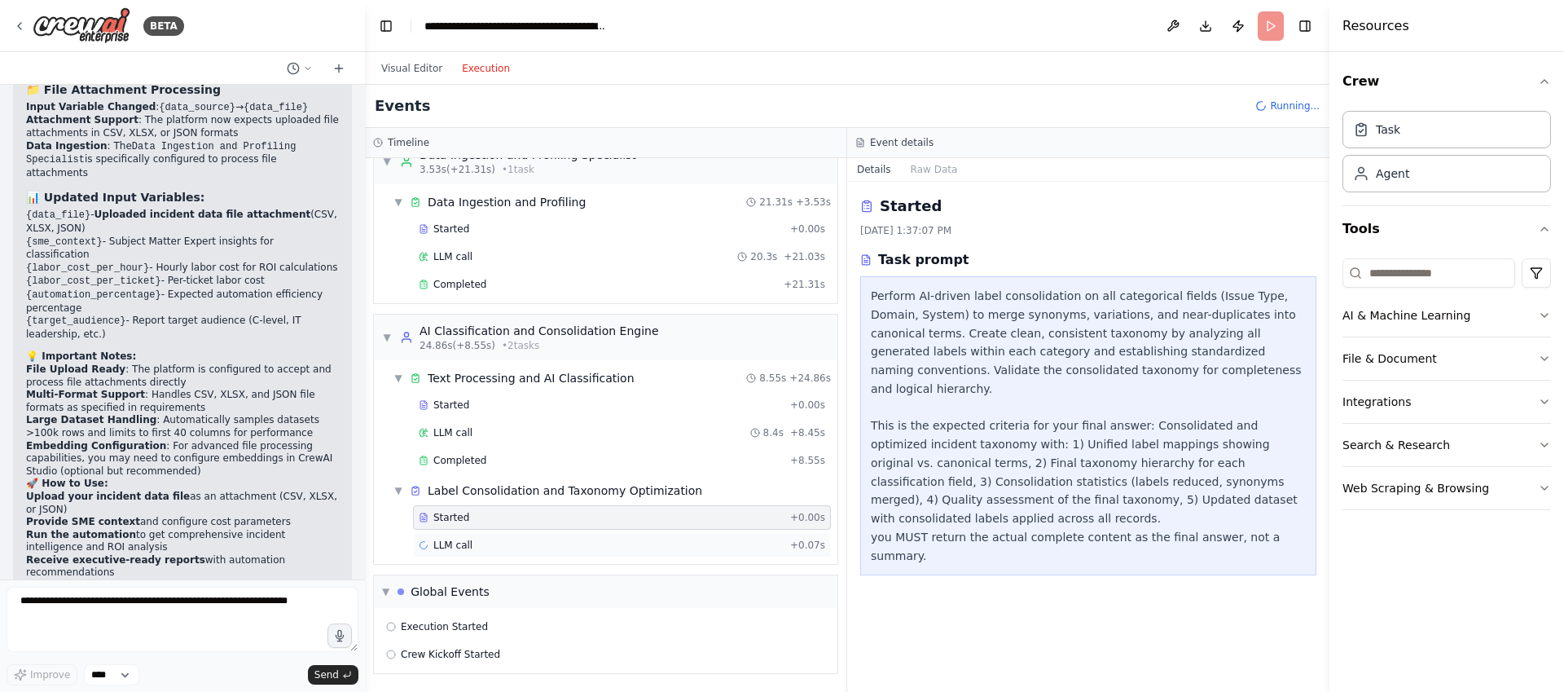
click at [488, 545] on div "LLM call + 0.07s" at bounding box center [622, 544] width 407 height 13
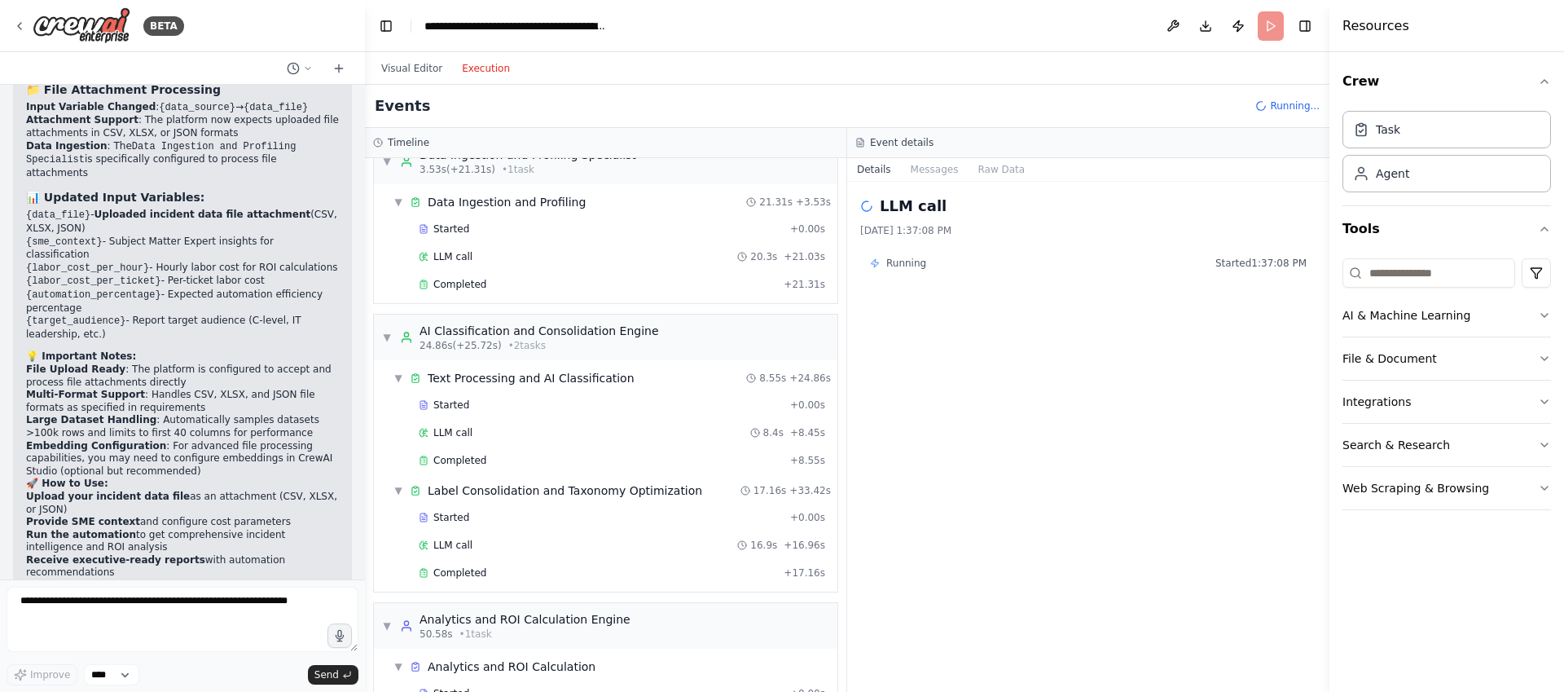
scroll to position [204, 0]
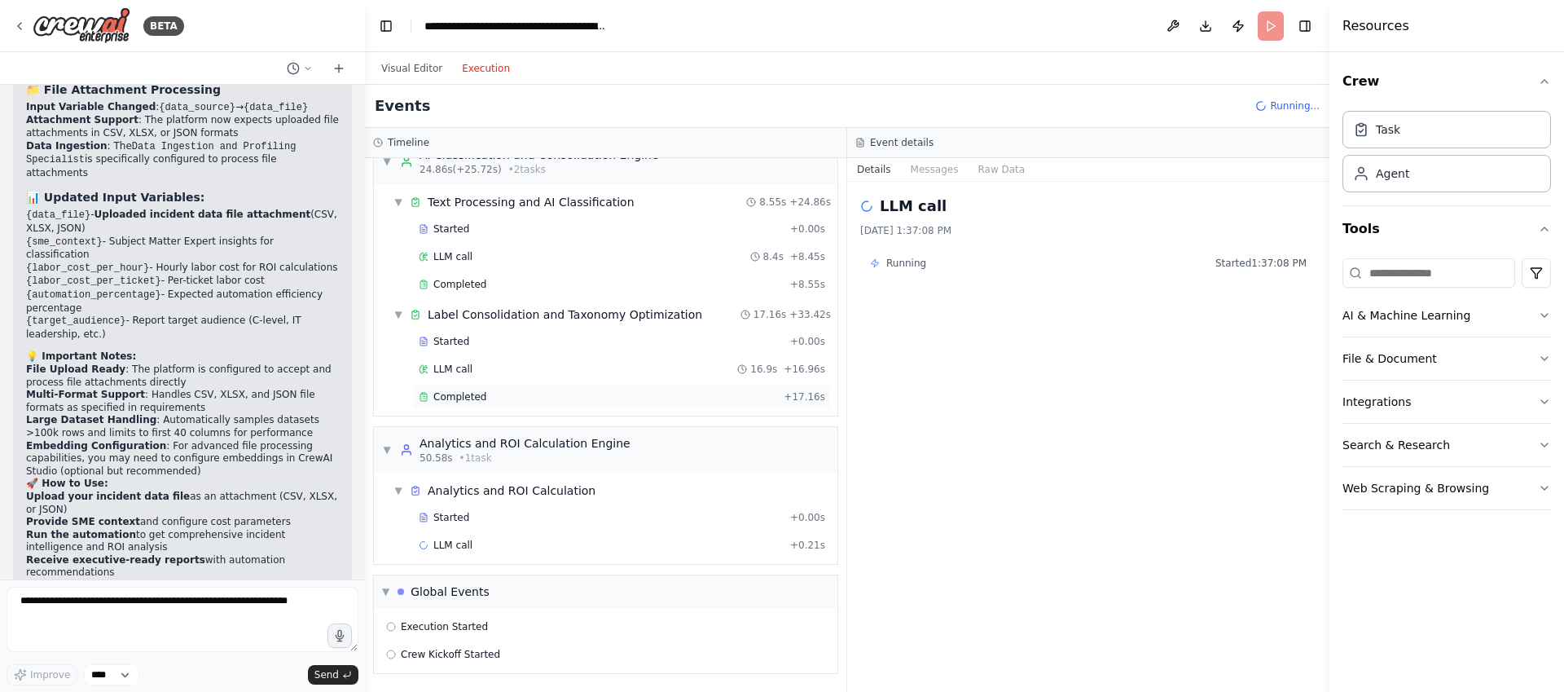
click at [484, 402] on div "Completed" at bounding box center [598, 396] width 358 height 13
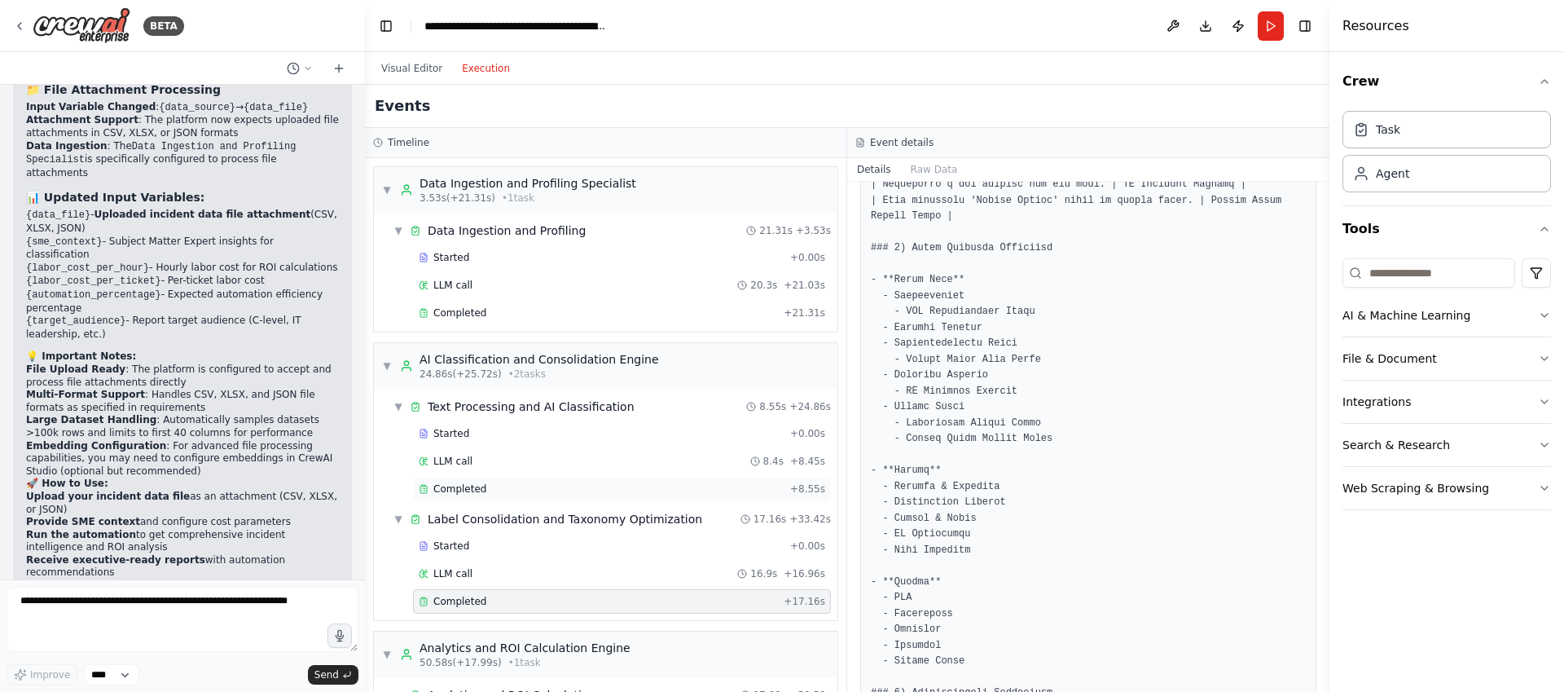
scroll to position [464, 0]
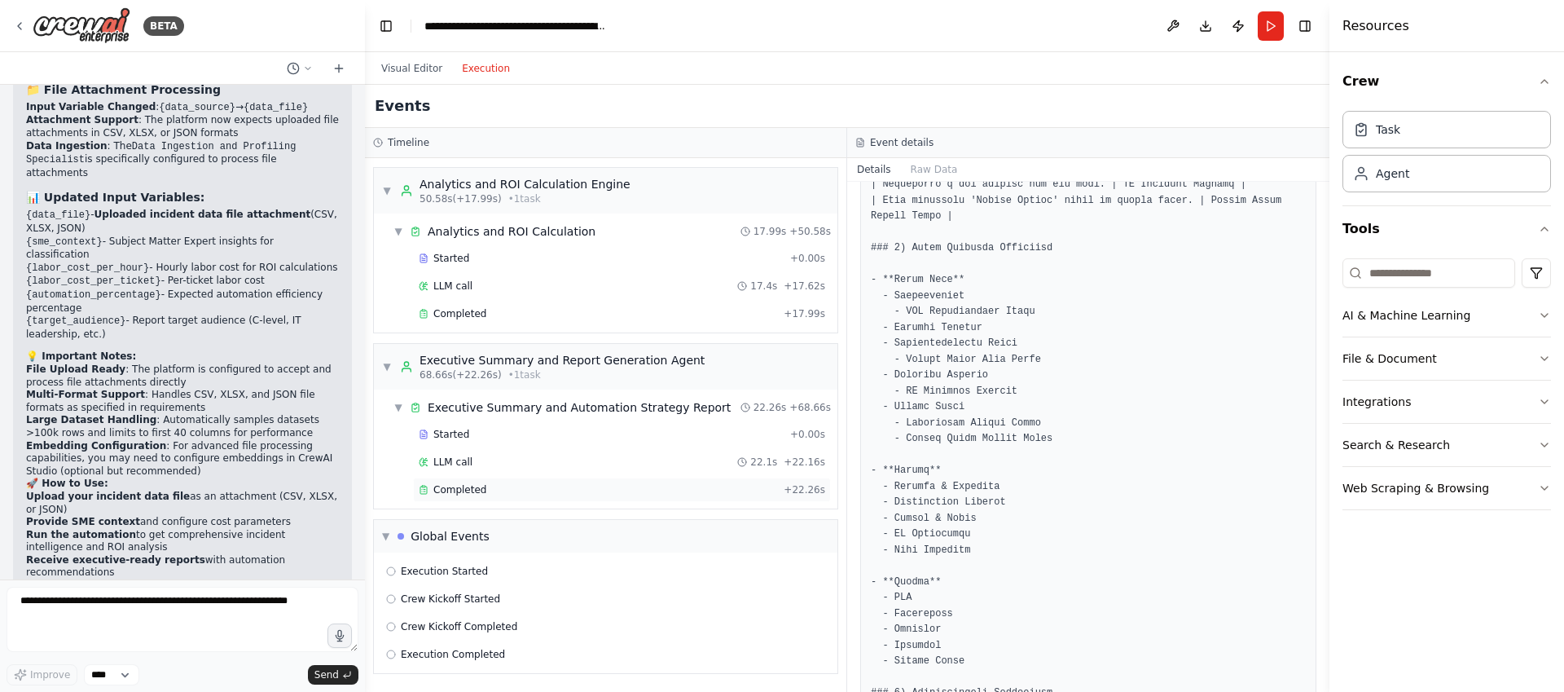
click at [497, 497] on div "Completed + 22.26s" at bounding box center [622, 489] width 418 height 24
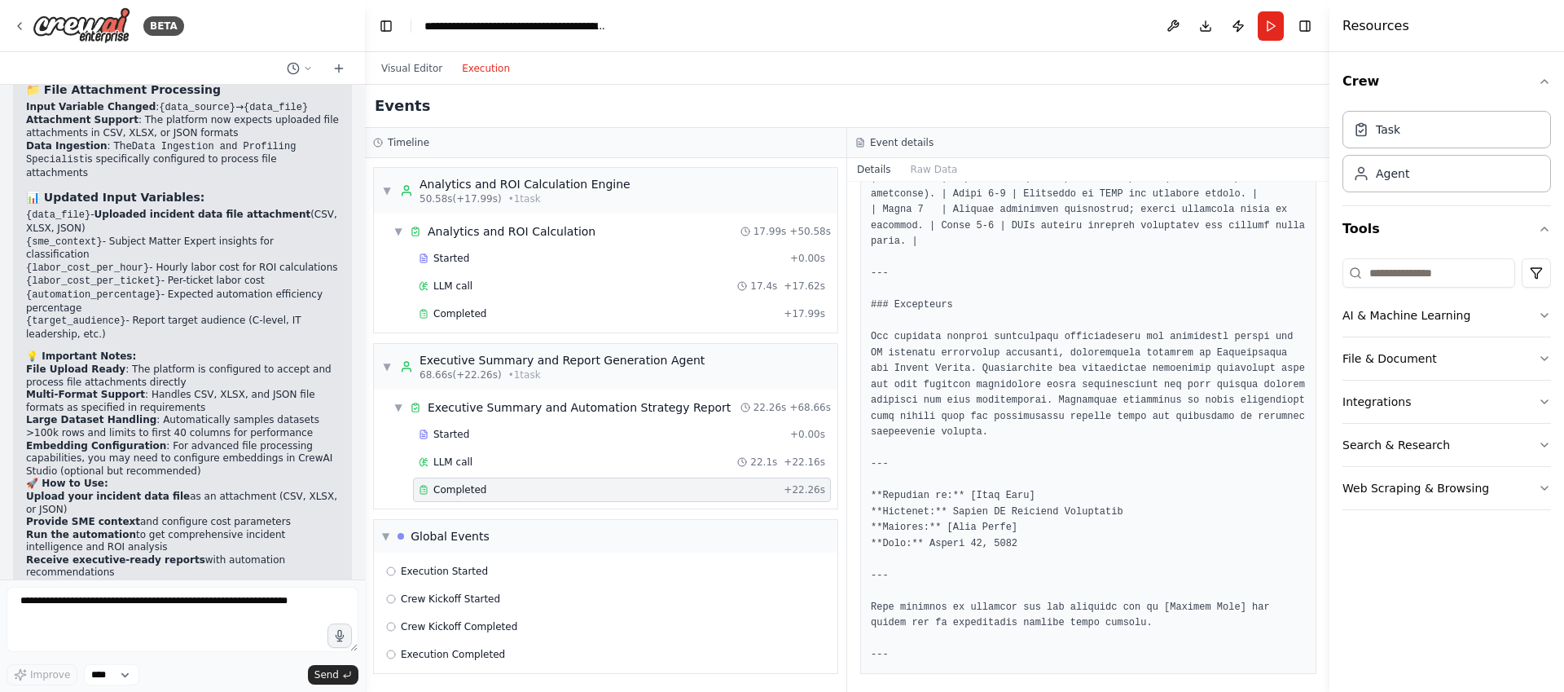
scroll to position [2142, 0]
click at [486, 578] on div "Execution Started" at bounding box center [605, 571] width 451 height 24
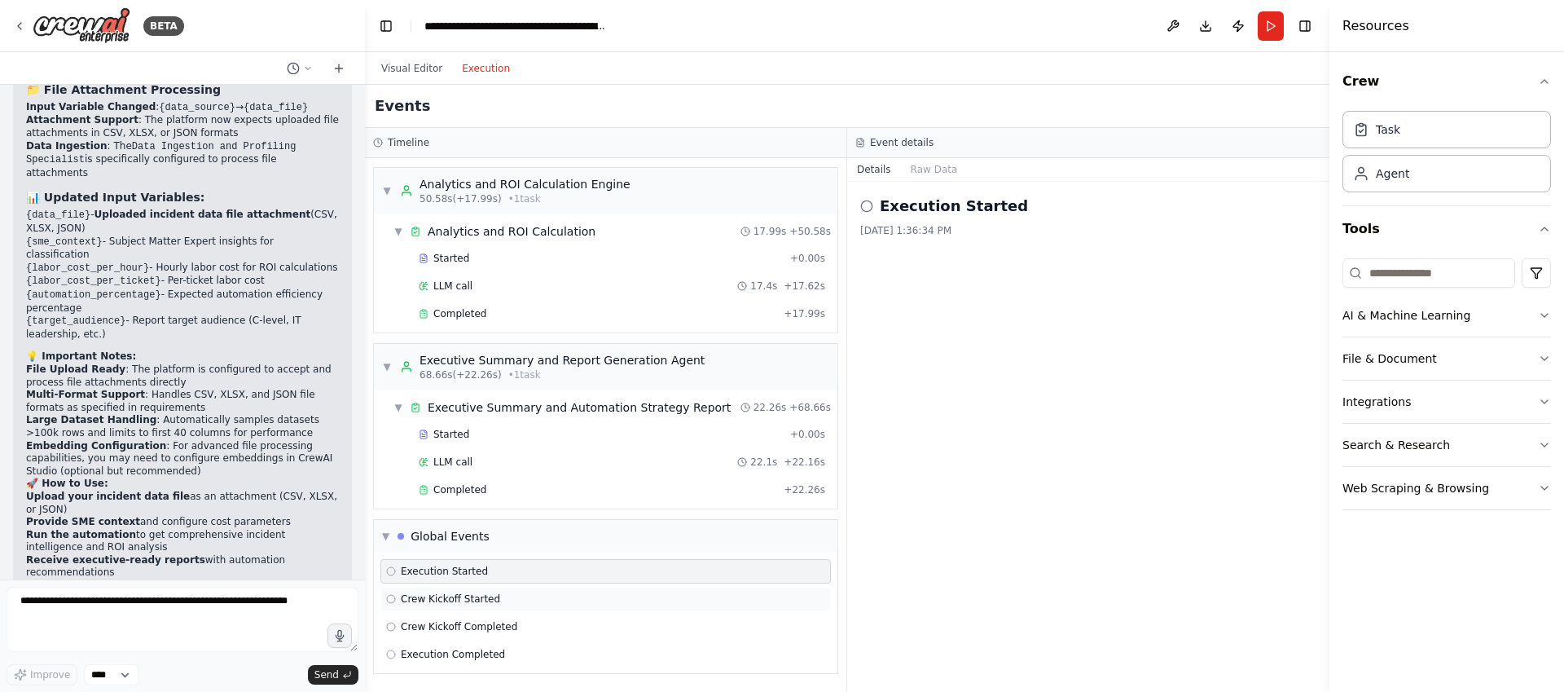
click at [479, 591] on div "Crew Kickoff Started" at bounding box center [605, 599] width 451 height 24
click at [479, 608] on div "Crew Kickoff Started" at bounding box center [605, 599] width 451 height 24
click at [486, 468] on div "LLM call 22.1s + 22.16s" at bounding box center [622, 461] width 407 height 13
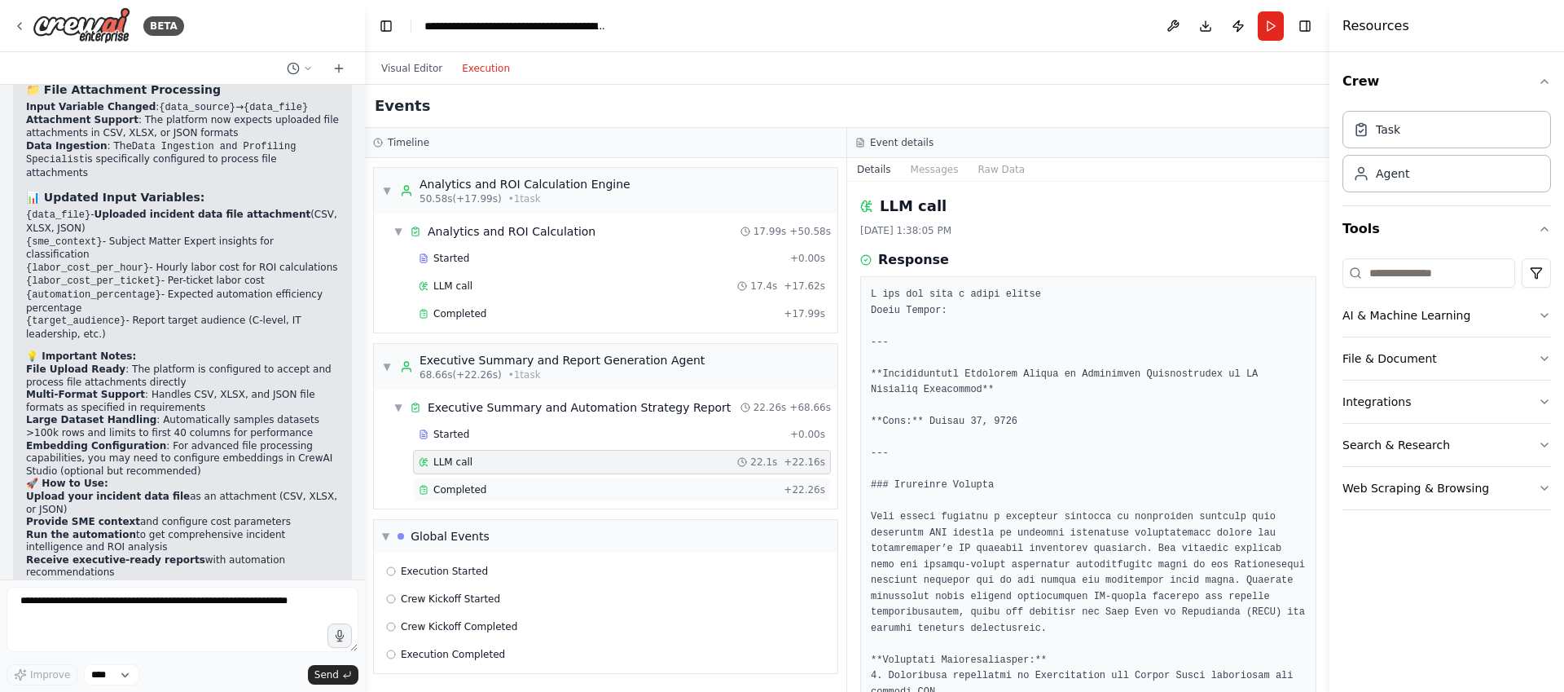
click at [485, 483] on div "Completed" at bounding box center [598, 489] width 358 height 13
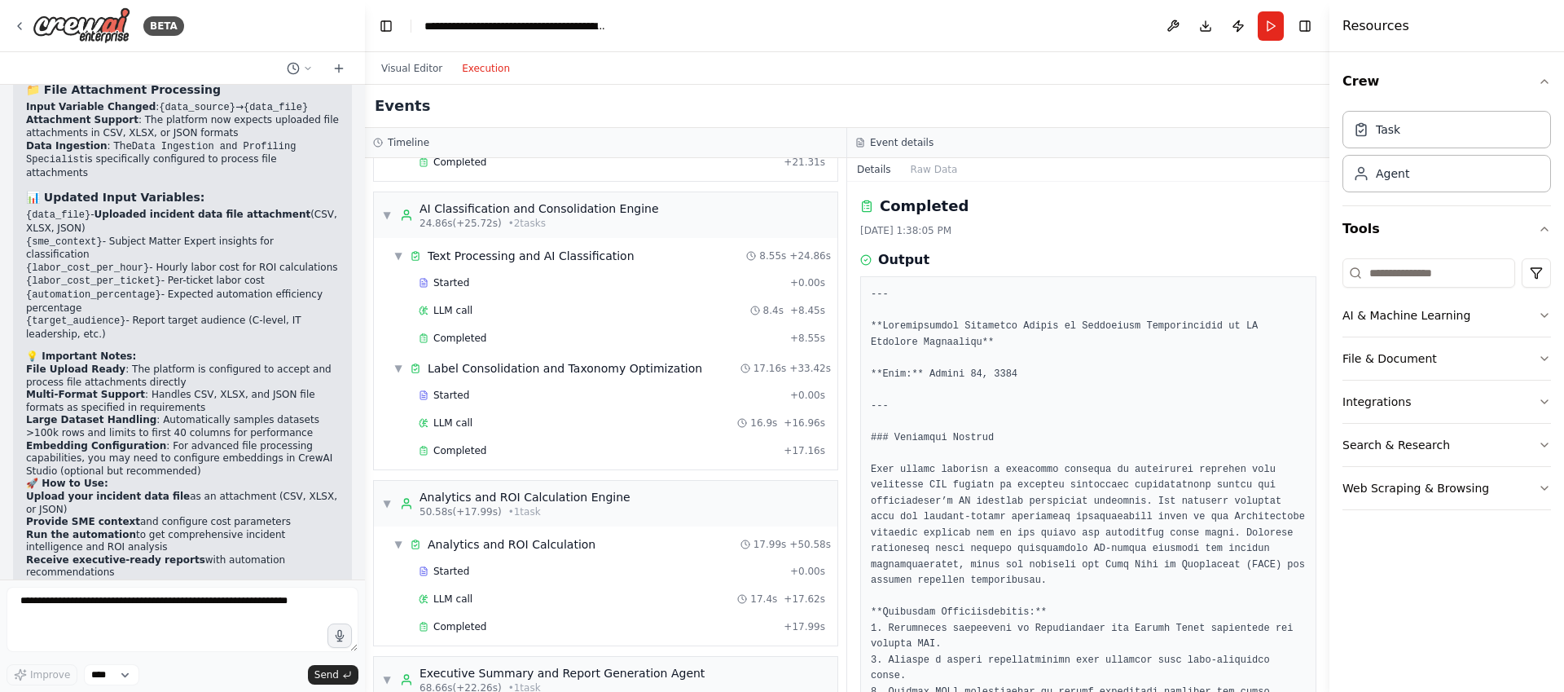
scroll to position [0, 0]
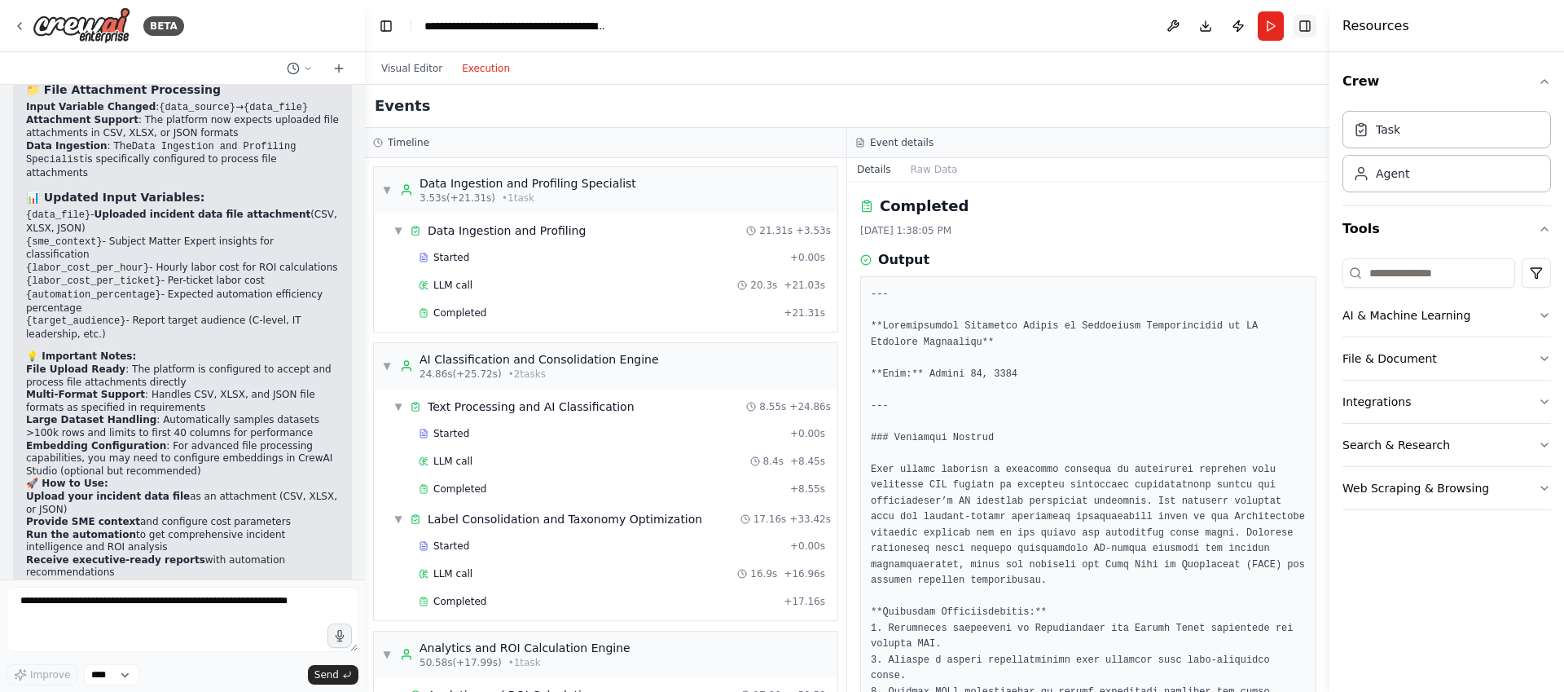
click at [1300, 29] on button "Toggle Right Sidebar" at bounding box center [1305, 26] width 23 height 23
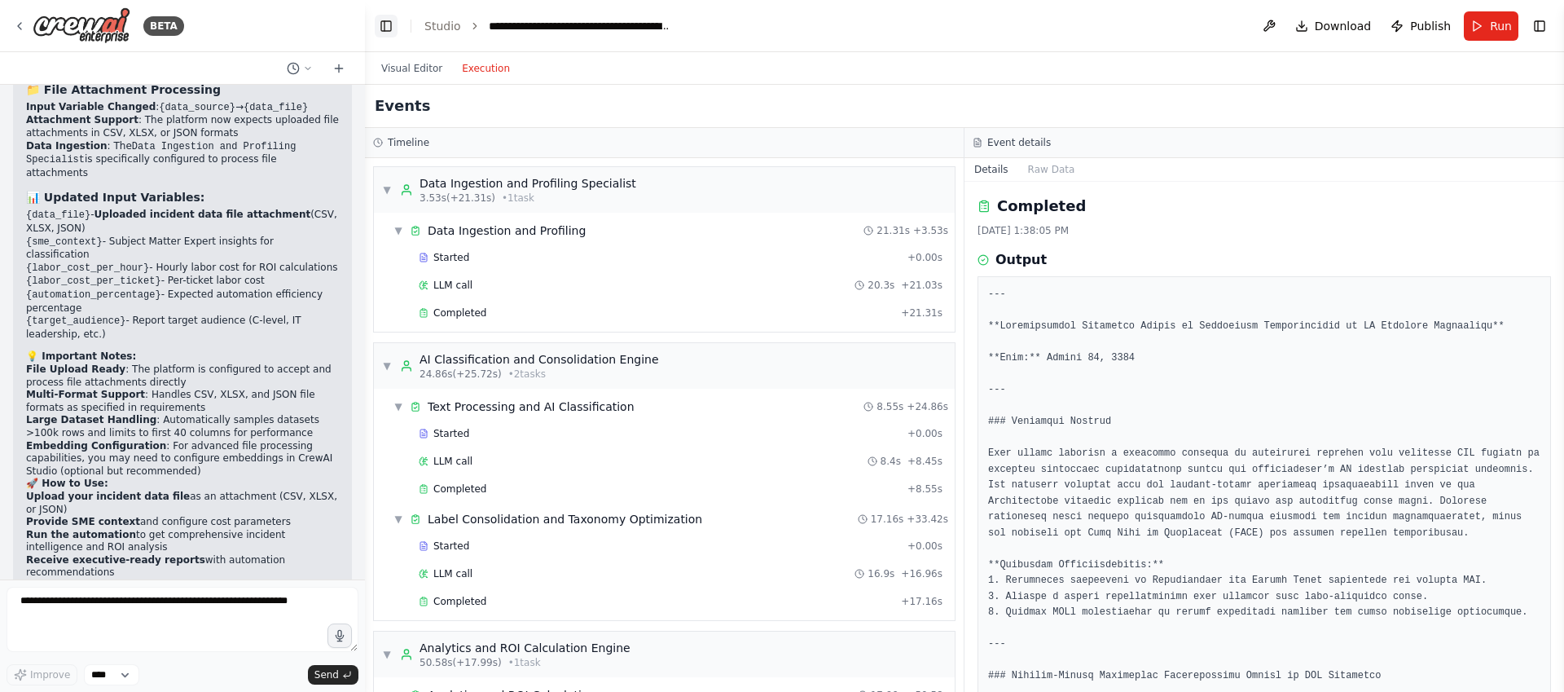
click at [390, 33] on button "Toggle Left Sidebar" at bounding box center [386, 26] width 23 height 23
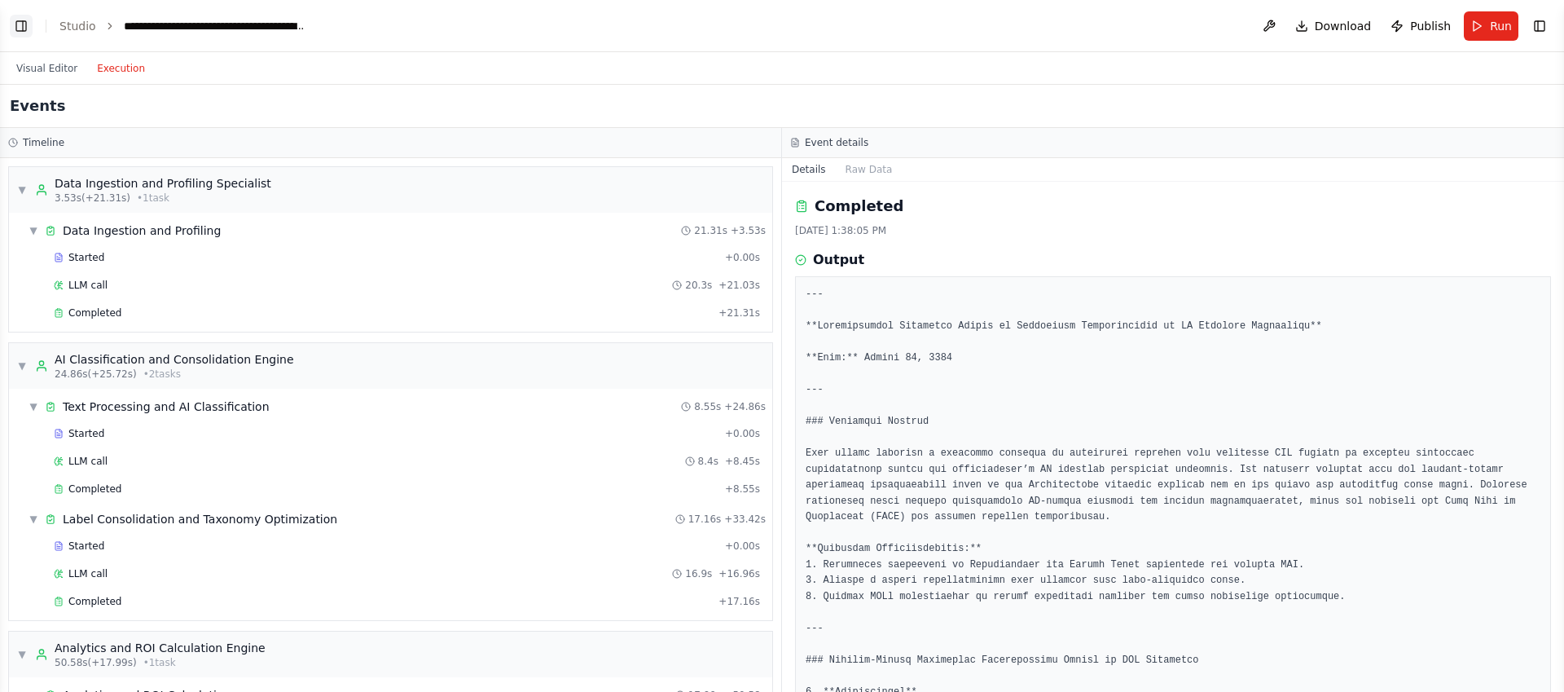
click at [26, 24] on button "Toggle Left Sidebar" at bounding box center [21, 26] width 23 height 23
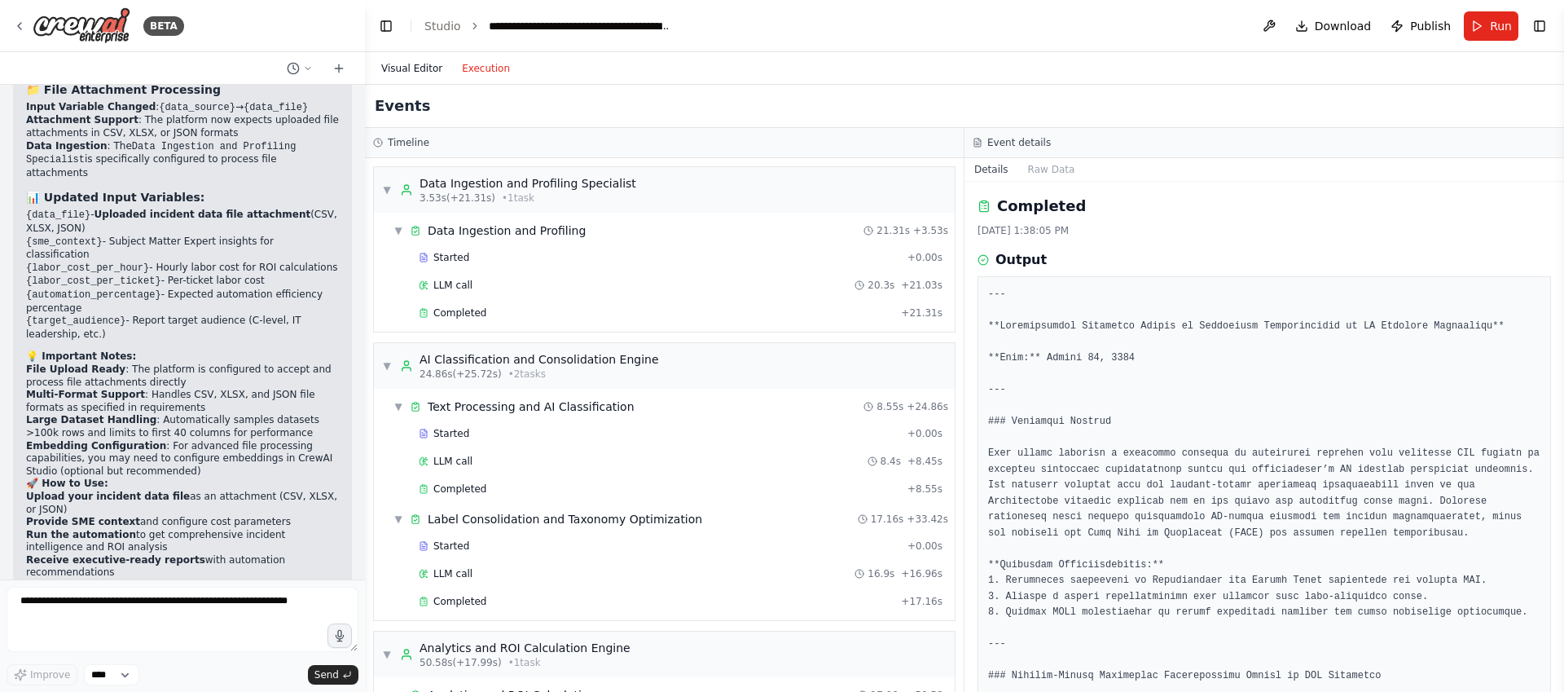
click at [416, 69] on button "Visual Editor" at bounding box center [411, 69] width 81 height 20
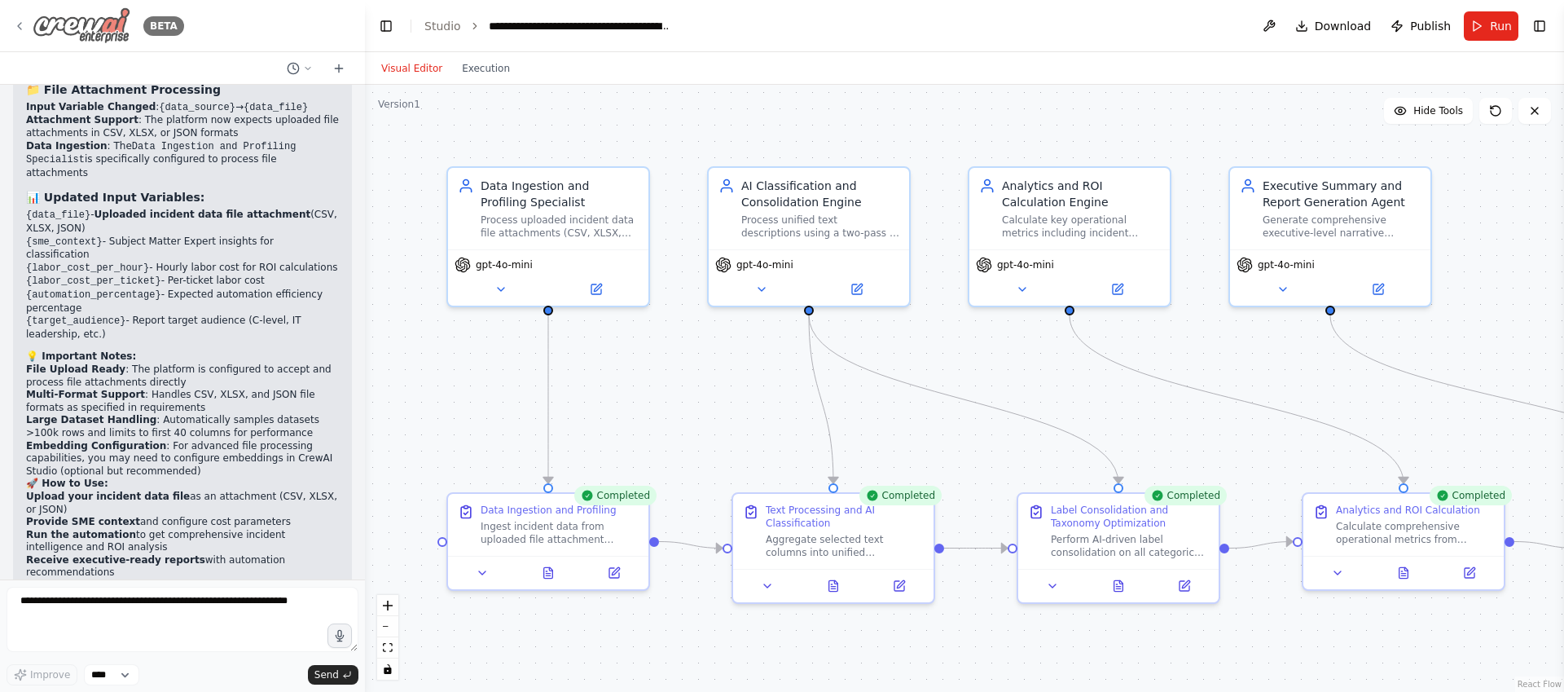
click at [22, 28] on icon at bounding box center [19, 26] width 13 height 13
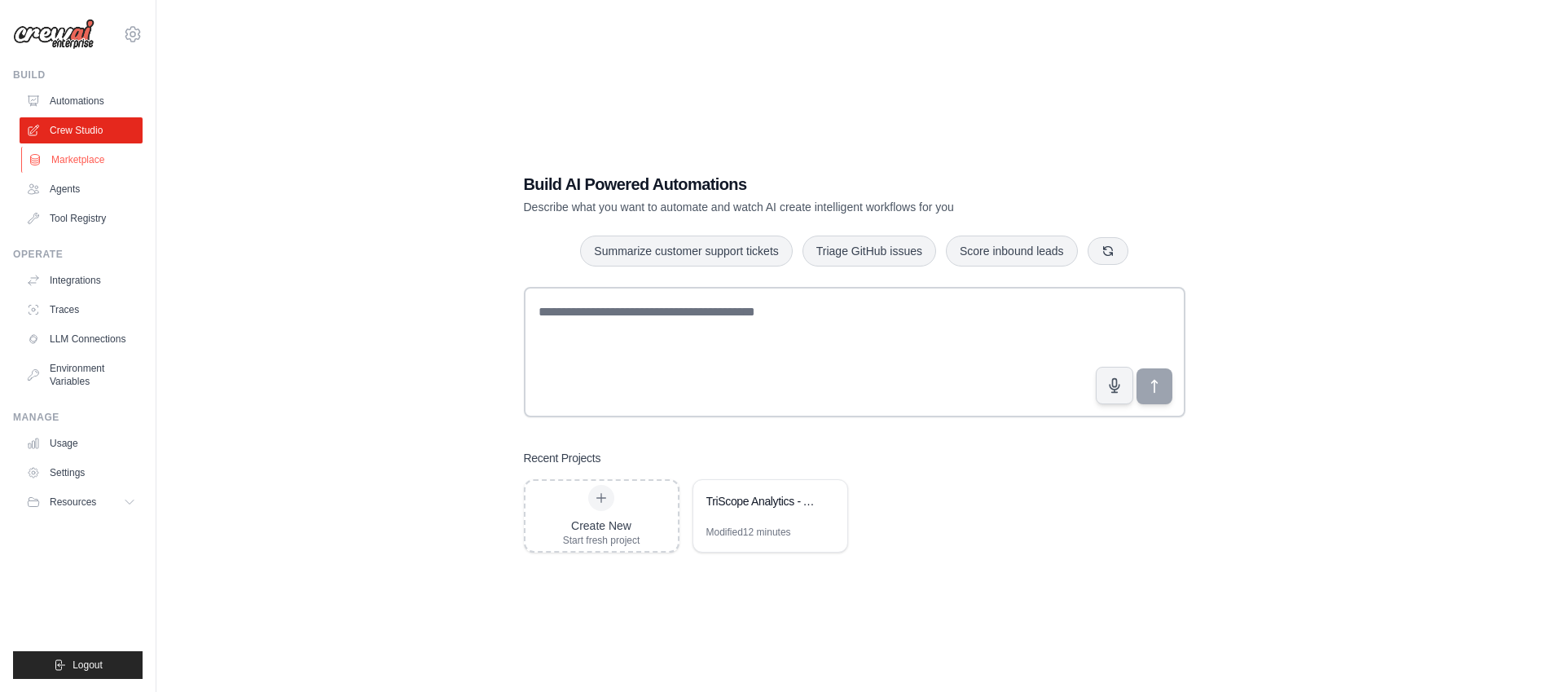
click at [94, 171] on link "Marketplace" at bounding box center [82, 160] width 123 height 26
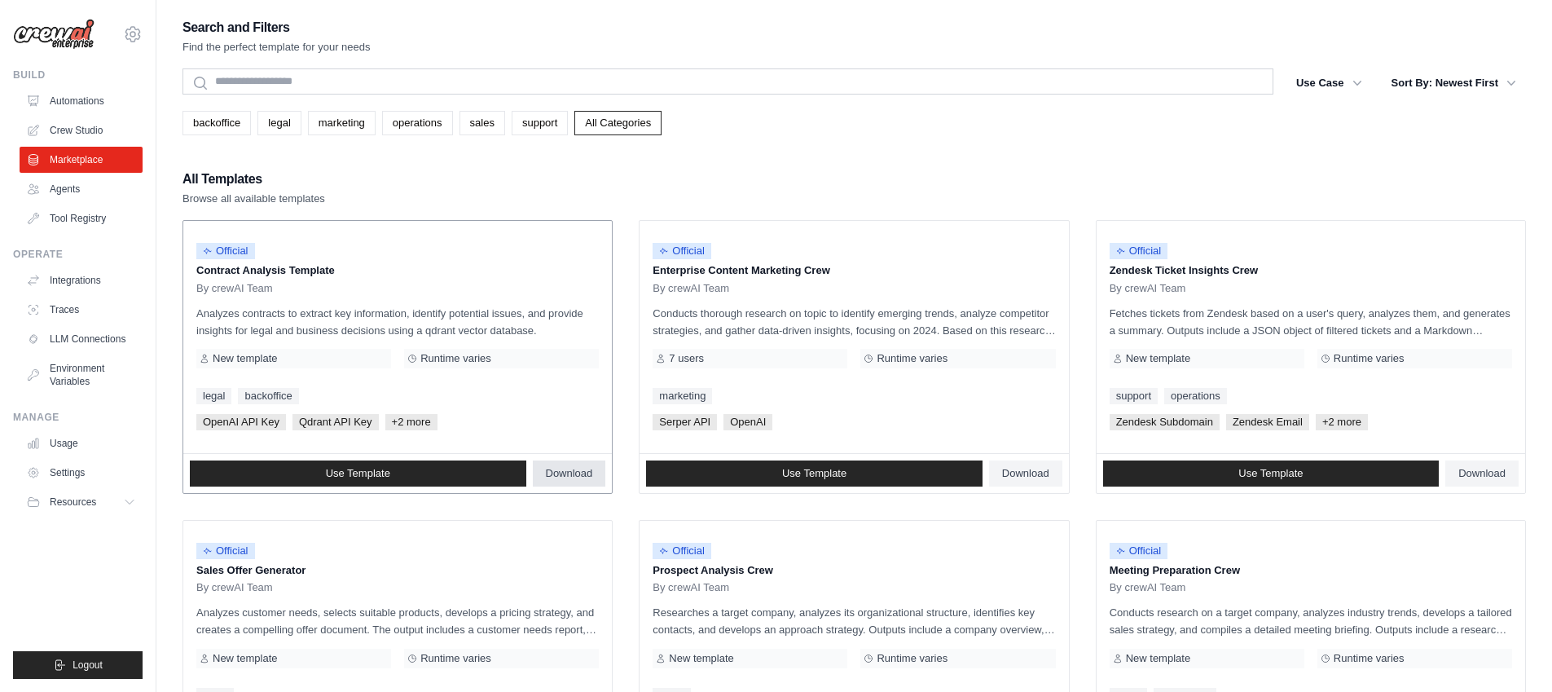
click at [538, 471] on link "Download" at bounding box center [569, 473] width 73 height 26
click at [440, 113] on link "operations" at bounding box center [417, 123] width 71 height 24
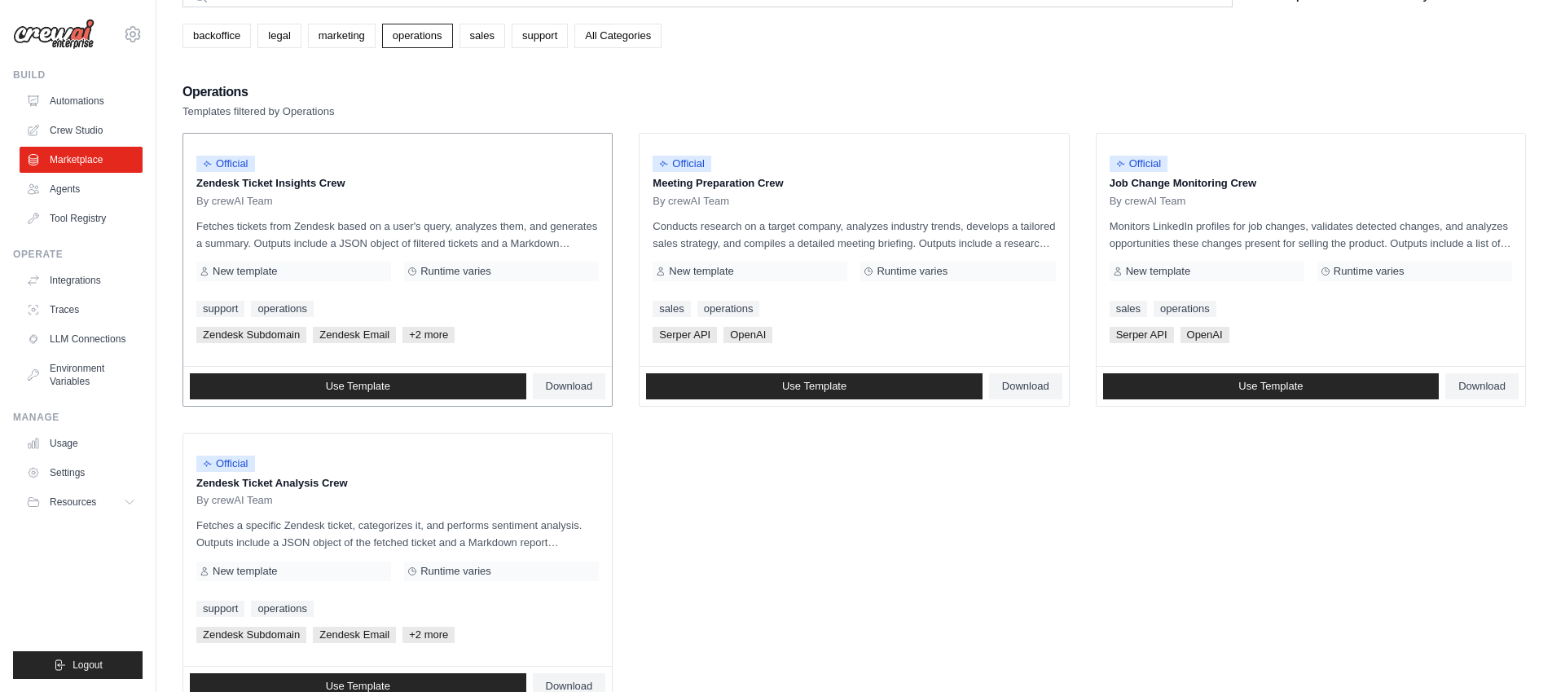
scroll to position [107, 0]
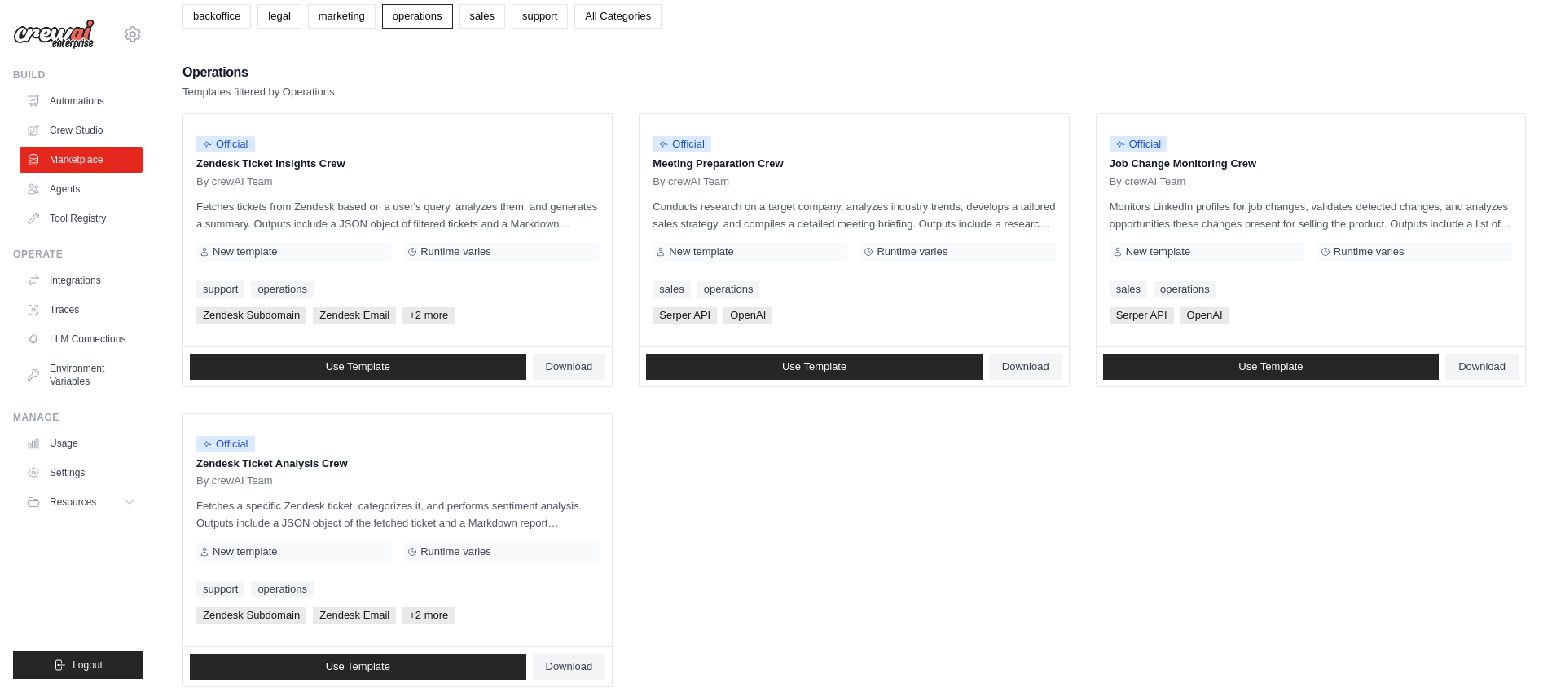
click at [714, 516] on ul "Official Zendesk Ticket Insights Crew By crewAI Team Fetches tickets from Zende…" at bounding box center [853, 400] width 1343 height 574
click at [85, 192] on link "Agents" at bounding box center [82, 189] width 123 height 26
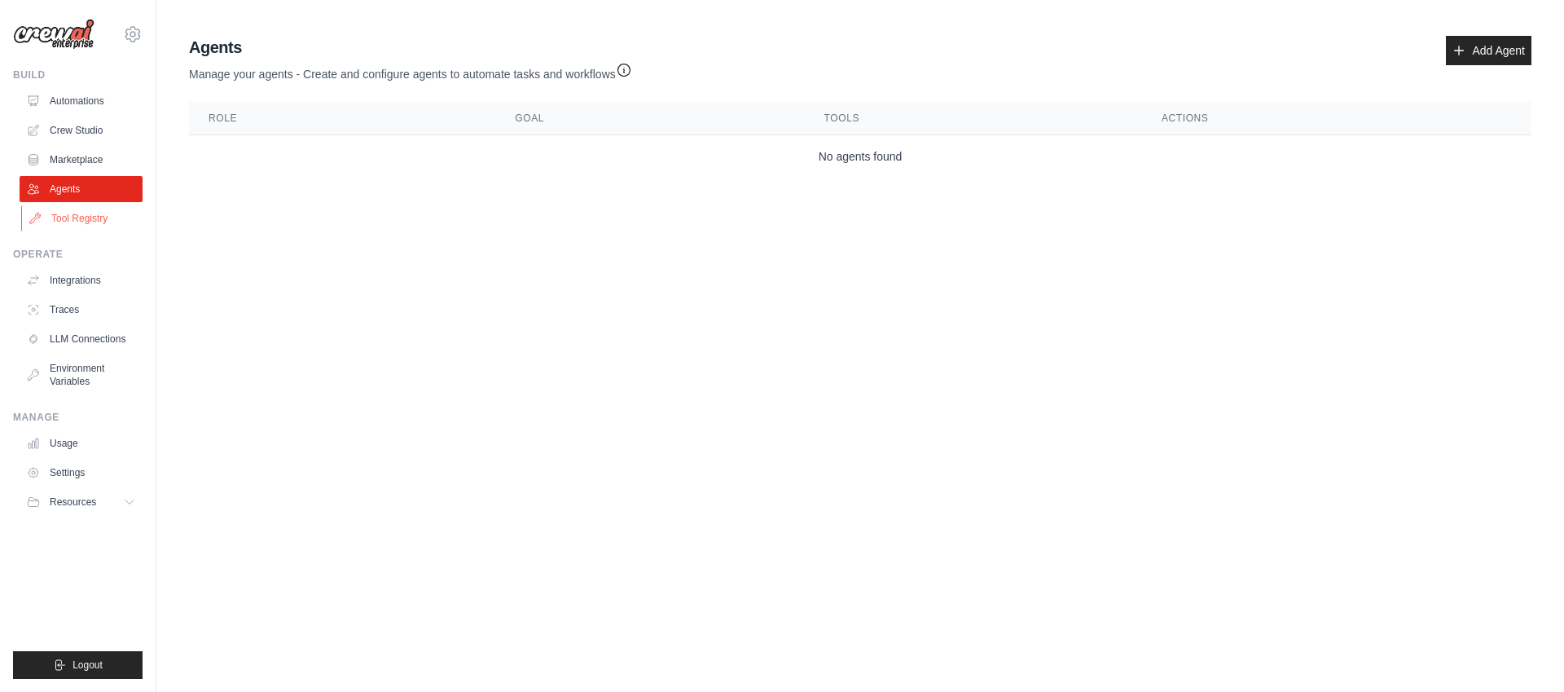
click at [81, 212] on link "Tool Registry" at bounding box center [82, 218] width 123 height 26
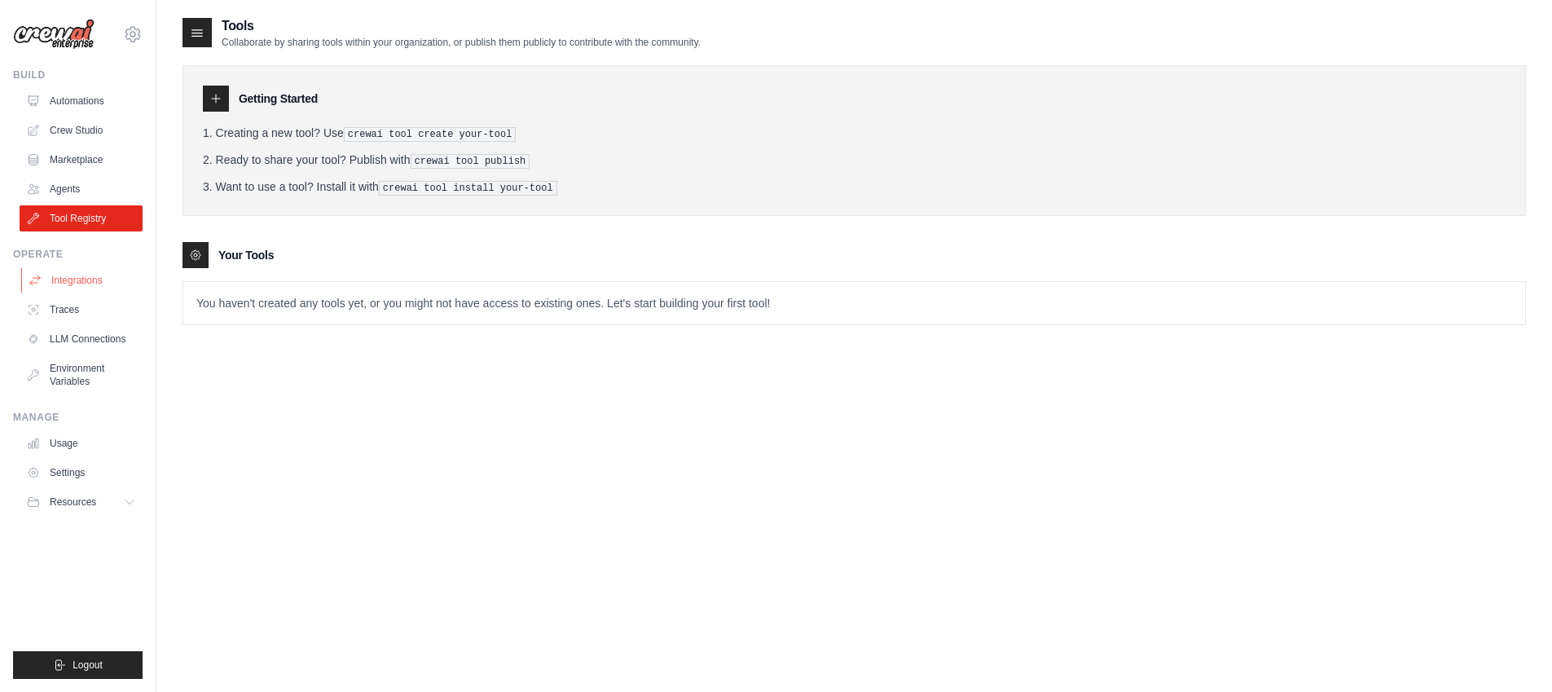
click at [77, 279] on link "Integrations" at bounding box center [82, 280] width 123 height 26
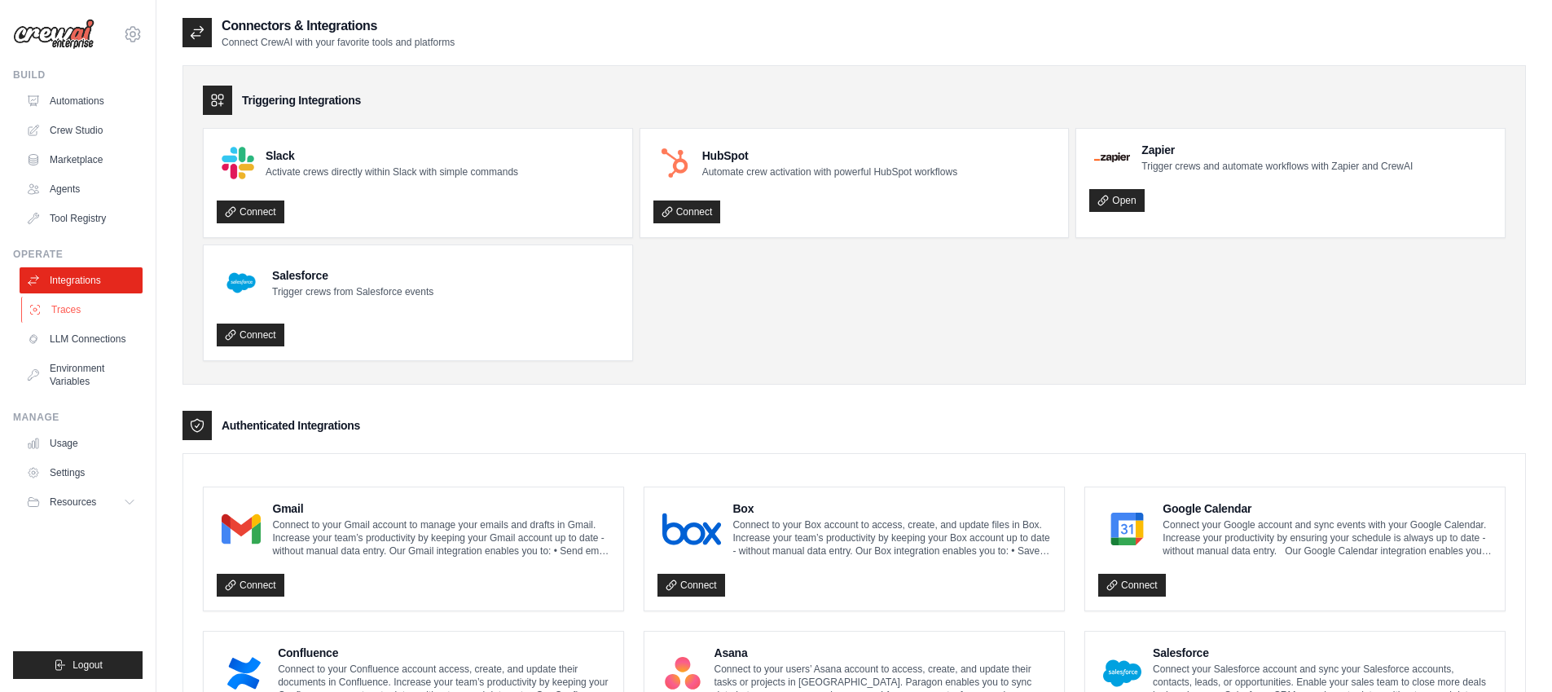
click at [86, 313] on link "Traces" at bounding box center [82, 310] width 123 height 26
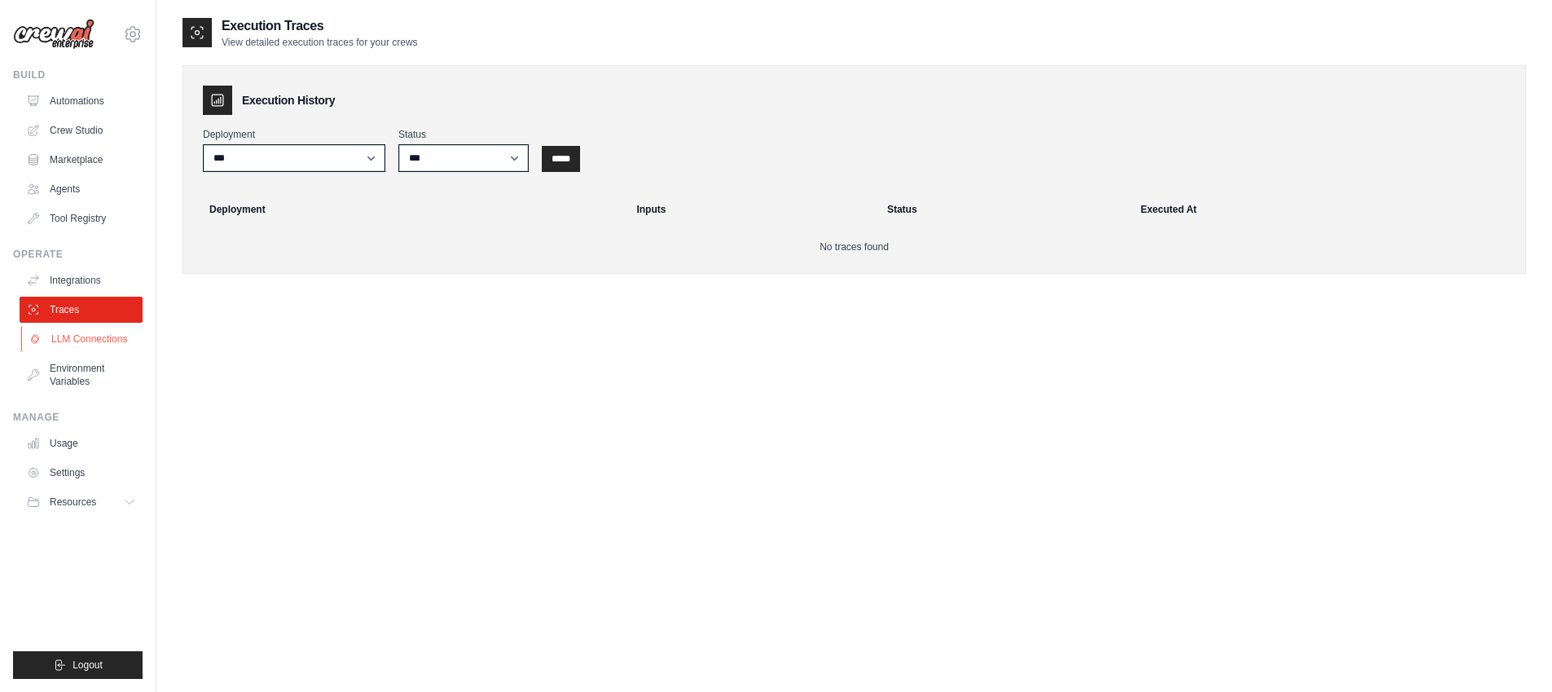
click at [84, 336] on link "LLM Connections" at bounding box center [82, 339] width 123 height 26
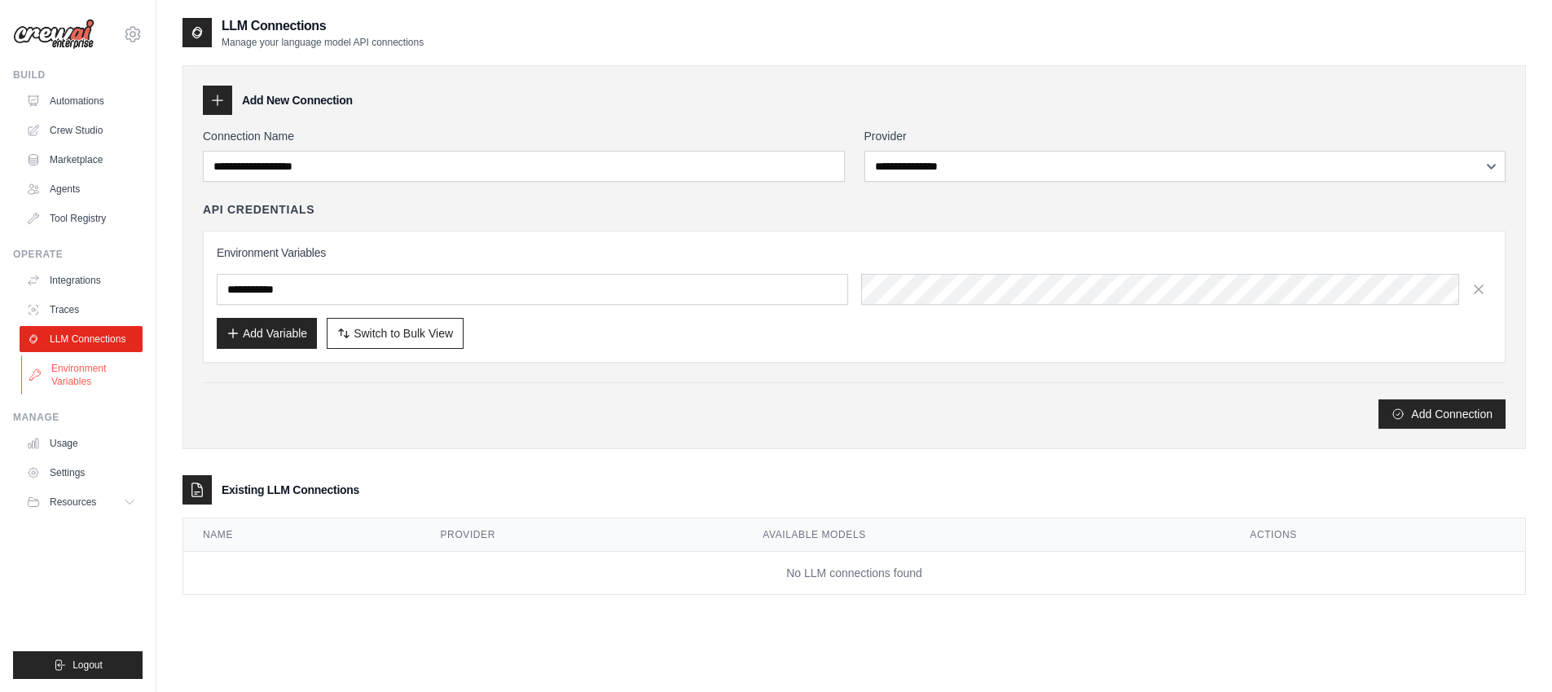
click at [73, 373] on link "Environment Variables" at bounding box center [82, 374] width 123 height 39
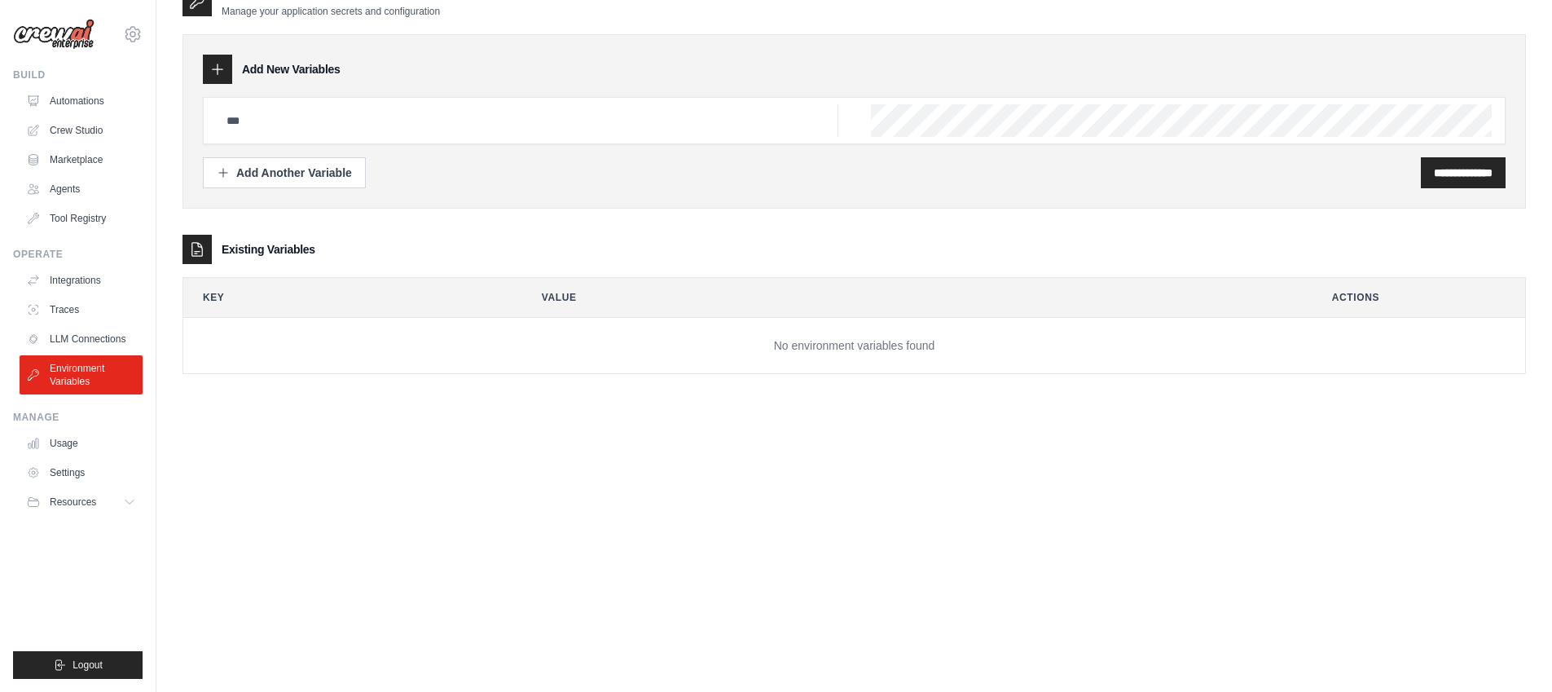
scroll to position [33, 0]
click at [74, 442] on link "Usage" at bounding box center [82, 443] width 123 height 26
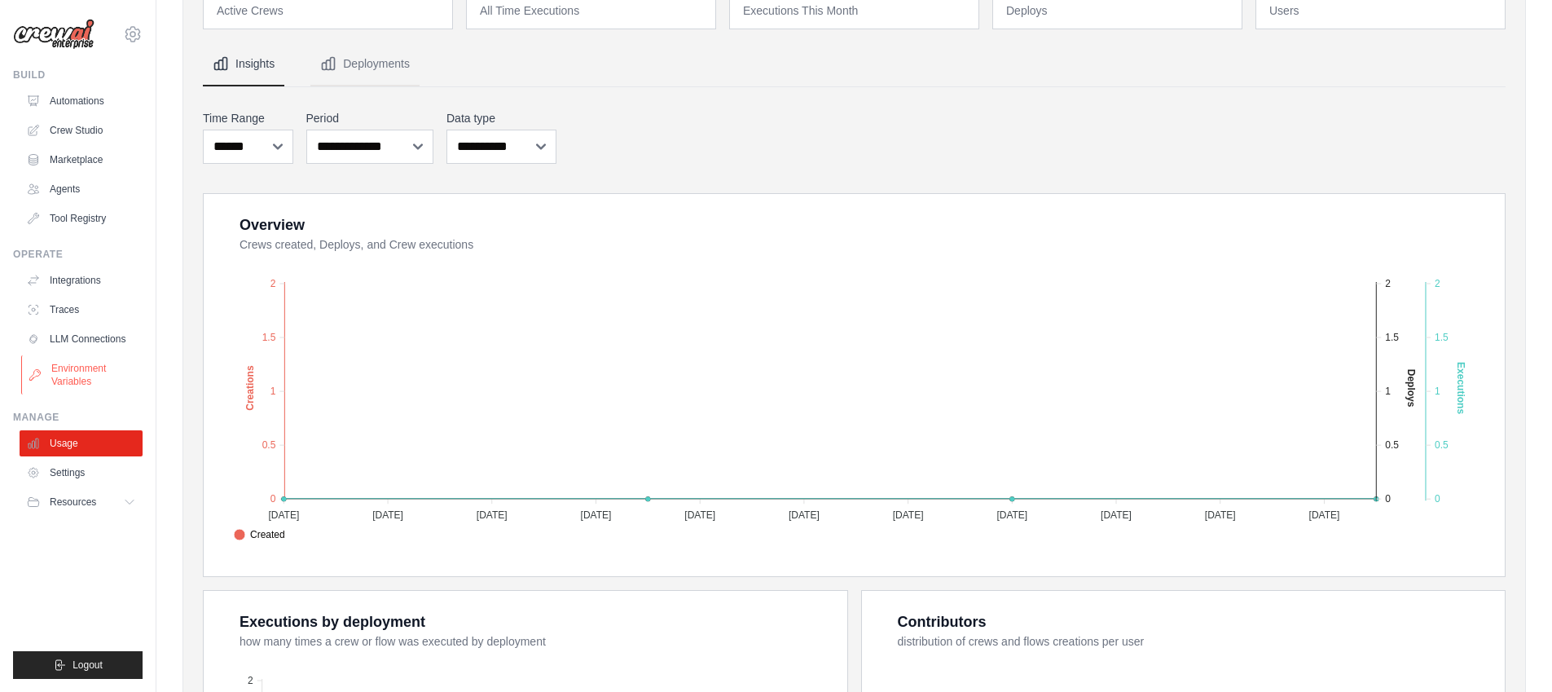
scroll to position [196, 0]
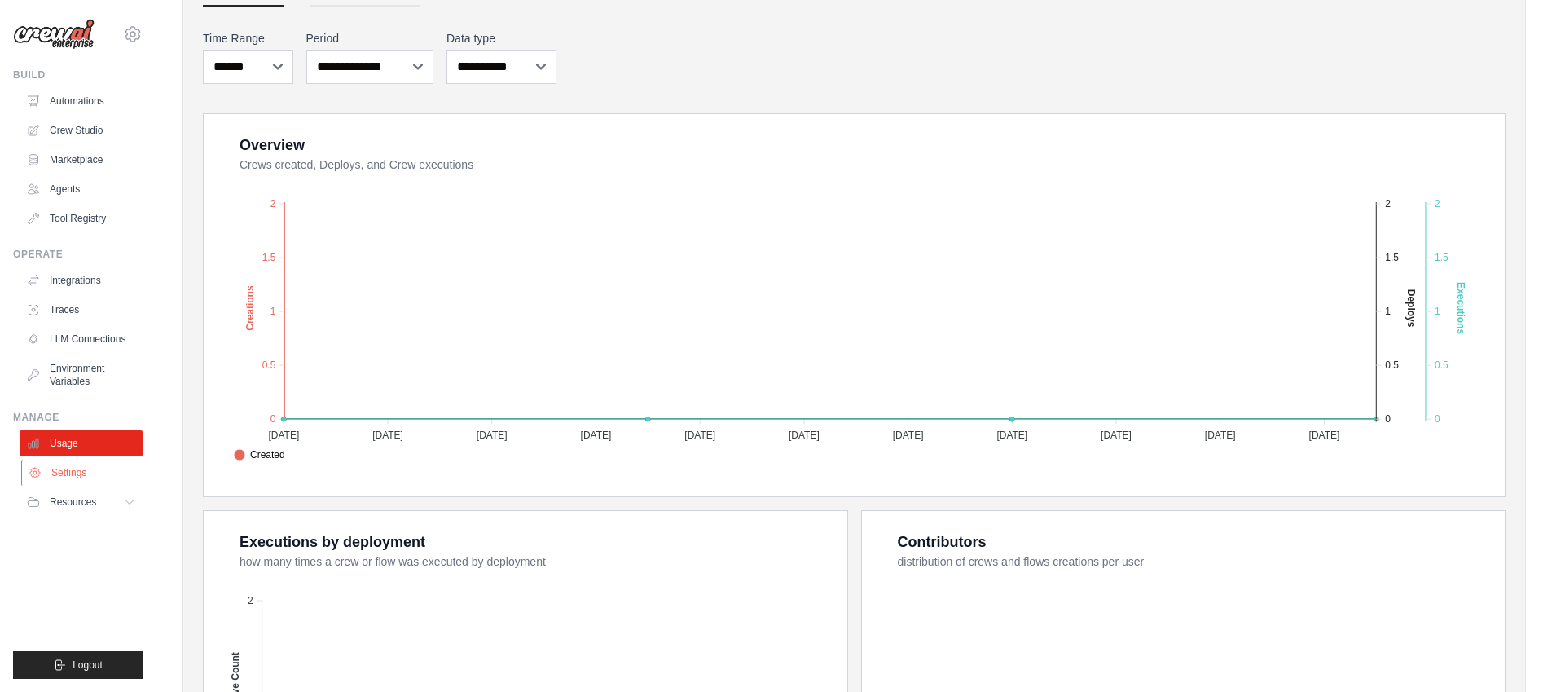
click at [65, 477] on link "Settings" at bounding box center [82, 472] width 123 height 26
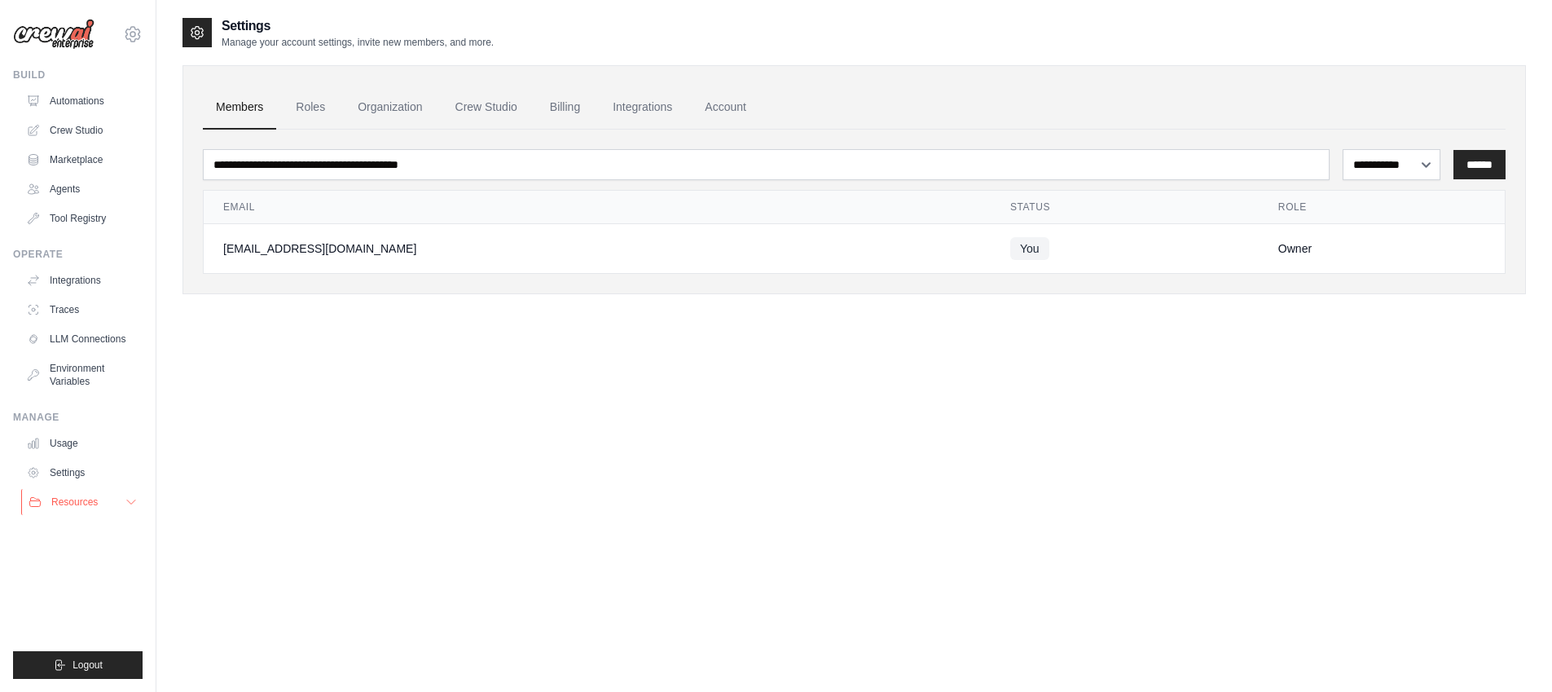
click at [62, 499] on span "Resources" at bounding box center [74, 501] width 46 height 13
click at [82, 136] on link "Crew Studio" at bounding box center [82, 130] width 123 height 26
